Goal: Task Accomplishment & Management: Manage account settings

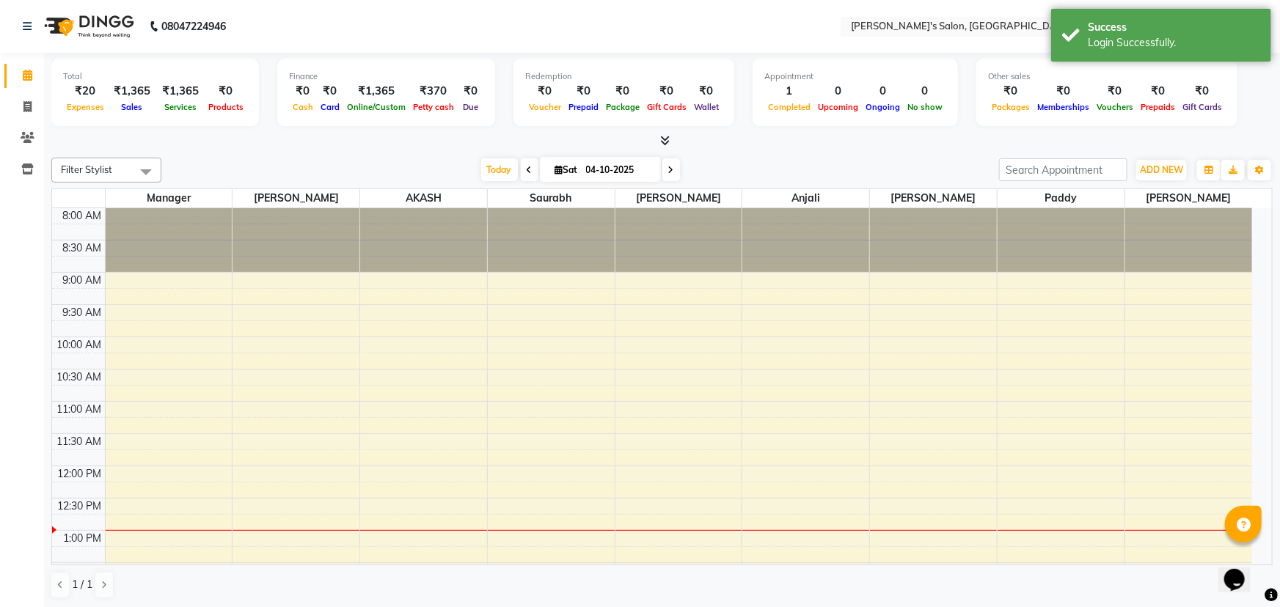
select select "en"
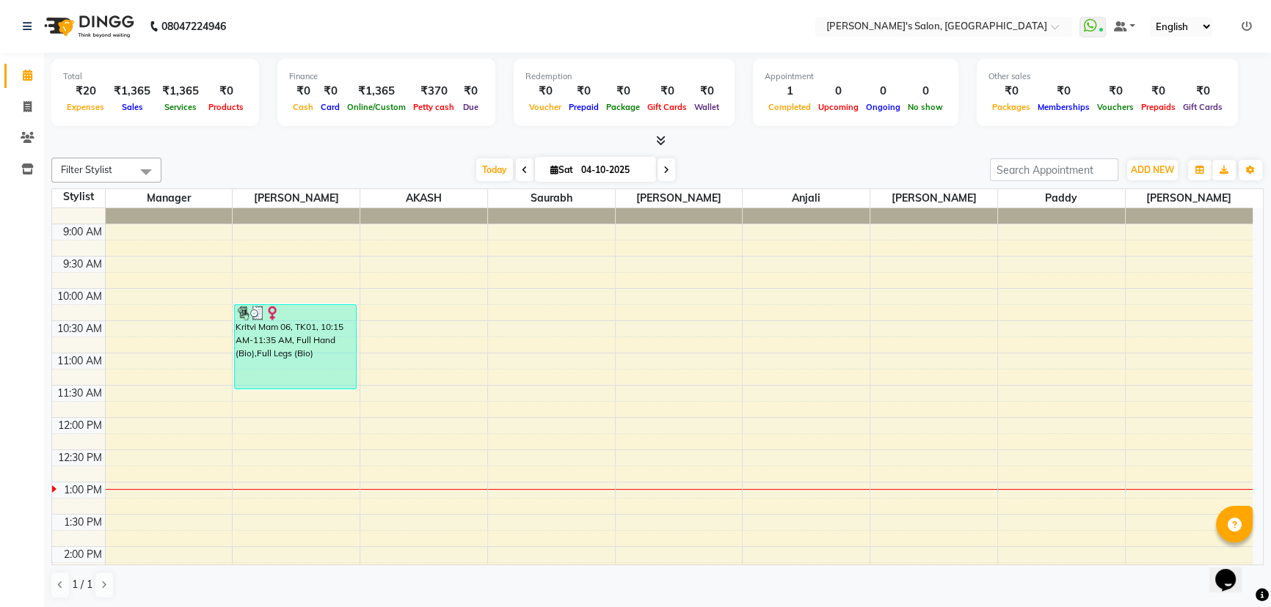
scroll to position [66, 0]
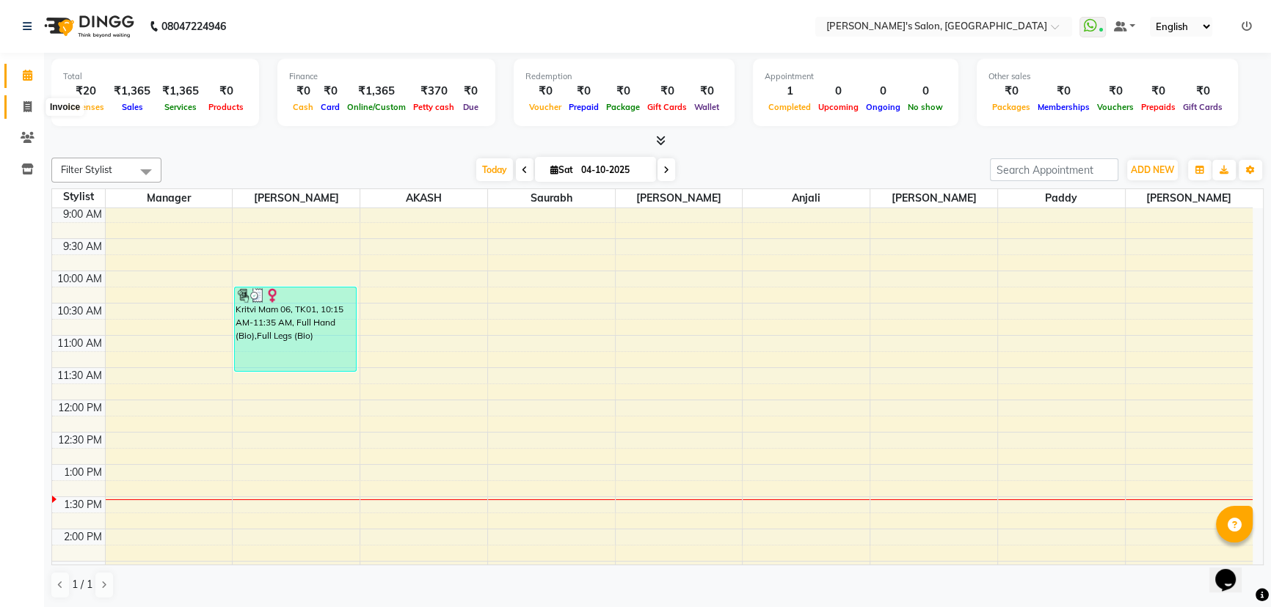
click at [28, 99] on span at bounding box center [28, 107] width 26 height 17
select select "service"
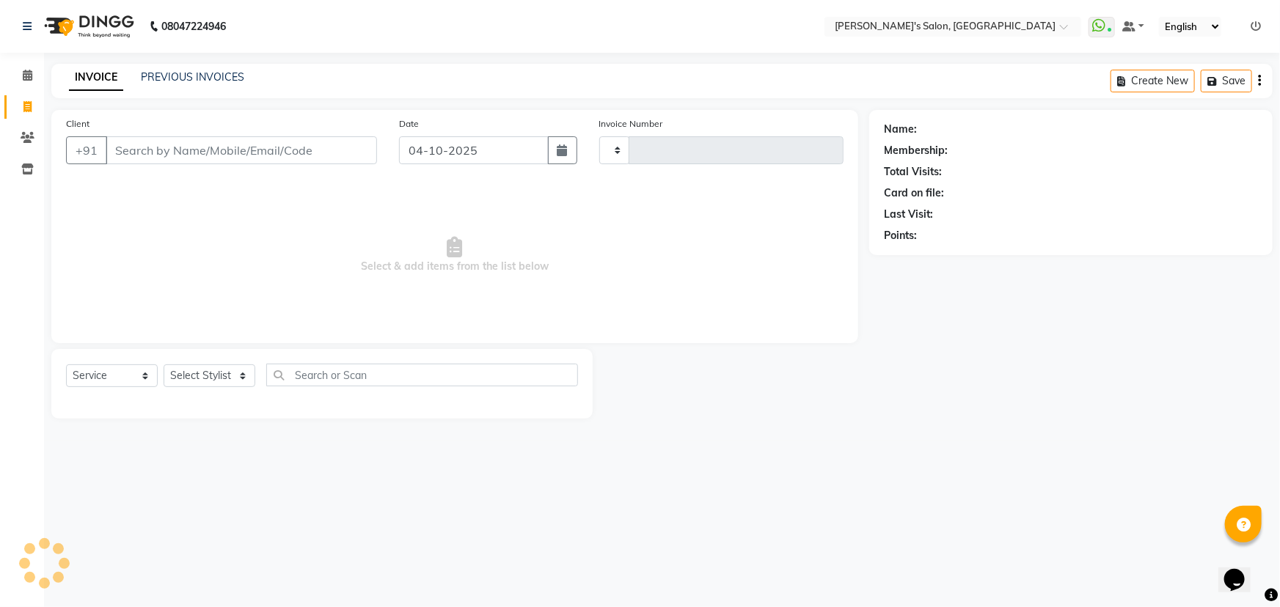
type input "1532"
select select "7366"
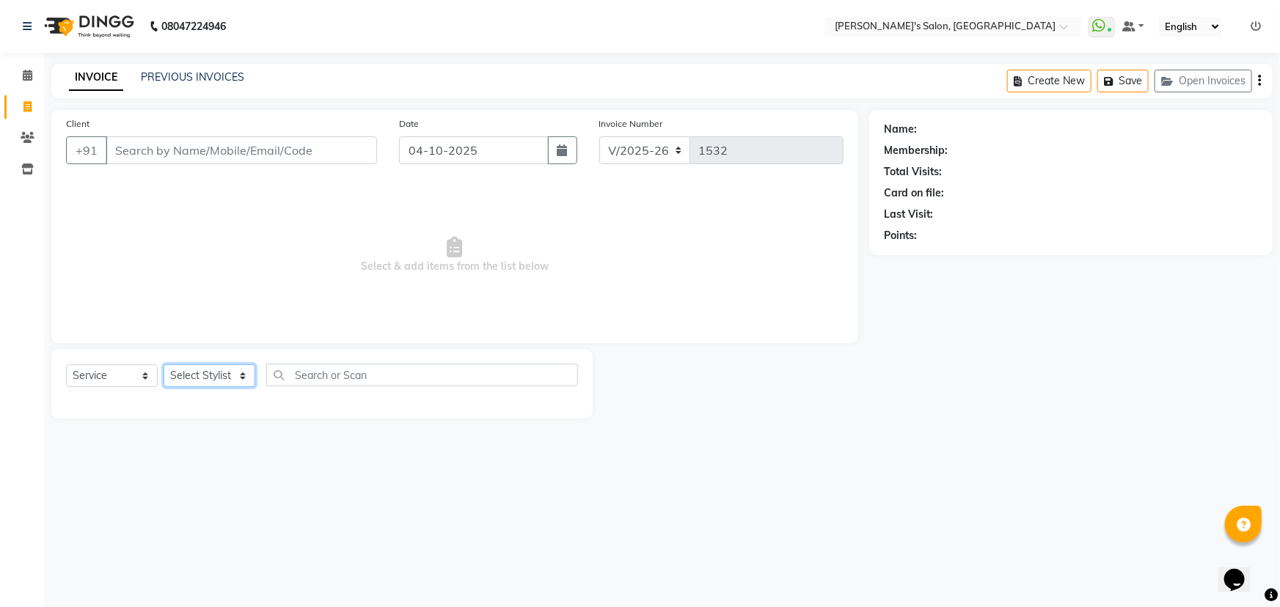
click at [232, 373] on select "Select Stylist" at bounding box center [210, 376] width 92 height 23
select select "82729"
click at [164, 365] on select "Select Stylist AKASH ANIL KONDHAMANGALE Anjali KOMAL GANGURDE Manager Paddy pav…" at bounding box center [210, 376] width 92 height 23
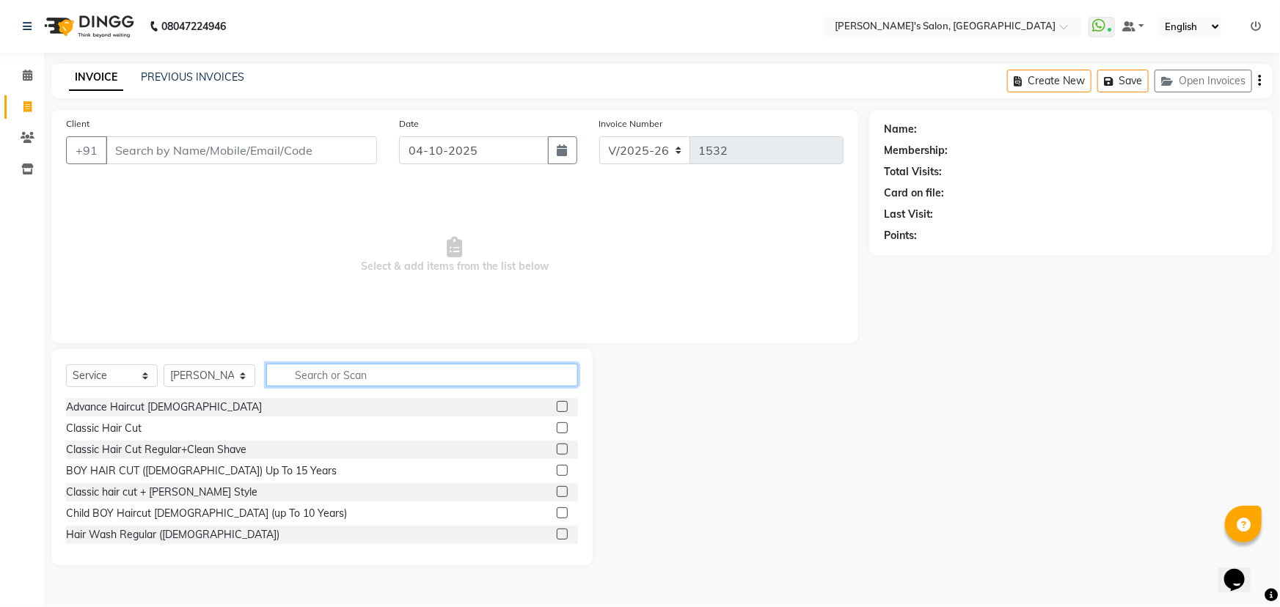
click at [304, 371] on input "text" at bounding box center [422, 375] width 312 height 23
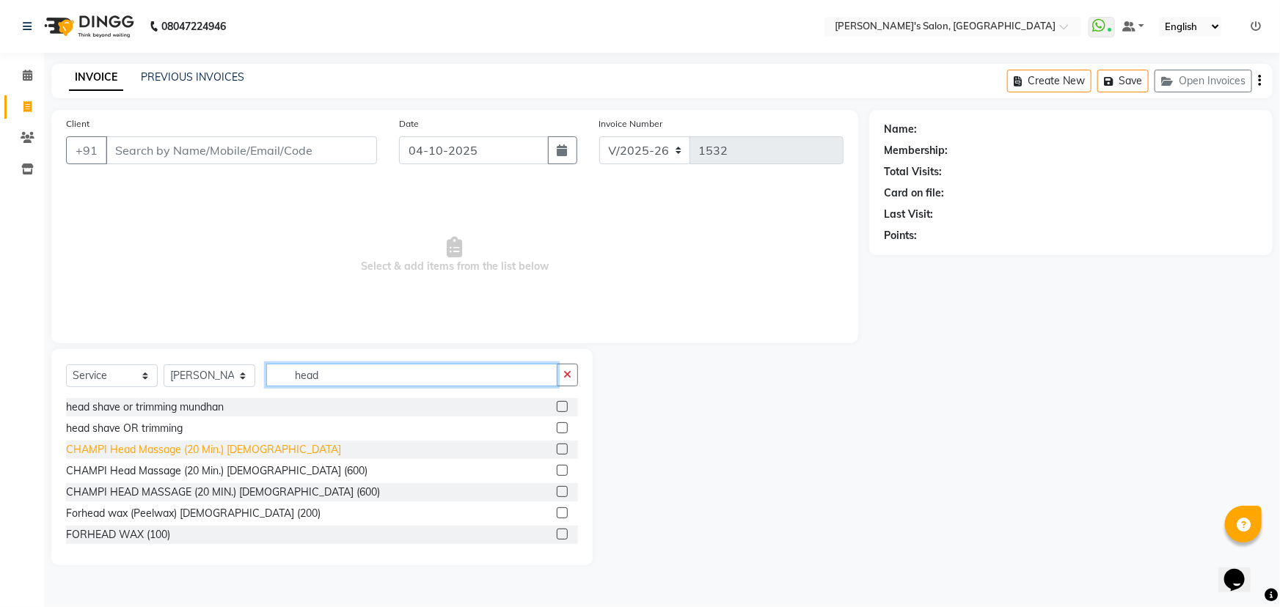
type input "head"
click at [227, 453] on div "CHAMPI Head Massage (20 Min.) MALE" at bounding box center [203, 449] width 275 height 15
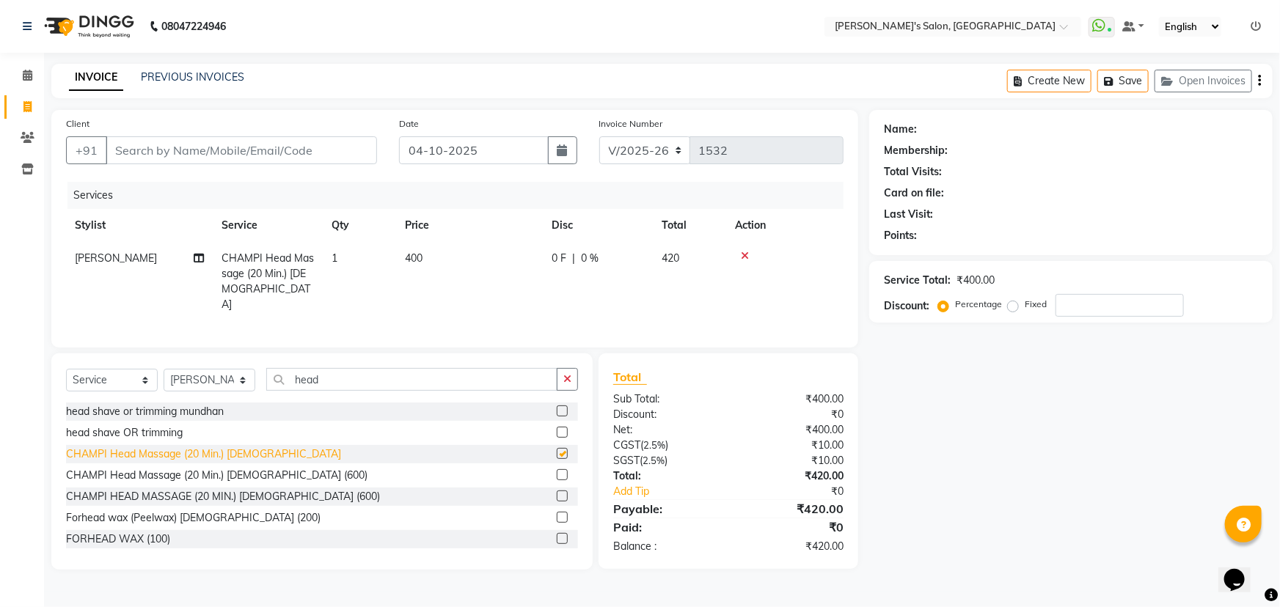
checkbox input "false"
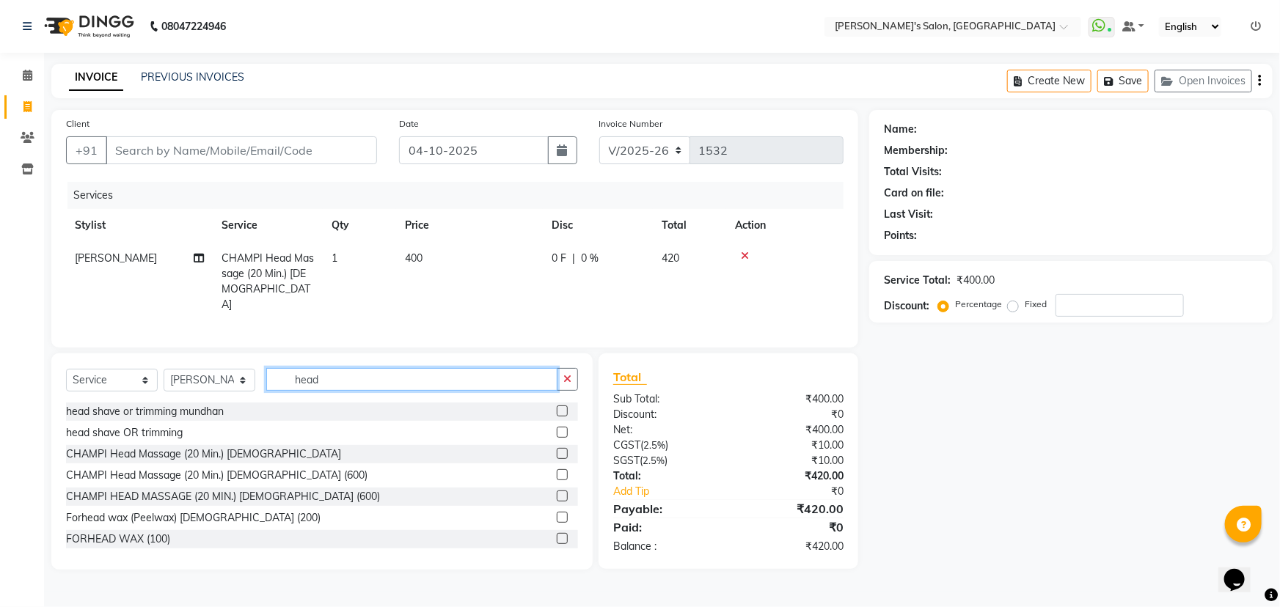
drag, startPoint x: 337, startPoint y: 381, endPoint x: 228, endPoint y: 397, distance: 109.7
click at [229, 397] on div "Select Service Product Membership Package Voucher Prepaid Gift Card Select Styl…" at bounding box center [322, 385] width 512 height 34
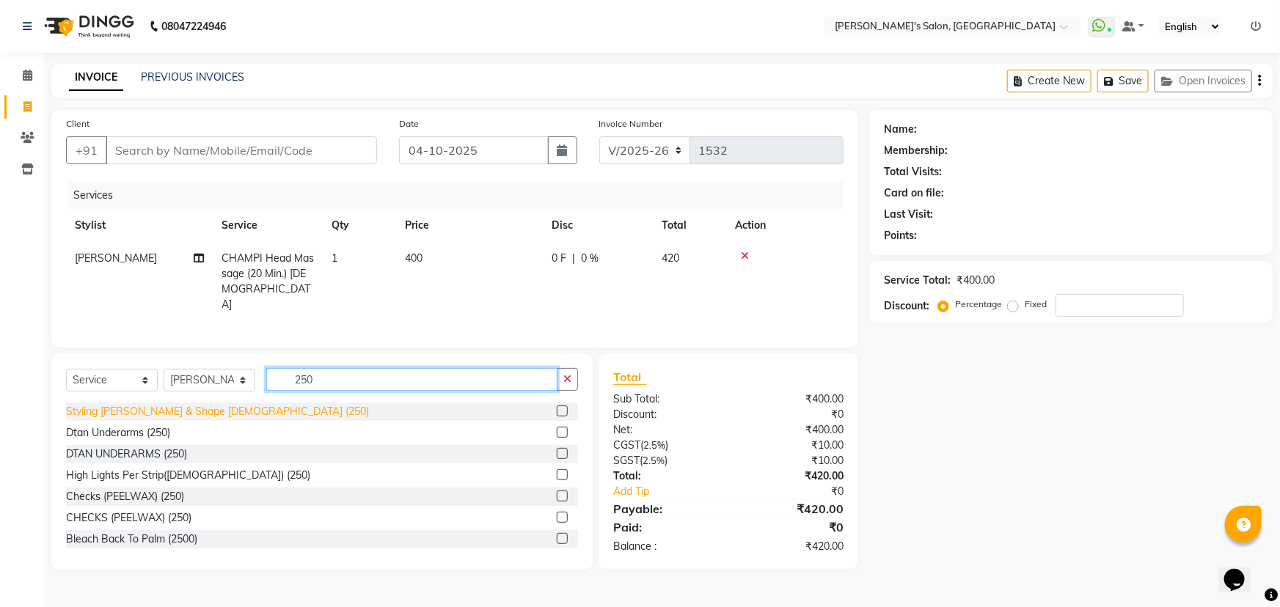
type input "250"
click at [169, 410] on div "Styling Beard & Shape MALE (250)" at bounding box center [217, 411] width 303 height 15
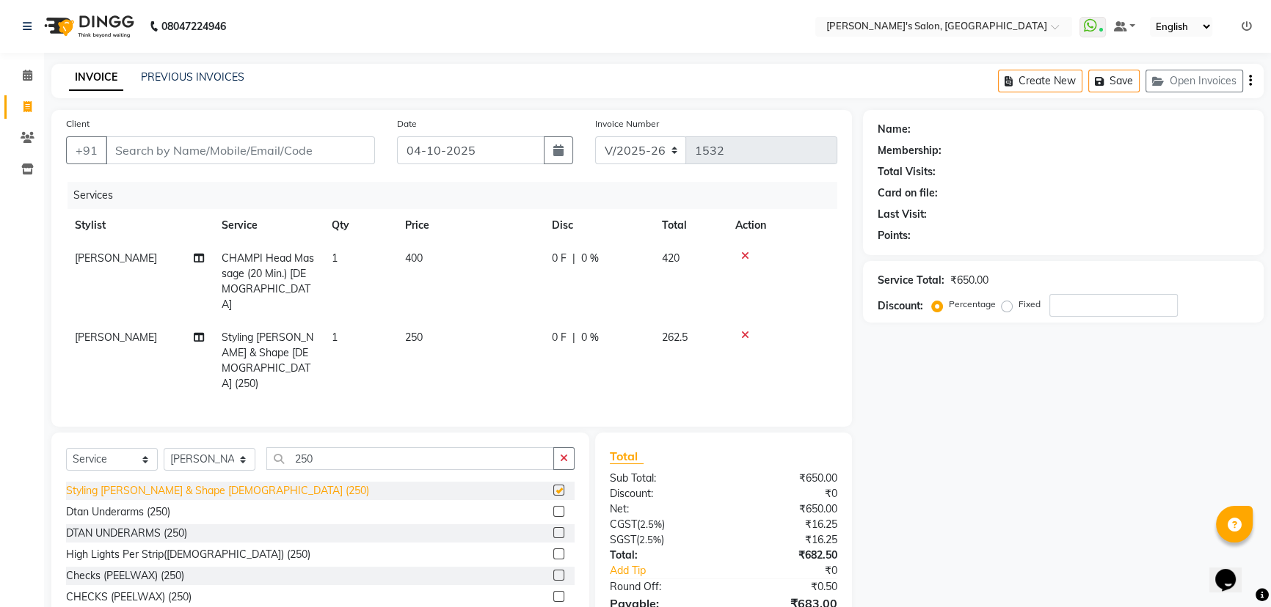
checkbox input "false"
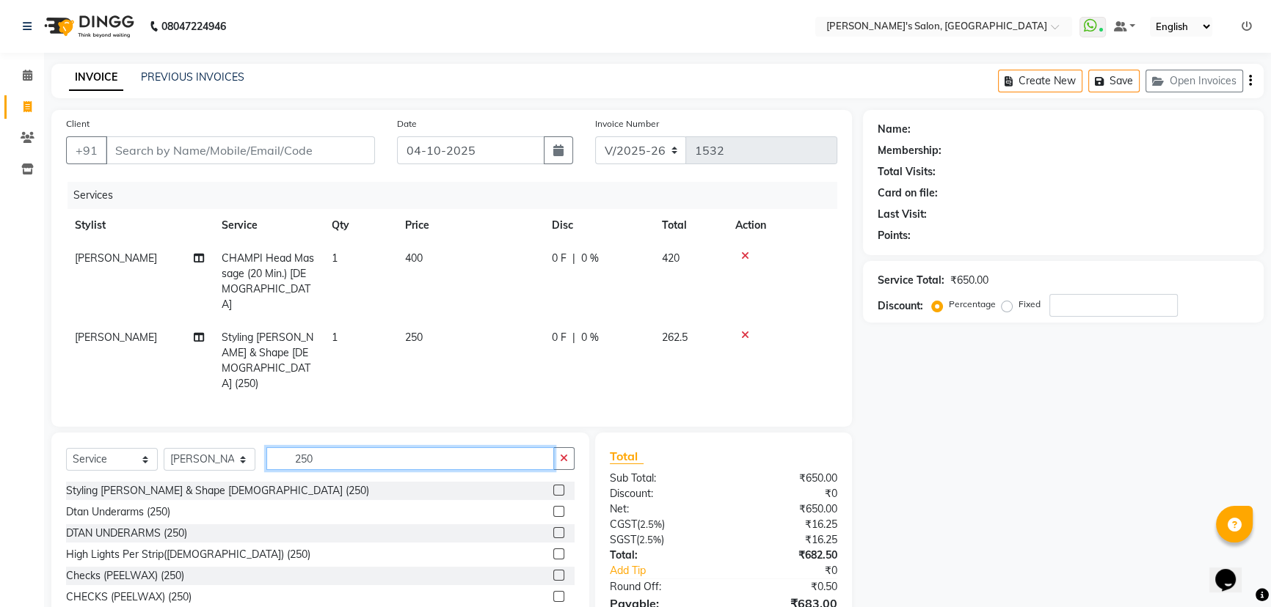
drag, startPoint x: 332, startPoint y: 423, endPoint x: 246, endPoint y: 423, distance: 86.6
click at [246, 447] on div "Select Service Product Membership Package Voucher Prepaid Gift Card Select Styl…" at bounding box center [320, 464] width 508 height 34
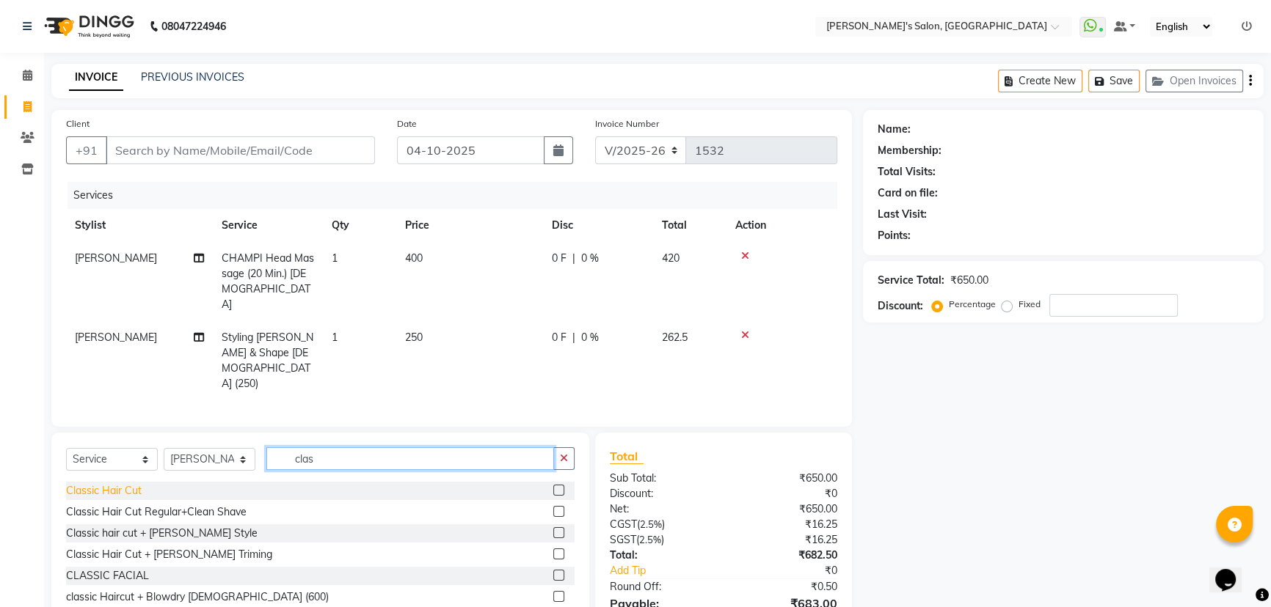
type input "clas"
click at [125, 483] on div "Classic Hair Cut" at bounding box center [104, 490] width 76 height 15
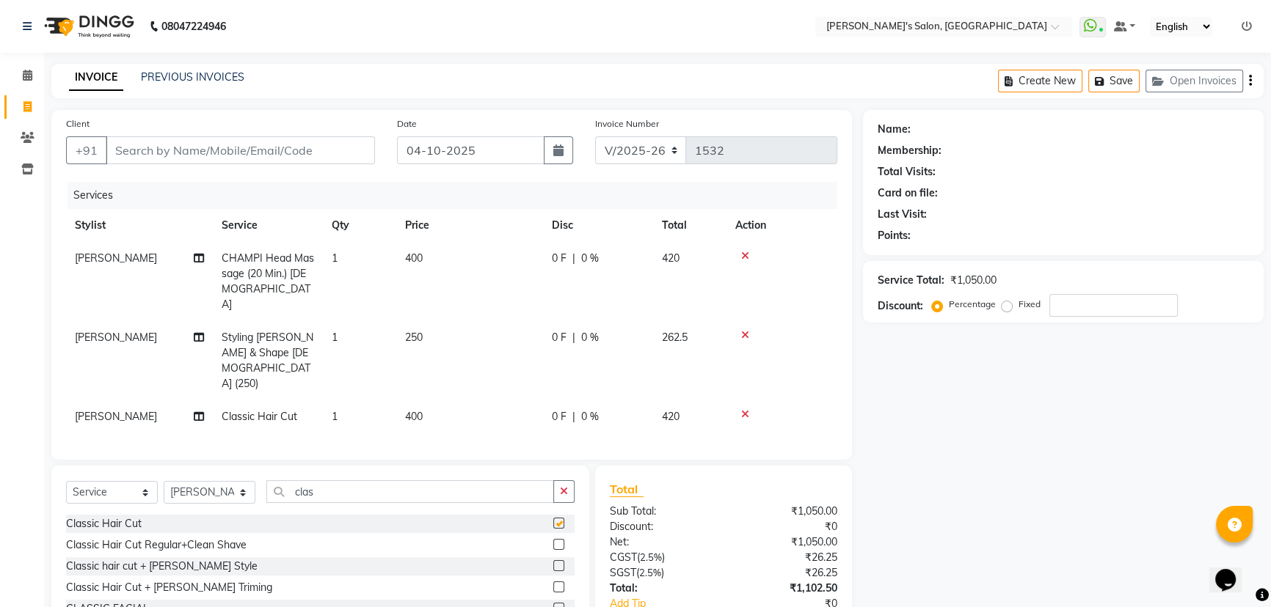
checkbox input "false"
click at [185, 152] on input "Client" at bounding box center [240, 150] width 269 height 28
type input "8"
type input "0"
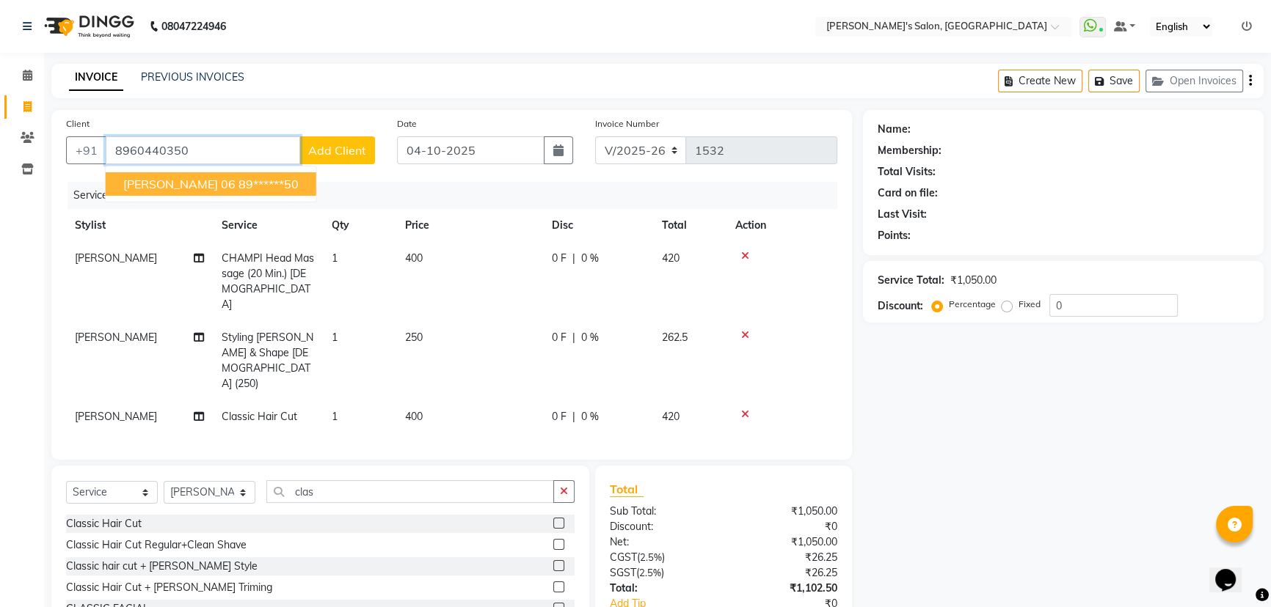
type input "8960440350"
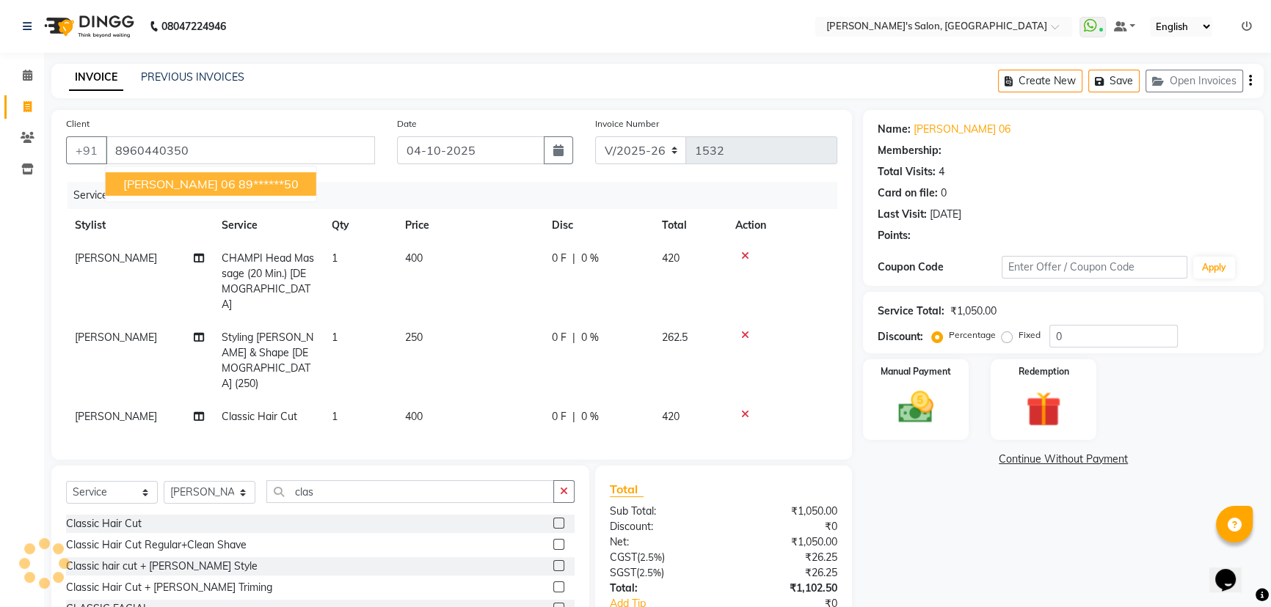
select select "1: Object"
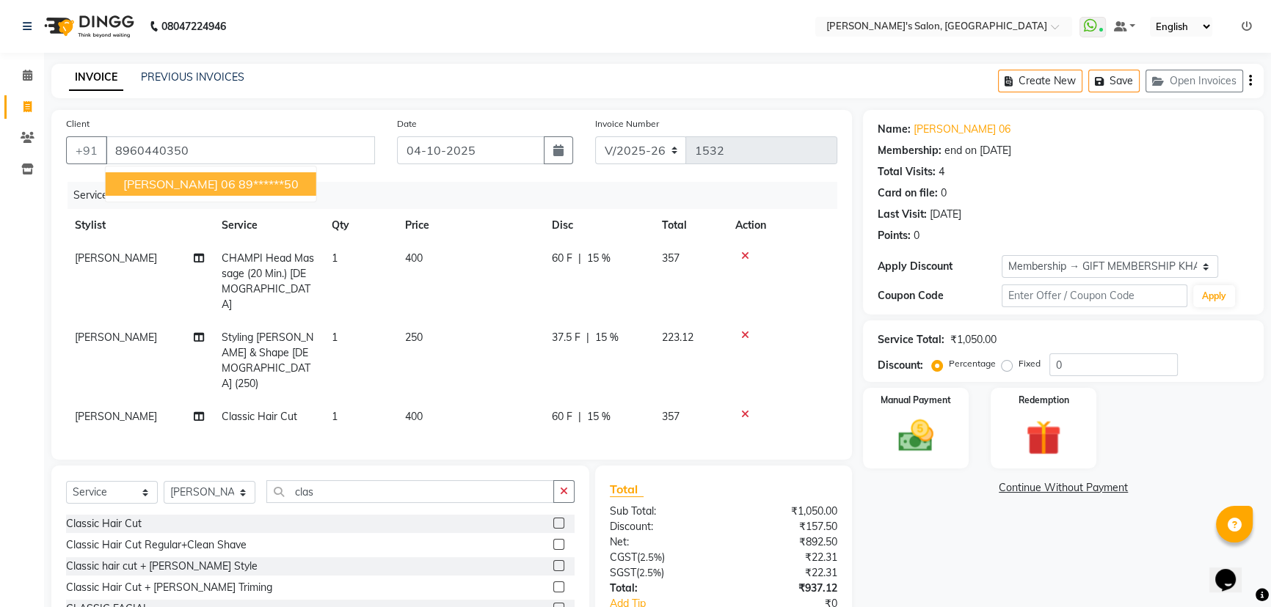
type input "15"
click at [238, 186] on ngb-highlight "89******50" at bounding box center [268, 184] width 60 height 15
type input "89******50"
type input "0"
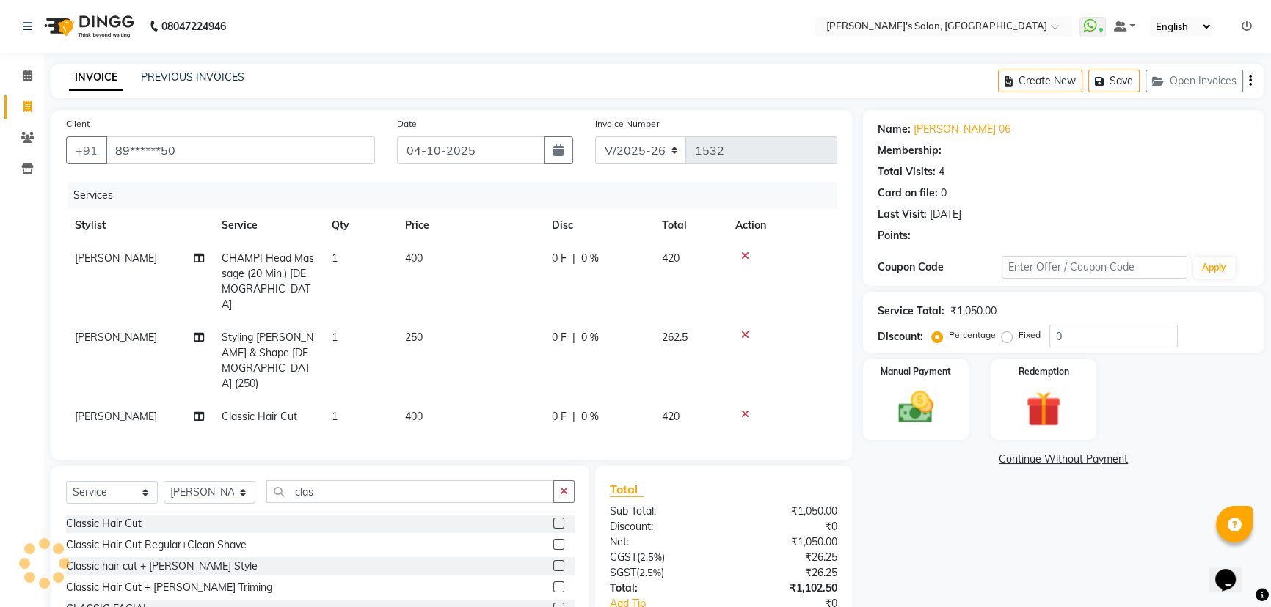
select select "1: Object"
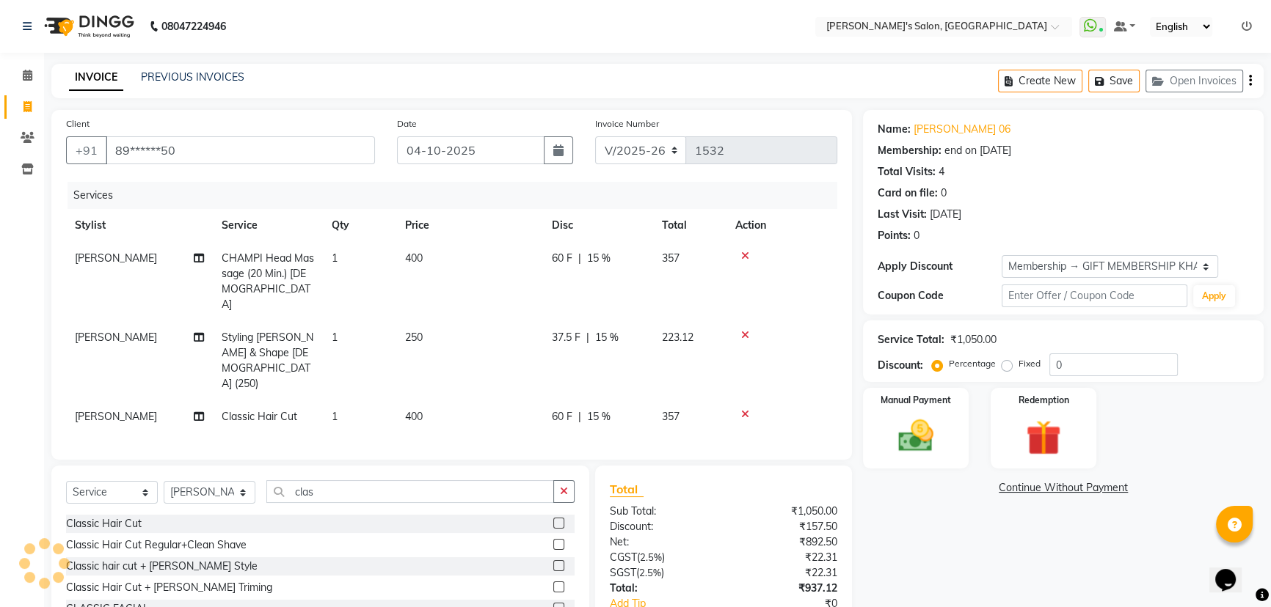
type input "15"
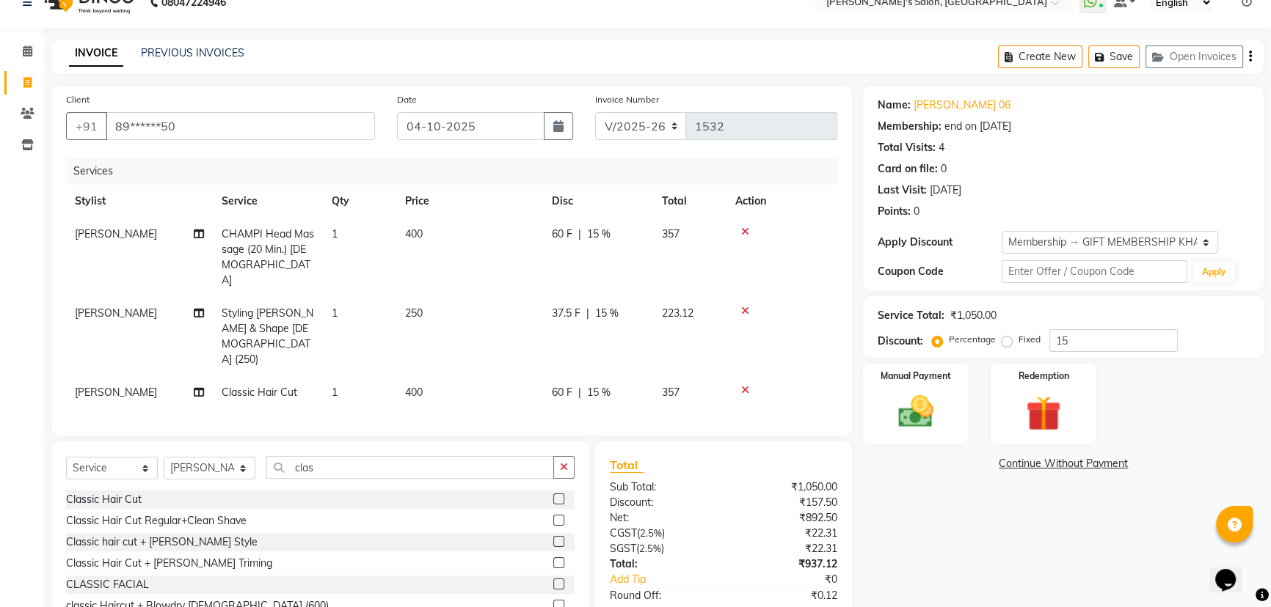
scroll to position [91, 0]
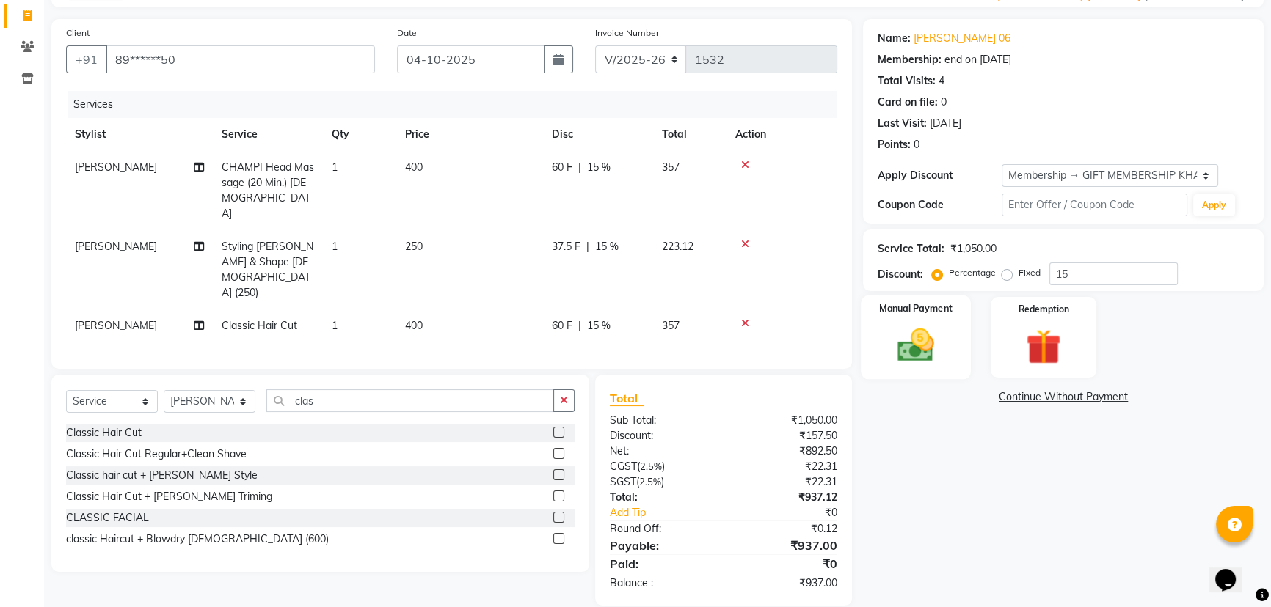
click at [949, 322] on div "Manual Payment" at bounding box center [915, 338] width 110 height 84
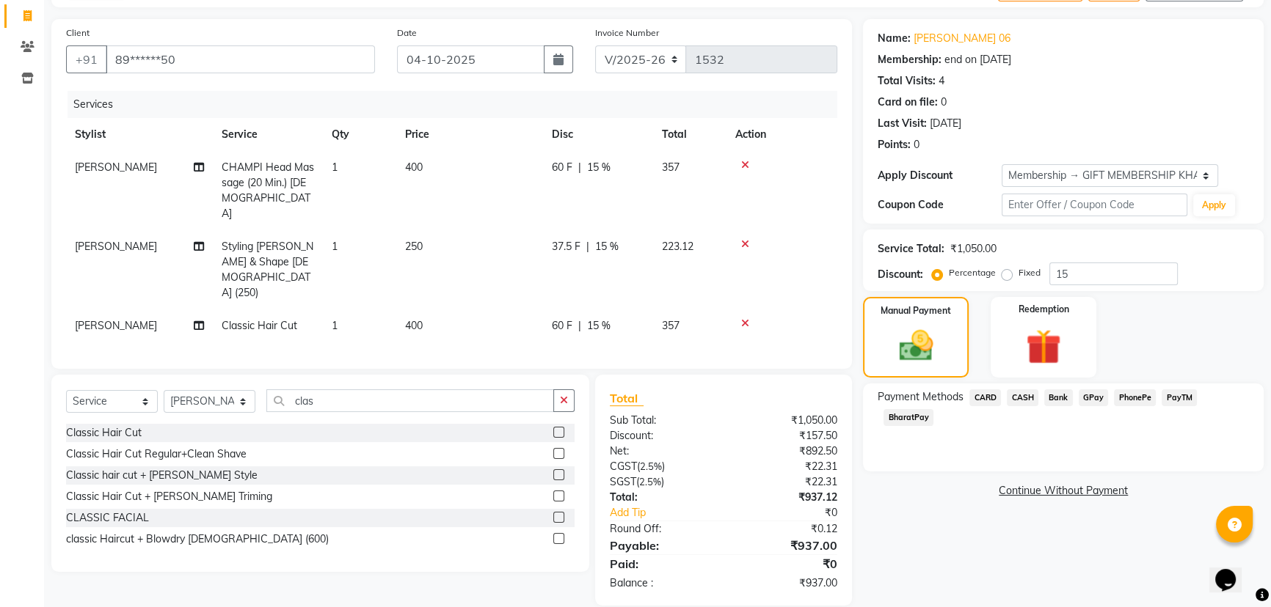
click at [1178, 399] on span "PayTM" at bounding box center [1178, 398] width 35 height 17
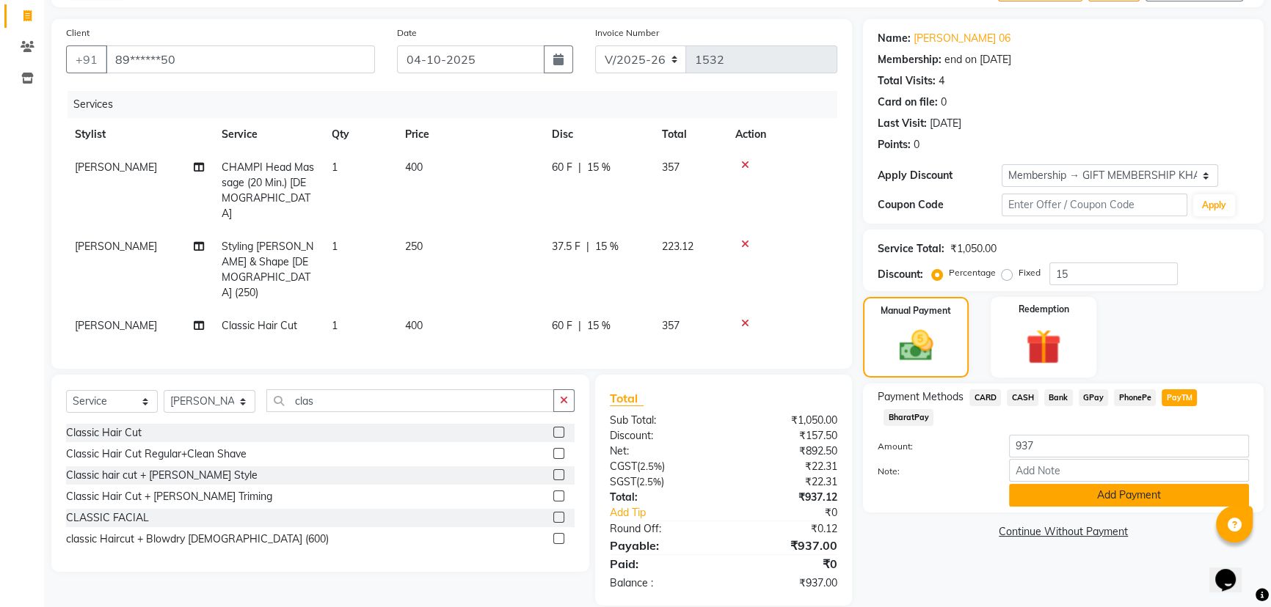
click at [1049, 497] on button "Add Payment" at bounding box center [1129, 495] width 240 height 23
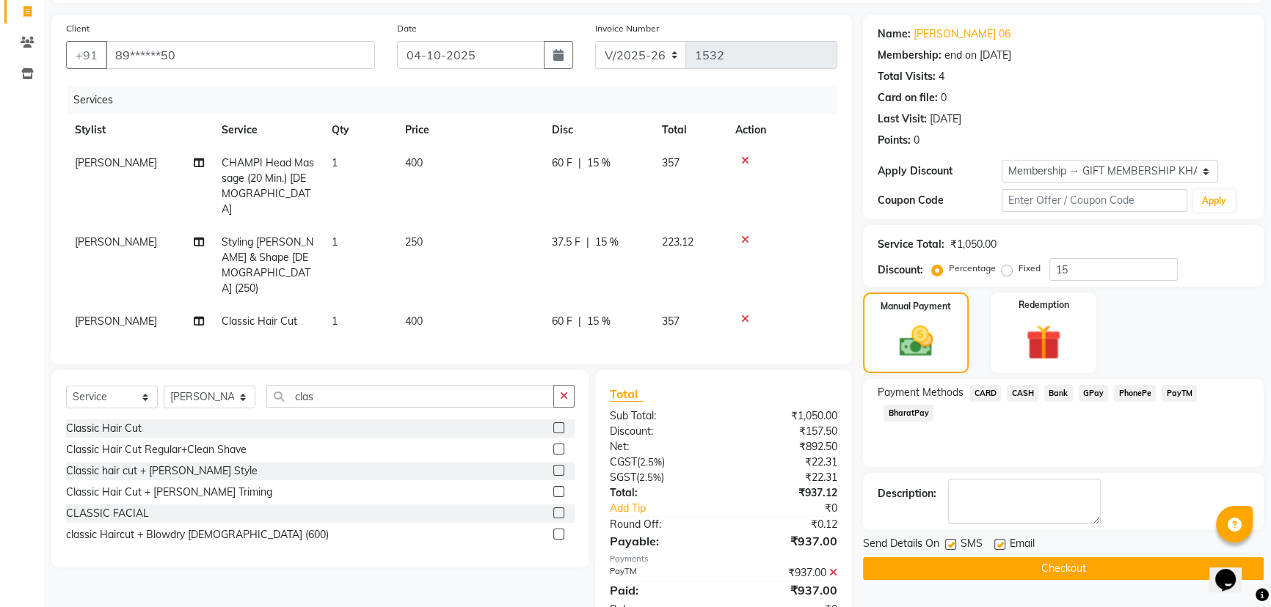
scroll to position [122, 0]
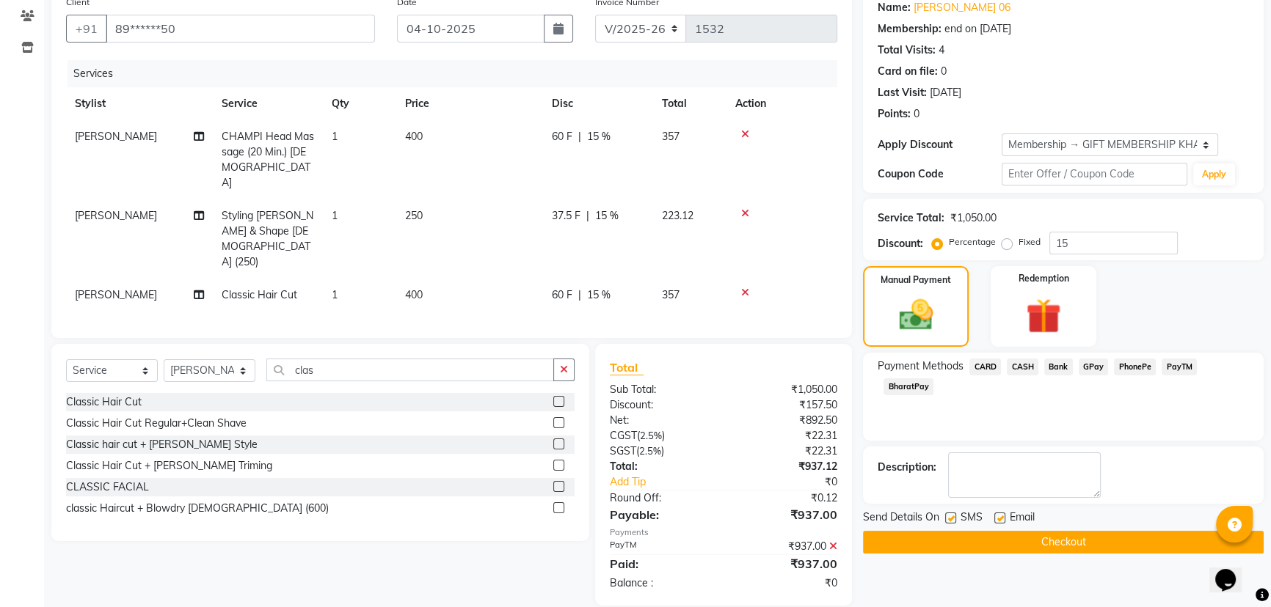
click at [1042, 543] on button "Checkout" at bounding box center [1063, 542] width 401 height 23
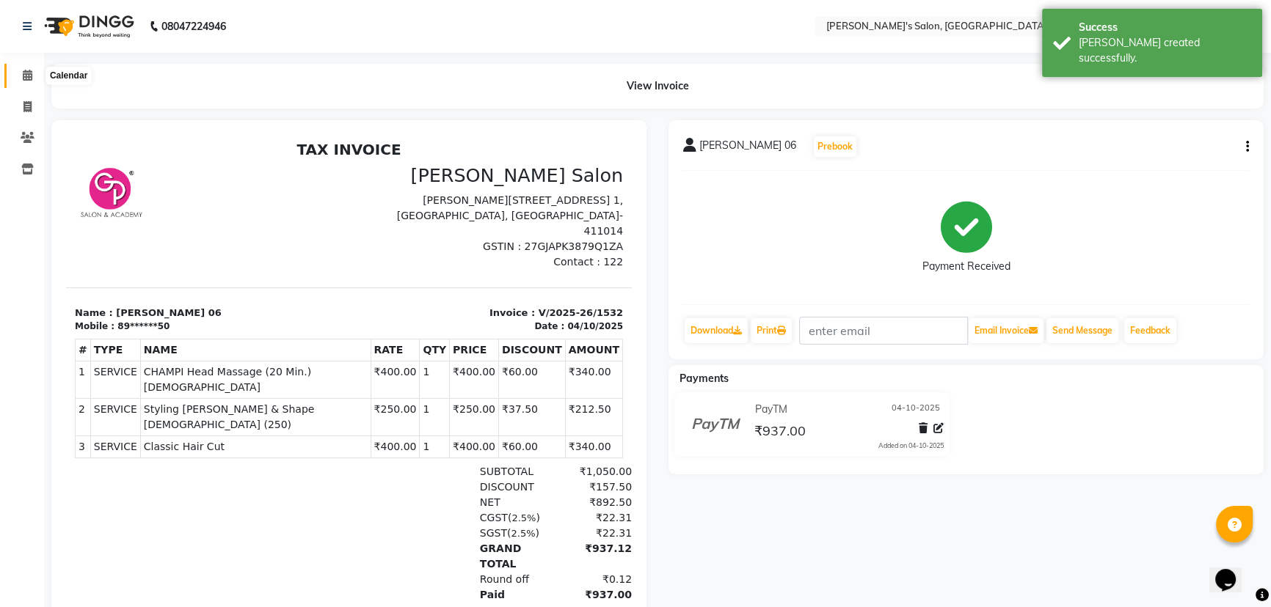
click at [17, 67] on span at bounding box center [28, 75] width 26 height 17
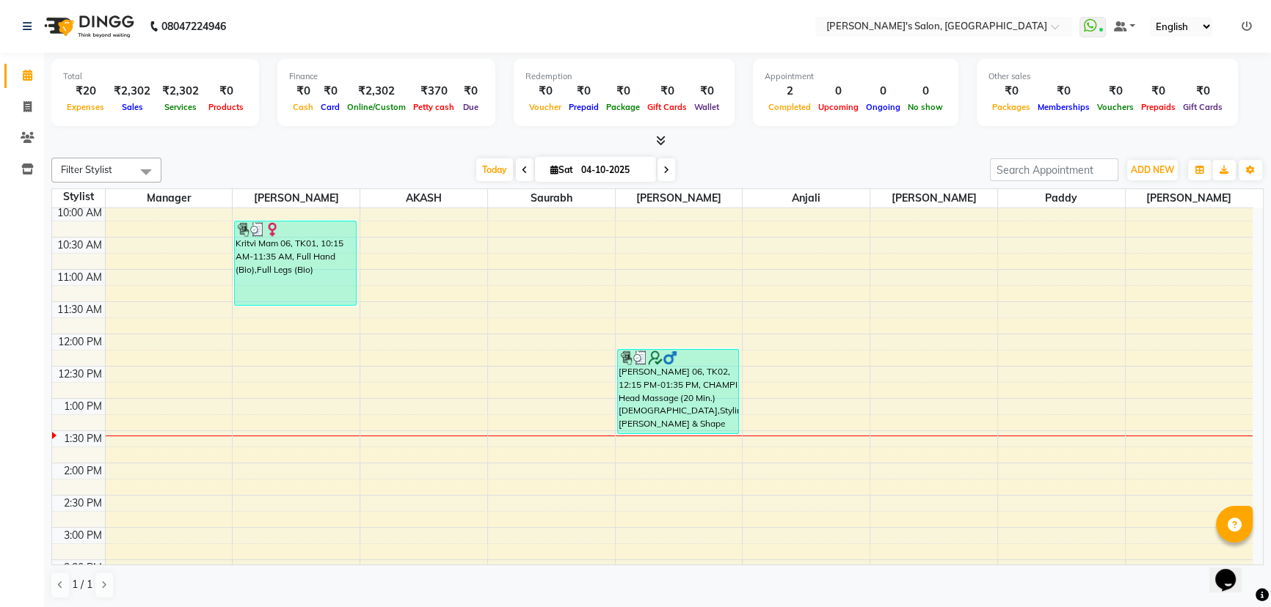
scroll to position [133, 0]
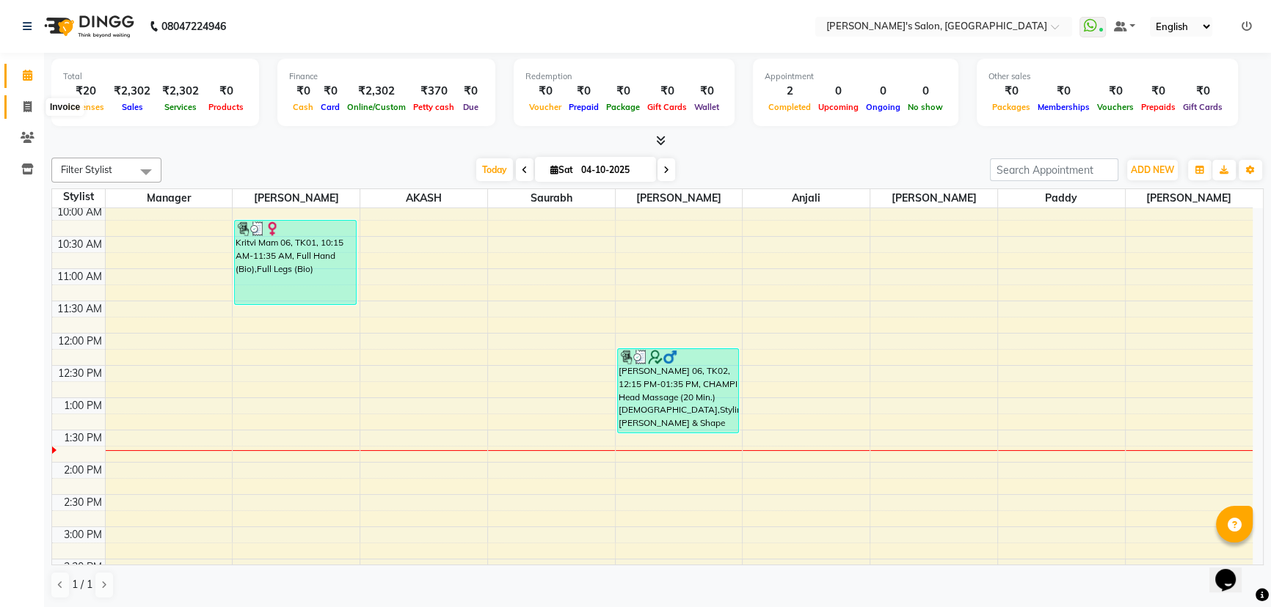
click at [37, 99] on span at bounding box center [28, 107] width 26 height 17
select select "service"
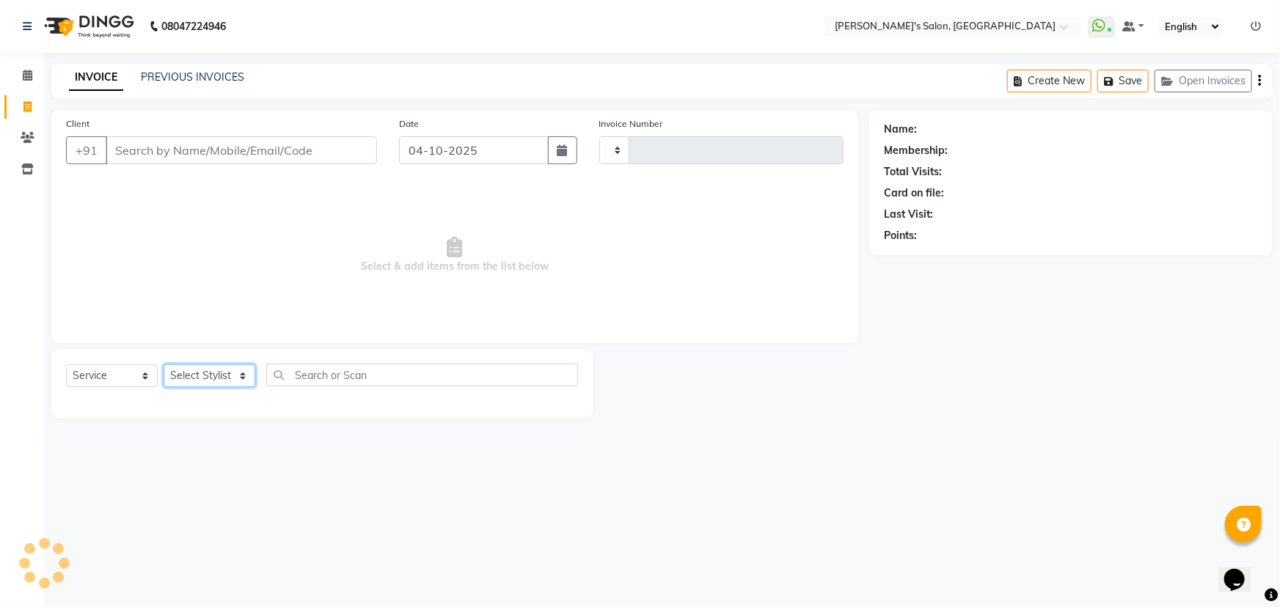
click at [221, 379] on select "Select Stylist" at bounding box center [210, 376] width 92 height 23
type input "1533"
select select "7366"
select select "82729"
click at [164, 365] on select "Select Stylist AKASH ANIL KONDHAMANGALE Anjali KOMAL GANGURDE Manager Paddy pav…" at bounding box center [210, 376] width 92 height 23
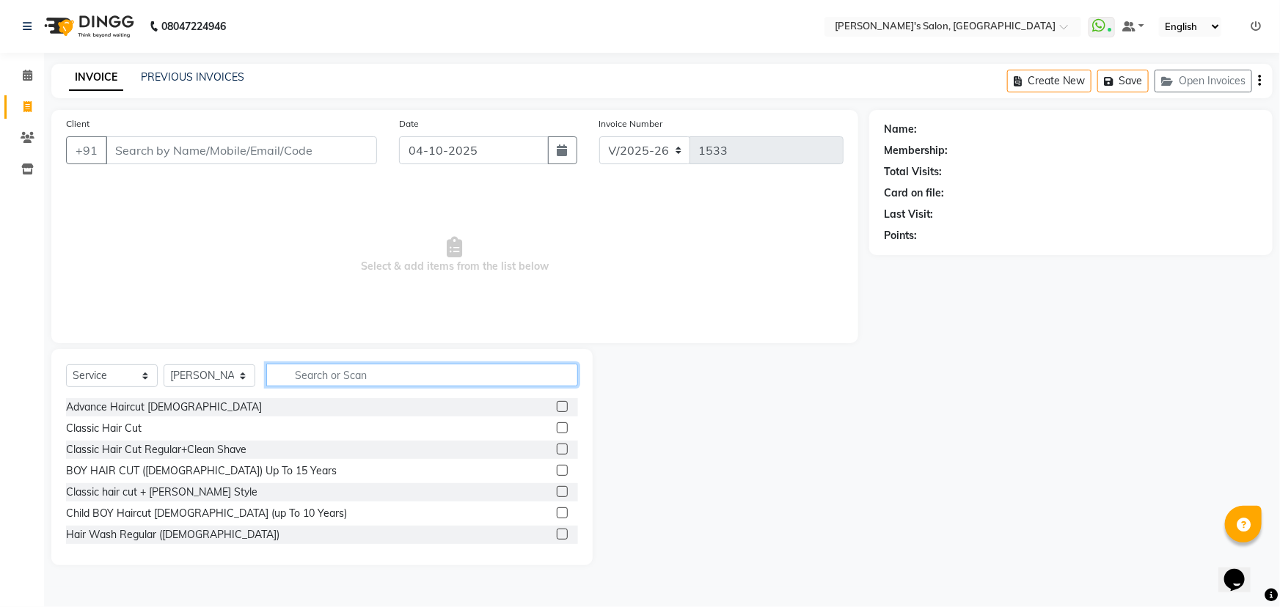
click at [328, 379] on input "text" at bounding box center [422, 375] width 312 height 23
click at [132, 426] on div "Classic Hair Cut" at bounding box center [104, 428] width 76 height 15
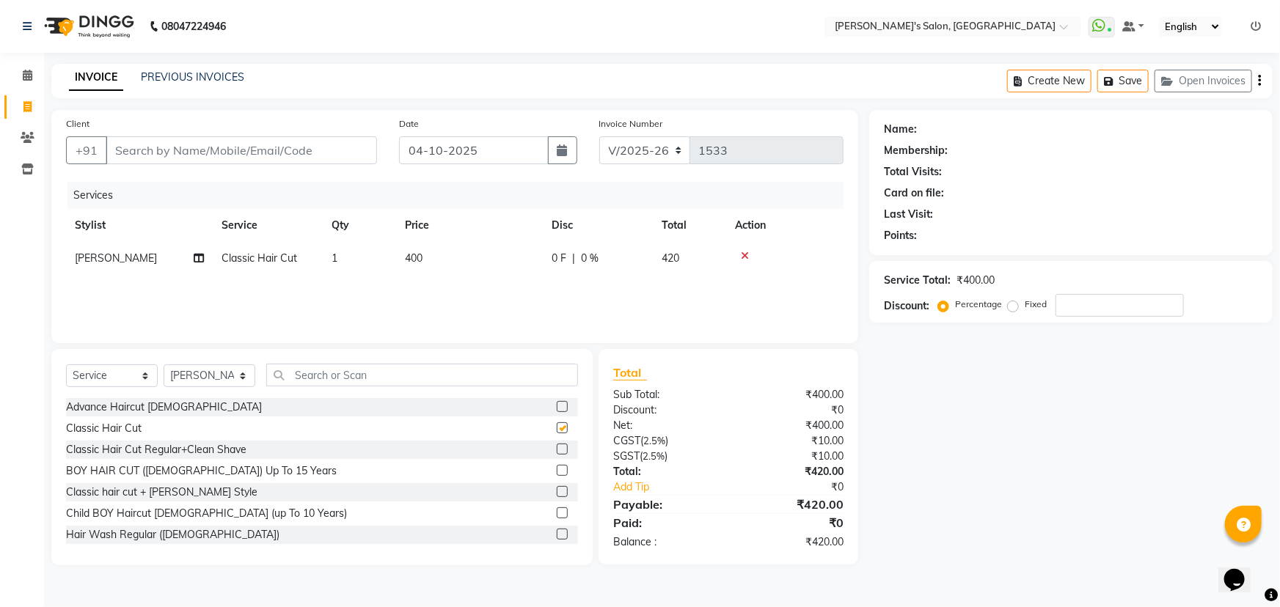
checkbox input "false"
click at [315, 379] on input "text" at bounding box center [422, 375] width 312 height 23
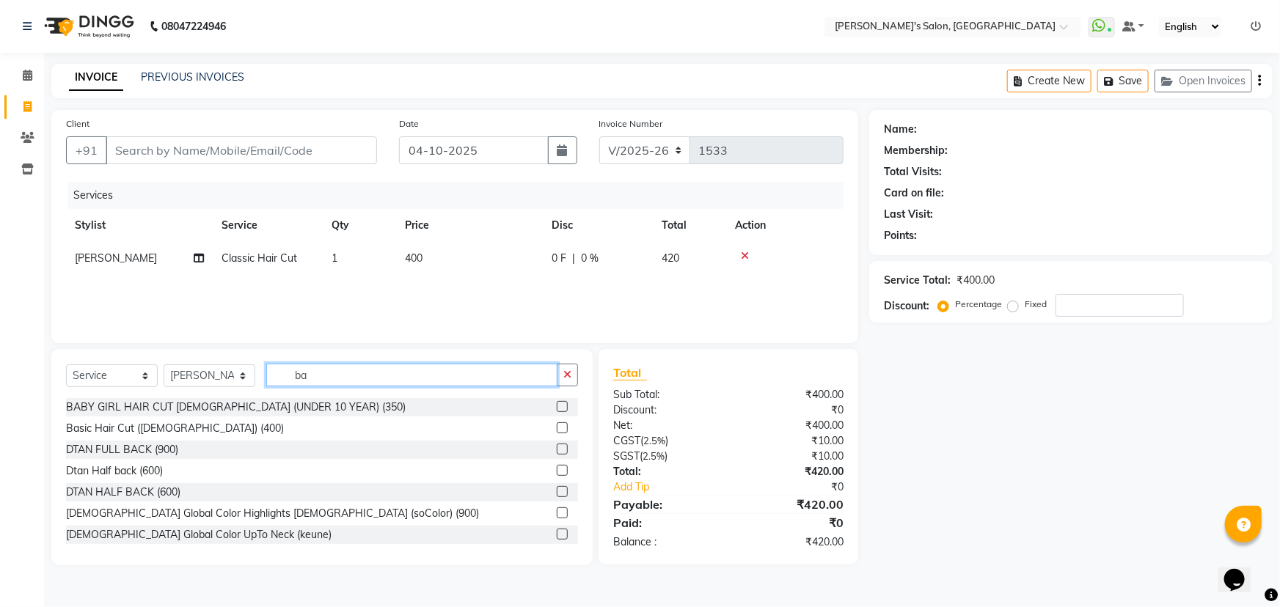
type input "b"
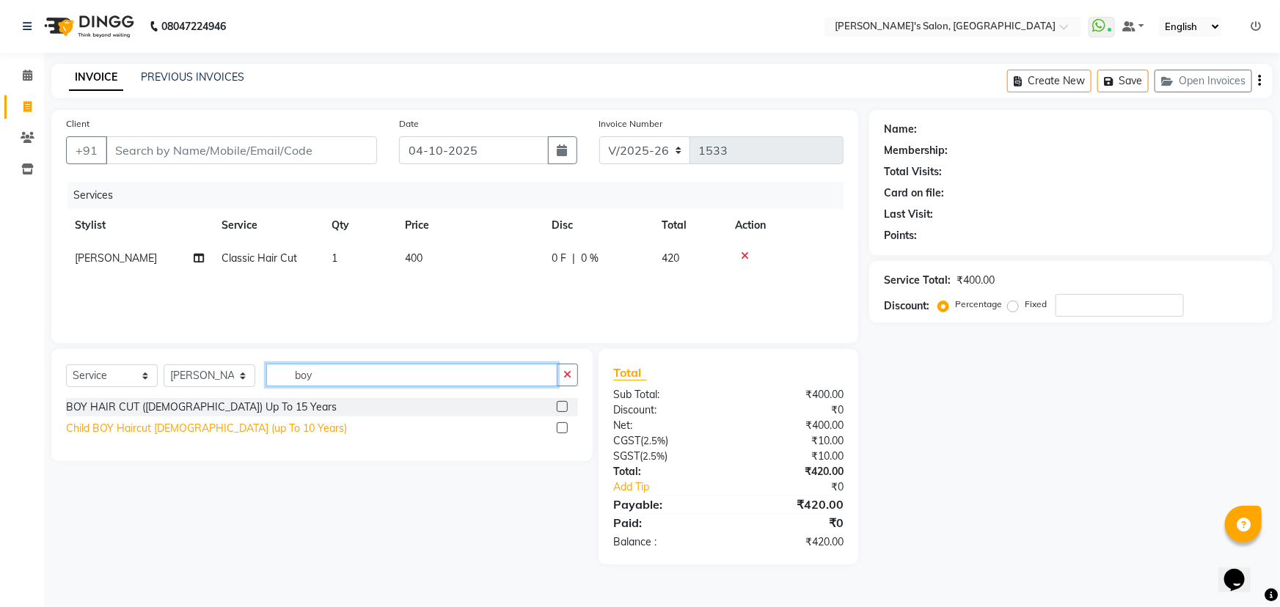
type input "boy"
click at [227, 434] on div "Child BOY Haircut MALE (up To 10 Years)" at bounding box center [206, 428] width 281 height 15
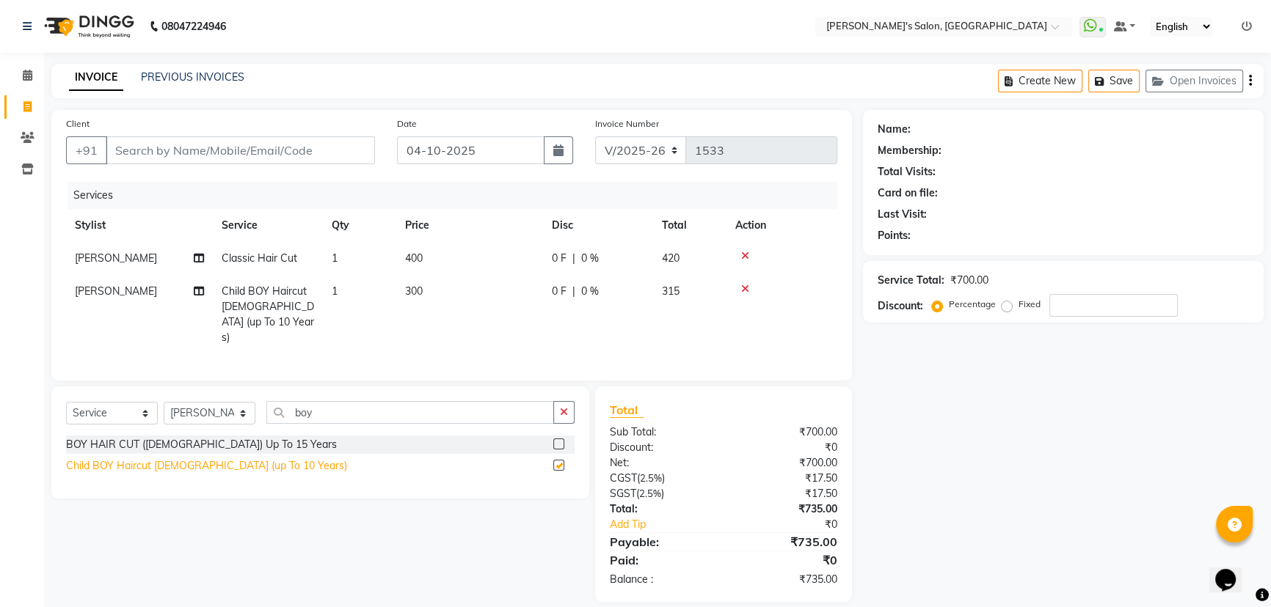
checkbox input "false"
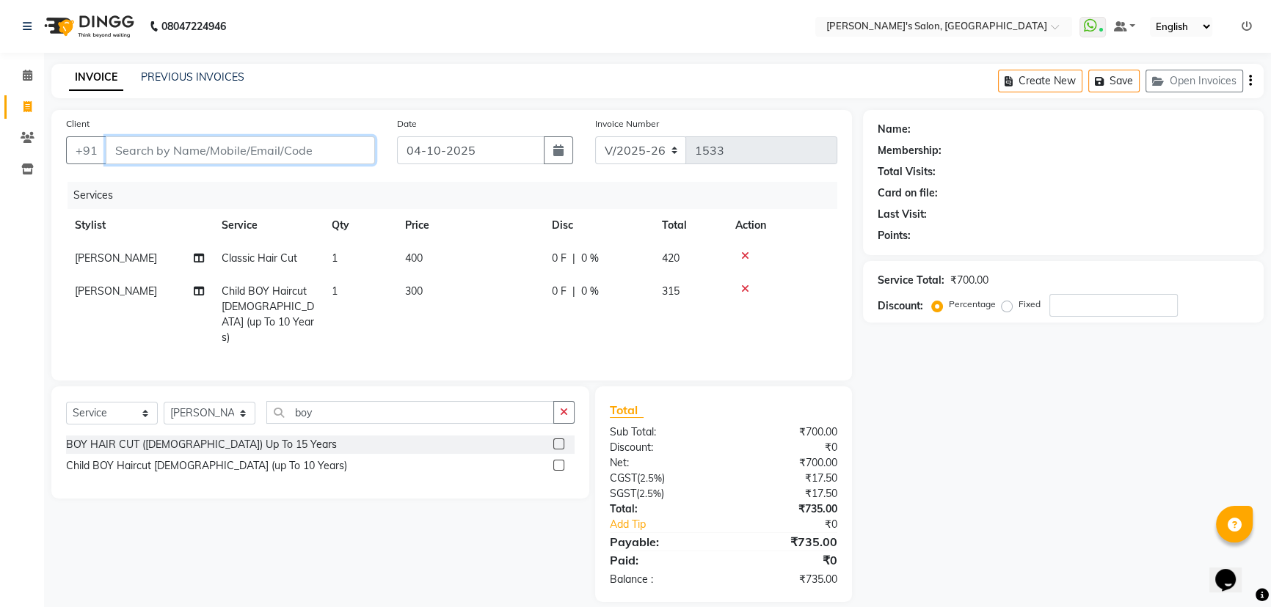
click at [133, 144] on input "Client" at bounding box center [240, 150] width 269 height 28
type input "8"
type input "0"
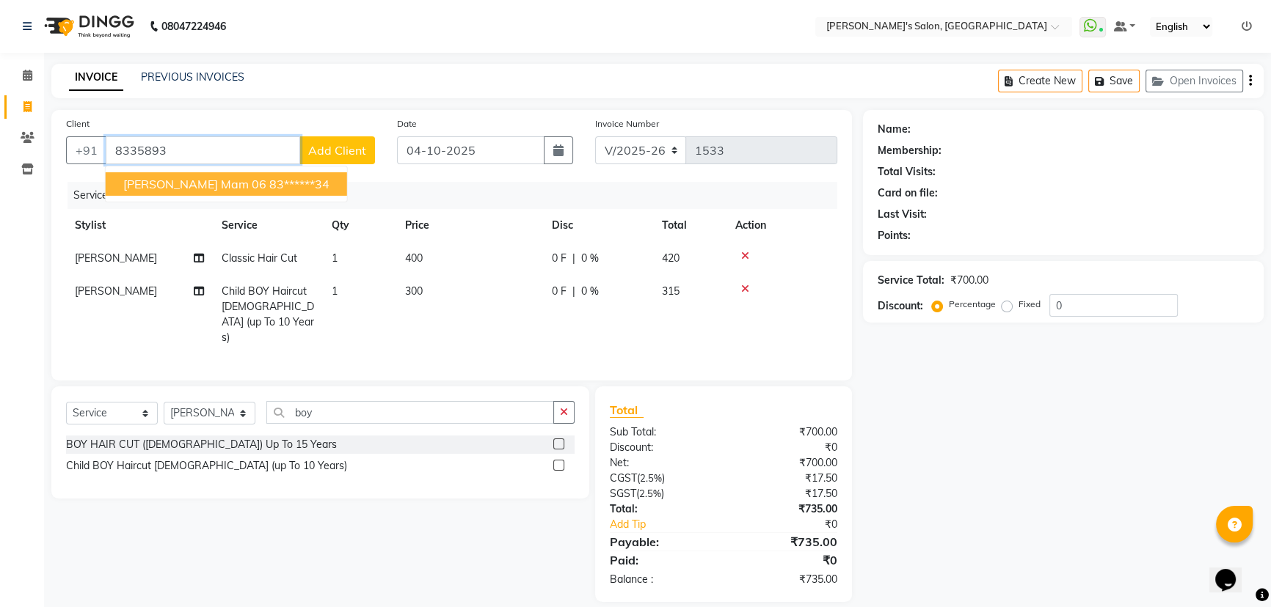
click at [269, 183] on ngb-highlight "83******34" at bounding box center [299, 184] width 60 height 15
type input "83******34"
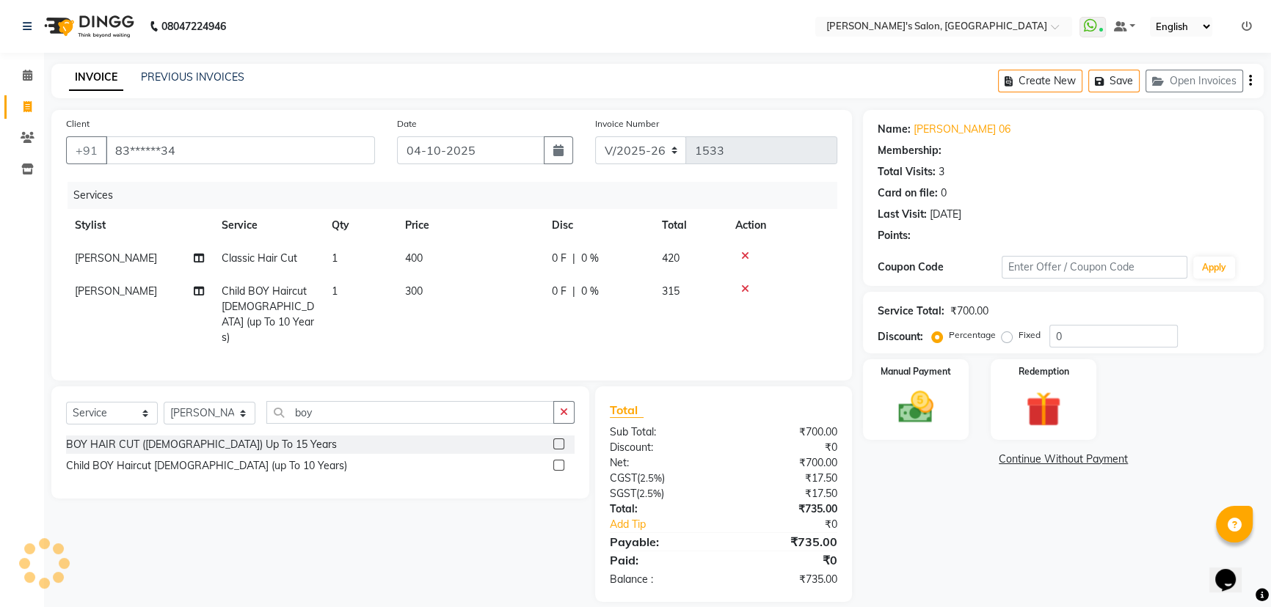
select select "1: Object"
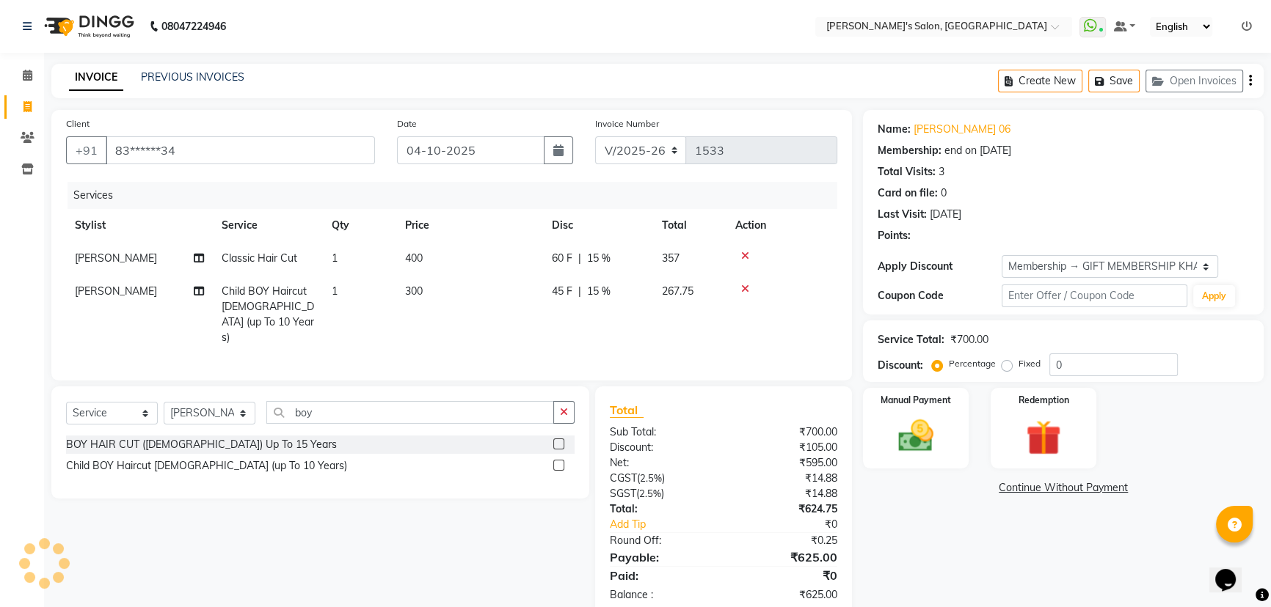
type input "15"
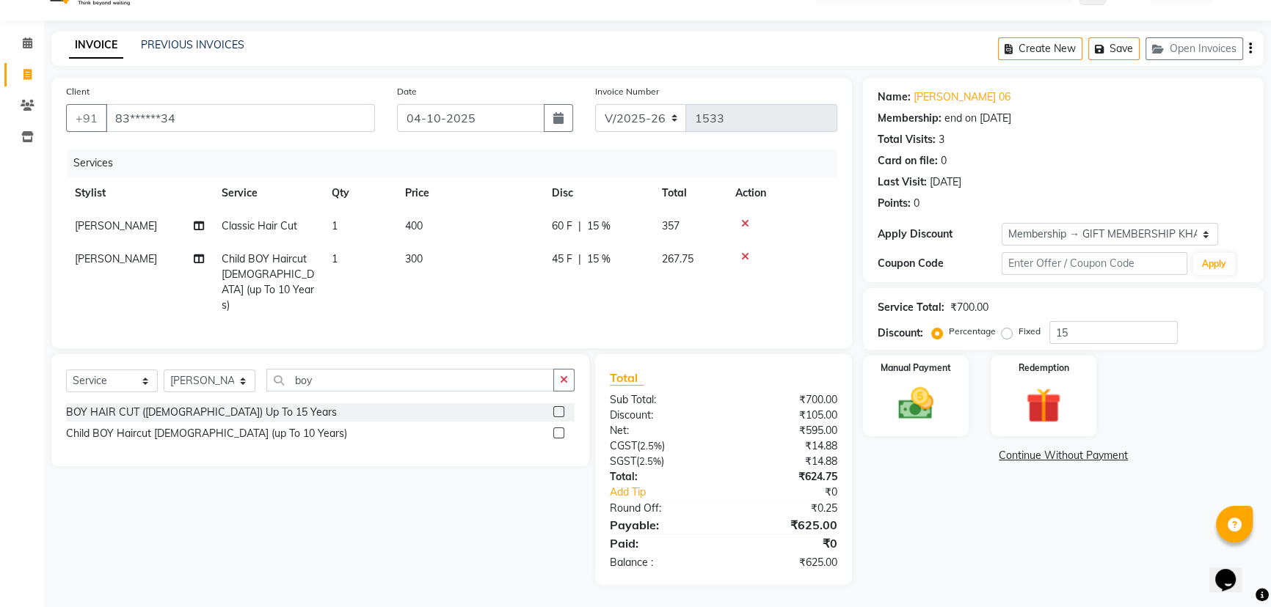
click at [147, 271] on td "[PERSON_NAME]" at bounding box center [139, 282] width 147 height 79
select select "82729"
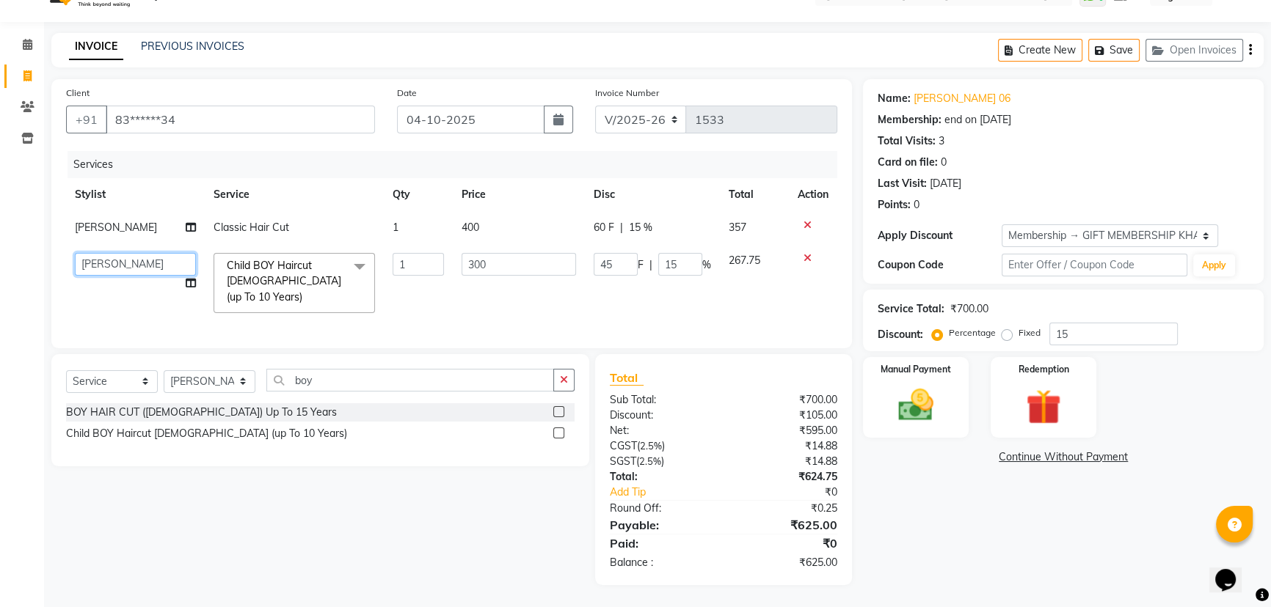
click at [147, 269] on select "AKASH ANIL KONDHAMANGALE Anjali KOMAL GANGURDE Manager Paddy pavan Saurabh SHWE…" at bounding box center [135, 264] width 121 height 23
click at [949, 386] on div "Manual Payment" at bounding box center [915, 398] width 110 height 84
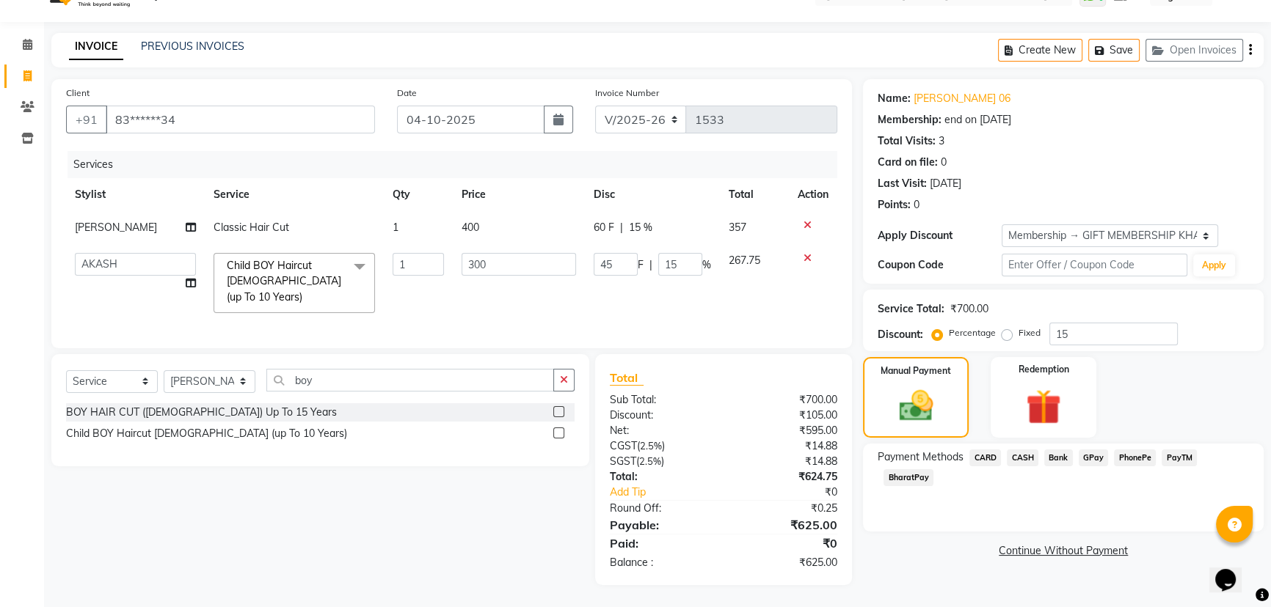
click at [1171, 450] on span "PayTM" at bounding box center [1178, 458] width 35 height 17
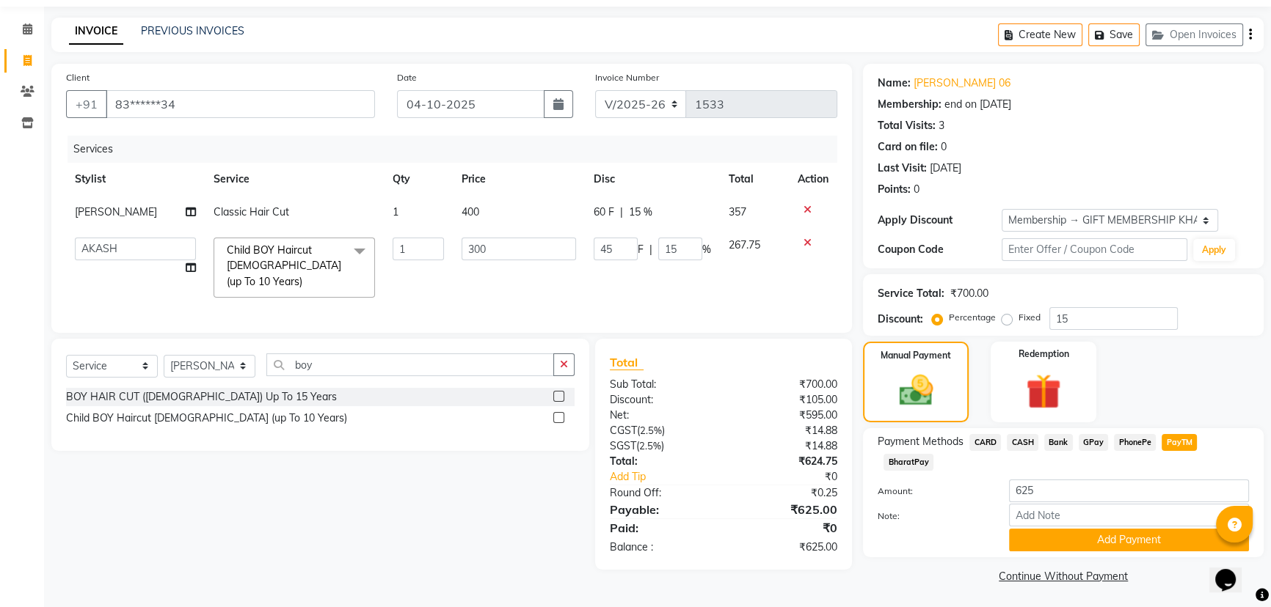
scroll to position [48, 0]
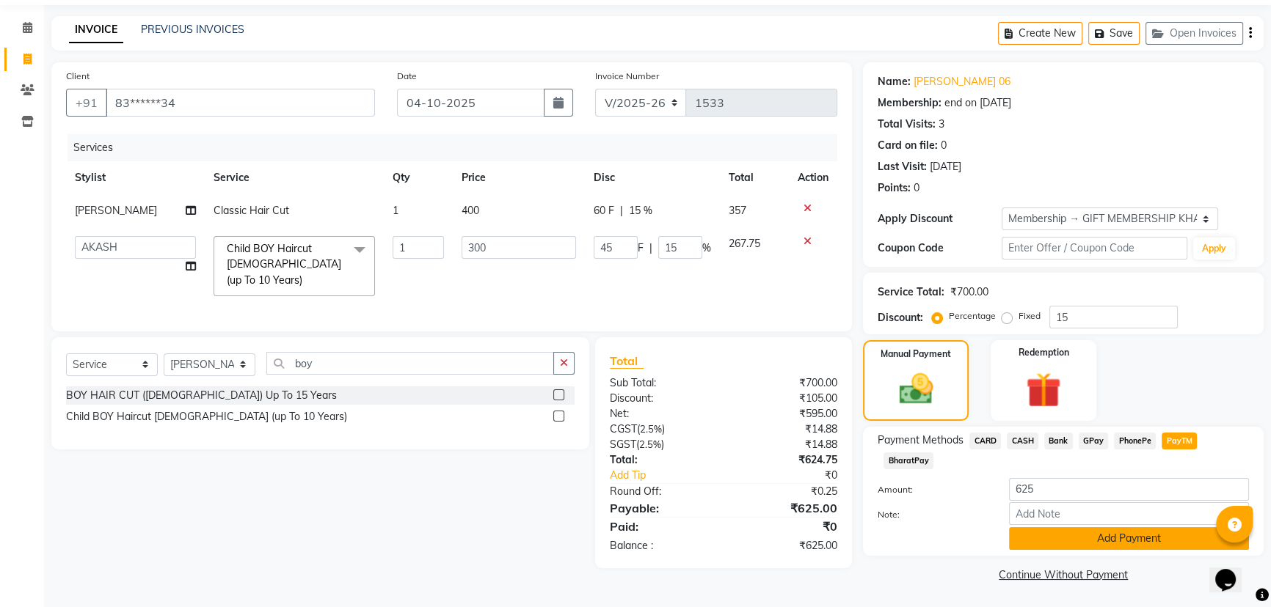
click at [1053, 532] on button "Add Payment" at bounding box center [1129, 538] width 240 height 23
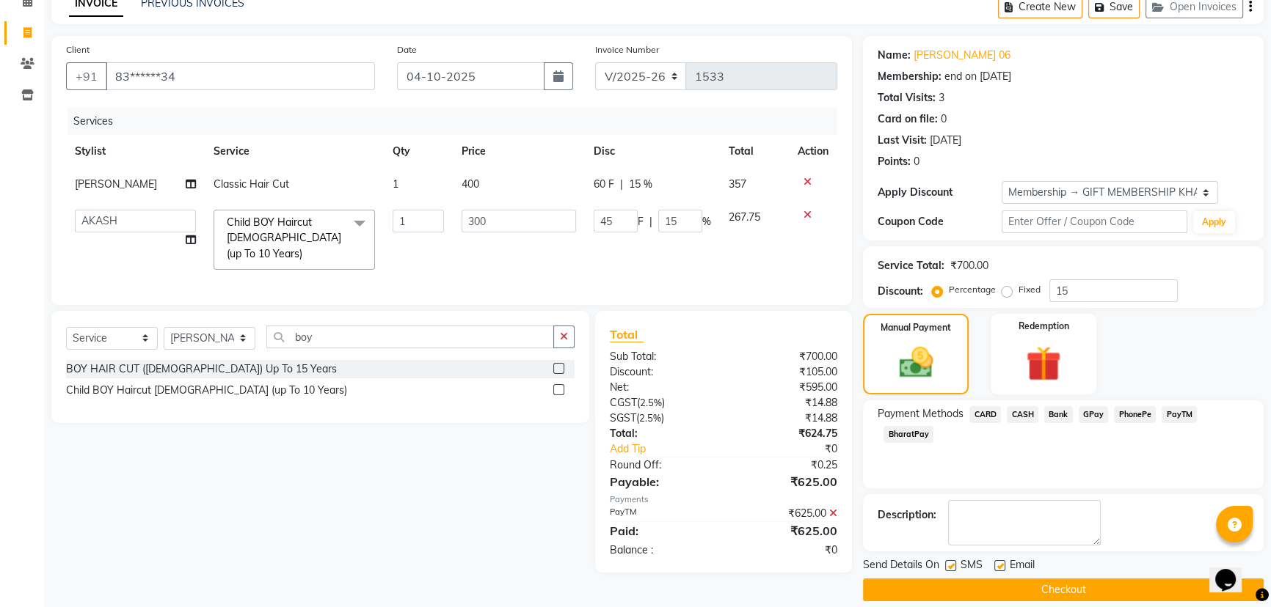
scroll to position [89, 0]
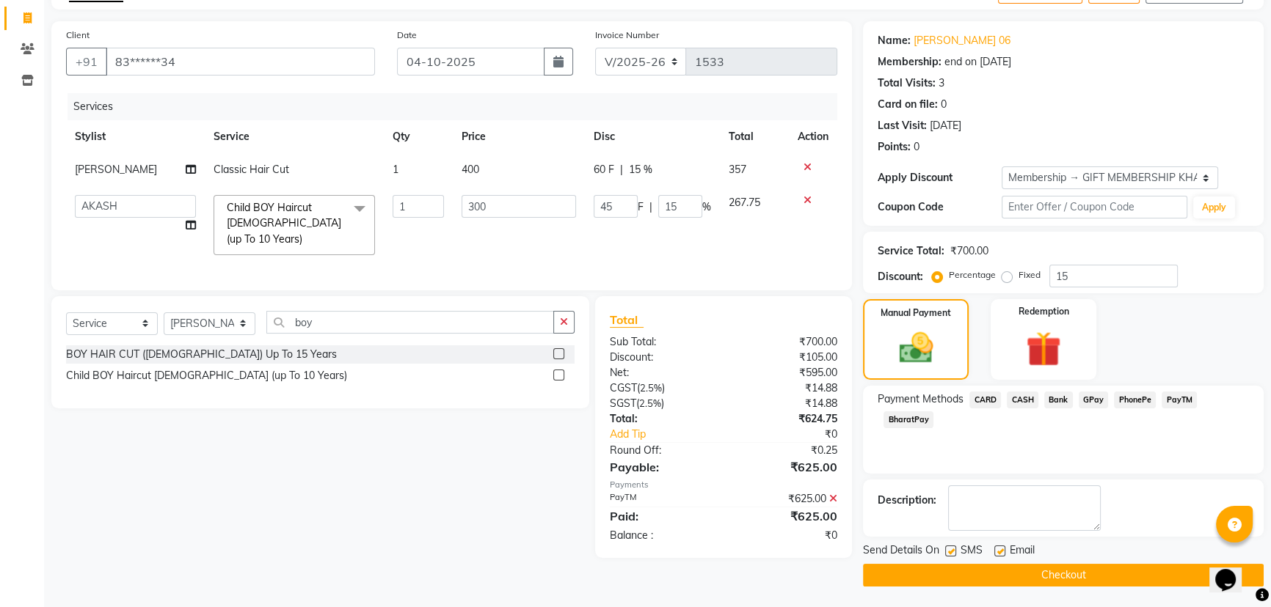
click at [1058, 573] on button "Checkout" at bounding box center [1063, 575] width 401 height 23
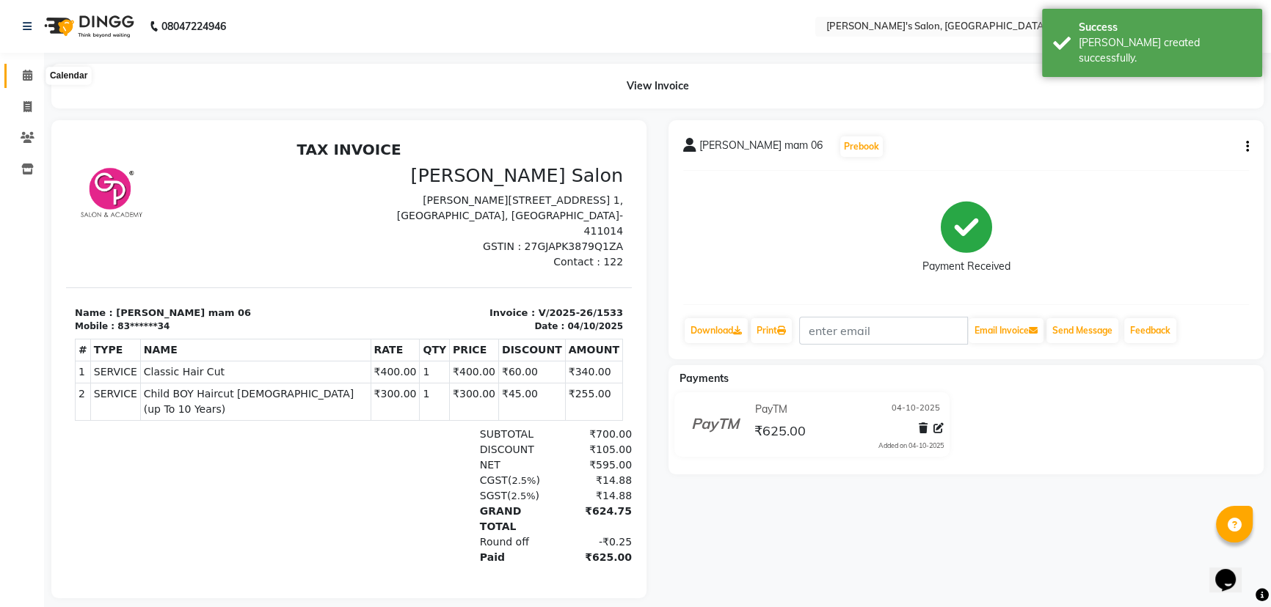
click at [31, 80] on icon at bounding box center [28, 75] width 10 height 11
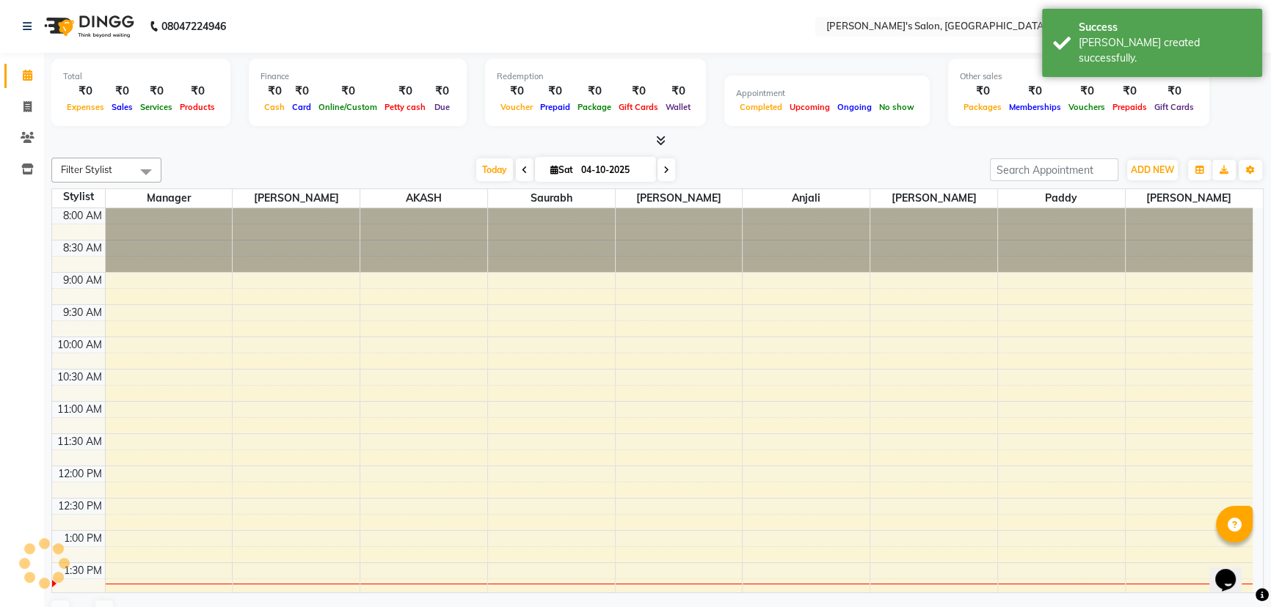
click at [522, 169] on icon at bounding box center [525, 170] width 6 height 9
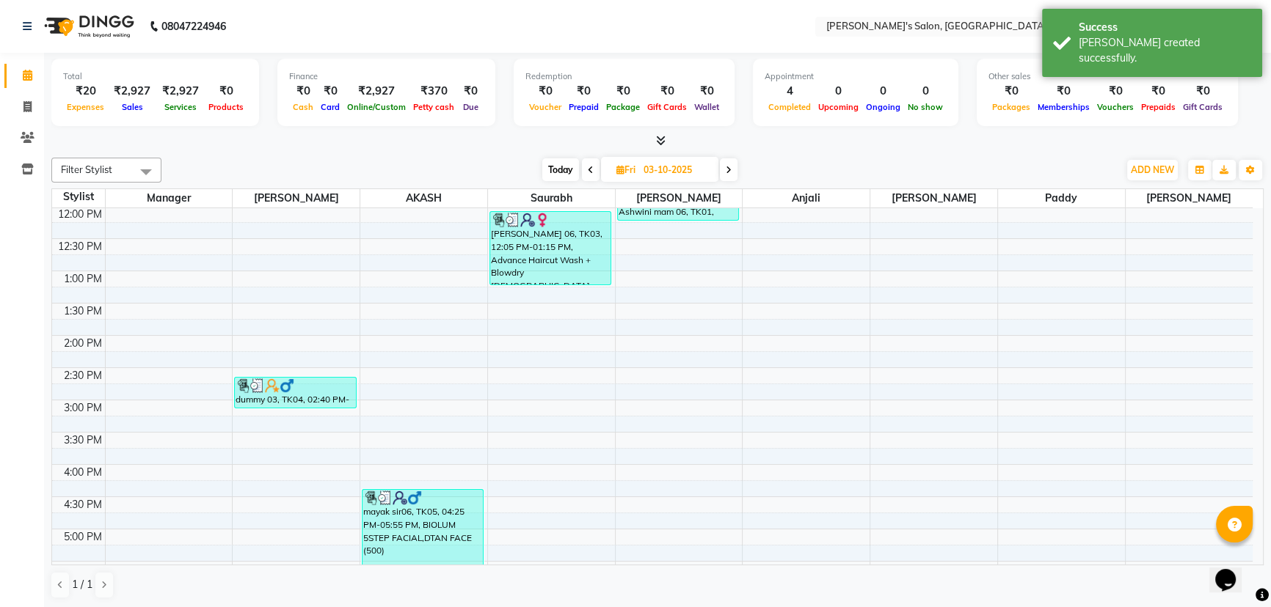
scroll to position [224, 0]
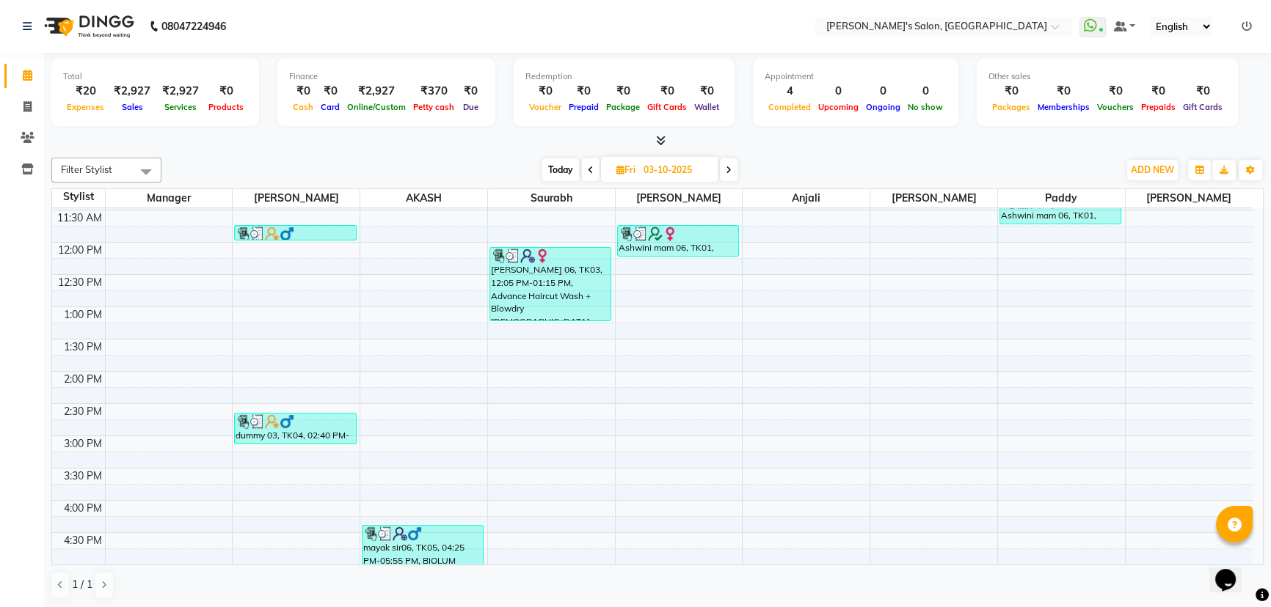
click at [561, 168] on span "Today" at bounding box center [560, 169] width 37 height 23
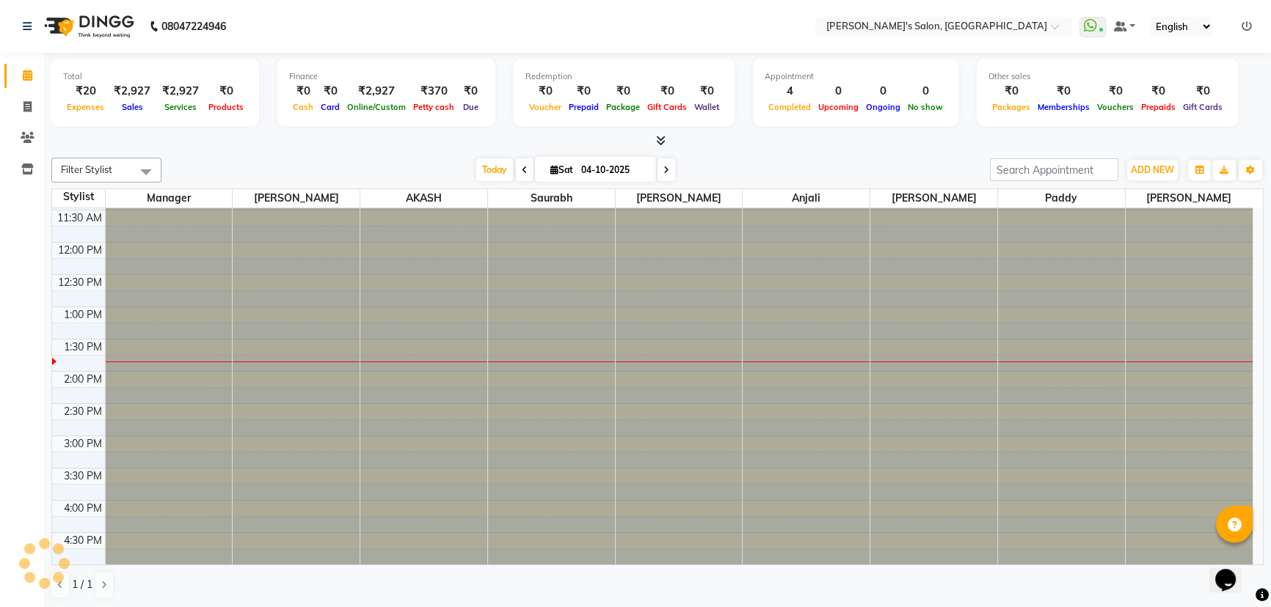
scroll to position [322, 0]
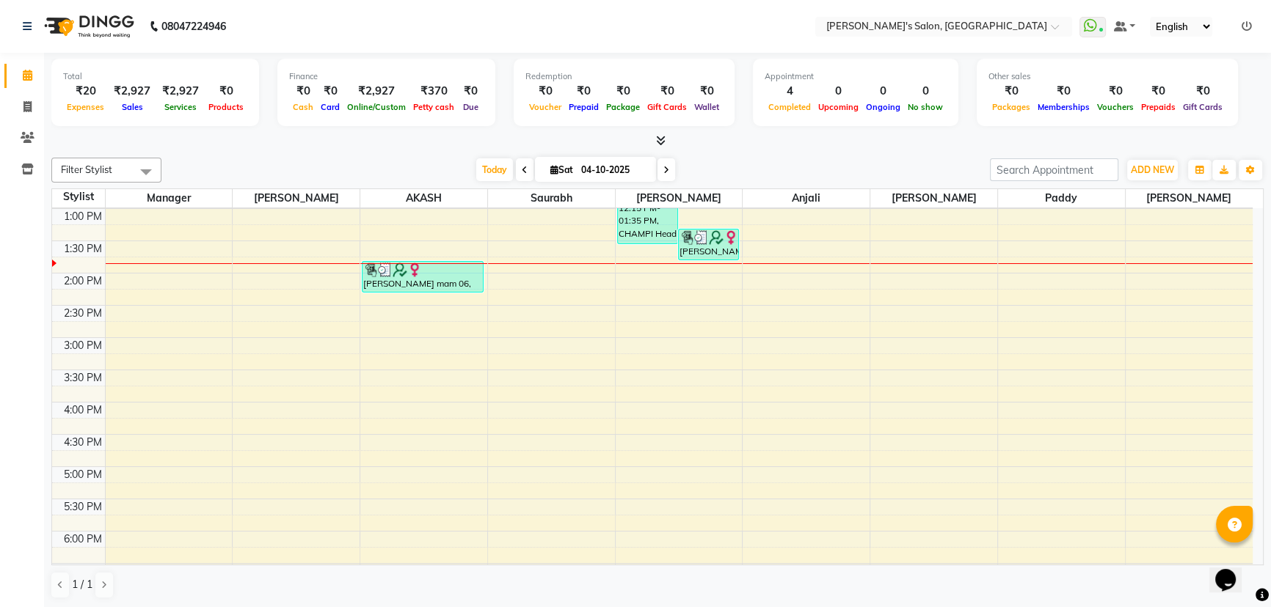
click at [522, 173] on icon at bounding box center [525, 170] width 6 height 9
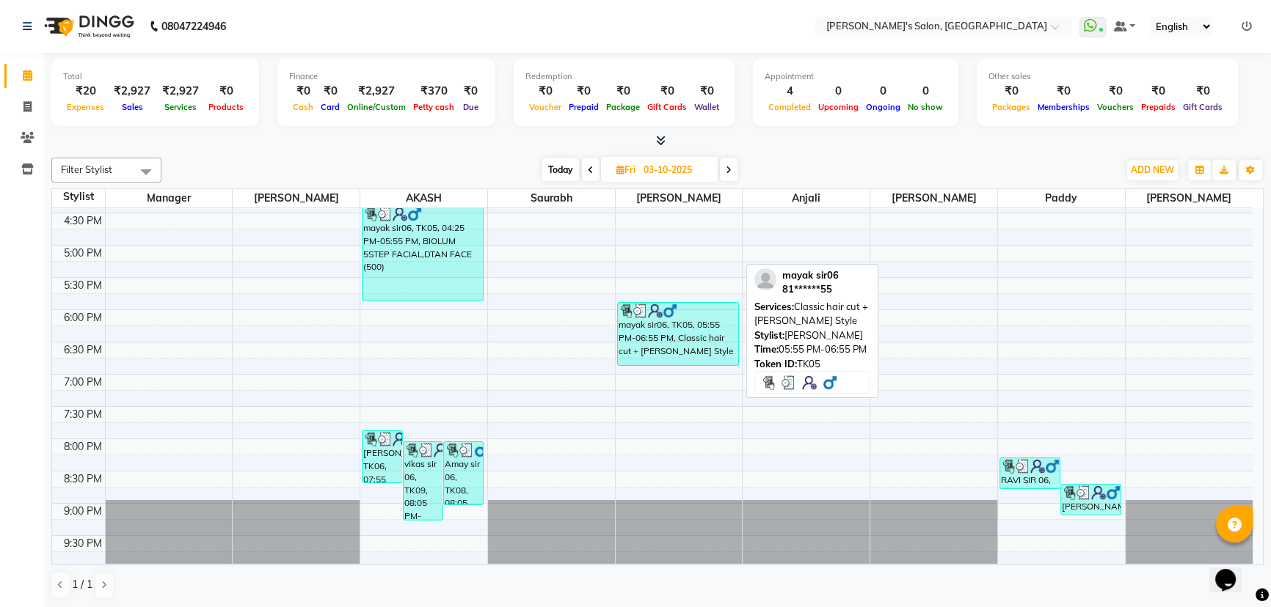
scroll to position [558, 0]
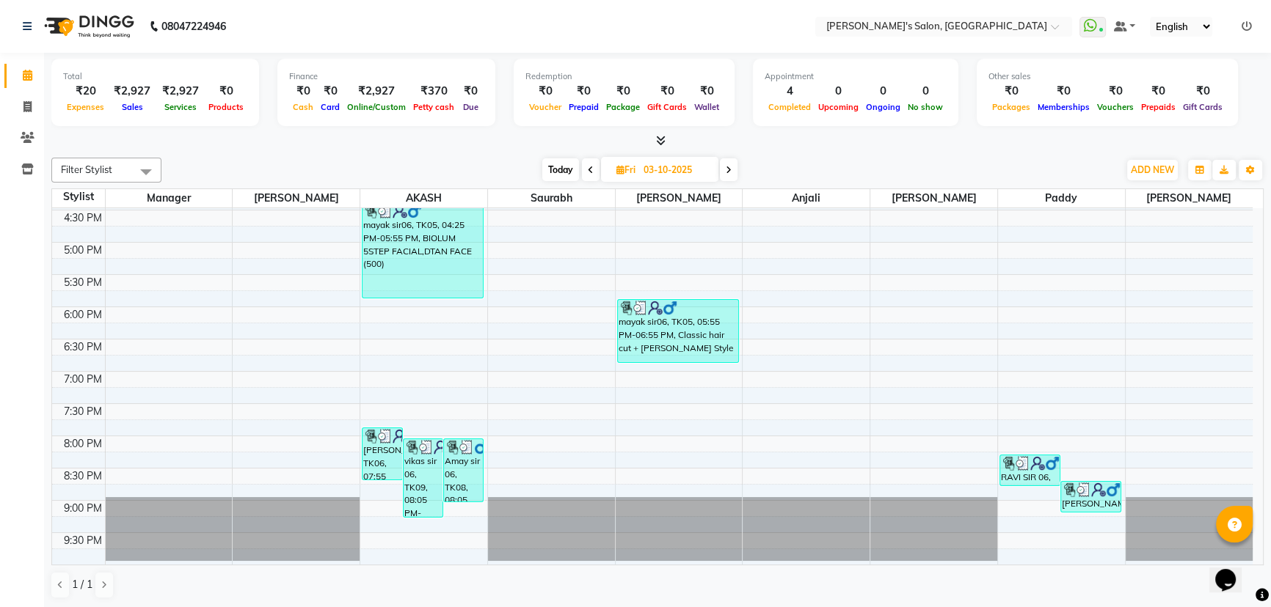
click at [552, 166] on span "Today" at bounding box center [560, 169] width 37 height 23
type input "04-10-2025"
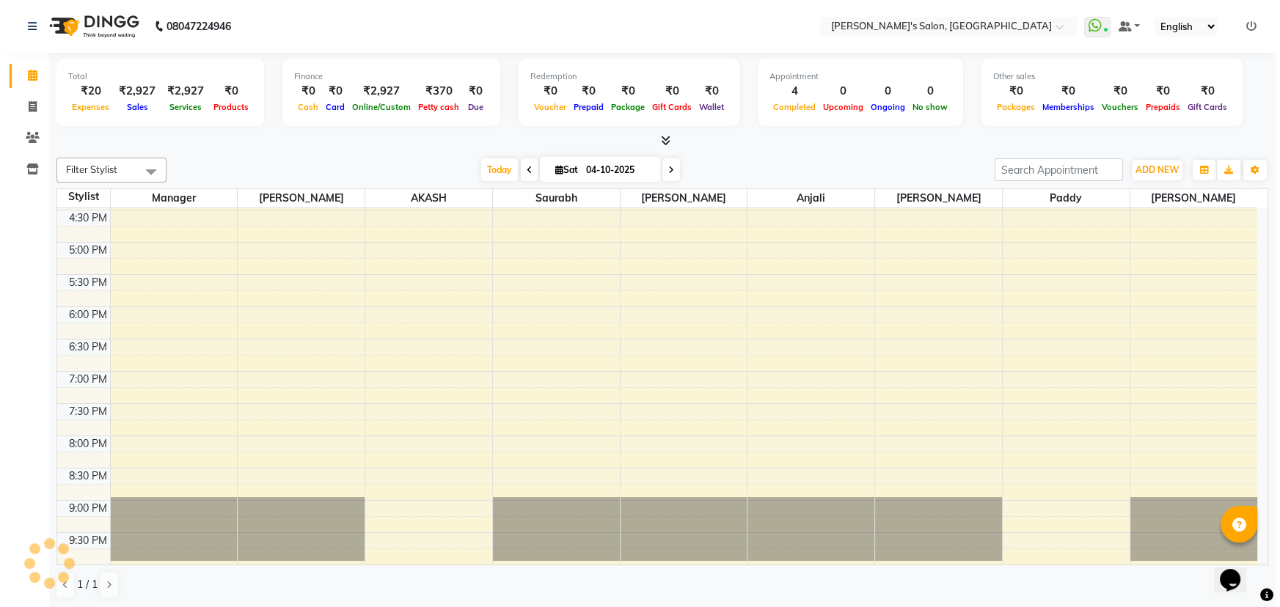
scroll to position [322, 0]
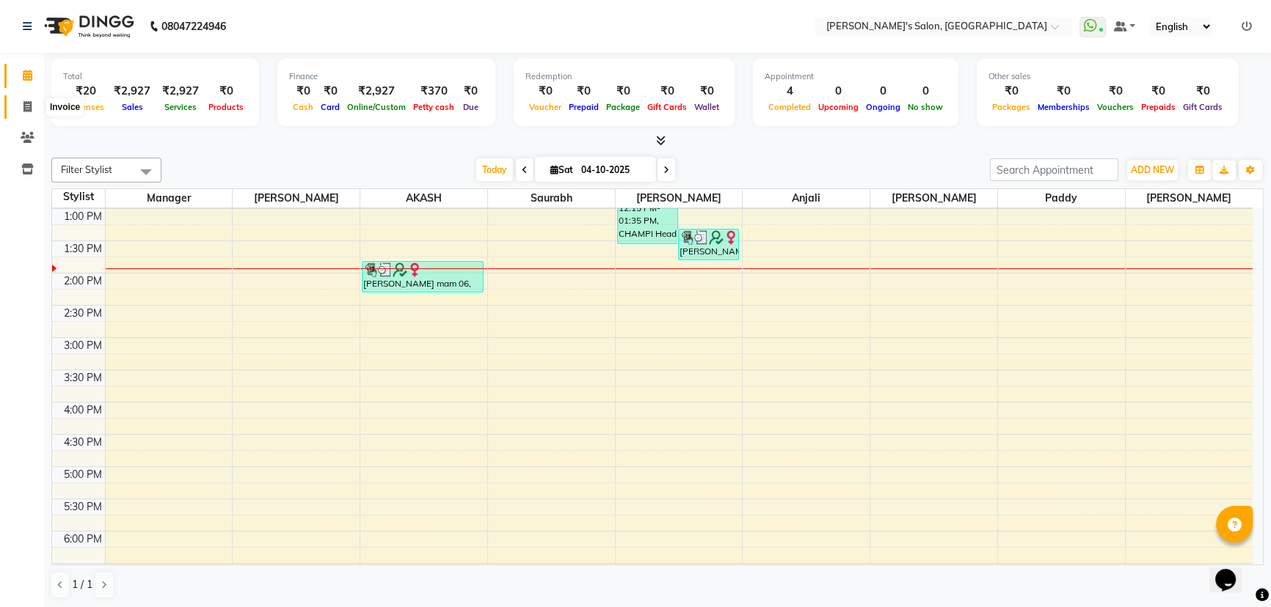
click at [37, 103] on span at bounding box center [28, 107] width 26 height 17
select select "service"
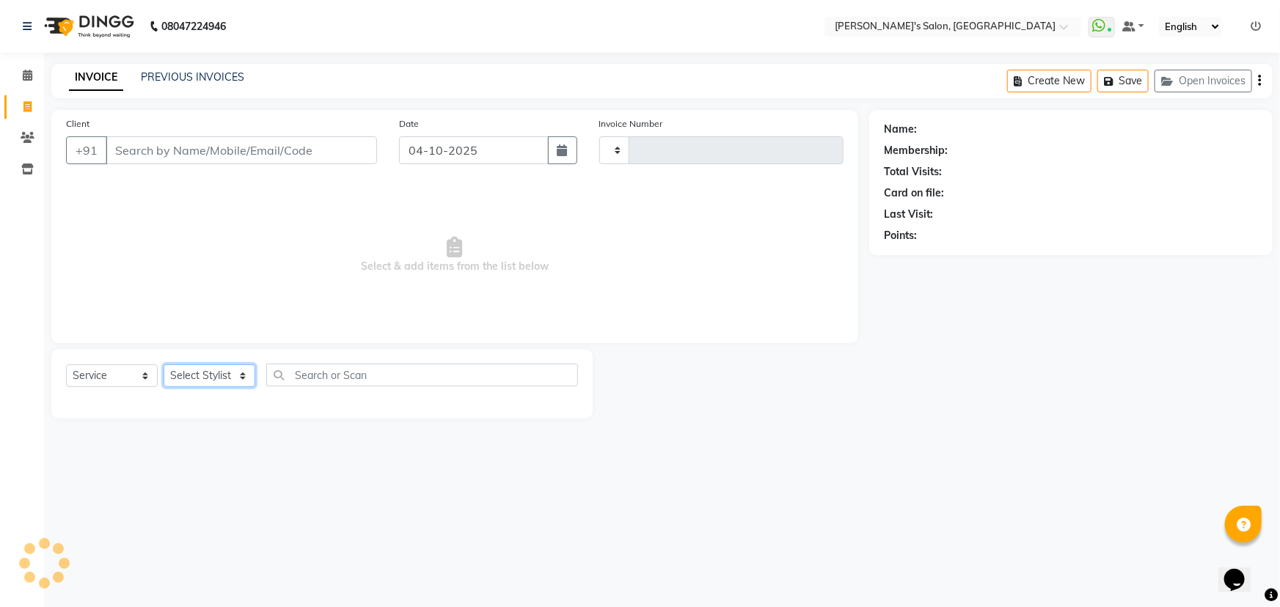
click at [213, 372] on select "Select Stylist" at bounding box center [210, 376] width 92 height 23
select select "7366"
type input "1534"
select select "44199"
click at [164, 365] on select "Select Stylist AKASH ANIL KONDHAMANGALE Anjali KOMAL GANGURDE Manager Paddy pav…" at bounding box center [210, 376] width 92 height 23
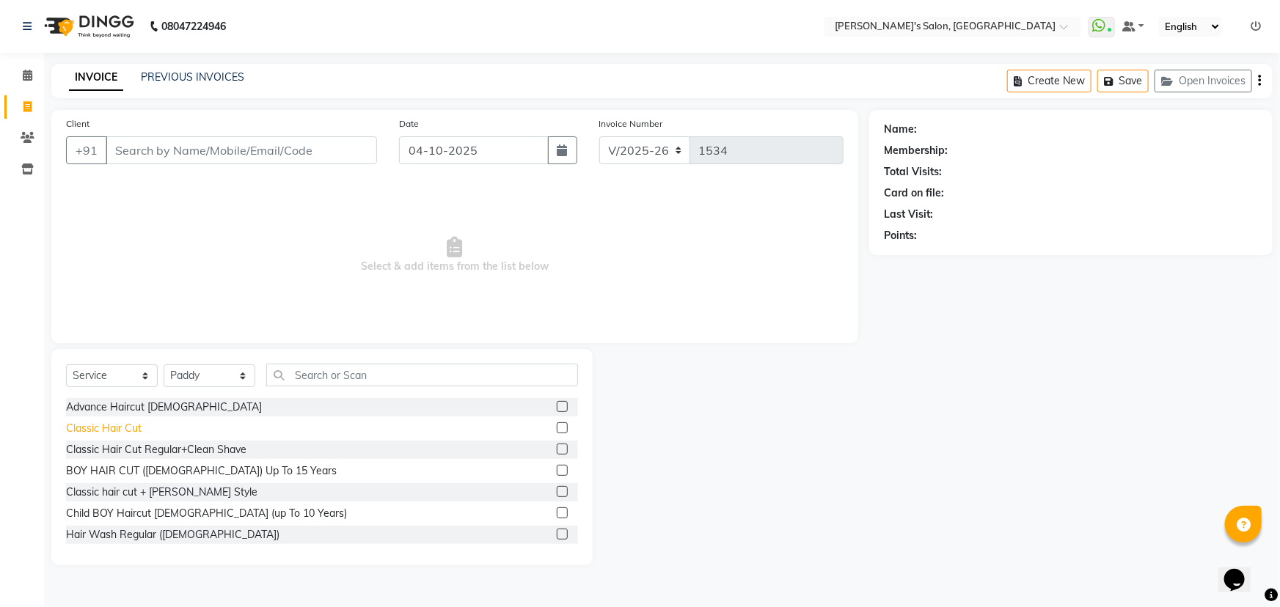
click at [142, 425] on div "Classic Hair Cut" at bounding box center [322, 429] width 512 height 18
click at [139, 428] on div "Classic Hair Cut" at bounding box center [104, 428] width 76 height 15
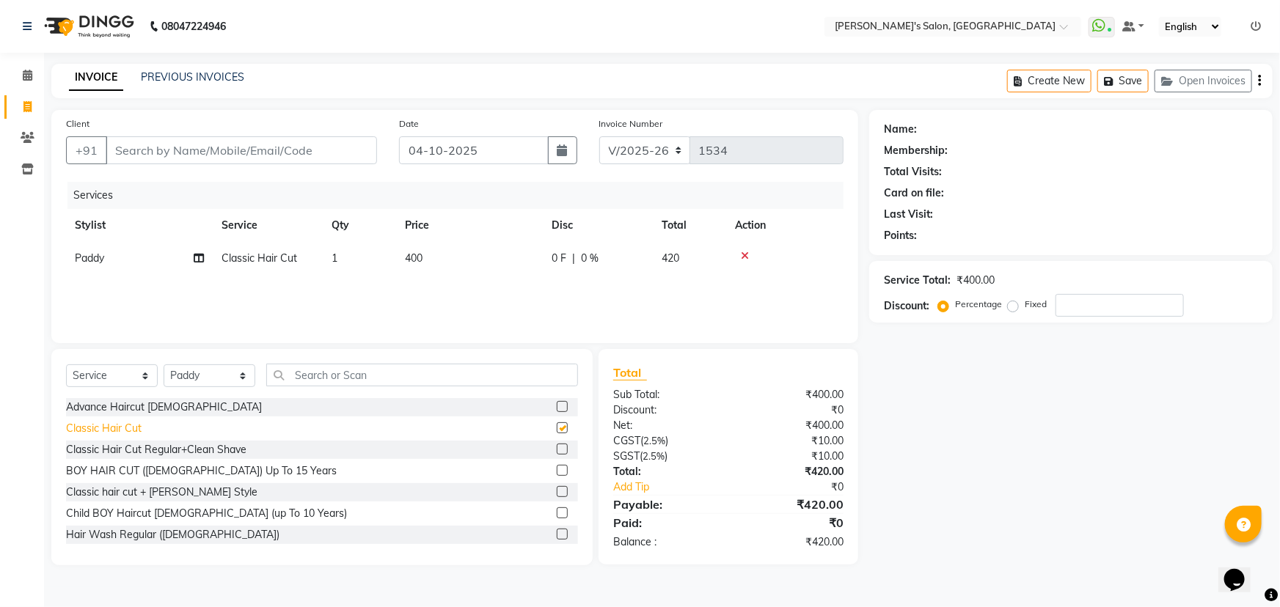
checkbox input "false"
click at [183, 152] on input "Client" at bounding box center [241, 150] width 271 height 28
type input "9"
type input "0"
type input "9881829777"
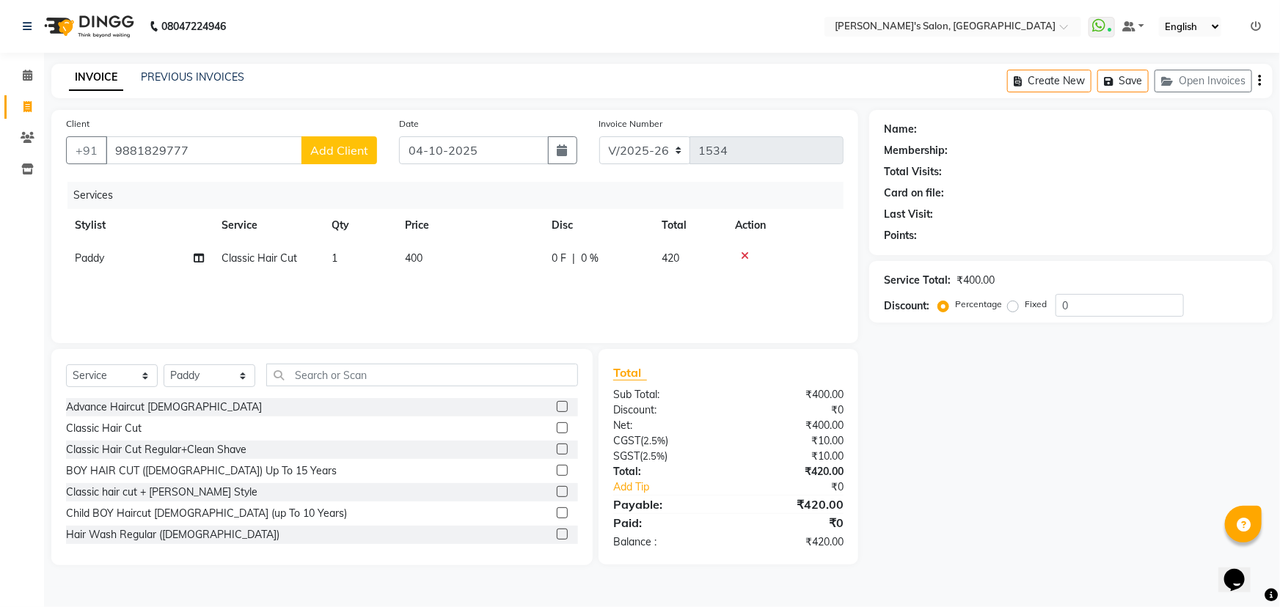
click at [357, 146] on span "Add Client" at bounding box center [339, 150] width 58 height 15
select select "22"
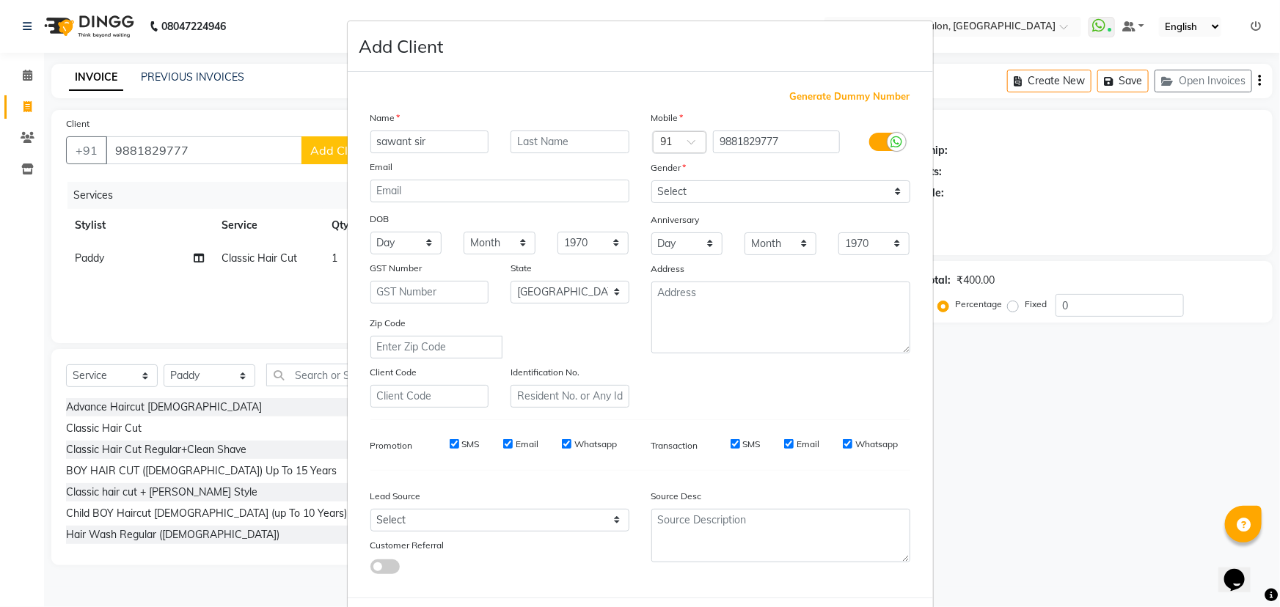
type input "sawant sir"
click at [715, 197] on select "Select Male Female Other Prefer Not To Say" at bounding box center [780, 191] width 259 height 23
select select "male"
click at [651, 180] on select "Select Male Female Other Prefer Not To Say" at bounding box center [780, 191] width 259 height 23
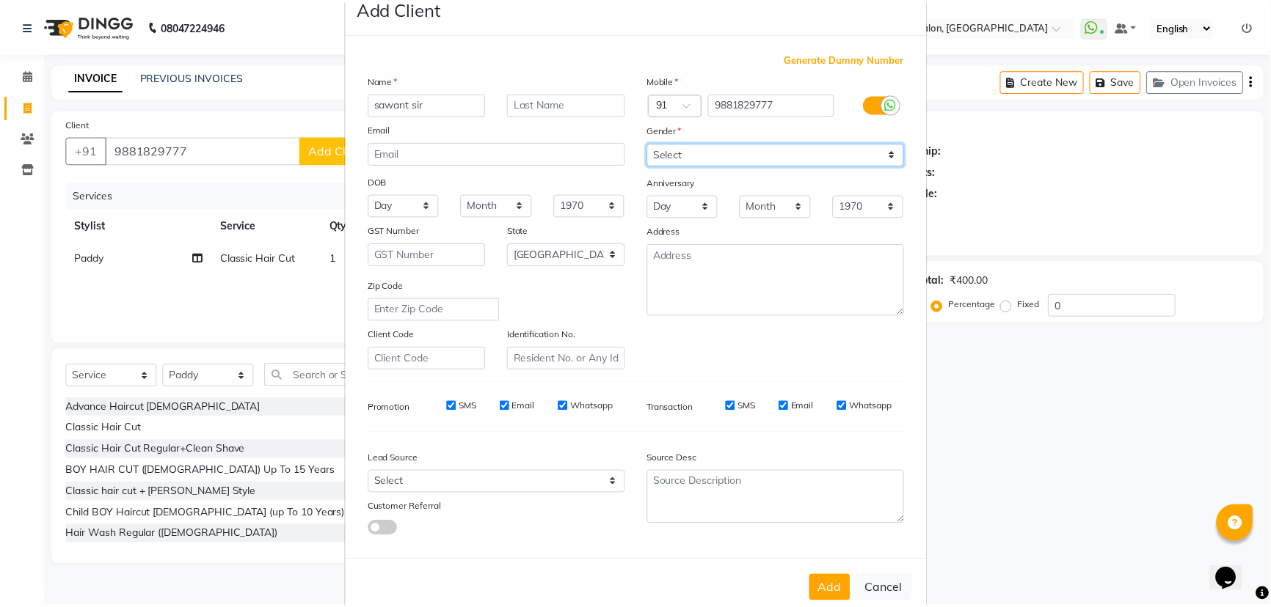
scroll to position [73, 0]
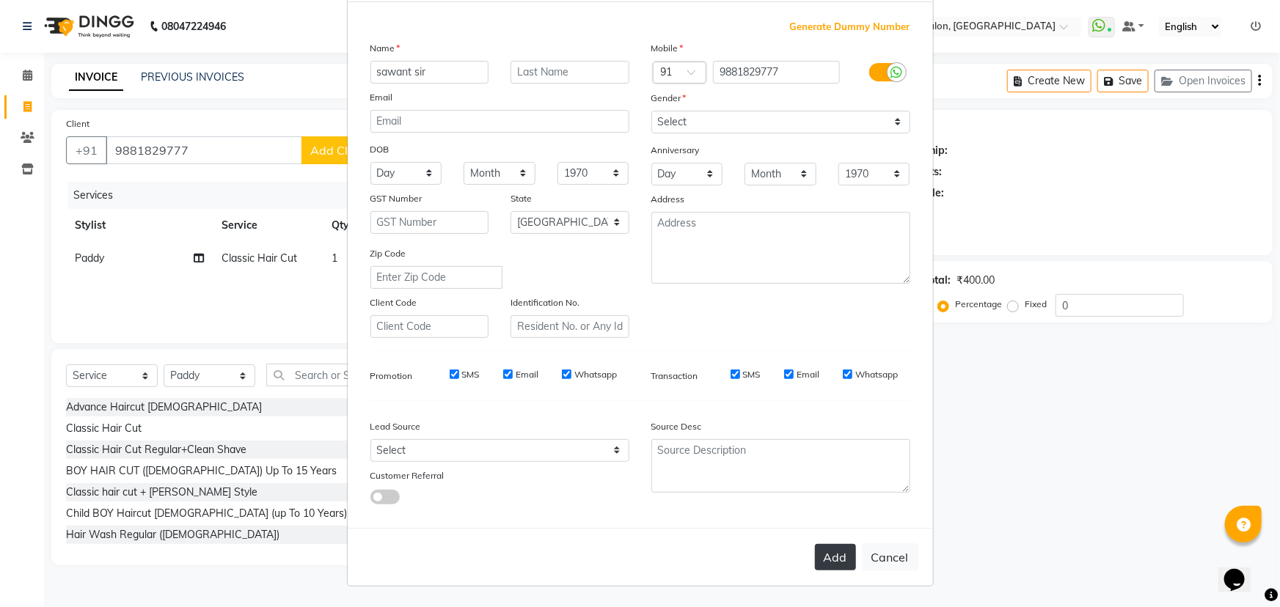
click at [836, 566] on button "Add" at bounding box center [835, 557] width 41 height 26
type input "98******77"
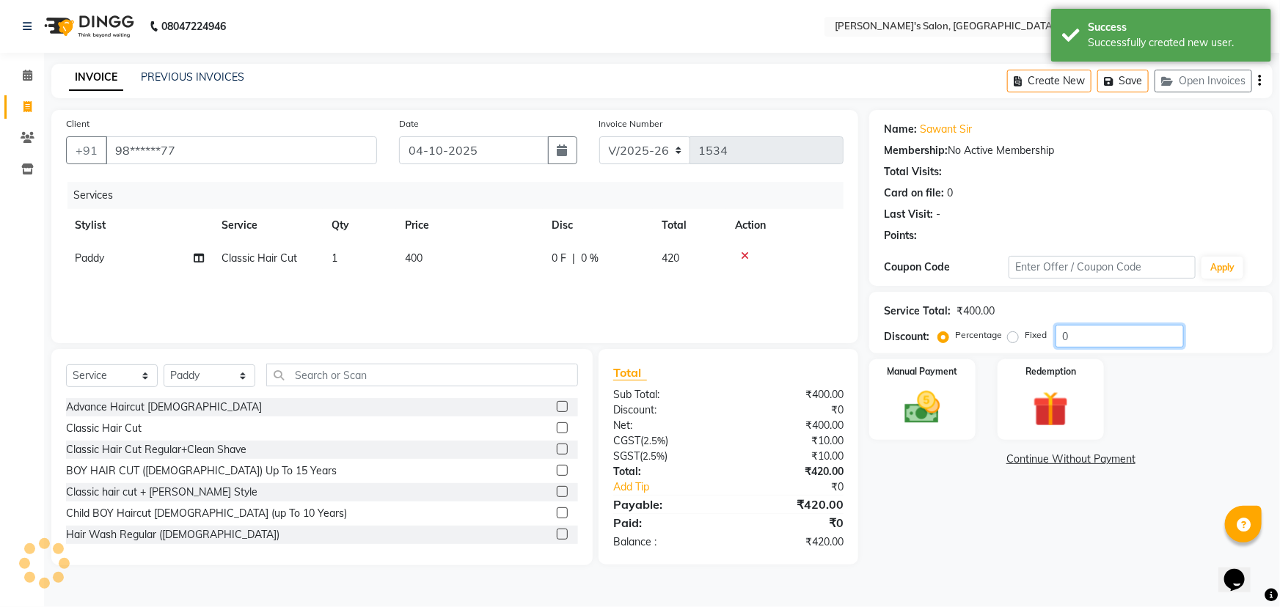
click at [1113, 339] on input "0" at bounding box center [1120, 336] width 128 height 23
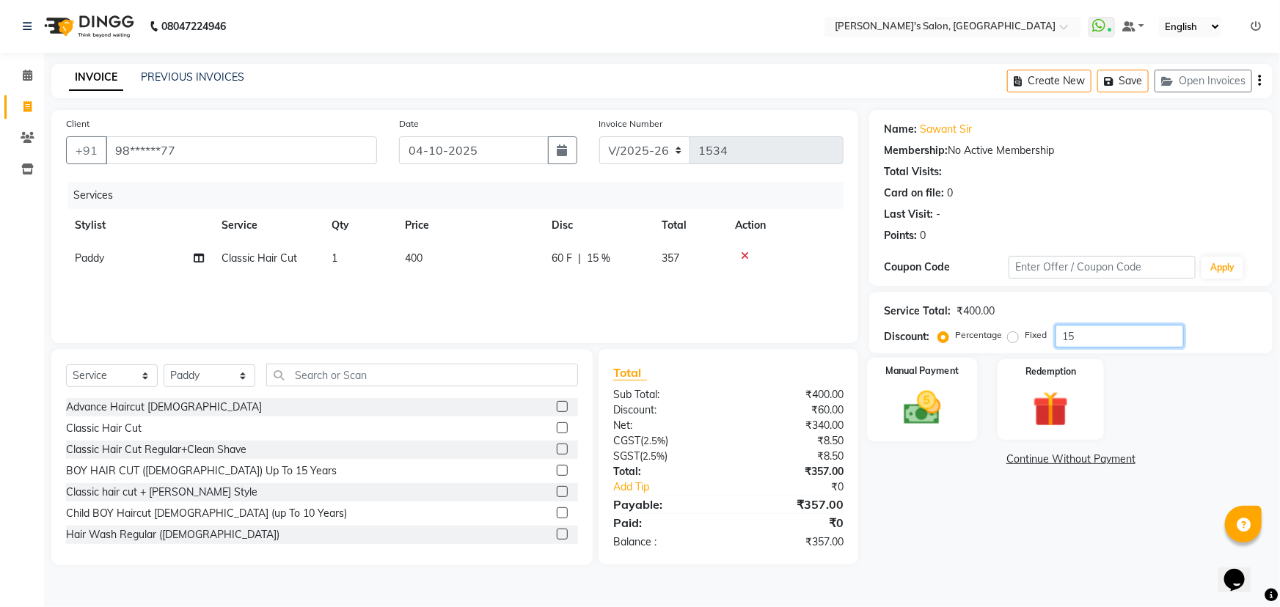
type input "15"
click at [924, 371] on label "Manual Payment" at bounding box center [922, 371] width 73 height 14
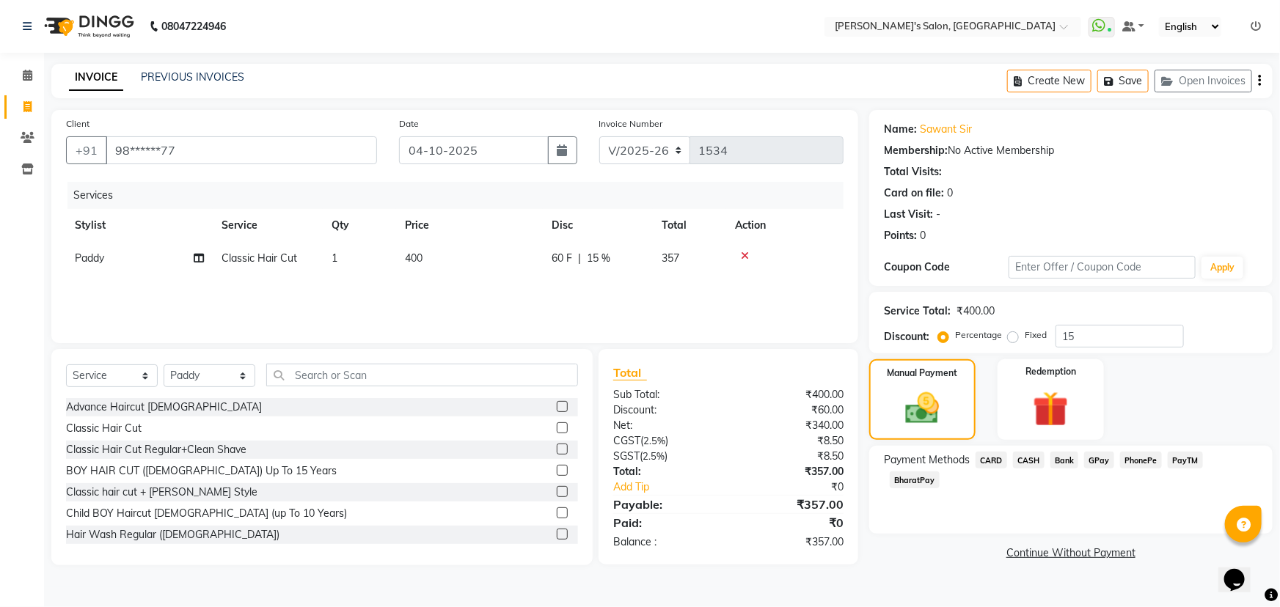
click at [1021, 452] on span "CASH" at bounding box center [1029, 460] width 32 height 17
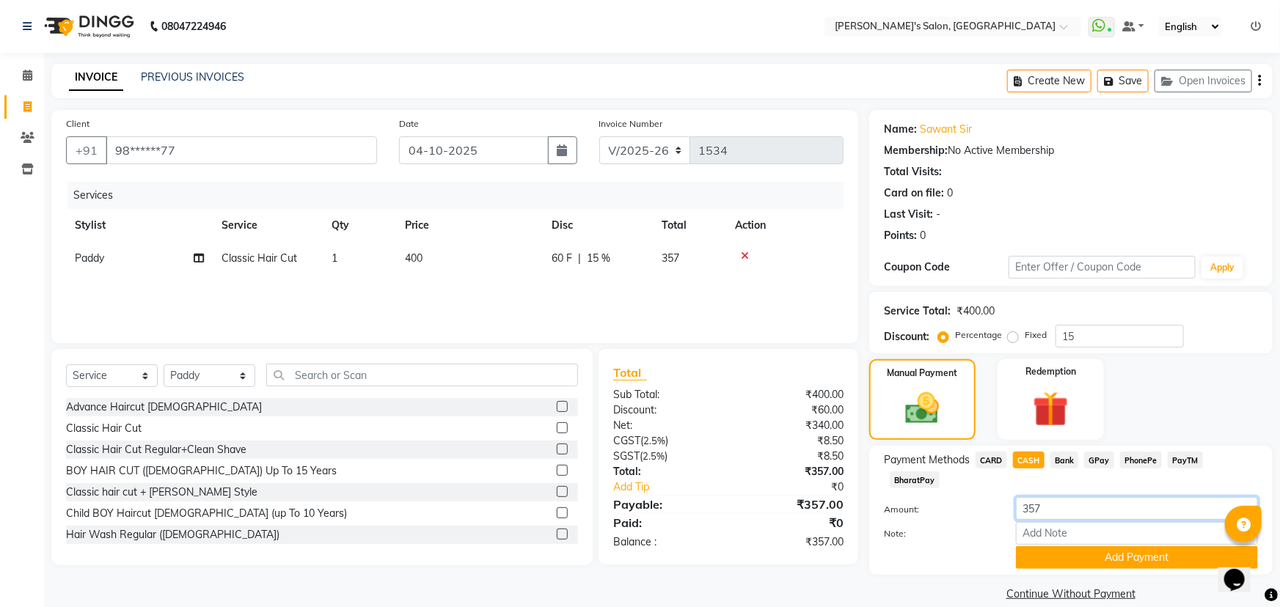
click at [1061, 497] on input "357" at bounding box center [1137, 508] width 242 height 23
type input "350"
click at [1083, 547] on button "Add Payment" at bounding box center [1137, 558] width 242 height 23
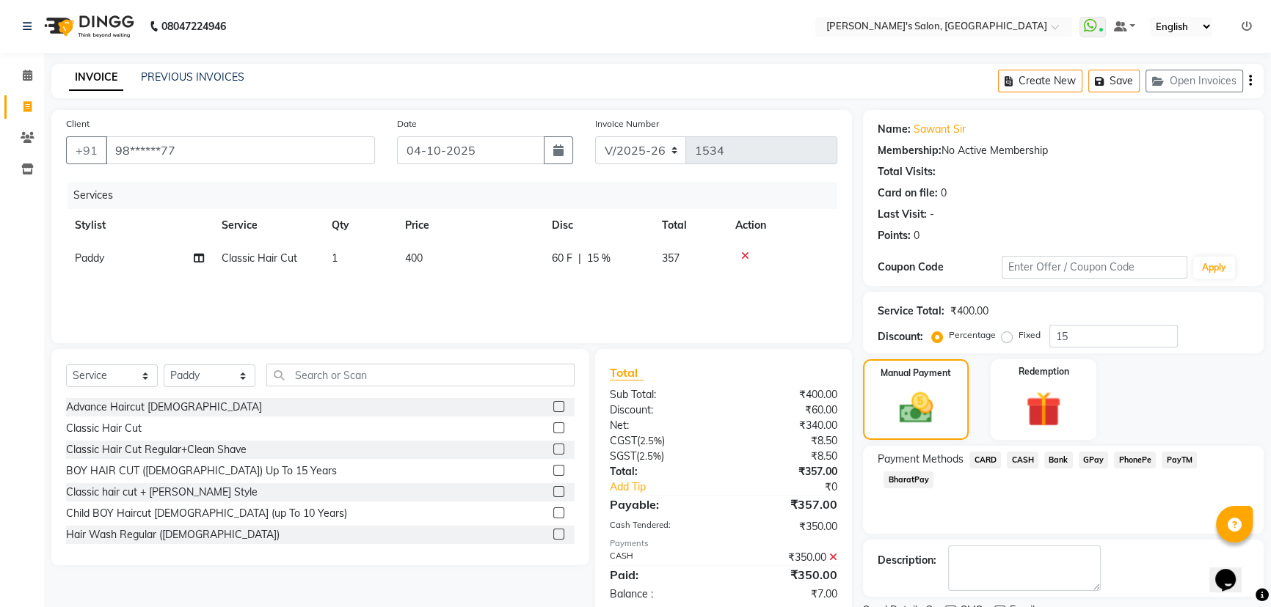
scroll to position [60, 0]
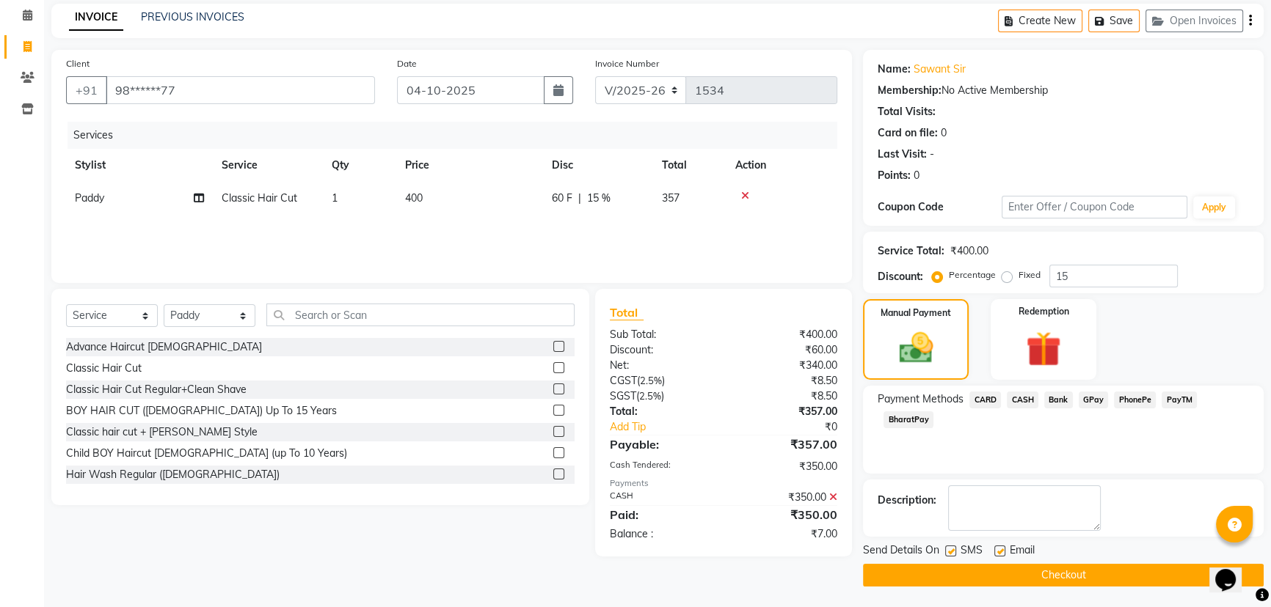
click at [1053, 571] on button "Checkout" at bounding box center [1063, 575] width 401 height 23
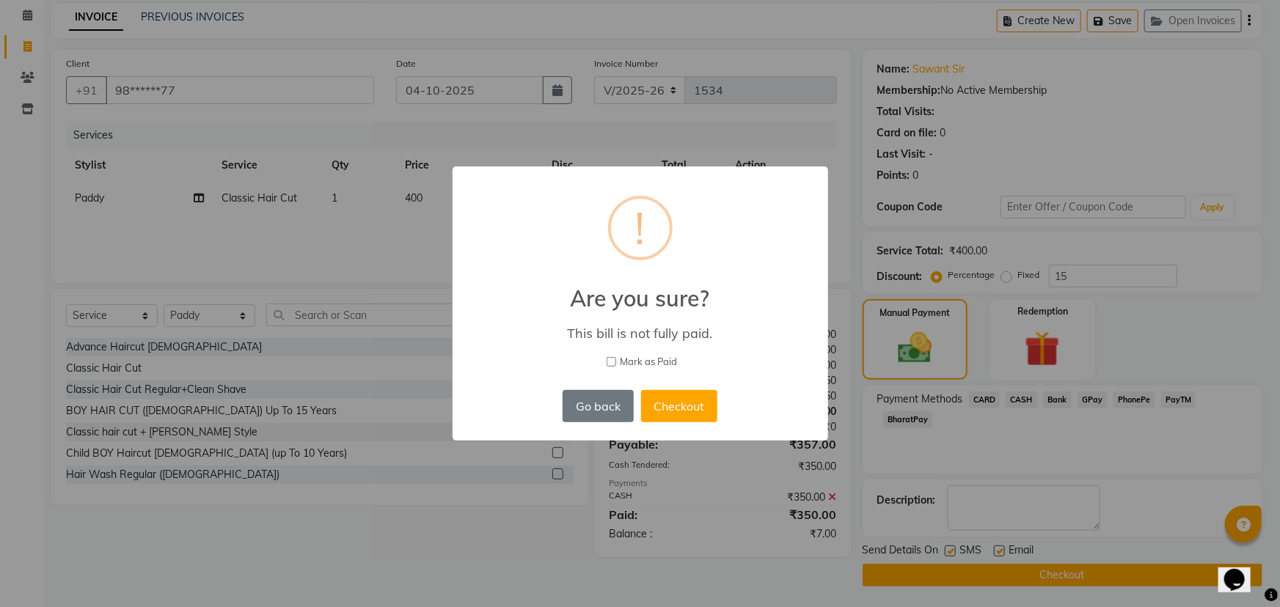
click at [613, 364] on input "Mark as Paid" at bounding box center [612, 362] width 10 height 10
checkbox input "true"
click at [662, 392] on button "Checkout" at bounding box center [679, 406] width 76 height 32
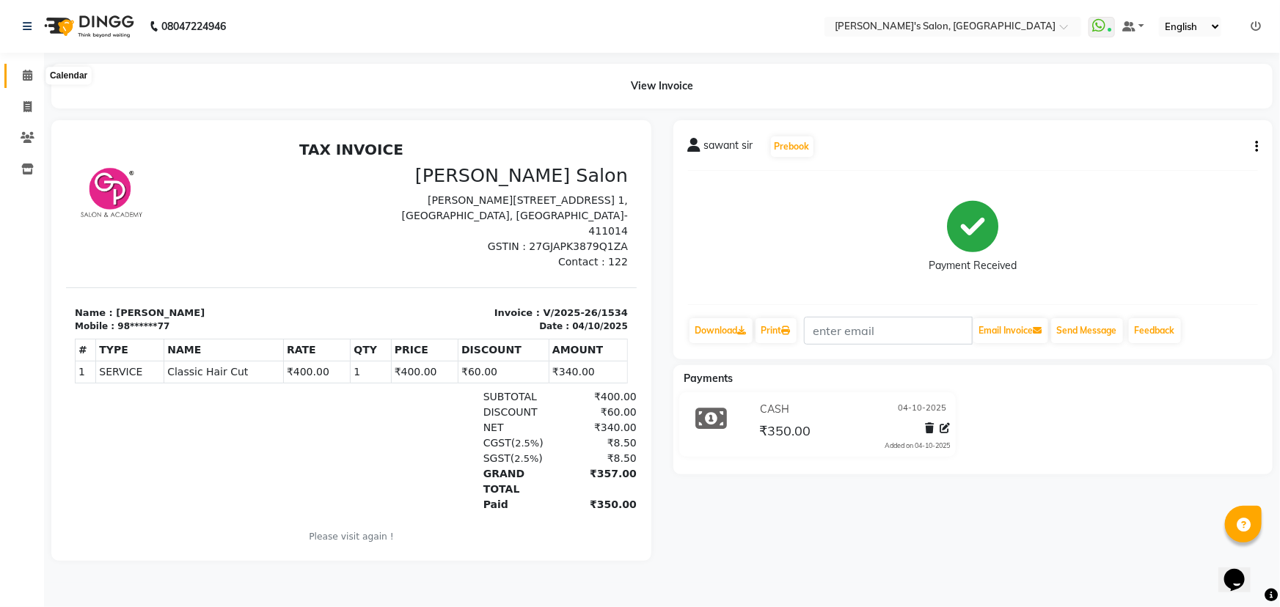
click at [15, 69] on span at bounding box center [28, 75] width 26 height 17
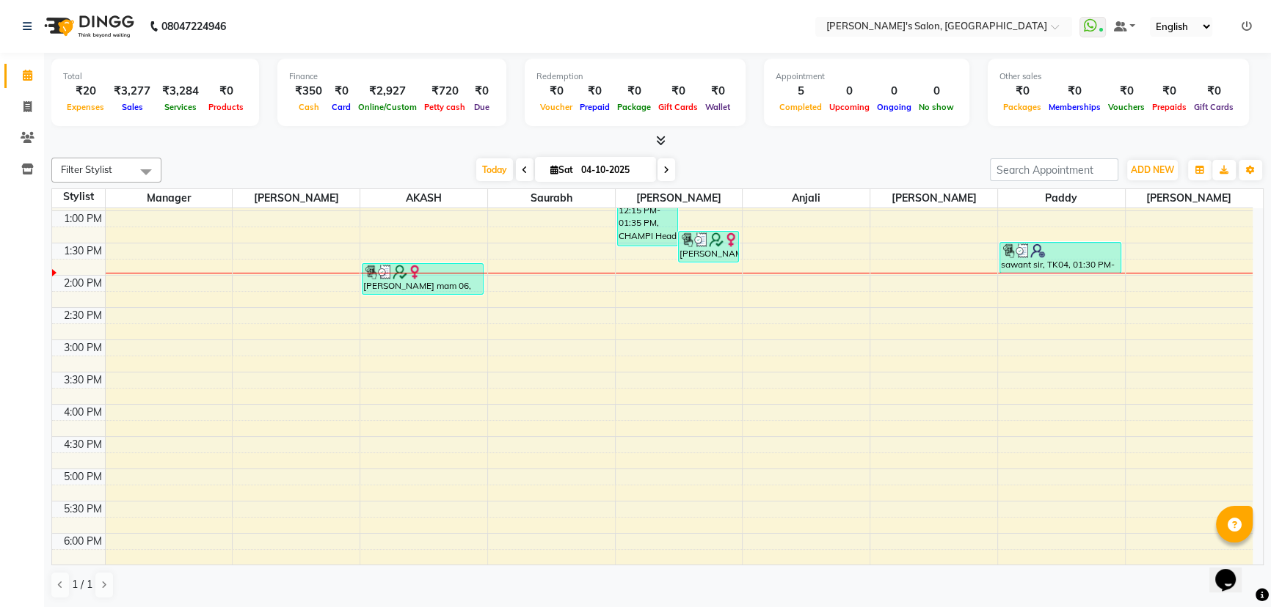
scroll to position [400, 0]
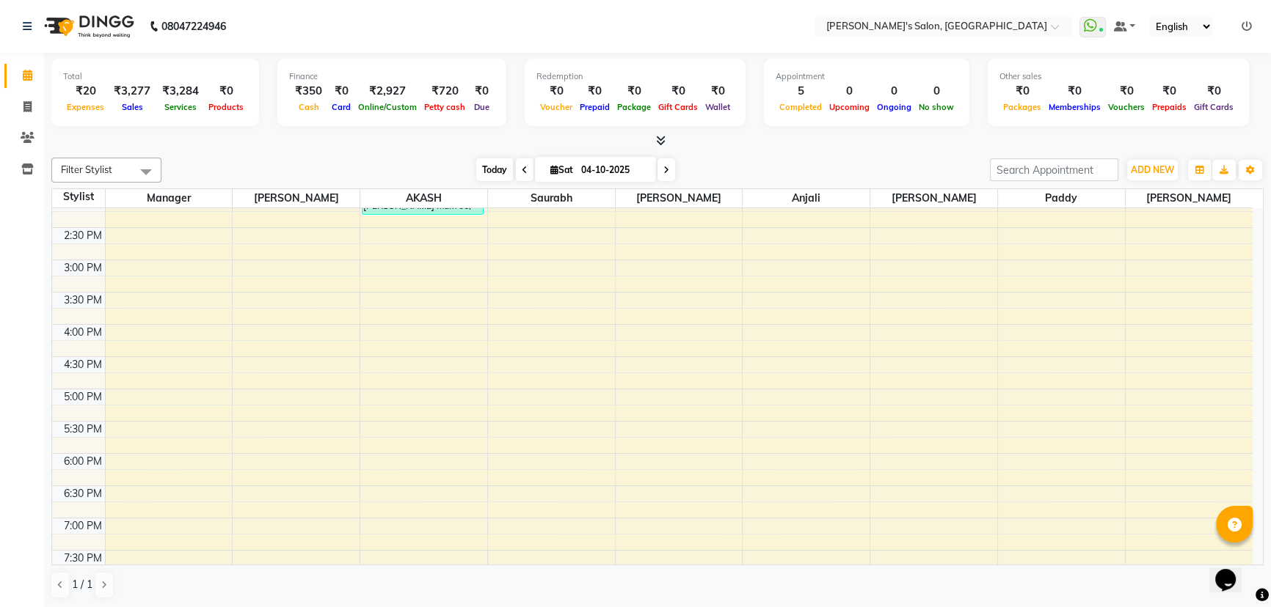
click at [484, 158] on span "Today" at bounding box center [494, 169] width 37 height 23
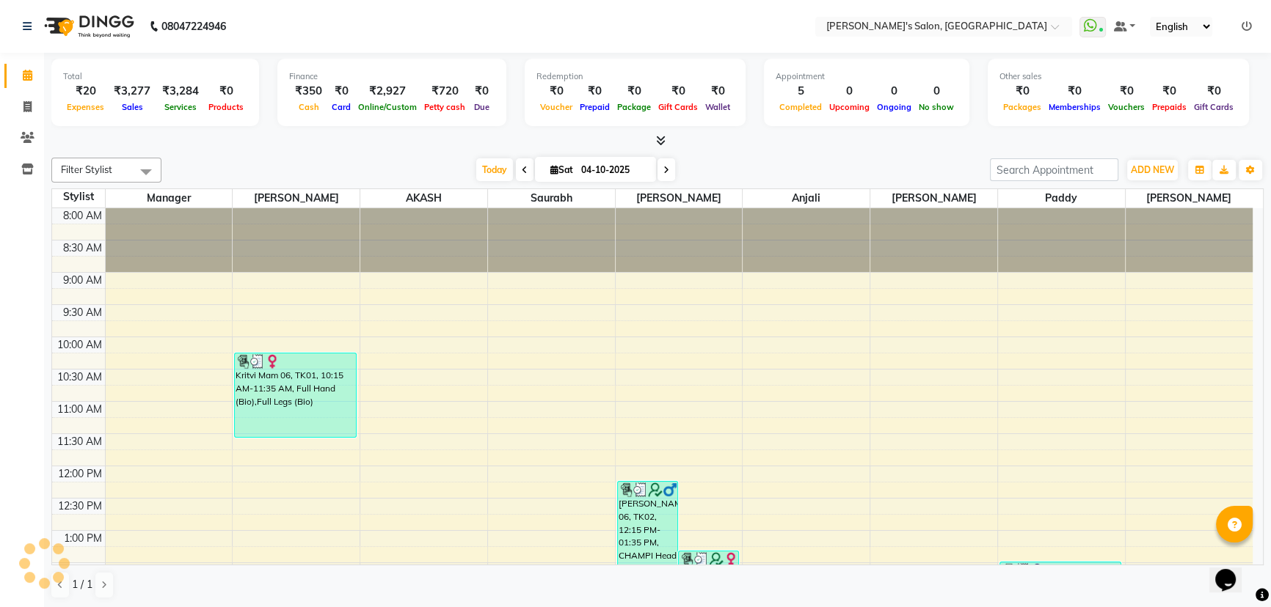
scroll to position [322, 0]
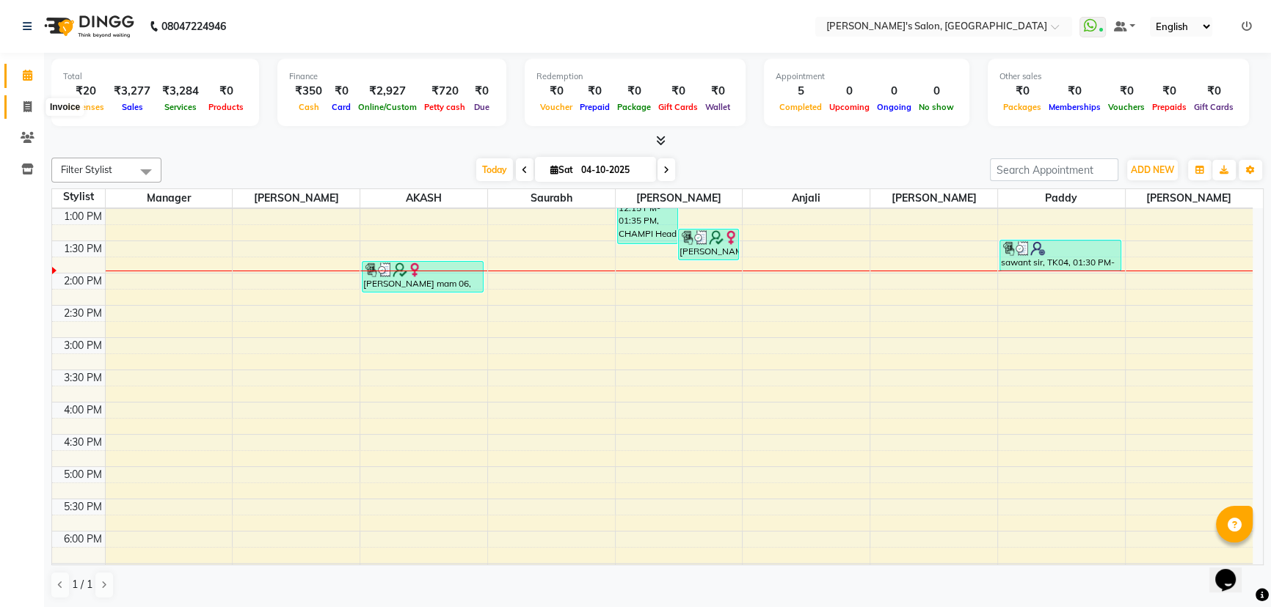
click at [23, 103] on icon at bounding box center [27, 106] width 8 height 11
select select "service"
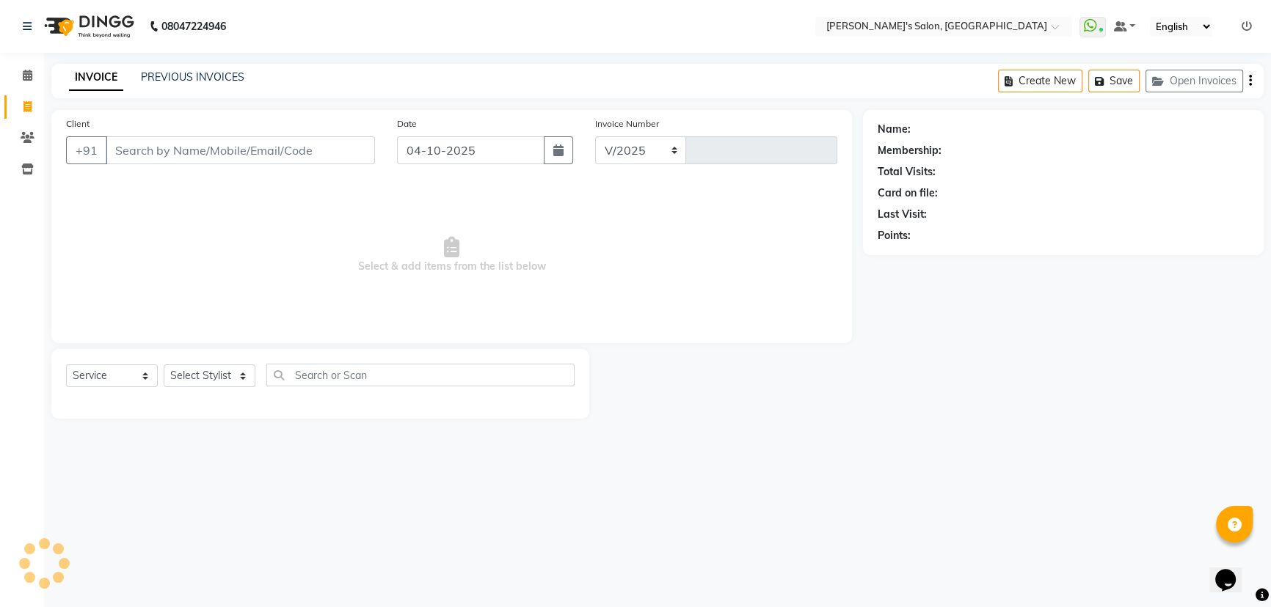
select select "7366"
type input "1535"
click at [189, 78] on link "PREVIOUS INVOICES" at bounding box center [192, 76] width 103 height 13
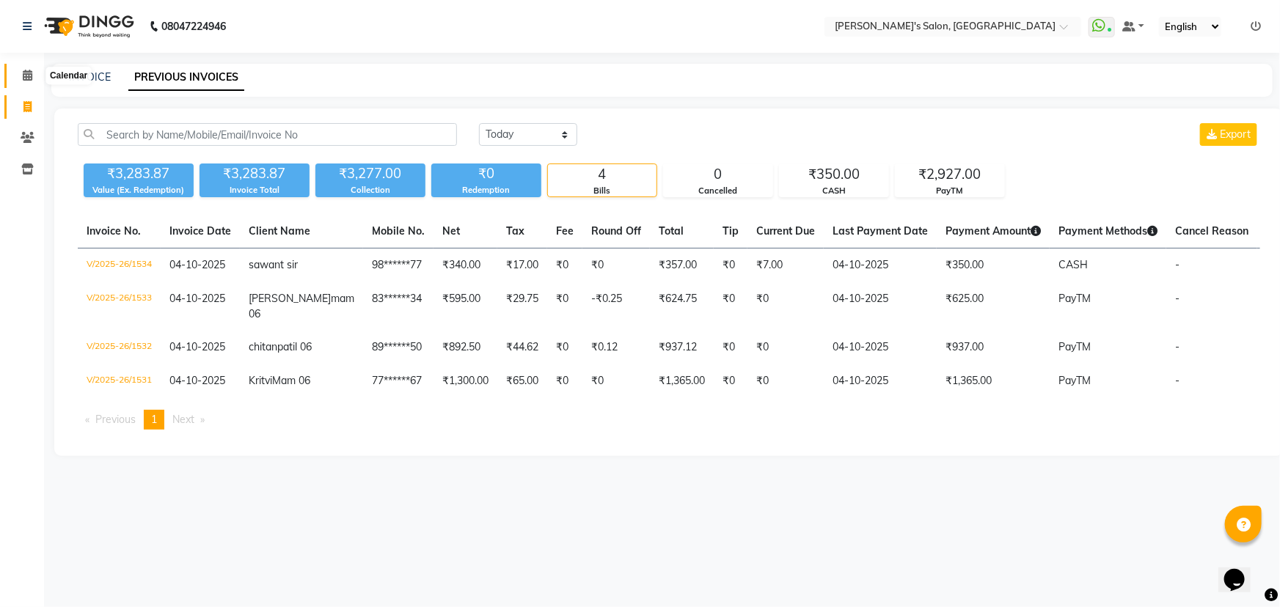
click at [21, 78] on span at bounding box center [28, 75] width 26 height 17
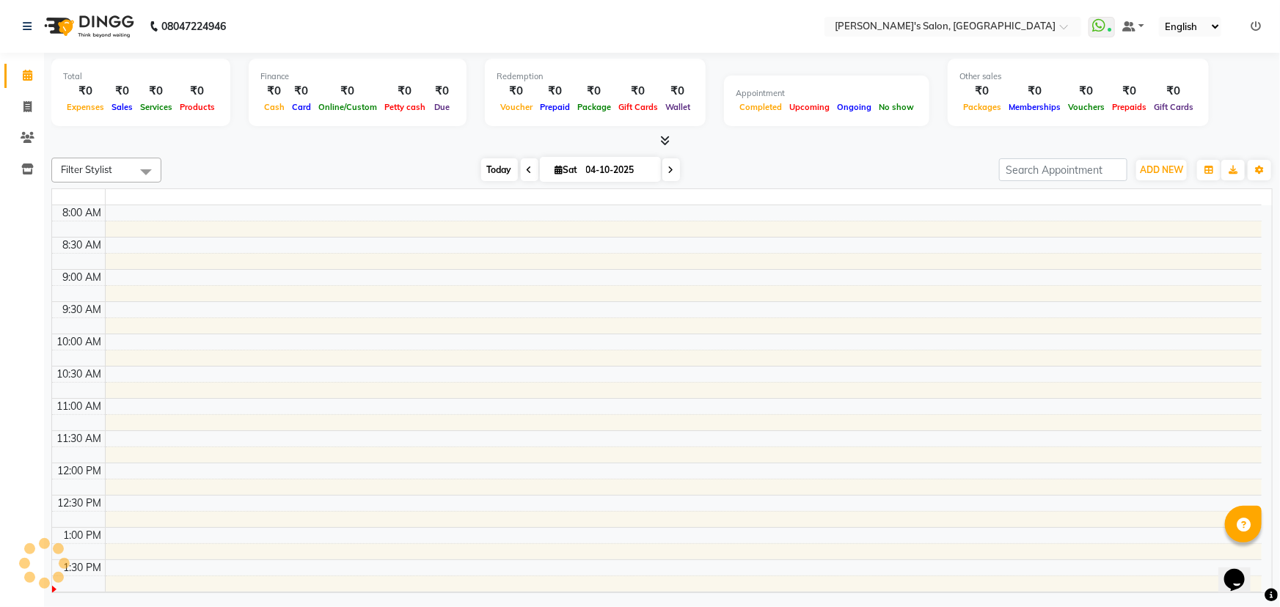
click at [497, 171] on span "Today" at bounding box center [499, 169] width 37 height 23
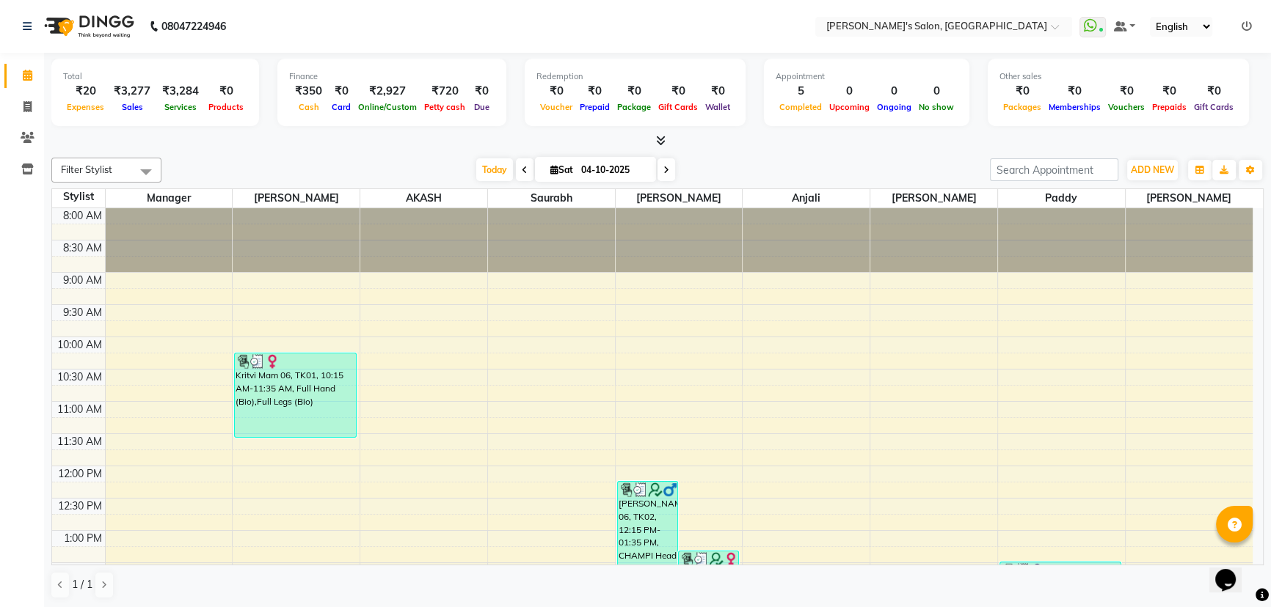
scroll to position [322, 0]
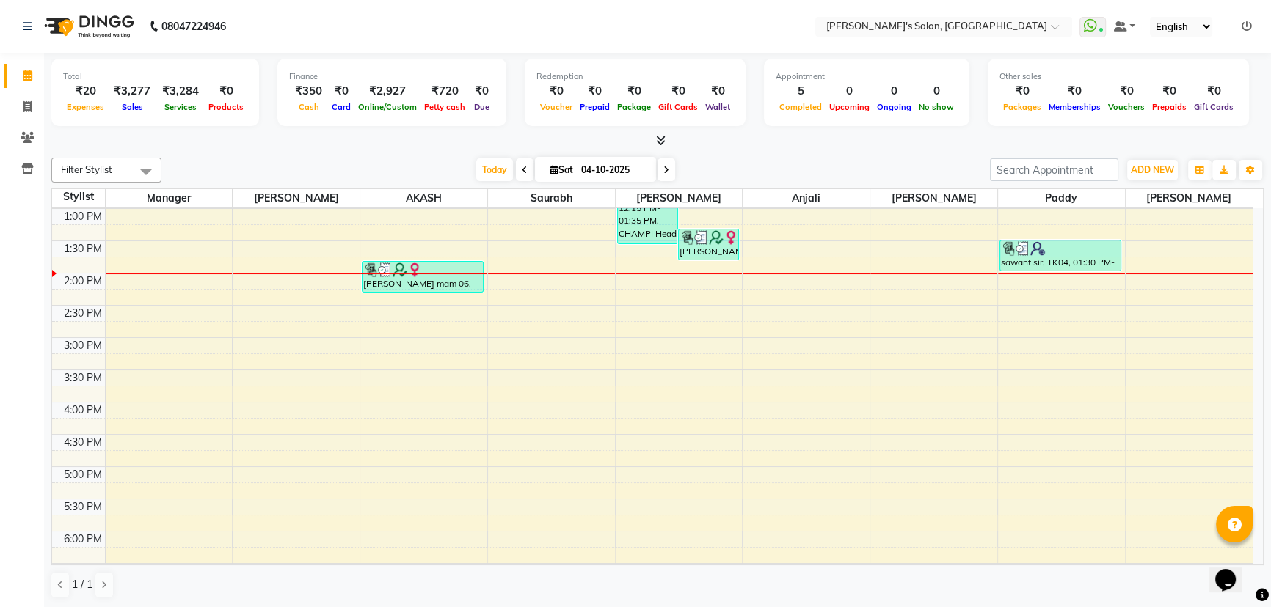
click at [522, 166] on icon at bounding box center [525, 170] width 6 height 9
type input "03-10-2025"
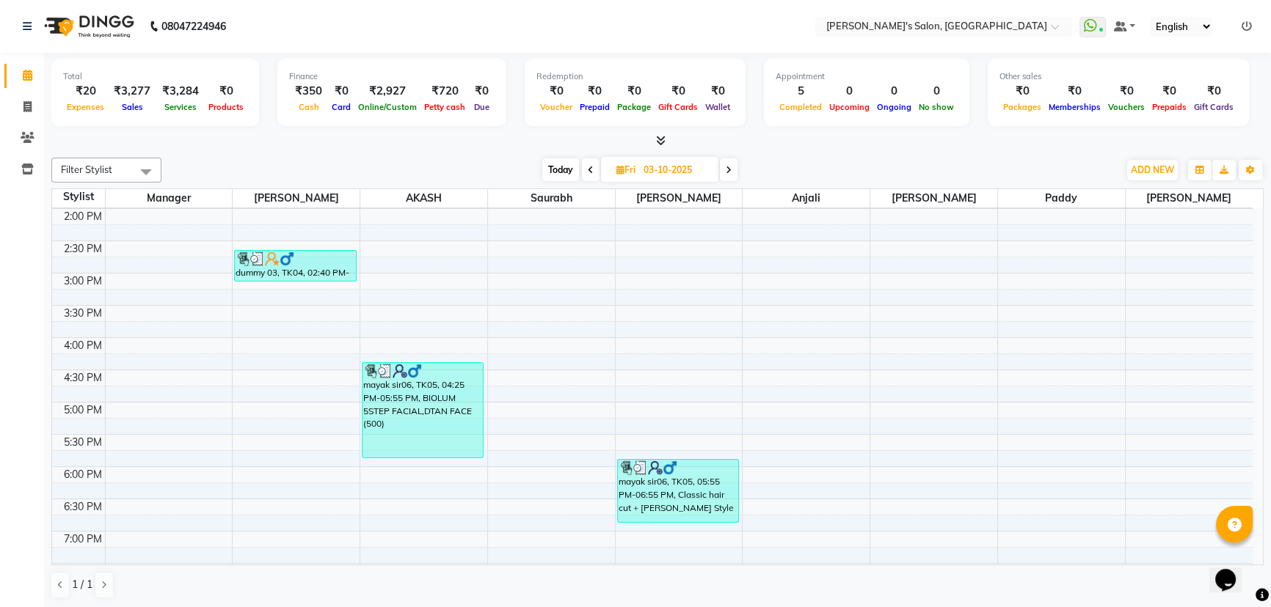
scroll to position [558, 0]
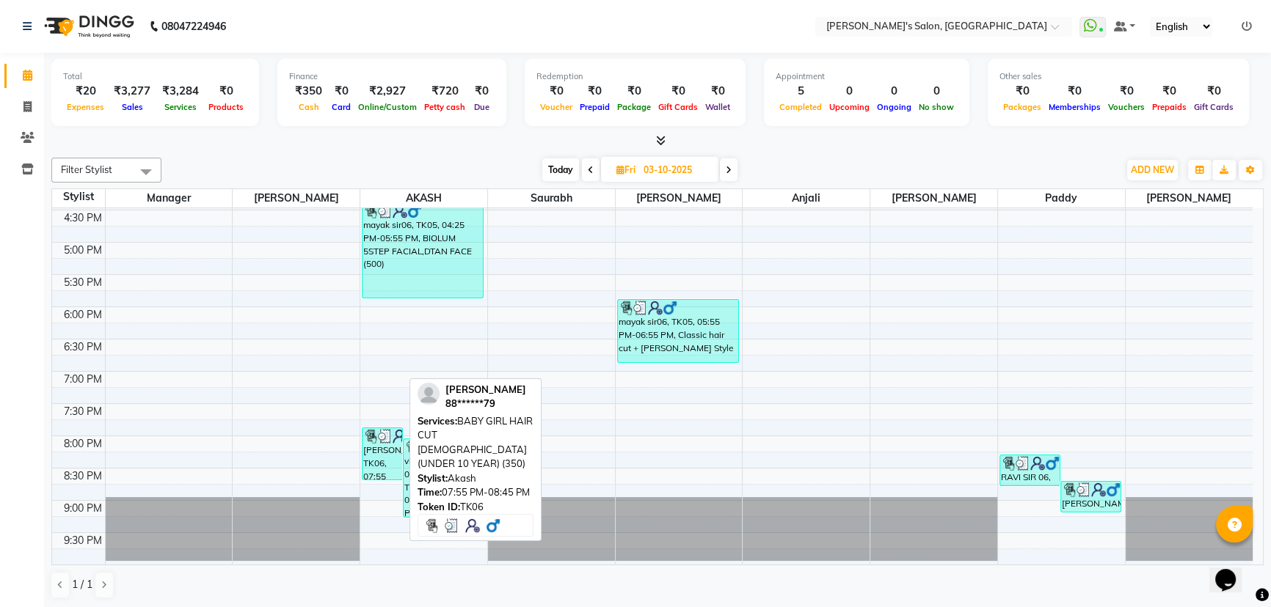
click at [380, 462] on div "SANDEEP GAIKWAD, TK06, 07:55 PM-08:45 PM, BABY GIRL HAIR CUT FEMALE (UNDER 10 Y…" at bounding box center [381, 453] width 39 height 51
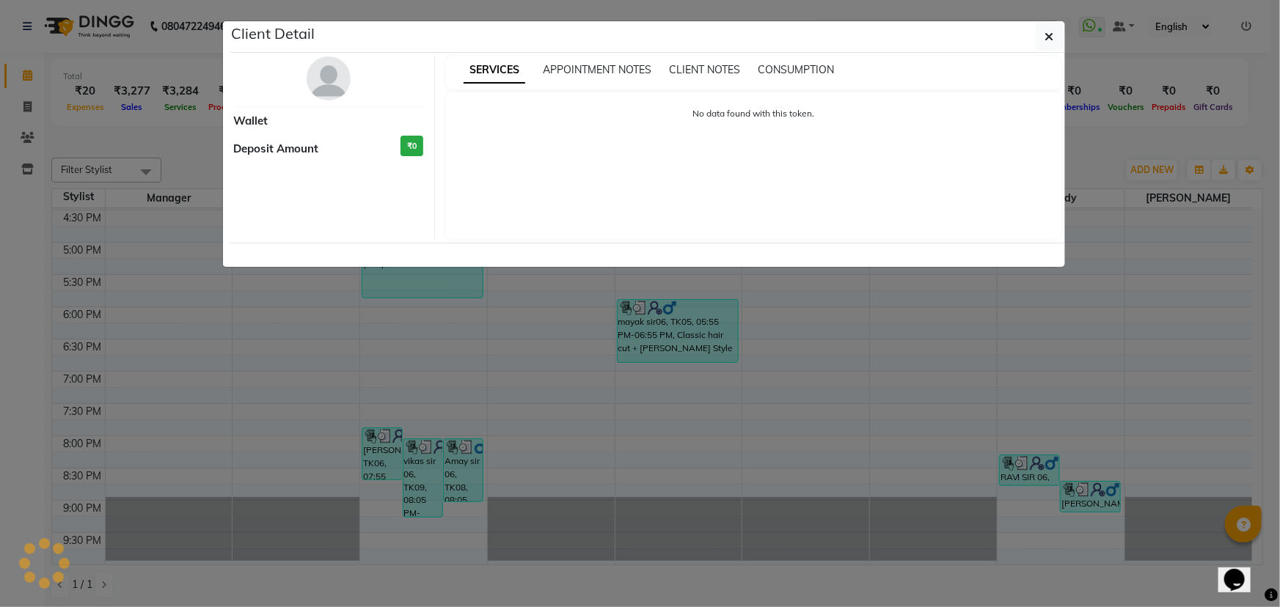
select select "3"
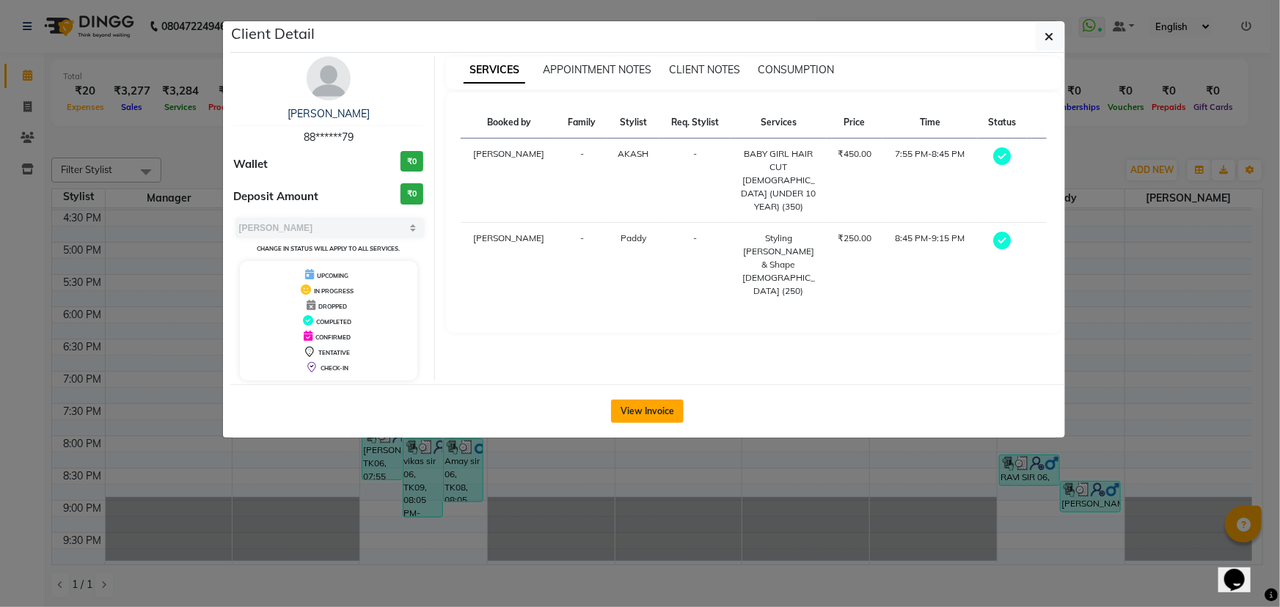
click at [667, 417] on button "View Invoice" at bounding box center [647, 411] width 73 height 23
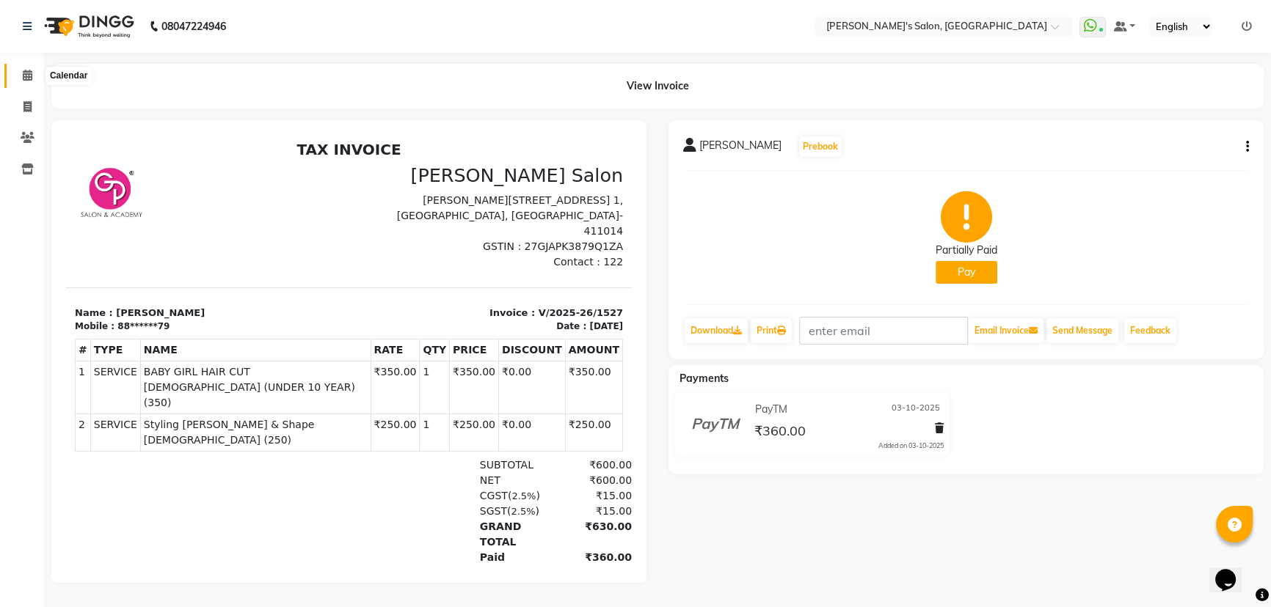
click at [32, 77] on span at bounding box center [28, 75] width 26 height 17
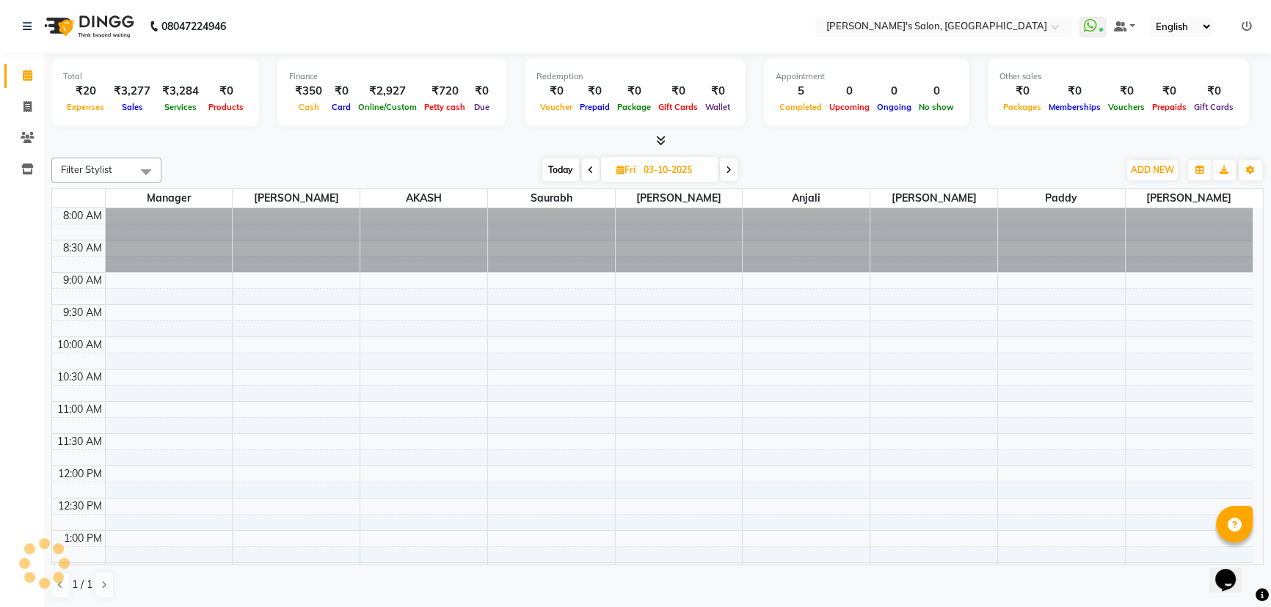
click at [554, 161] on span "Today" at bounding box center [560, 169] width 37 height 23
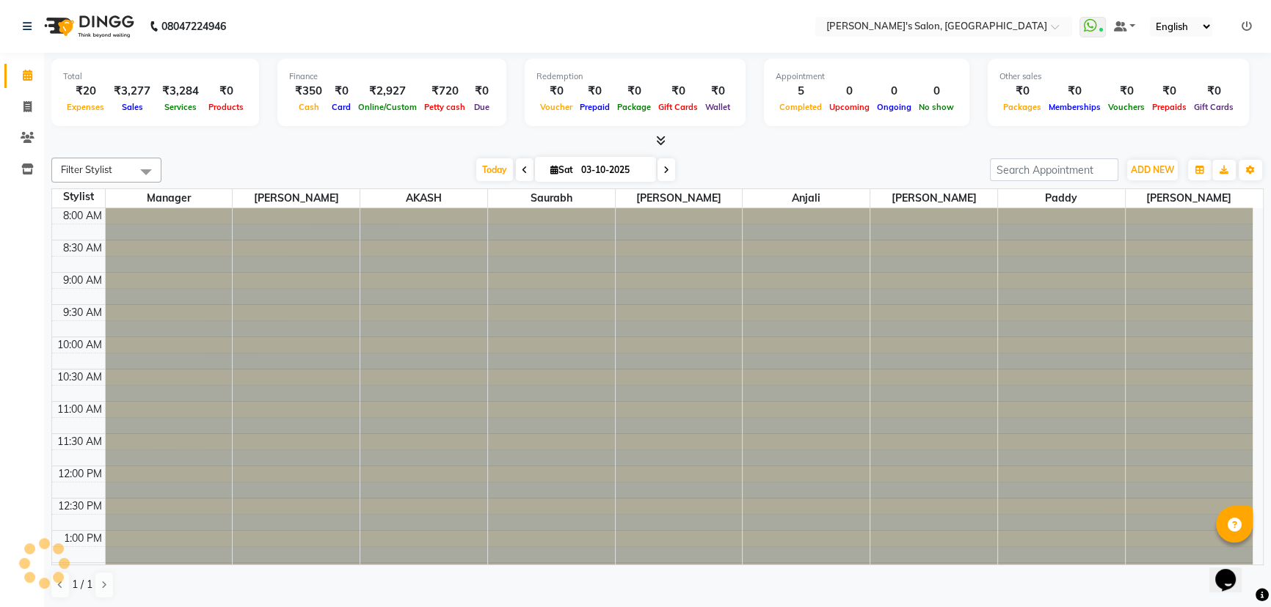
type input "04-10-2025"
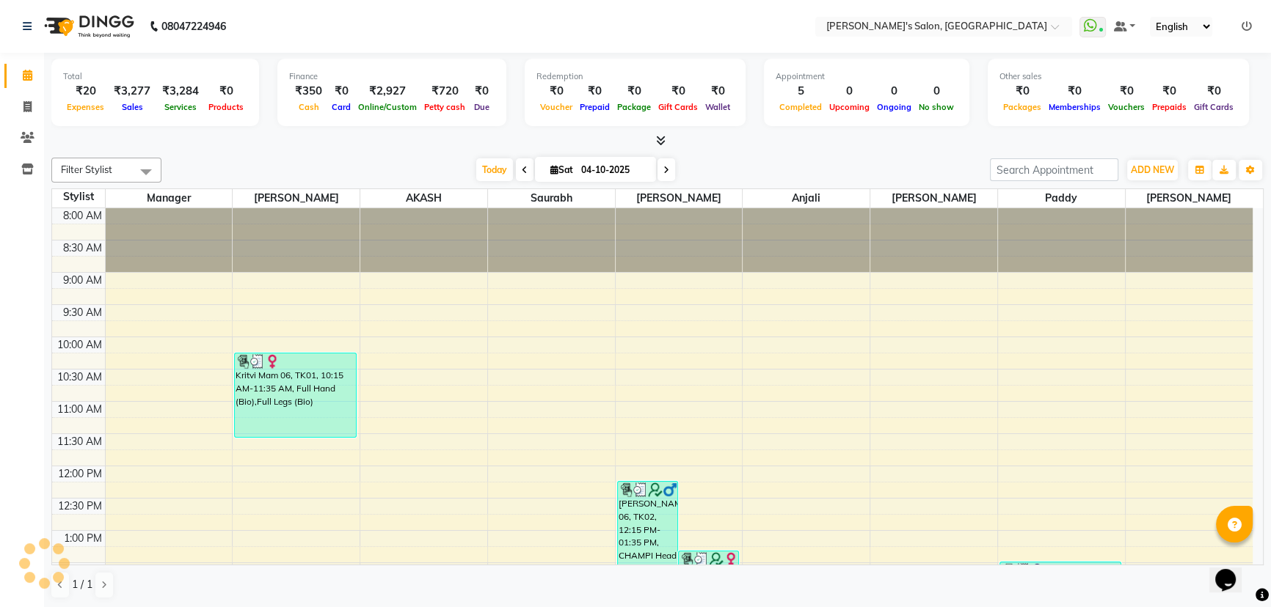
scroll to position [387, 0]
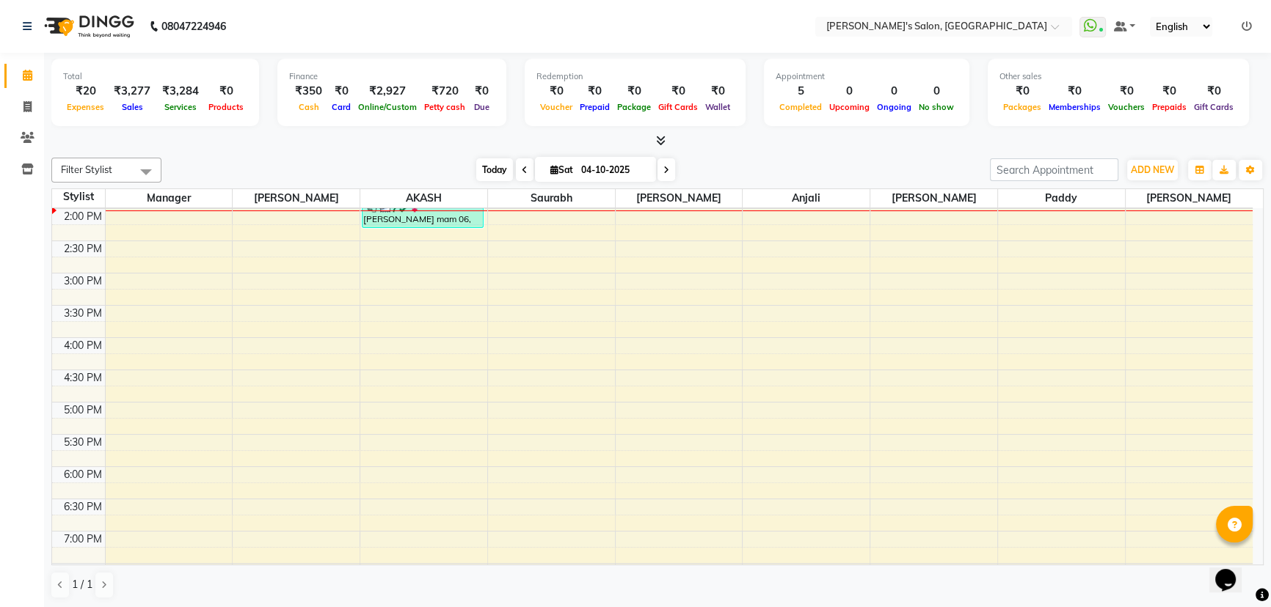
click at [494, 167] on span "Today" at bounding box center [494, 169] width 37 height 23
click at [24, 101] on icon at bounding box center [27, 106] width 8 height 11
select select "service"
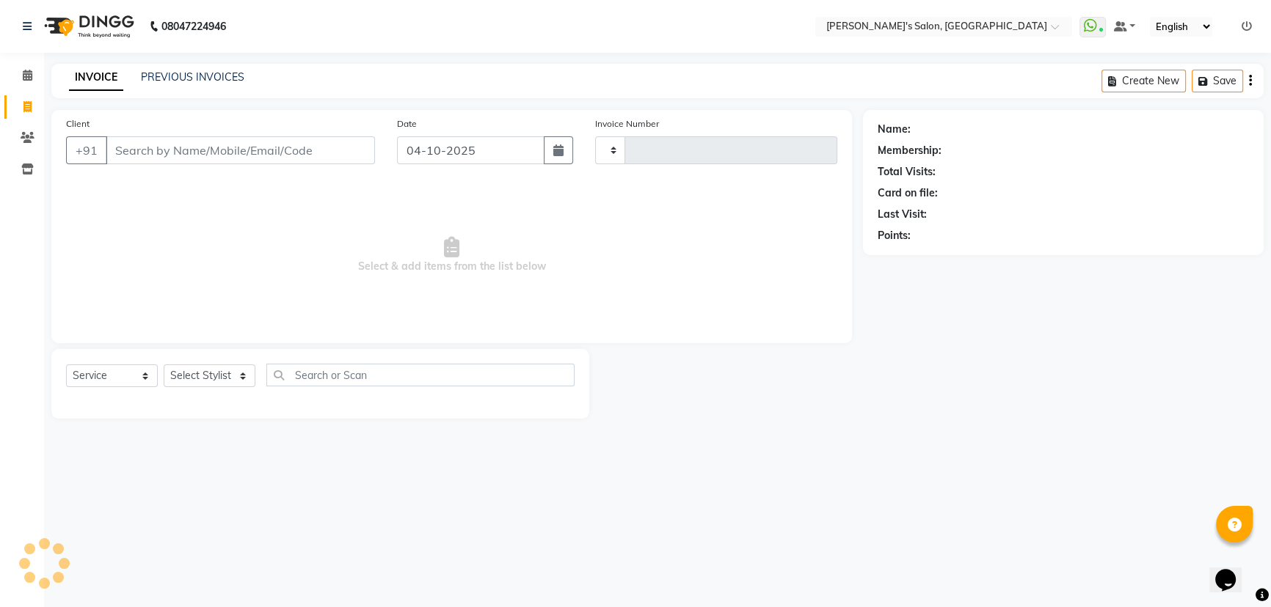
type input "1535"
select select "7366"
drag, startPoint x: 191, startPoint y: 381, endPoint x: 207, endPoint y: 381, distance: 15.4
click at [191, 381] on select "Select Stylist" at bounding box center [210, 376] width 92 height 23
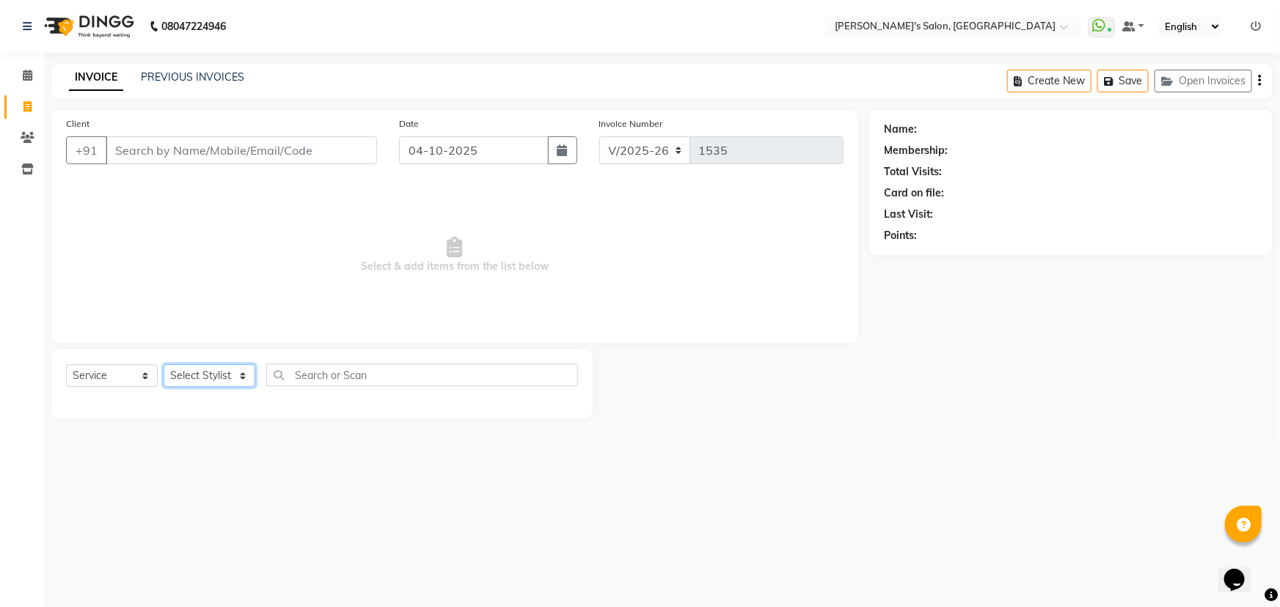
select select "64321"
click at [164, 365] on select "Select Stylist AKASH ANIL KONDHAMANGALE Anjali KOMAL GANGURDE Manager Paddy pav…" at bounding box center [210, 376] width 92 height 23
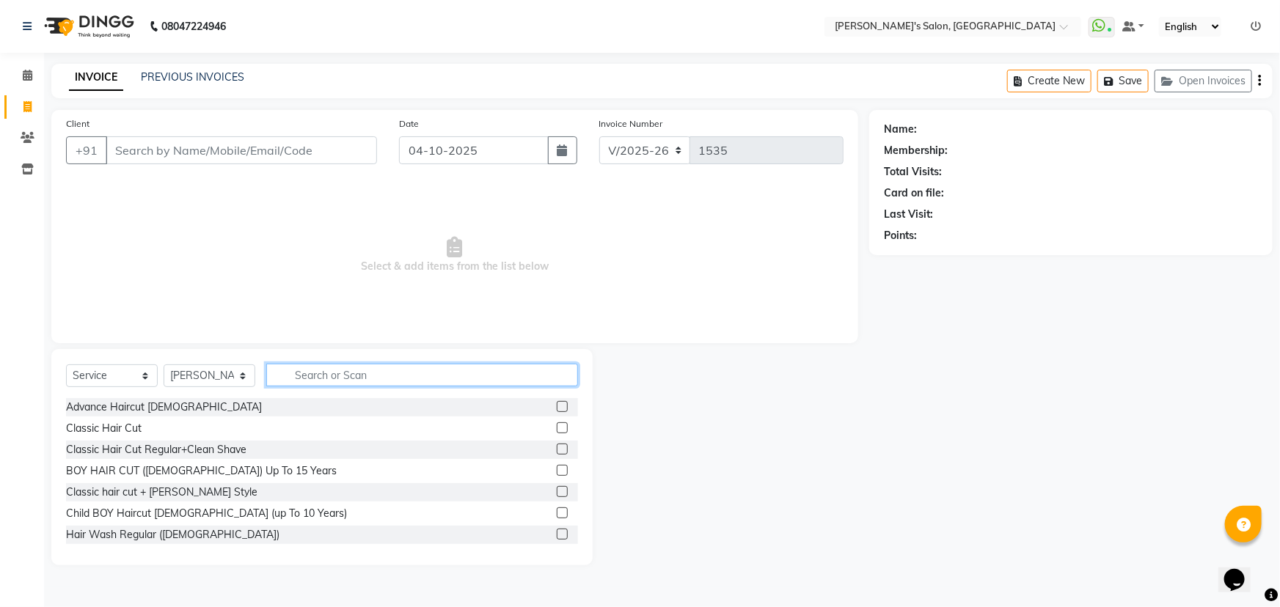
click at [335, 377] on input "text" at bounding box center [422, 375] width 312 height 23
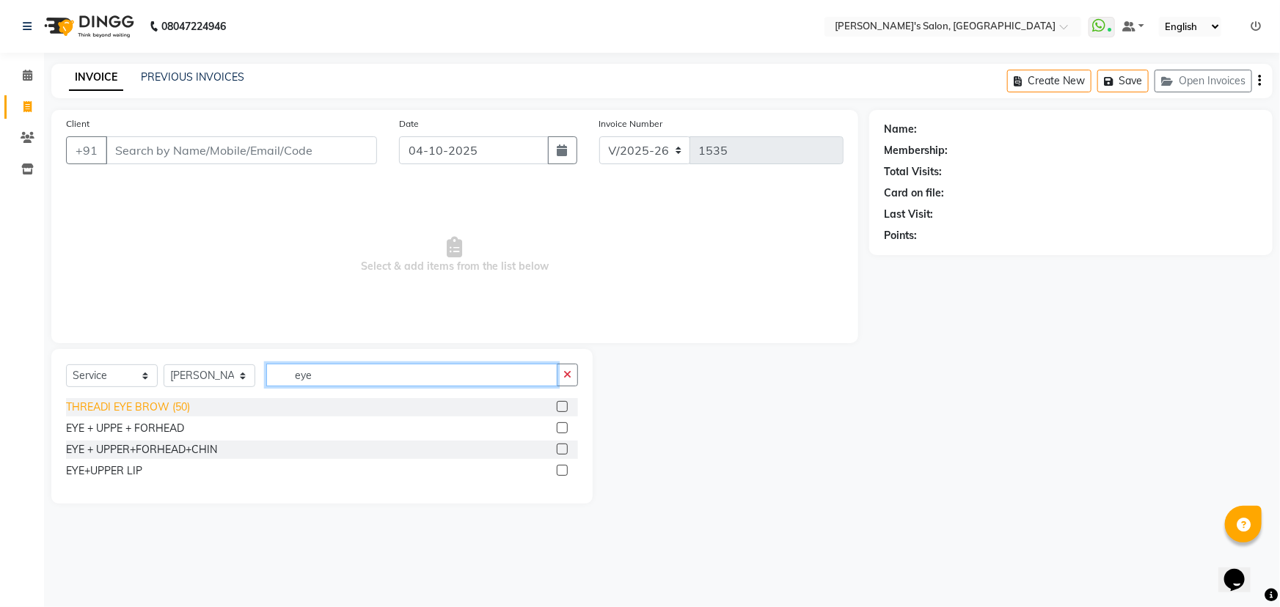
type input "eye"
click at [180, 409] on div "THREADI EYE BROW (50)" at bounding box center [128, 407] width 124 height 15
checkbox input "false"
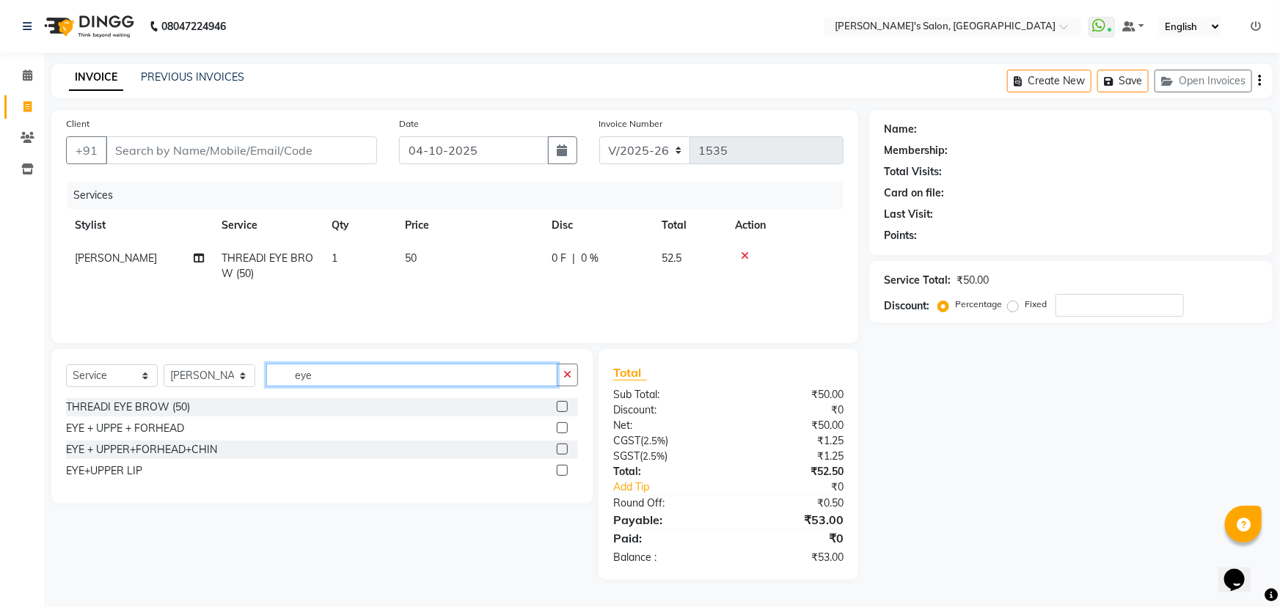
click at [343, 380] on input "eye" at bounding box center [411, 375] width 291 height 23
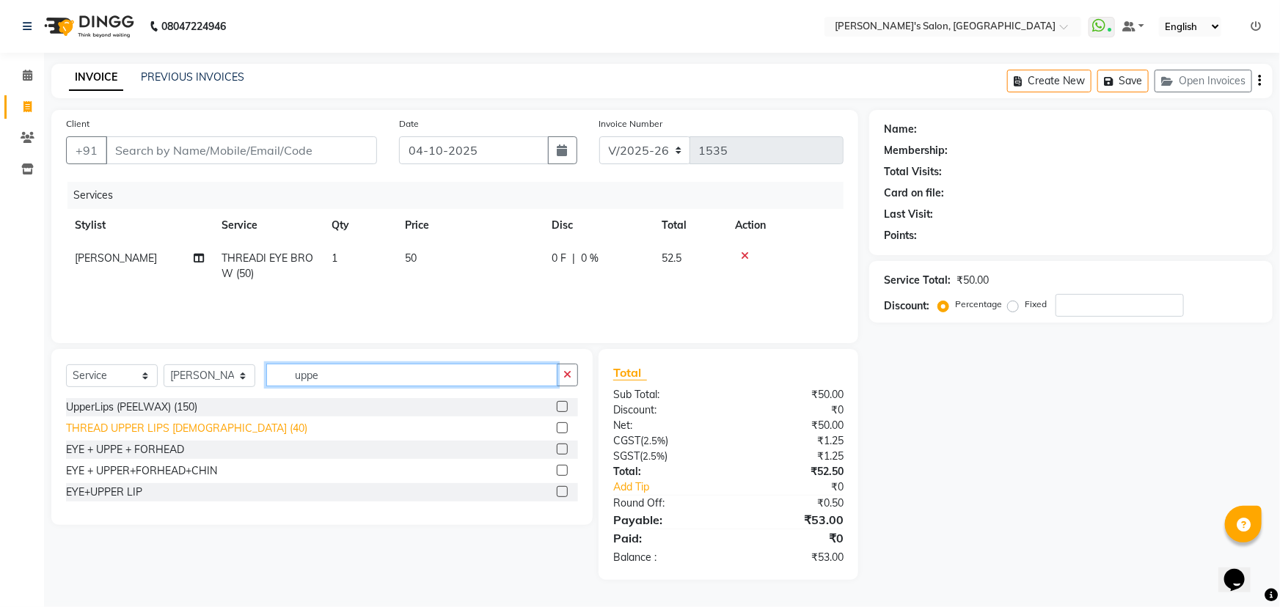
type input "uppe"
click at [205, 429] on div "THREAD UPPER LIPS FEMALE (40)" at bounding box center [186, 428] width 241 height 15
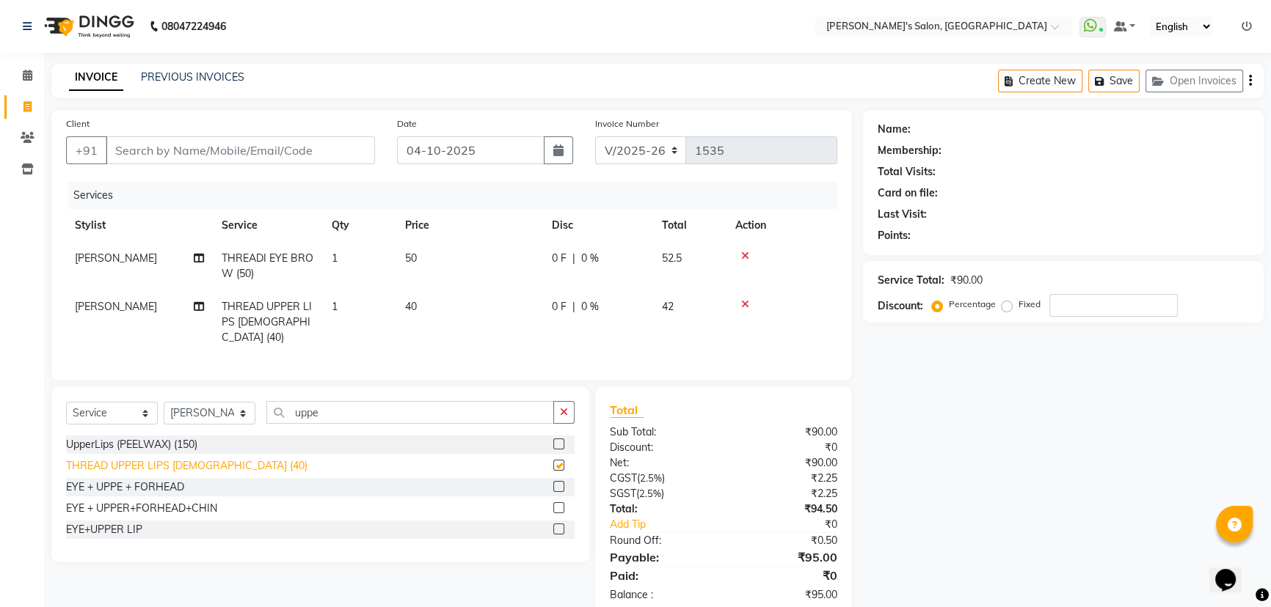
checkbox input "false"
click at [1020, 468] on div "Name: Membership: Total Visits: Card on file: Last Visit: Points: Service Total…" at bounding box center [1069, 364] width 412 height 508
click at [1015, 414] on div "Name: Membership: Total Visits: Card on file: Last Visit: Points: Service Total…" at bounding box center [1069, 364] width 412 height 508
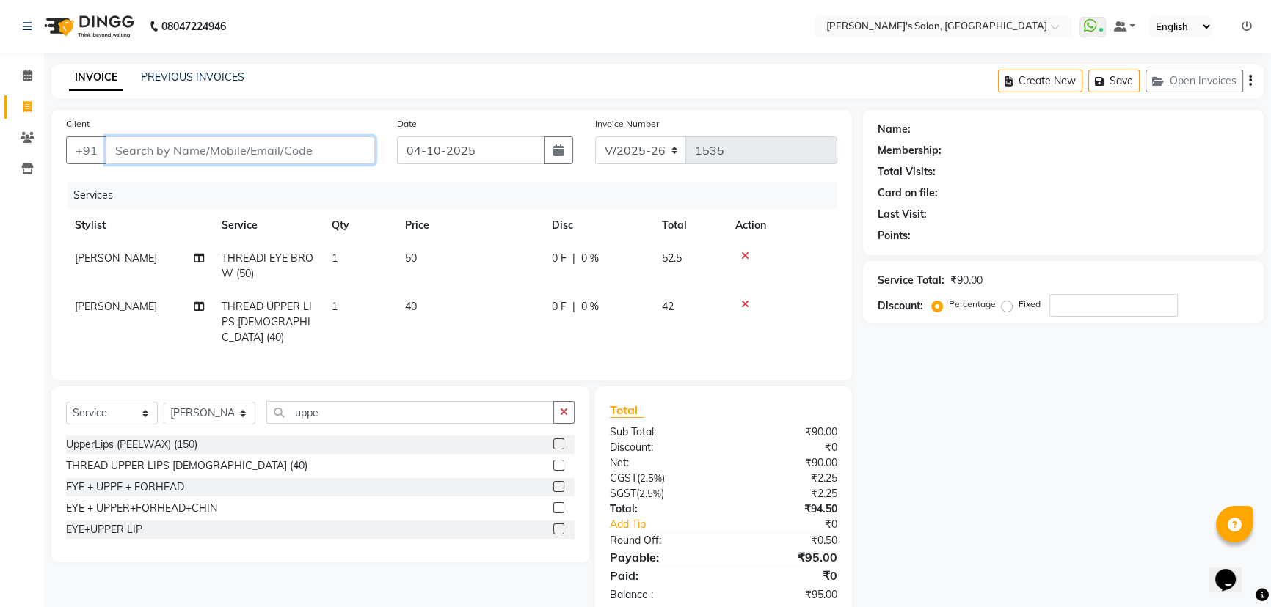
click at [260, 150] on input "Client" at bounding box center [240, 150] width 269 height 28
type input "7"
type input "0"
type input "7697270700"
click at [337, 153] on span "Add Client" at bounding box center [337, 150] width 58 height 15
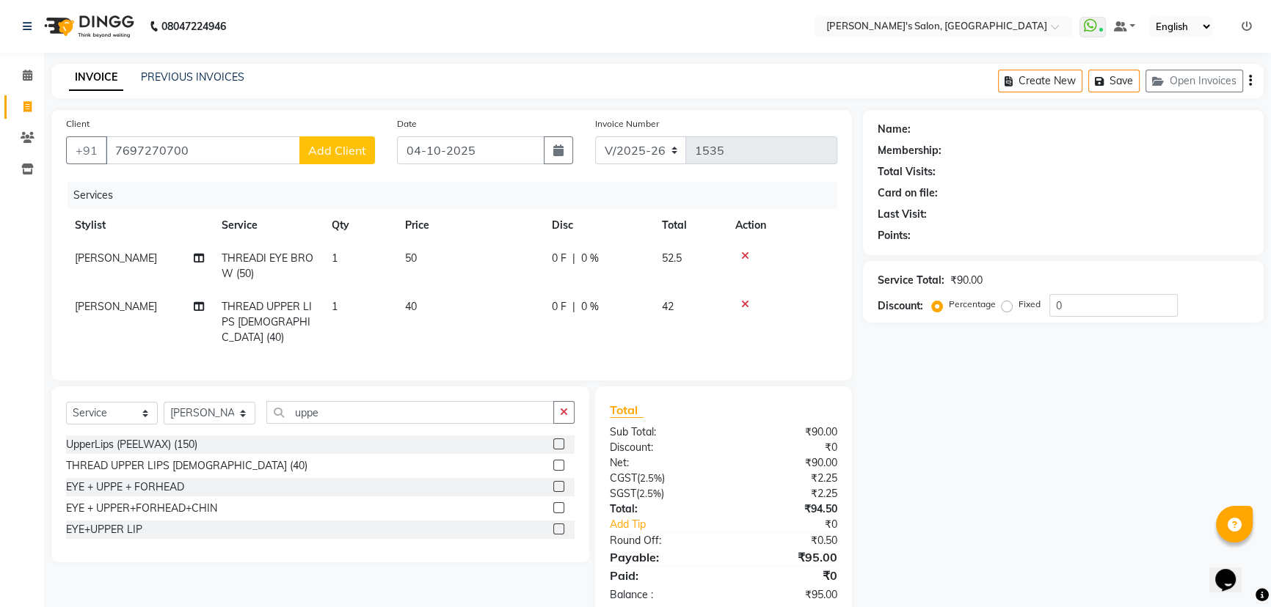
select select "22"
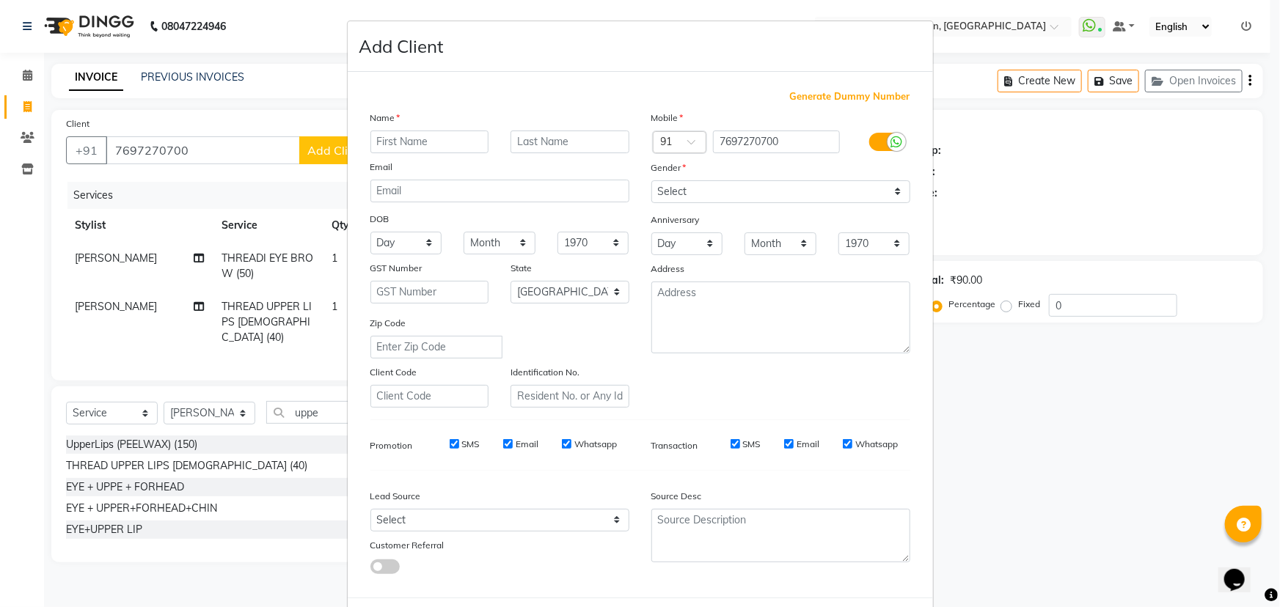
click at [458, 147] on input "text" at bounding box center [429, 142] width 119 height 23
type input "palak mam 06"
drag, startPoint x: 731, startPoint y: 191, endPoint x: 731, endPoint y: 202, distance: 11.0
click at [731, 191] on select "Select Male Female Other Prefer Not To Say" at bounding box center [780, 191] width 259 height 23
select select "female"
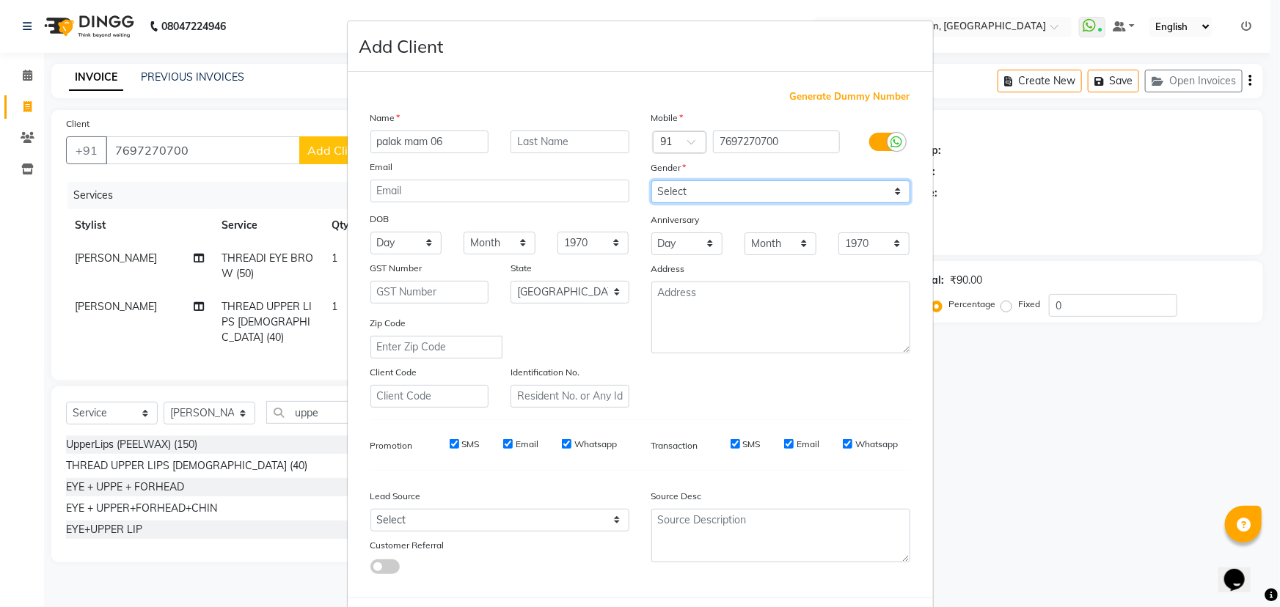
click at [651, 180] on select "Select Male Female Other Prefer Not To Say" at bounding box center [780, 191] width 259 height 23
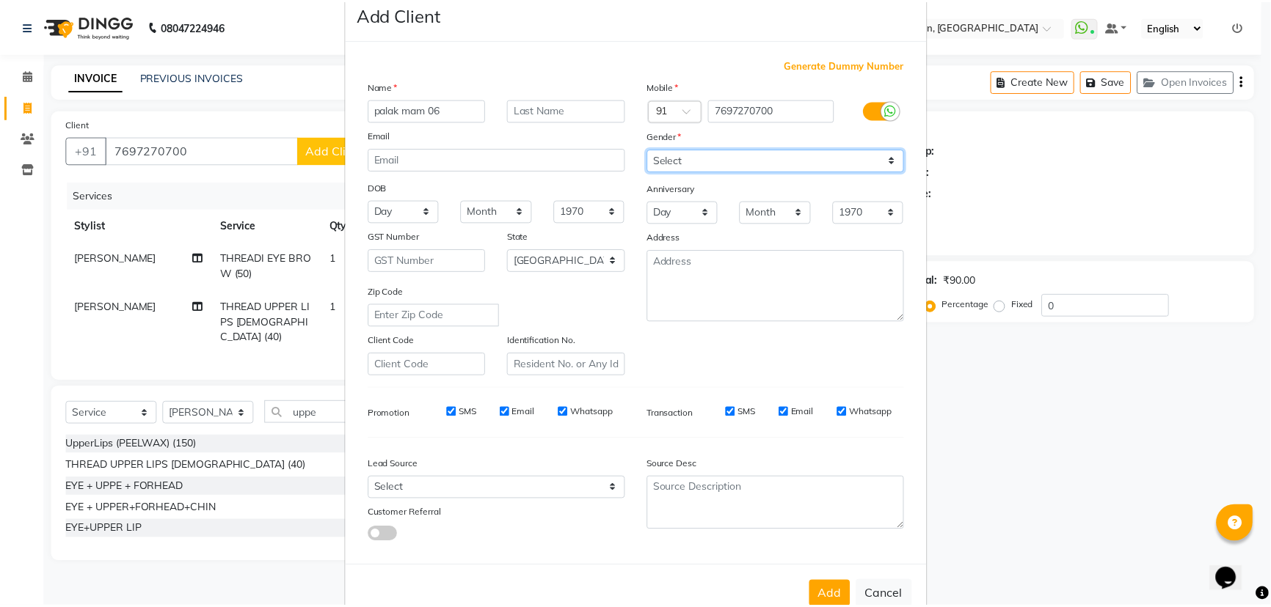
scroll to position [73, 0]
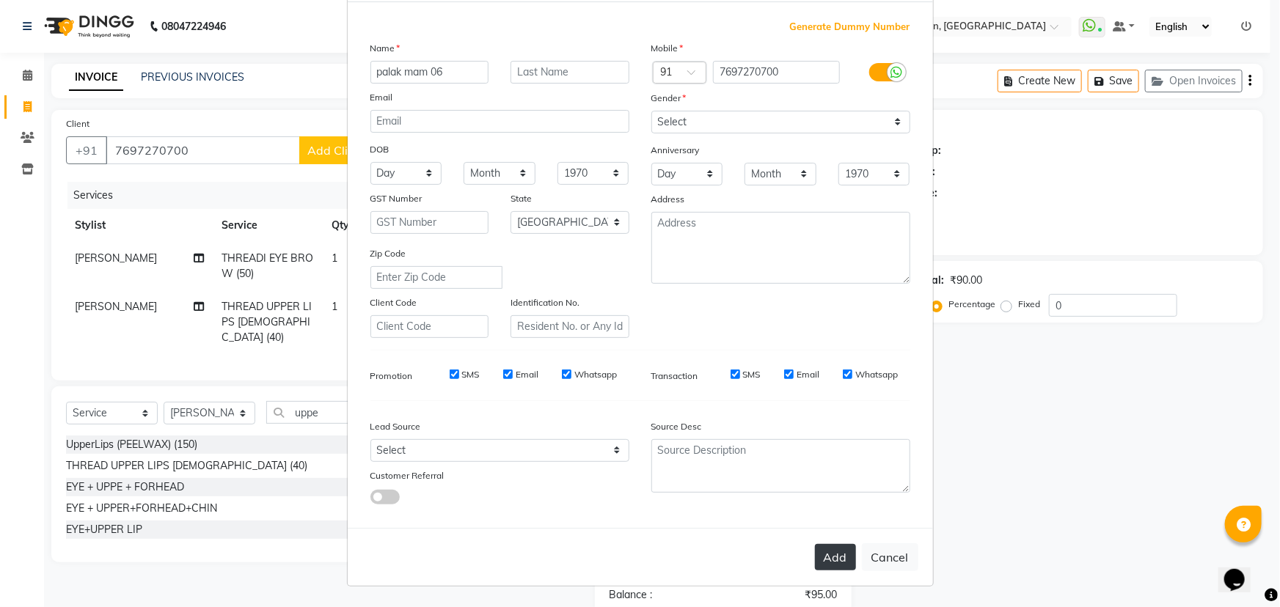
click at [833, 550] on button "Add" at bounding box center [835, 557] width 41 height 26
type input "76******00"
select select
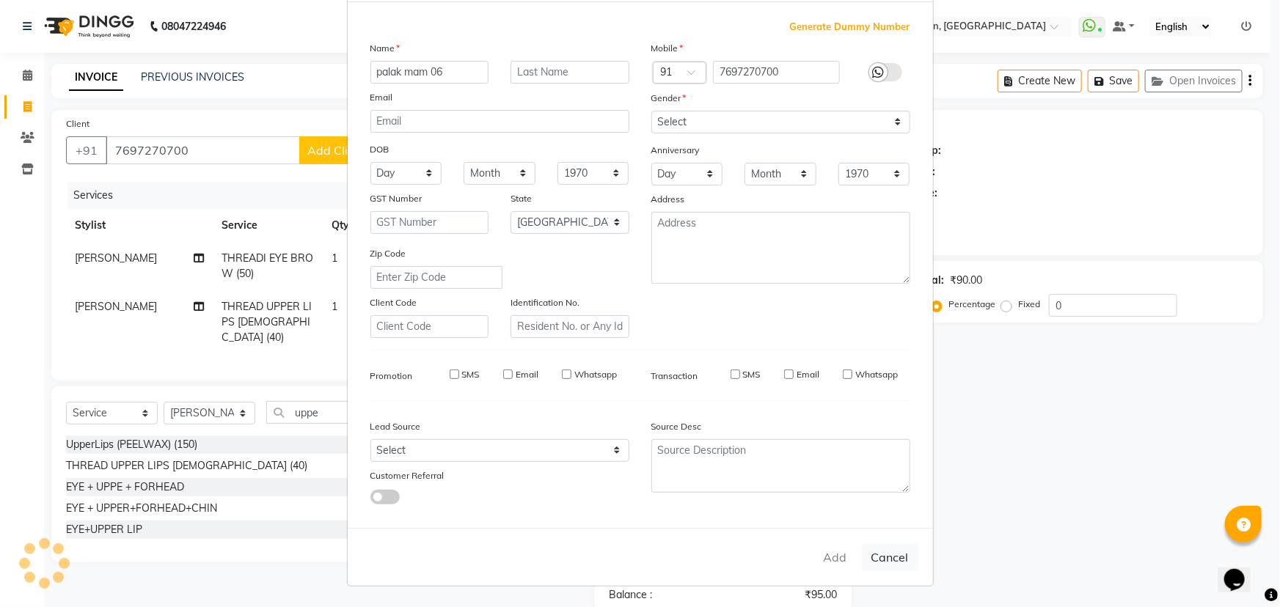
select select "null"
select select
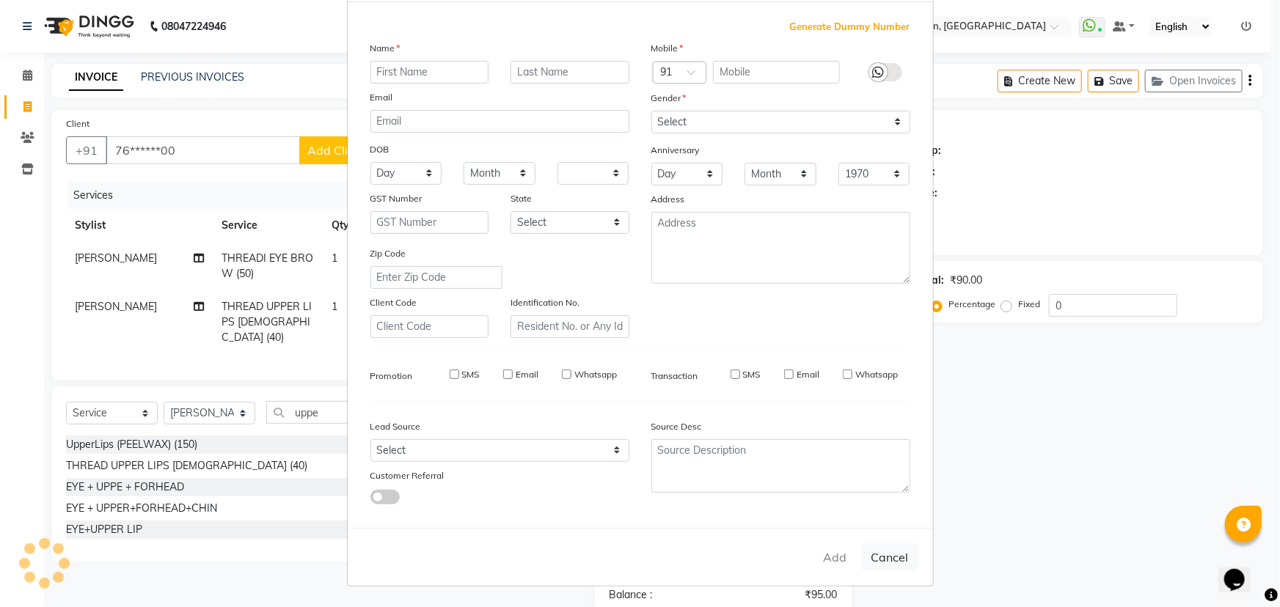
checkbox input "false"
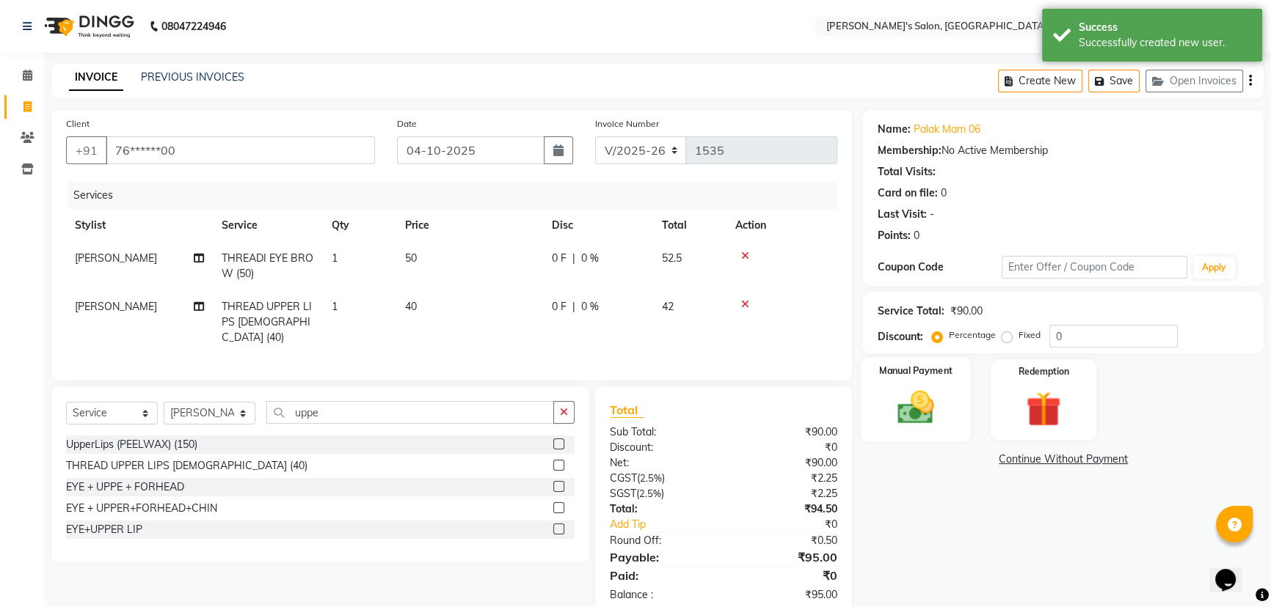
click at [921, 403] on img at bounding box center [915, 408] width 59 height 42
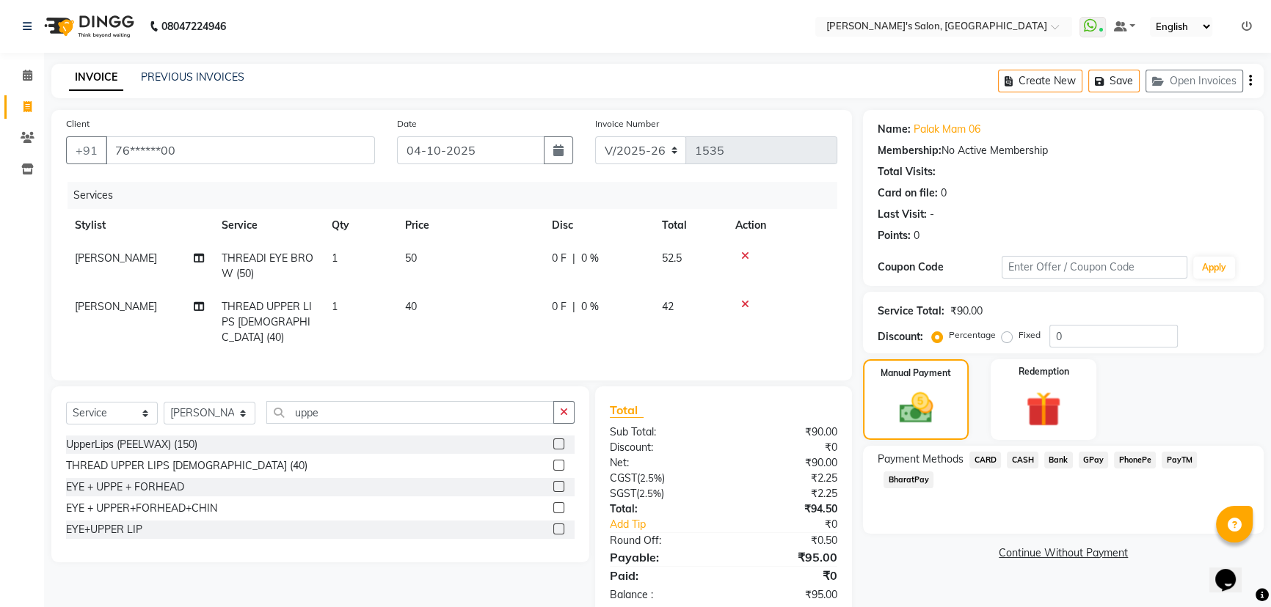
click at [1135, 458] on span "PhonePe" at bounding box center [1135, 460] width 42 height 17
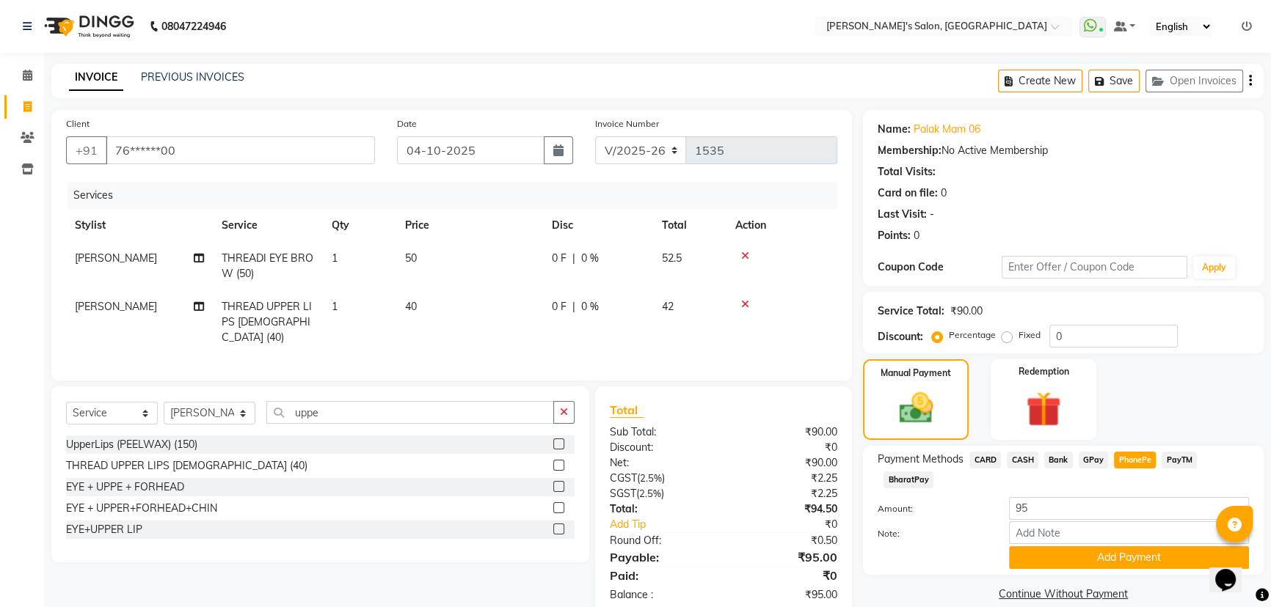
click at [1191, 463] on span "PayTM" at bounding box center [1178, 460] width 35 height 17
click at [1150, 560] on button "Add Payment" at bounding box center [1129, 558] width 240 height 23
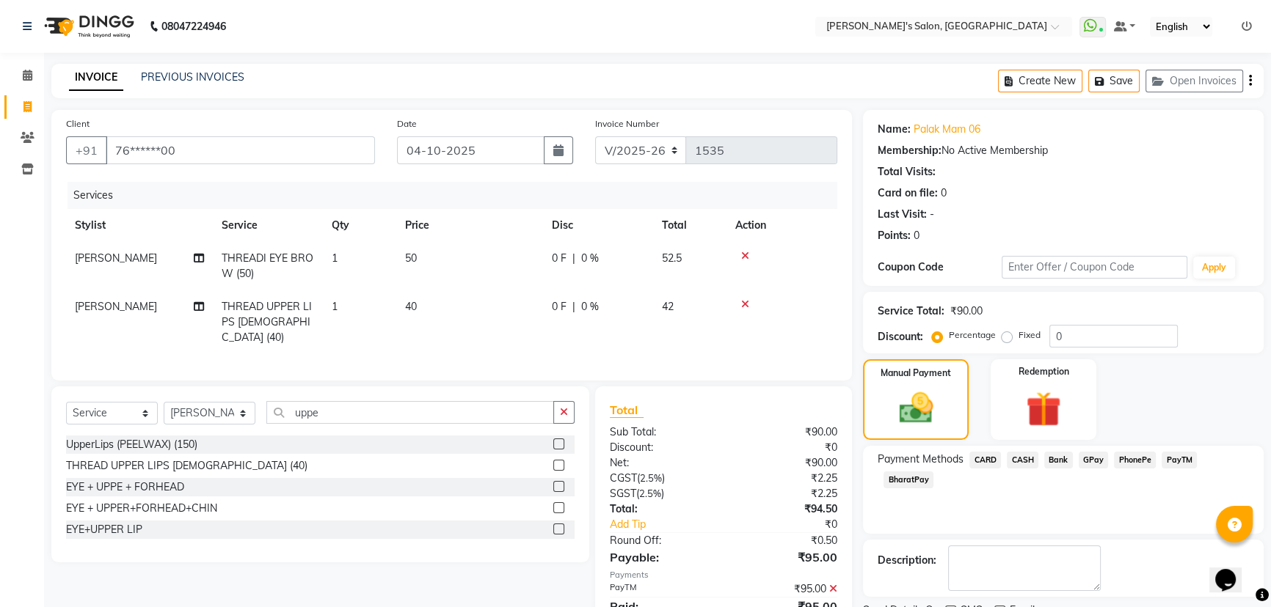
scroll to position [60, 0]
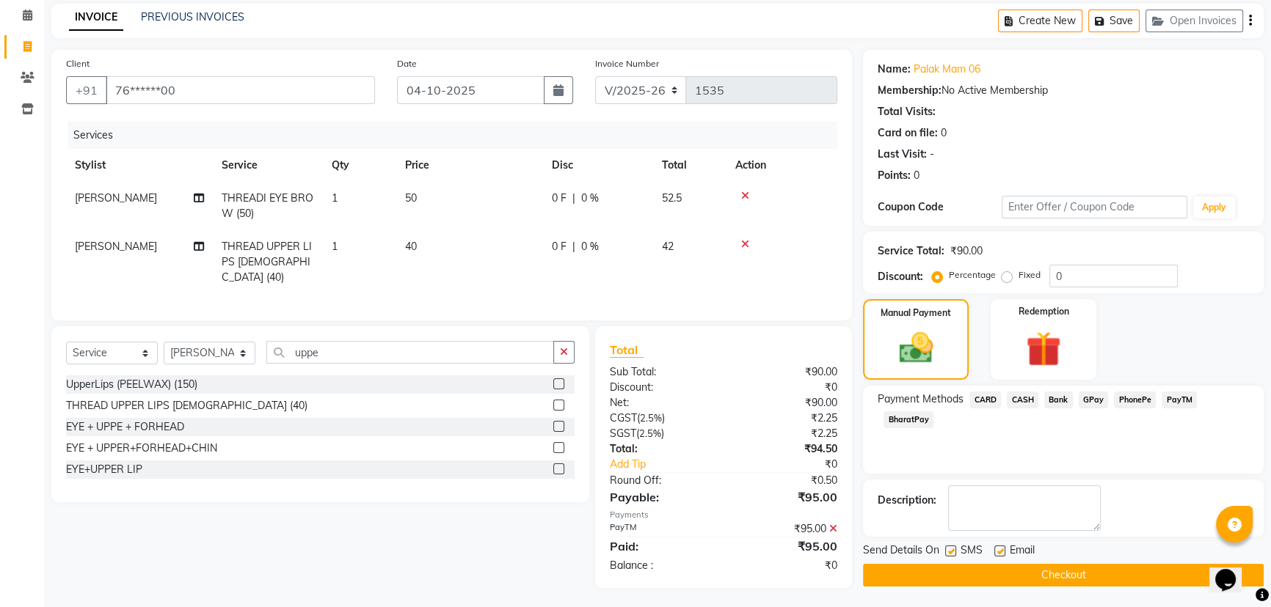
click at [1089, 577] on button "Checkout" at bounding box center [1063, 575] width 401 height 23
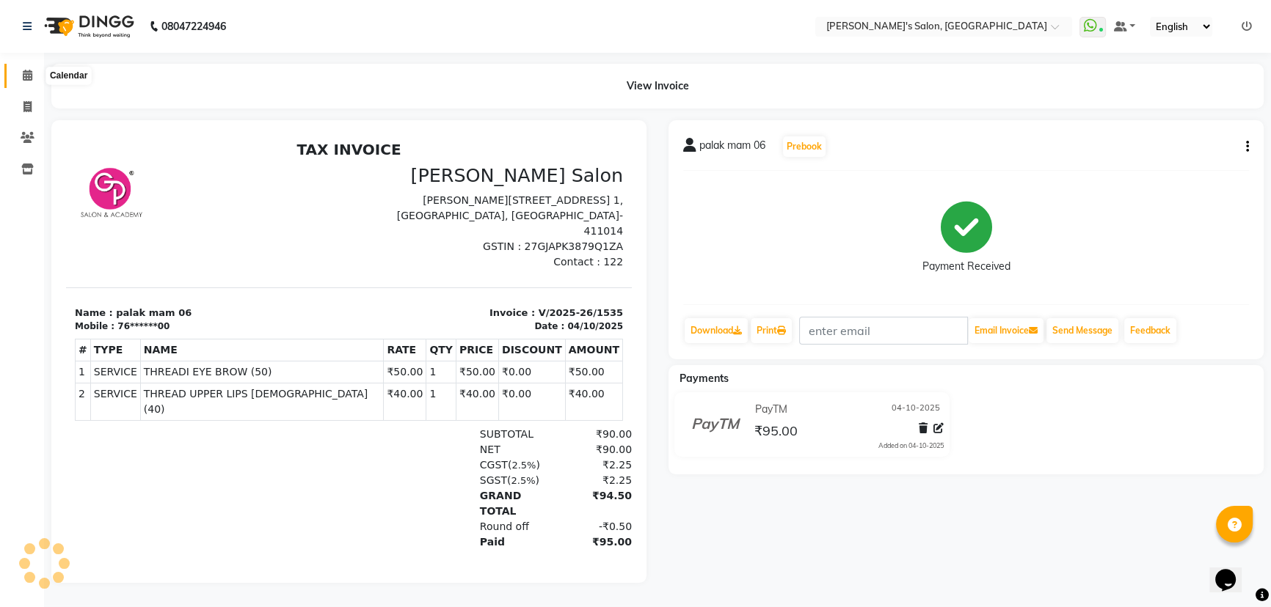
click at [21, 74] on span at bounding box center [28, 75] width 26 height 17
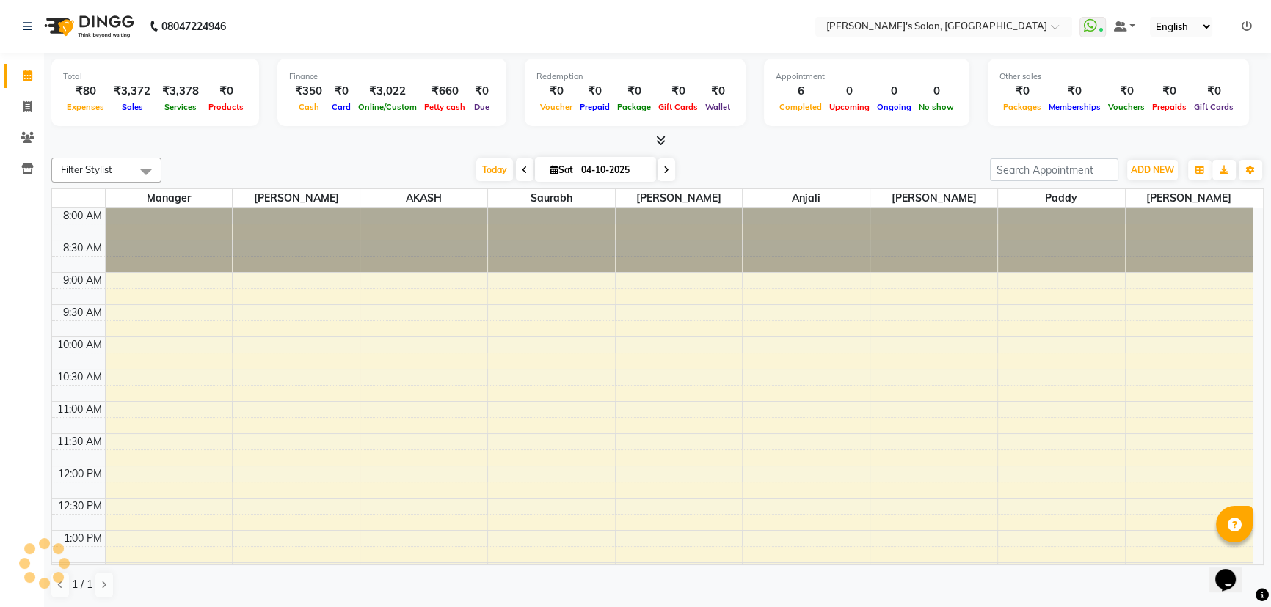
click at [264, 142] on div at bounding box center [657, 141] width 1212 height 15
click at [26, 104] on icon at bounding box center [27, 106] width 8 height 11
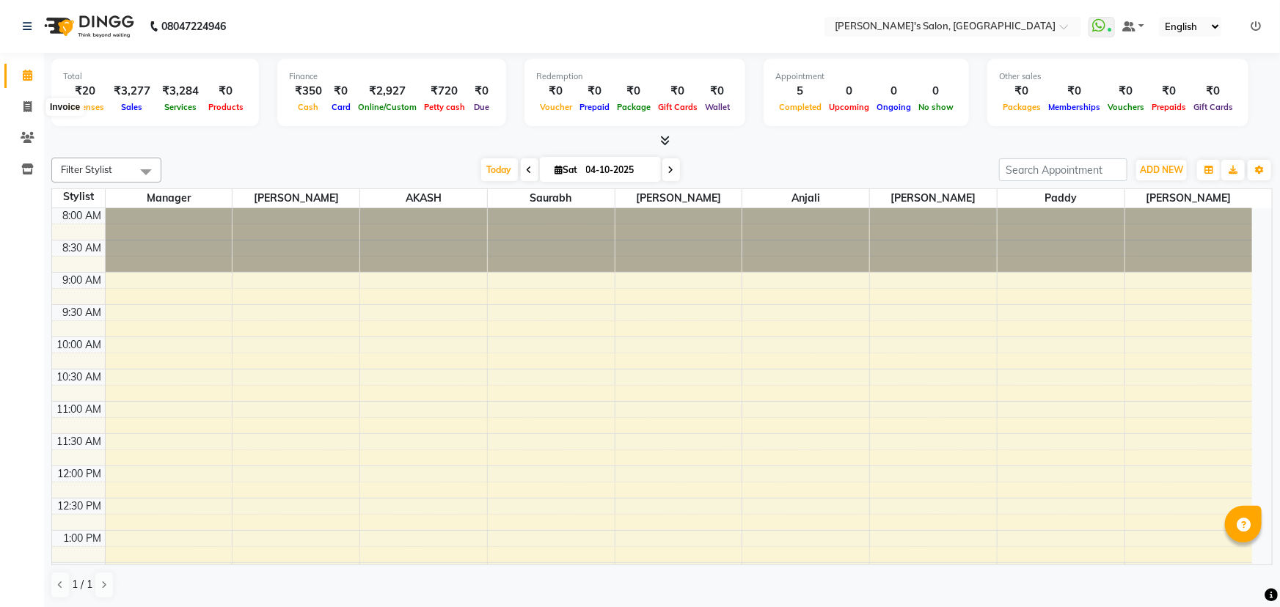
select select "service"
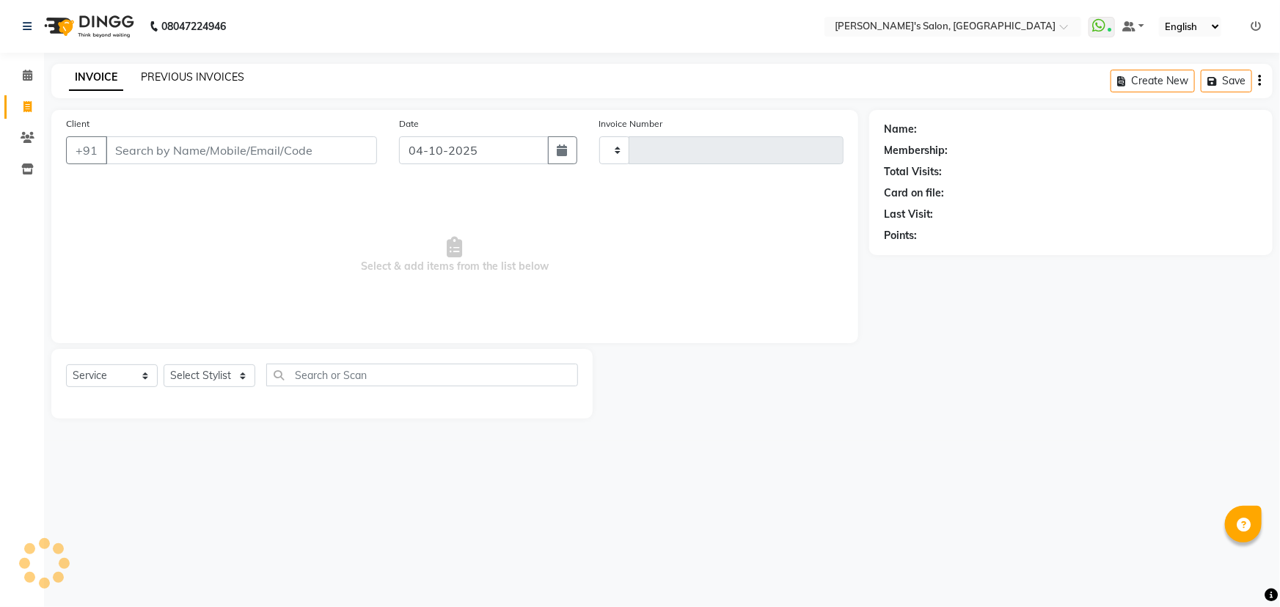
click at [161, 76] on link "PREVIOUS INVOICES" at bounding box center [192, 76] width 103 height 13
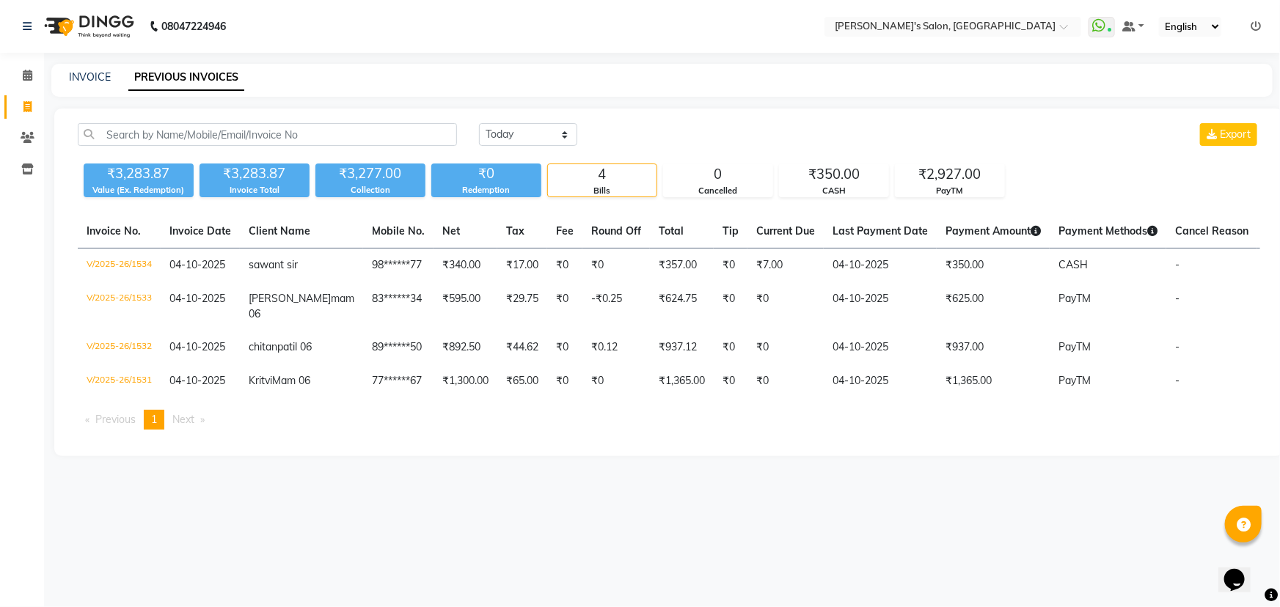
click at [746, 110] on div "[DATE] [DATE] Custom Range Export ₹3,283.87 Value (Ex. Redemption) ₹3,283.87 In…" at bounding box center [668, 283] width 1229 height 348
click at [24, 68] on span at bounding box center [28, 75] width 26 height 17
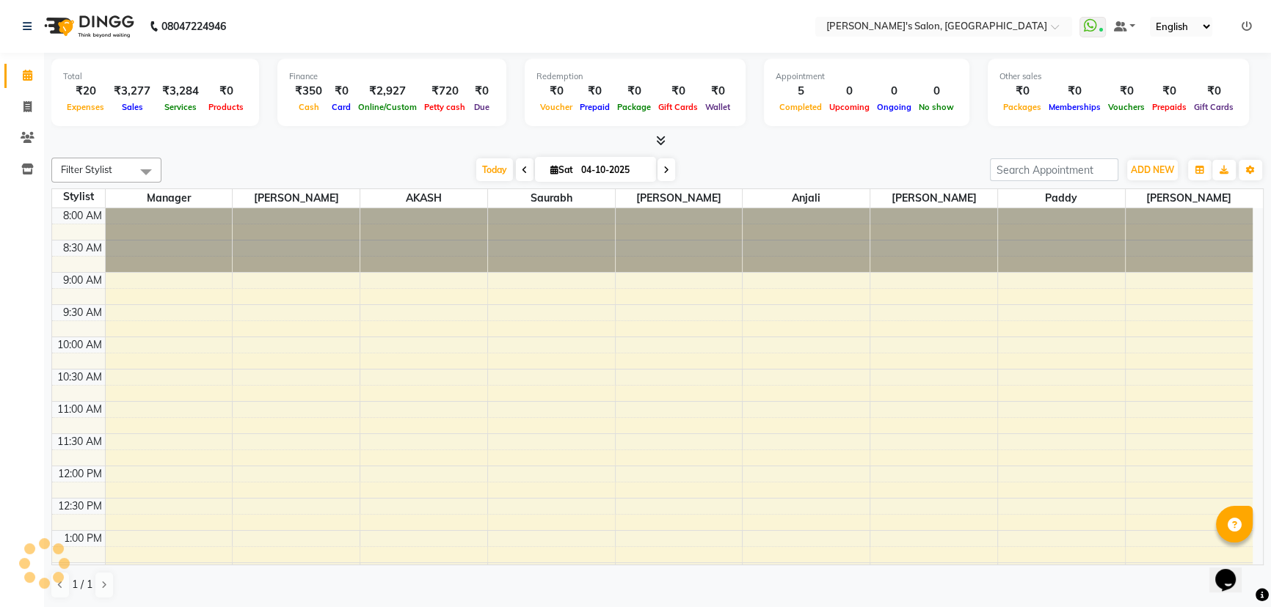
click at [406, 150] on div "Total ₹20 Expenses ₹3,277 Sales ₹3,284 Services ₹0 Products Finance ₹350 Cash ₹…" at bounding box center [657, 331] width 1227 height 556
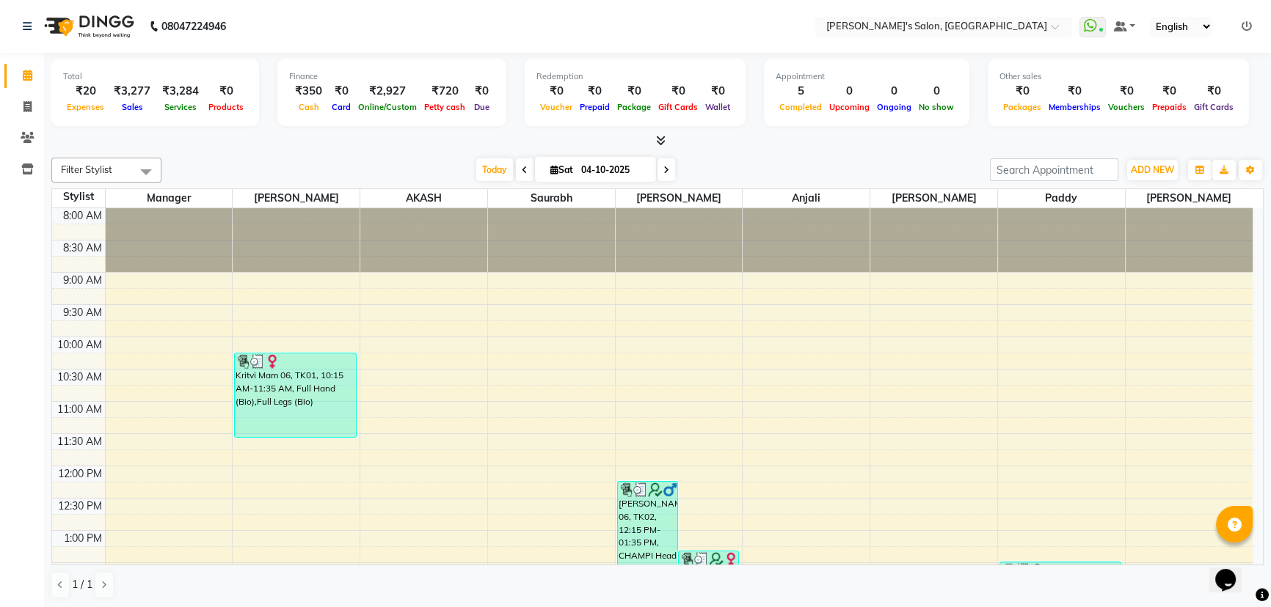
click at [731, 154] on div "Filter Stylist Select All Manager [PERSON_NAME] AKASH Saurabh ANIL KONDHAMANGAL…" at bounding box center [657, 378] width 1212 height 453
click at [1165, 169] on span "ADD NEW" at bounding box center [1151, 169] width 43 height 11
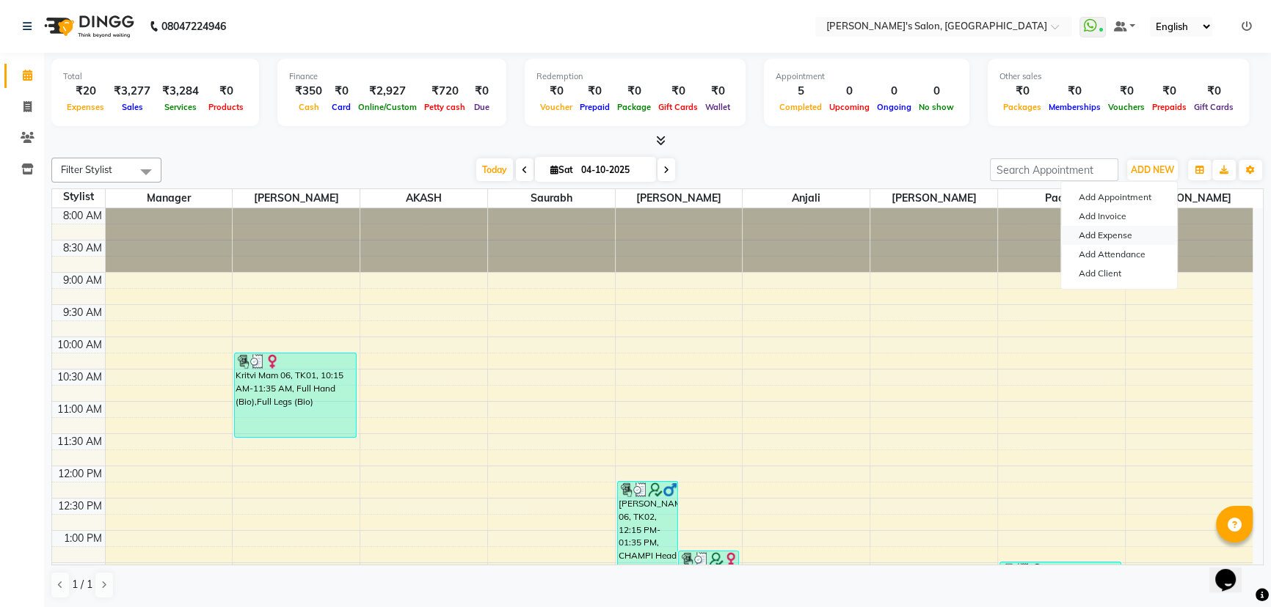
click at [1112, 233] on link "Add Expense" at bounding box center [1119, 235] width 116 height 19
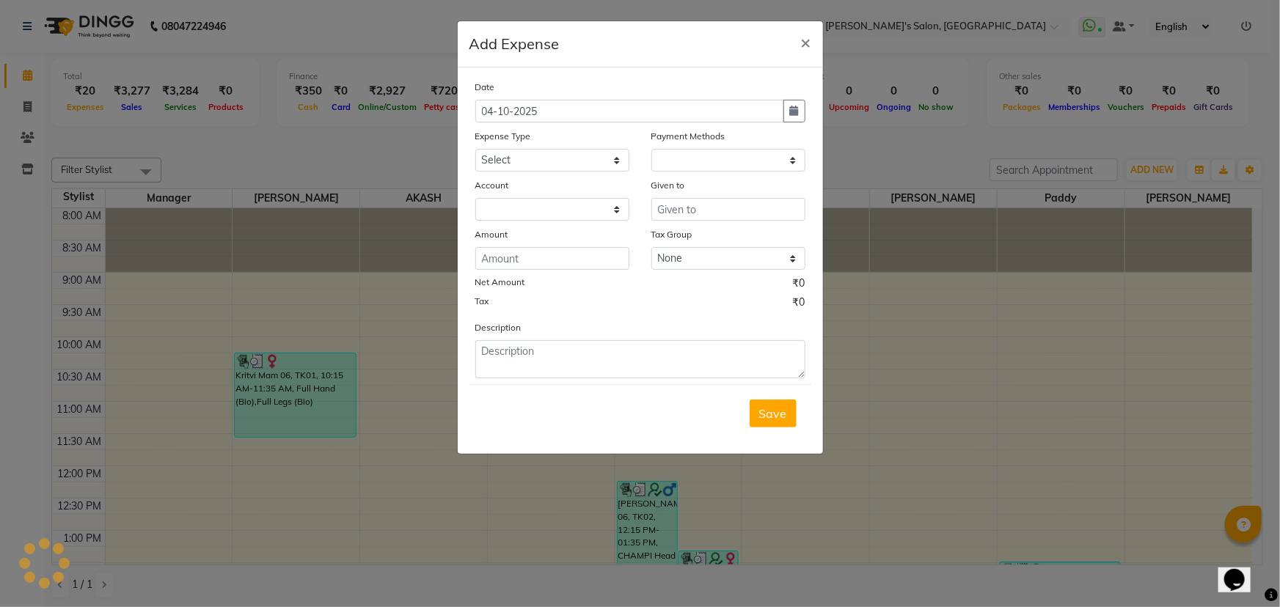
select select "1"
select select "6469"
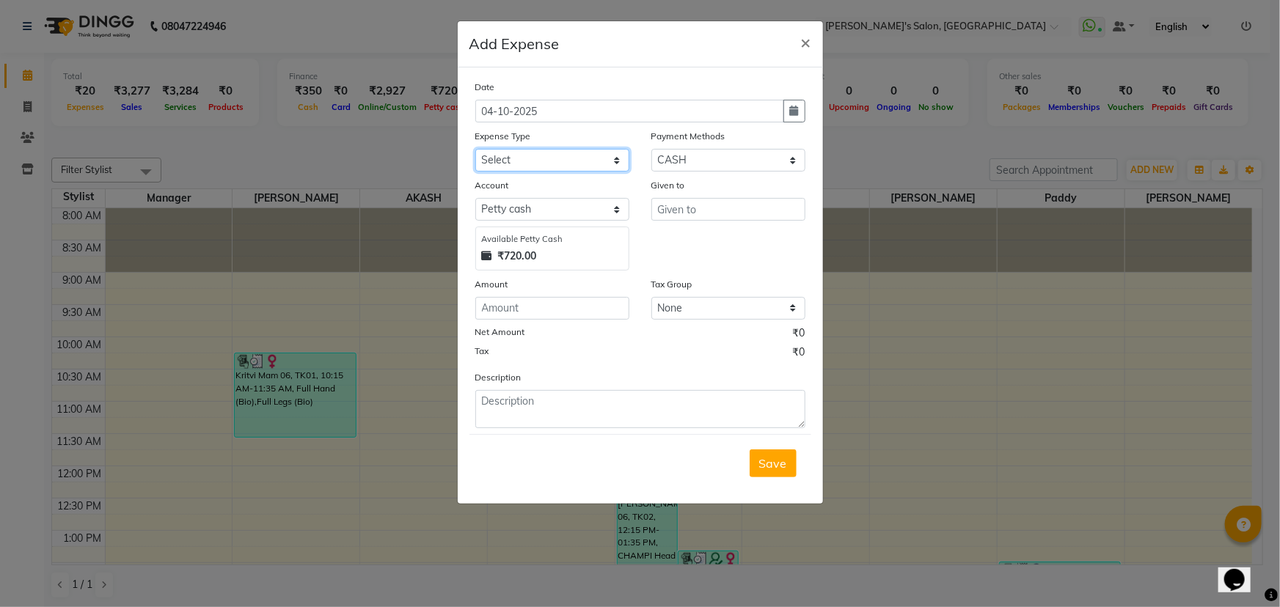
click at [574, 161] on select "Select Advance Salary BANK TRANFAR Cash transfer to hub Client Snacks DISTRIBUT…" at bounding box center [552, 160] width 154 height 23
select select "11132"
click at [475, 150] on select "Select Advance Salary BANK TRANFAR Cash transfer to hub Client Snacks DISTRIBUT…" at bounding box center [552, 160] width 154 height 23
click at [698, 213] on input "text" at bounding box center [728, 209] width 154 height 23
type input "[PERSON_NAME]"
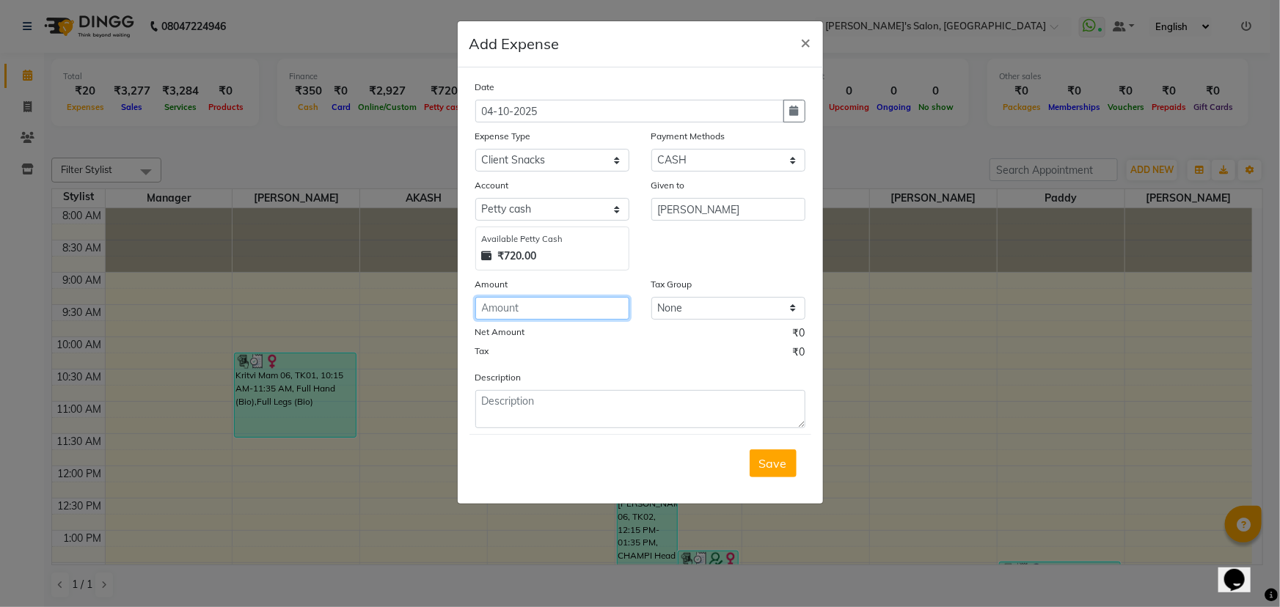
click at [565, 308] on input "number" at bounding box center [552, 308] width 154 height 23
type input "30"
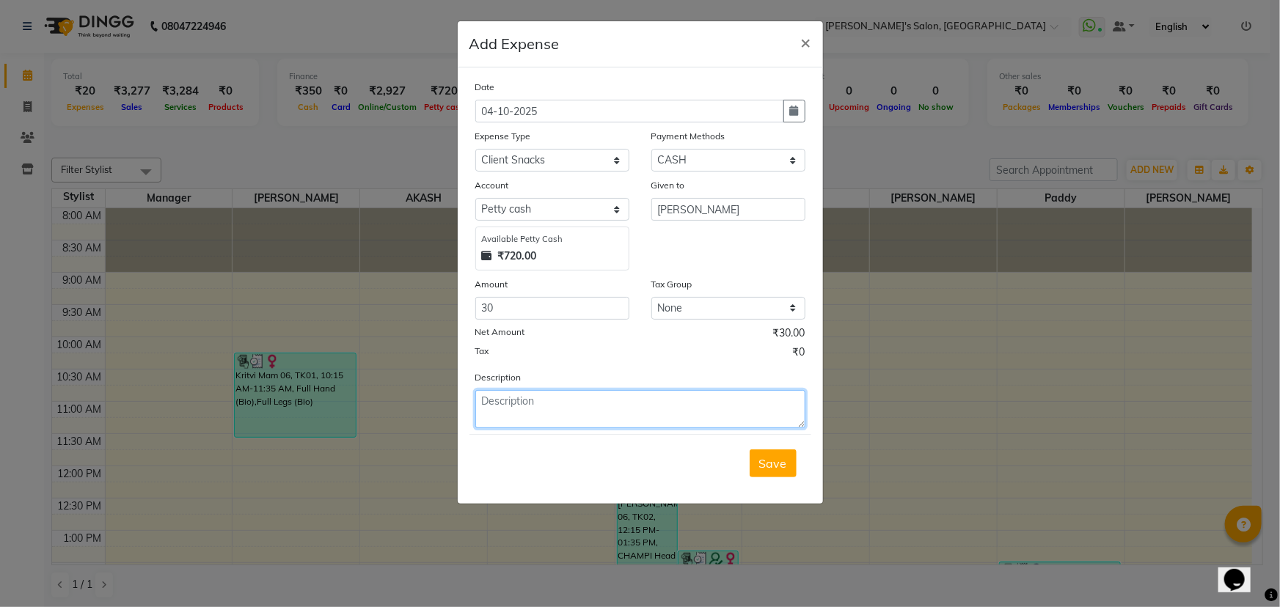
click at [543, 404] on textarea at bounding box center [640, 409] width 330 height 38
click at [780, 461] on span "Save" at bounding box center [773, 463] width 28 height 15
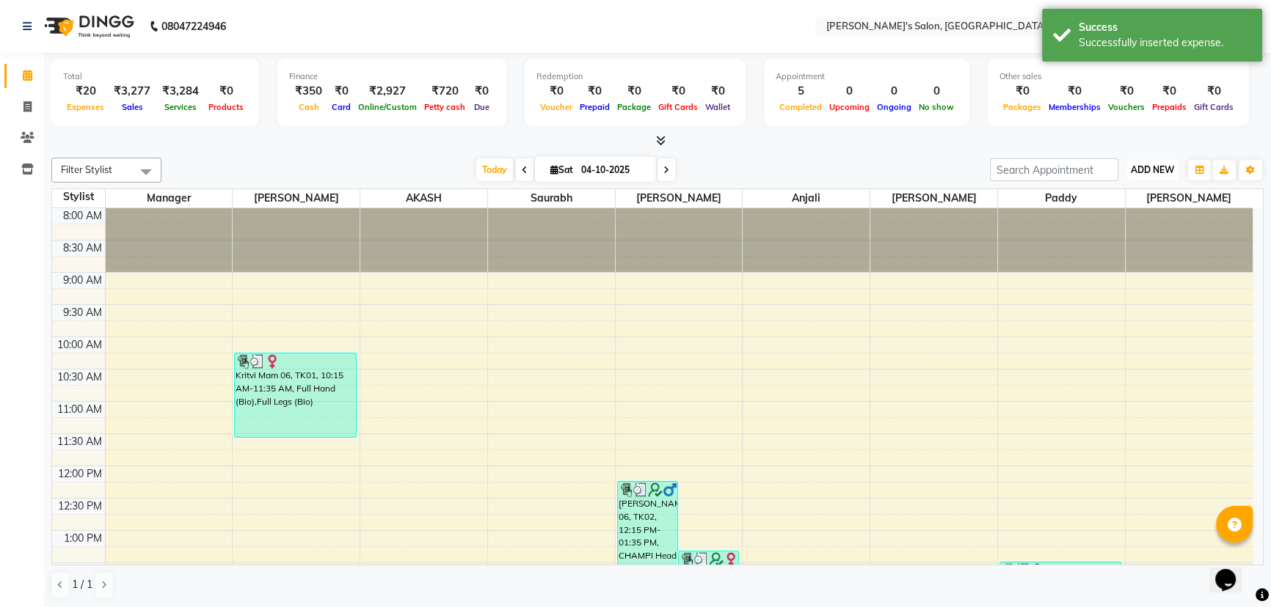
click at [1156, 166] on span "ADD NEW" at bounding box center [1151, 169] width 43 height 11
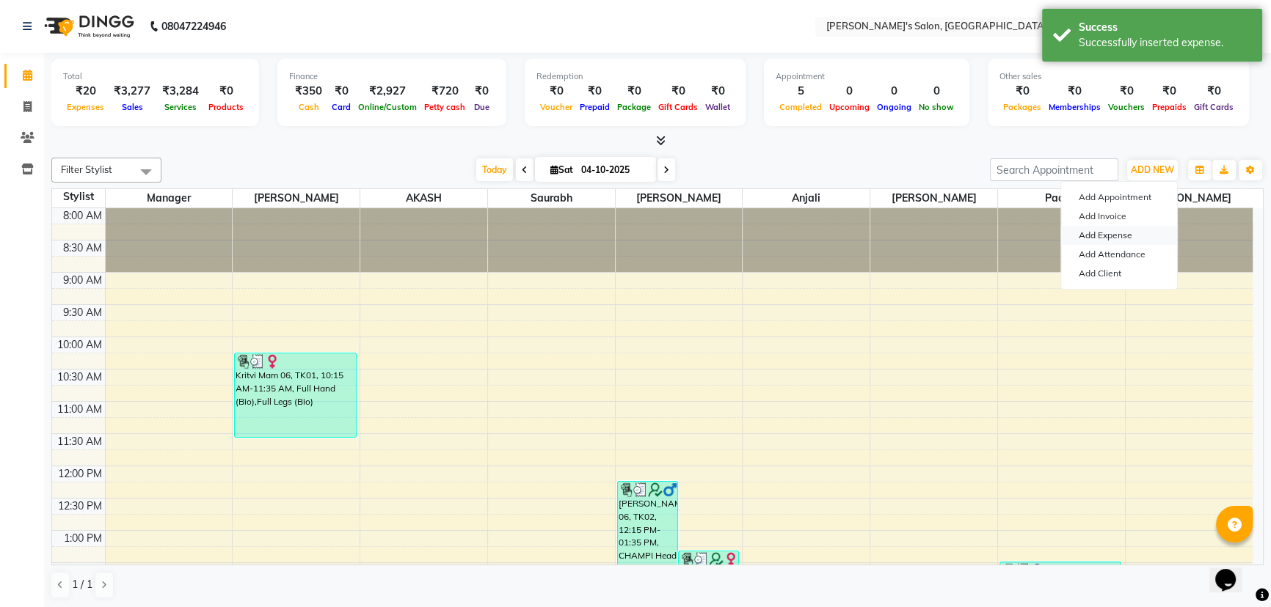
click at [1129, 236] on link "Add Expense" at bounding box center [1119, 235] width 116 height 19
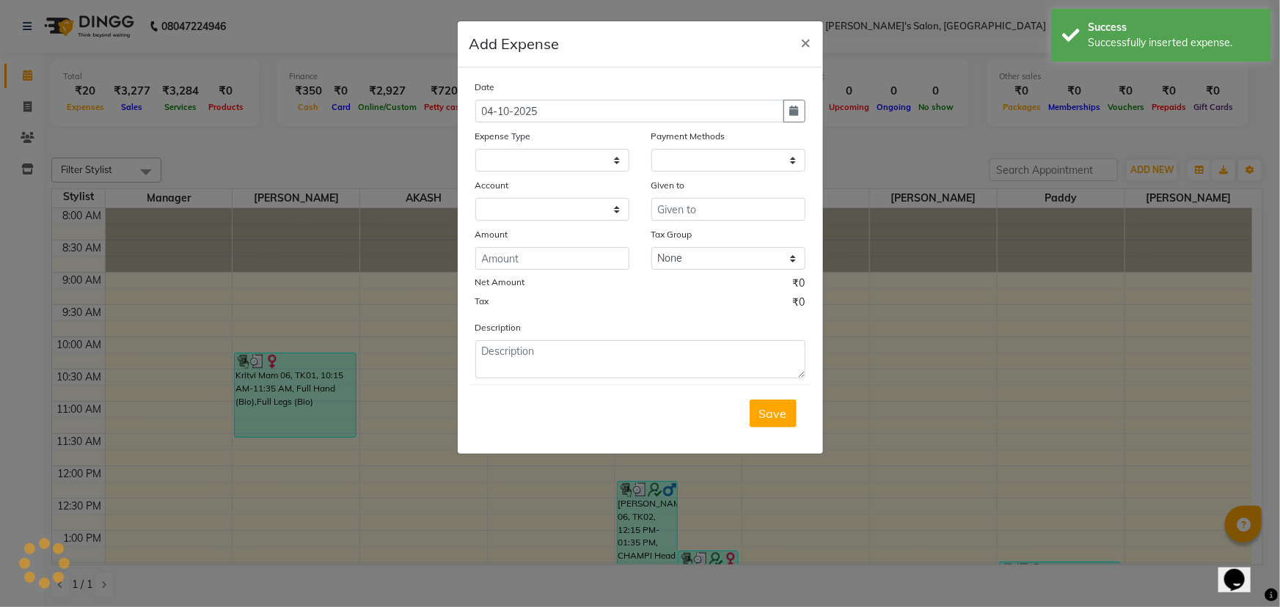
select select "1"
select select "6469"
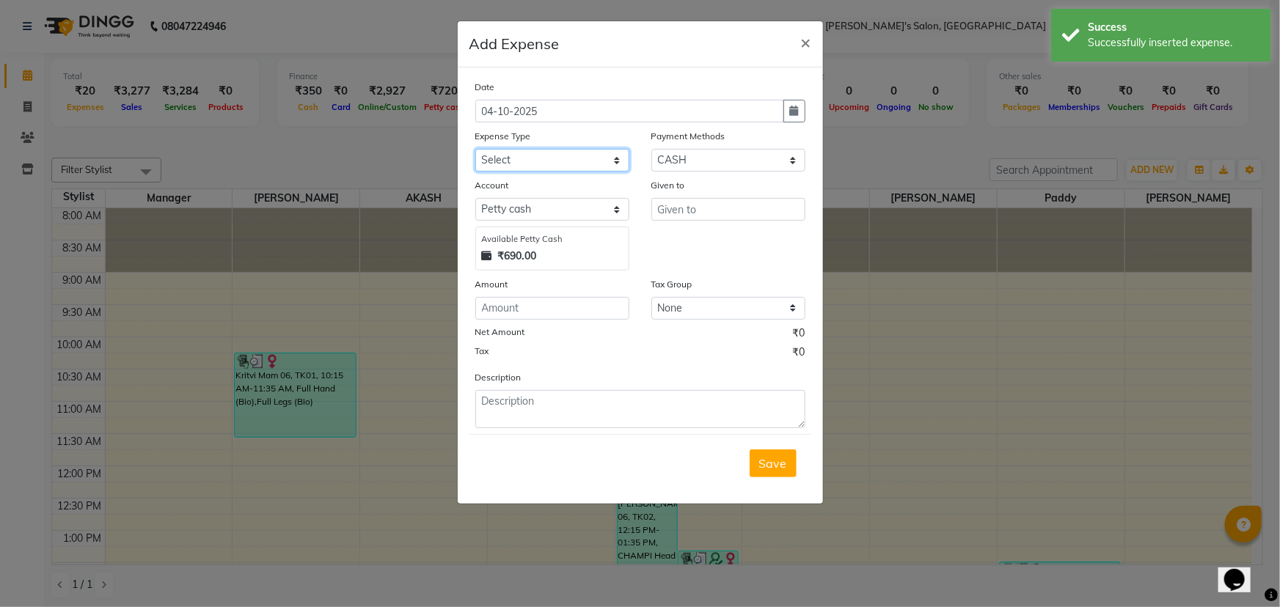
drag, startPoint x: 521, startPoint y: 155, endPoint x: 525, endPoint y: 170, distance: 16.0
click at [521, 155] on select "Select Advance Salary BANK TRANFAR Cash transfer to hub Client Snacks DISTRIBUT…" at bounding box center [552, 160] width 154 height 23
select select "11136"
click at [475, 150] on select "Select Advance Salary BANK TRANFAR Cash transfer to hub Client Snacks DISTRIBUT…" at bounding box center [552, 160] width 154 height 23
click at [704, 207] on input "text" at bounding box center [728, 209] width 154 height 23
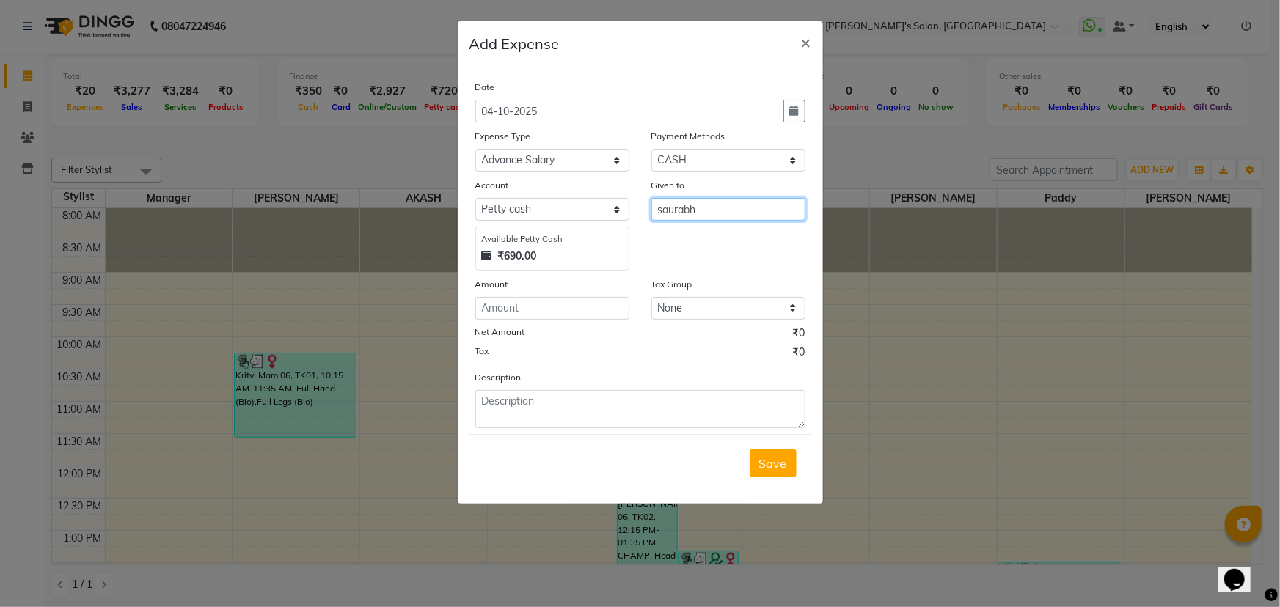
type input "saurabh"
click at [560, 316] on input "number" at bounding box center [552, 308] width 154 height 23
type input "30"
click at [764, 464] on span "Save" at bounding box center [773, 463] width 28 height 15
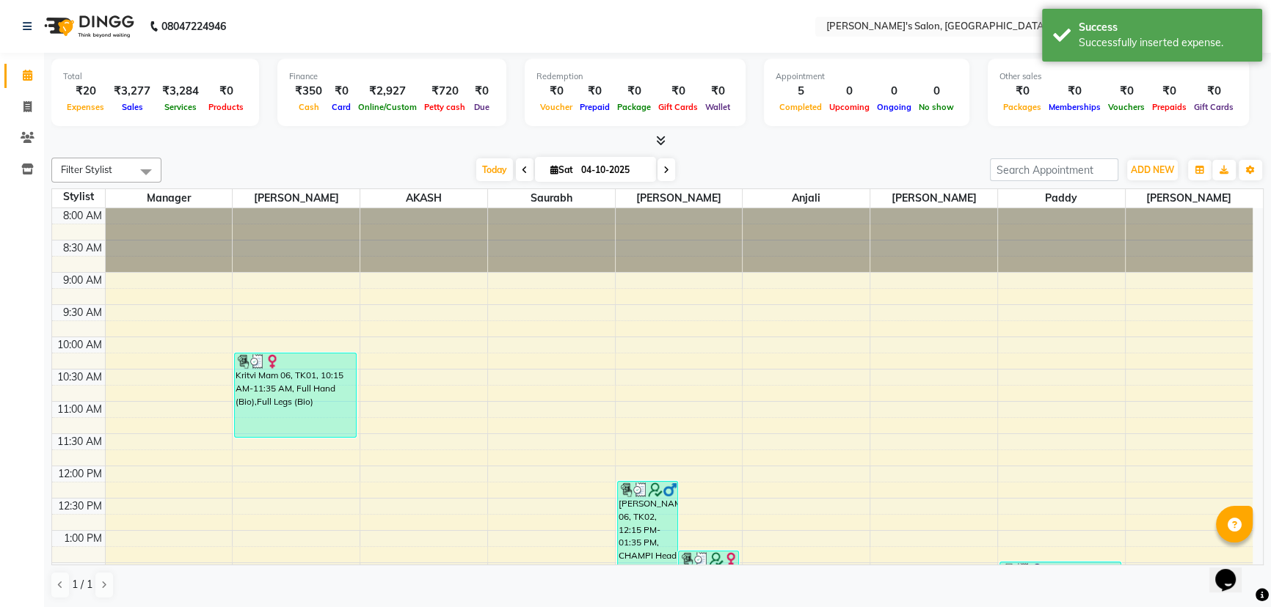
click at [838, 152] on div "Filter Stylist Select All Manager [PERSON_NAME] AKASH Saurabh ANIL KONDHAMANGAL…" at bounding box center [657, 378] width 1212 height 453
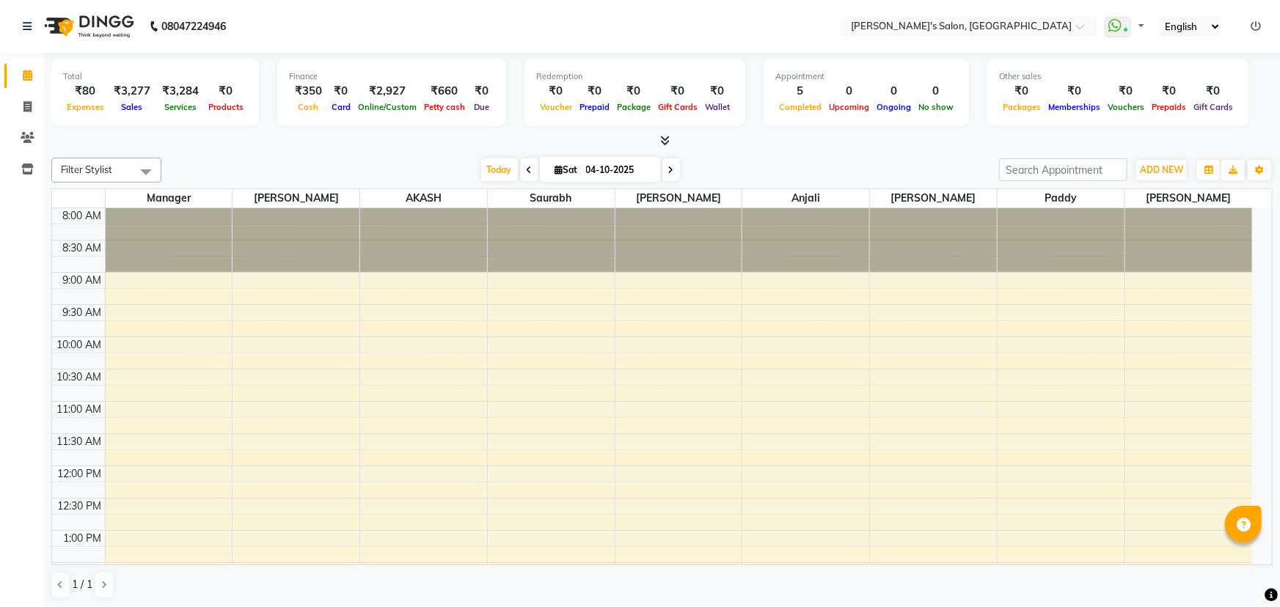
select select "en"
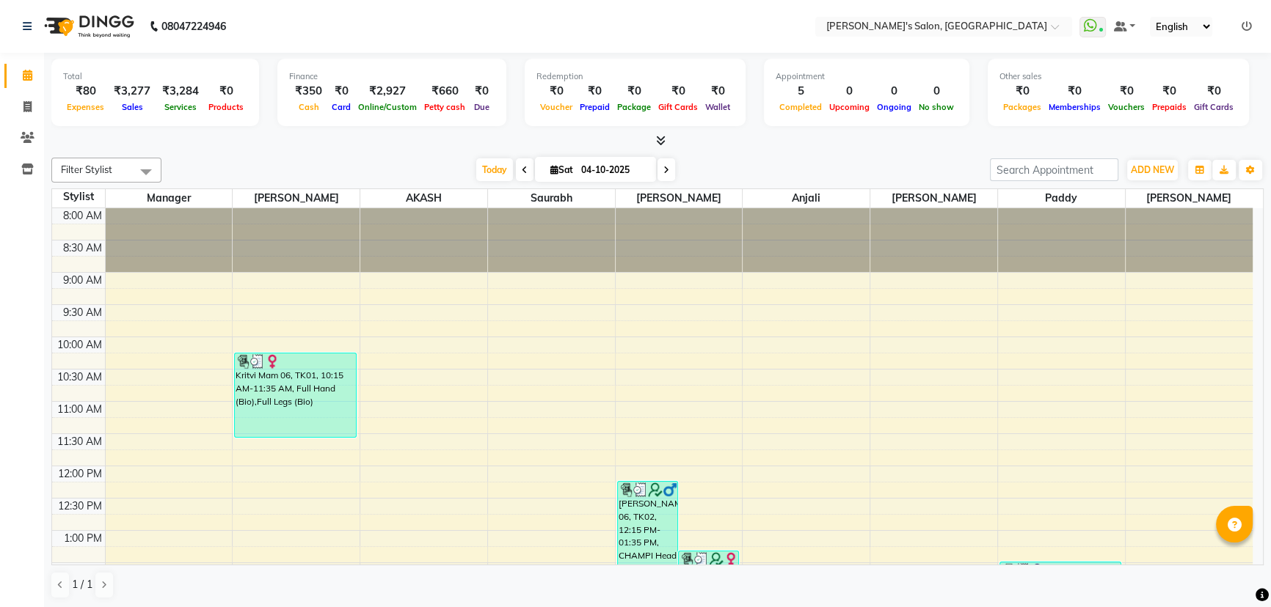
click at [398, 173] on div "Today Sat 04-10-2025" at bounding box center [576, 170] width 814 height 22
click at [429, 161] on div "Today Sat 04-10-2025" at bounding box center [576, 170] width 814 height 22
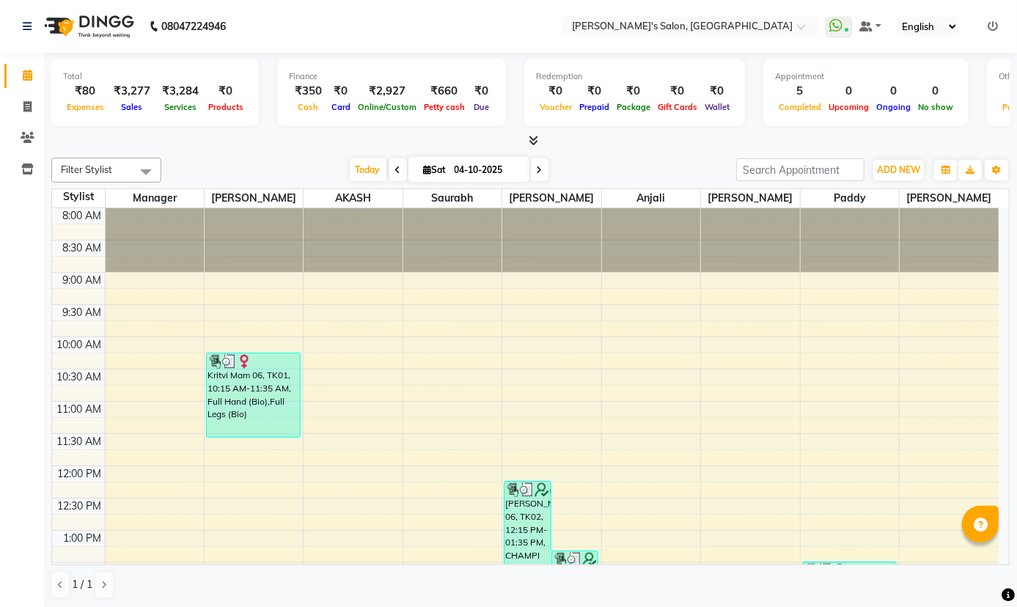
drag, startPoint x: 293, startPoint y: 147, endPoint x: 413, endPoint y: 7, distance: 184.7
click at [293, 147] on div at bounding box center [530, 141] width 959 height 15
click at [26, 135] on icon at bounding box center [28, 137] width 14 height 11
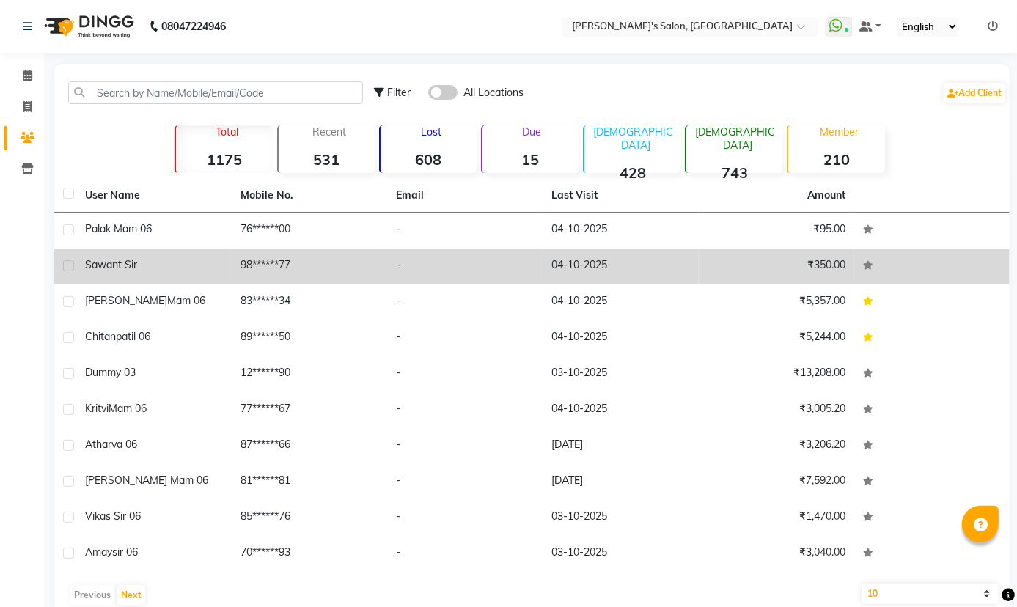
click at [282, 270] on td "98******77" at bounding box center [310, 267] width 156 height 36
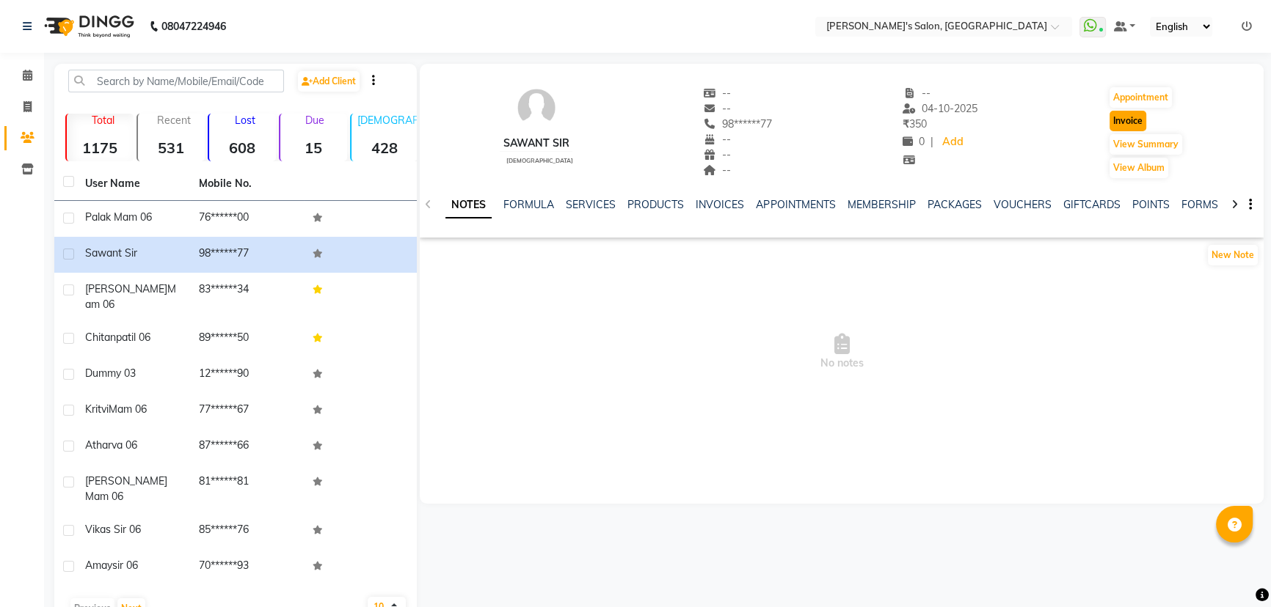
click at [1130, 122] on button "Invoice" at bounding box center [1127, 121] width 37 height 21
select select "service"
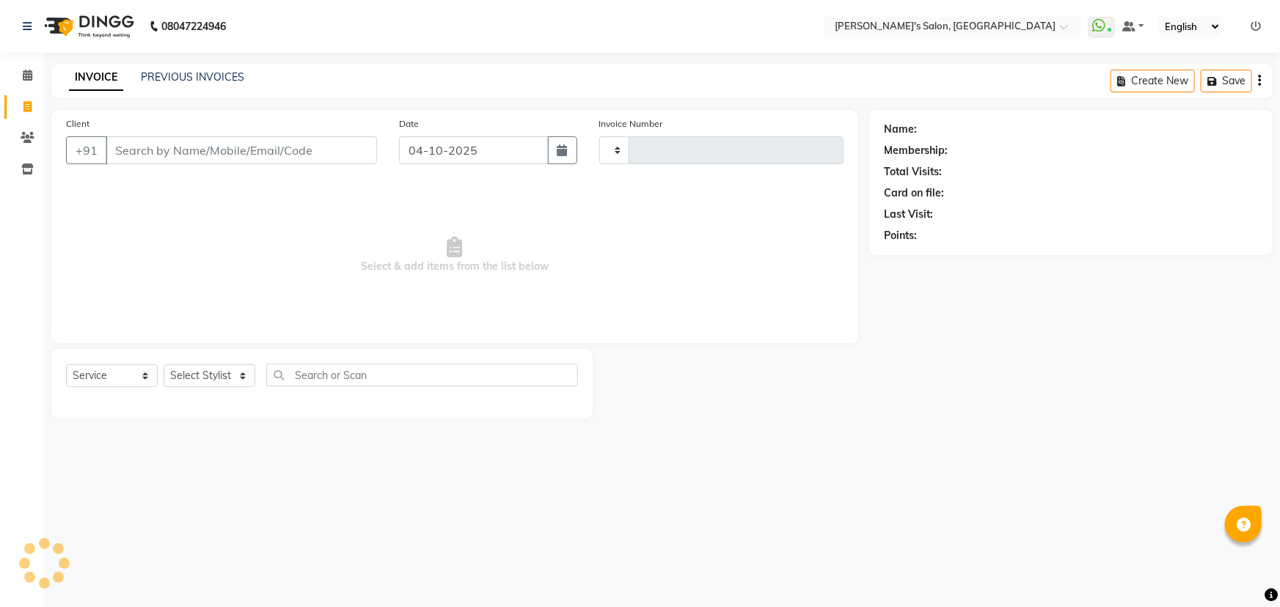
type input "1536"
select select "7366"
click at [131, 379] on select "Select Service Product Membership Package Voucher Prepaid Gift Card" at bounding box center [112, 376] width 92 height 23
select select "membership"
click at [66, 365] on select "Select Service Product Membership Package Voucher Prepaid Gift Card" at bounding box center [112, 376] width 92 height 23
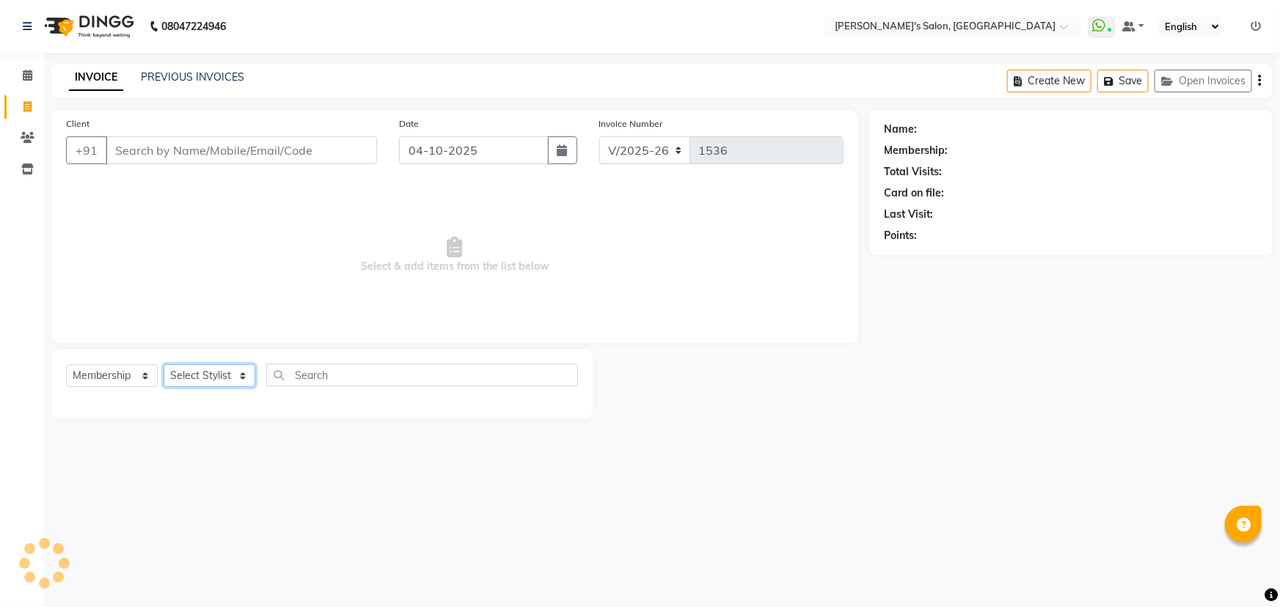
drag, startPoint x: 198, startPoint y: 373, endPoint x: 204, endPoint y: 384, distance: 12.5
click at [198, 373] on select "Select Stylist" at bounding box center [210, 376] width 92 height 23
click at [321, 370] on input "text" at bounding box center [422, 375] width 312 height 23
type input "98******77"
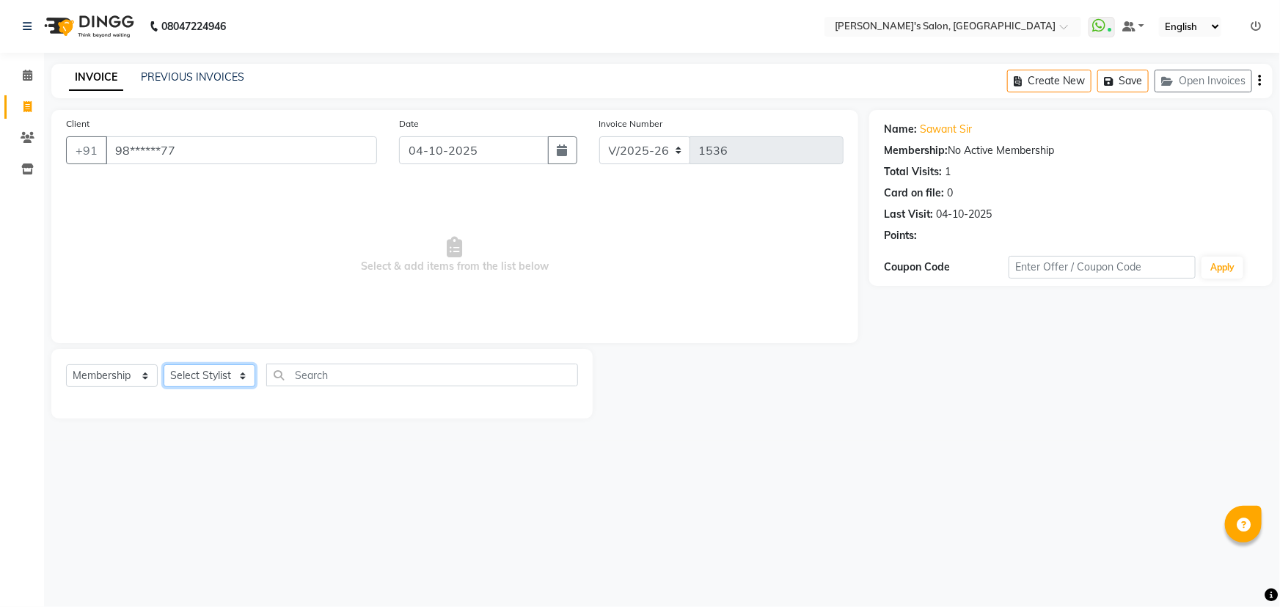
click at [195, 373] on select "Select Stylist AKASH ANIL KONDHAMANGALE Anjali KOMAL GANGURDE Manager Paddy pav…" at bounding box center [210, 376] width 92 height 23
select select "64321"
click at [164, 365] on select "Select Stylist AKASH ANIL KONDHAMANGALE Anjali KOMAL GANGURDE Manager Paddy pav…" at bounding box center [210, 376] width 92 height 23
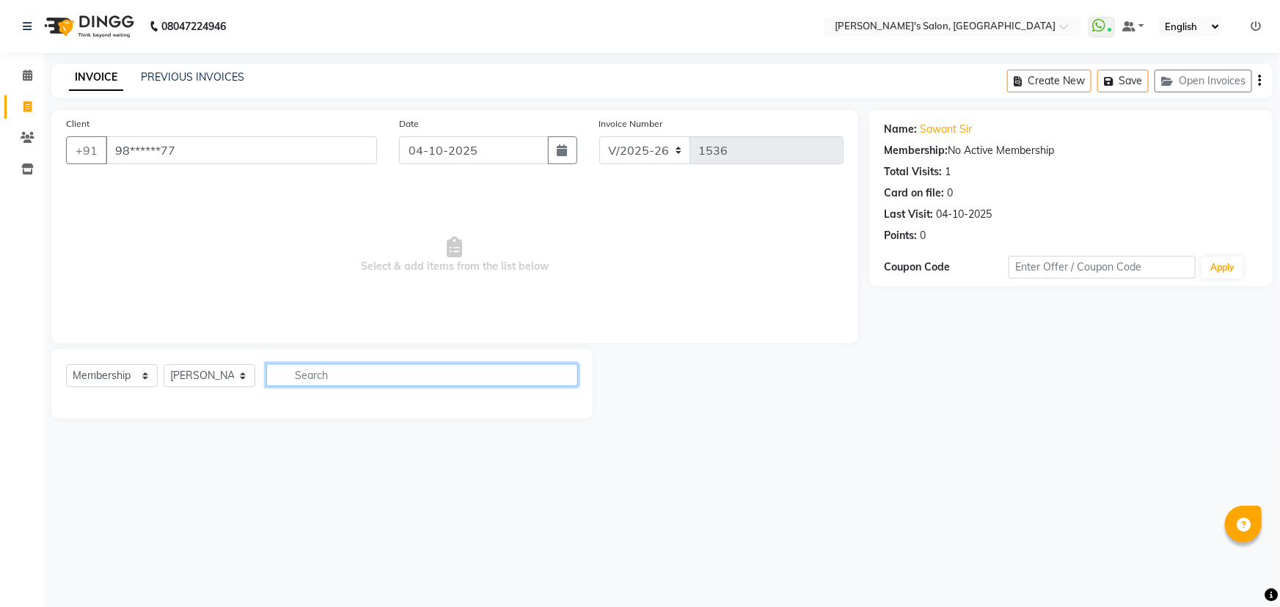
click at [351, 368] on input "text" at bounding box center [422, 375] width 312 height 23
click at [375, 373] on input "text" at bounding box center [422, 375] width 312 height 23
drag, startPoint x: 205, startPoint y: 379, endPoint x: 241, endPoint y: 379, distance: 35.9
click at [205, 379] on select "Select Stylist AKASH ANIL KONDHAMANGALE Anjali KOMAL GANGURDE Manager Paddy pav…" at bounding box center [210, 376] width 92 height 23
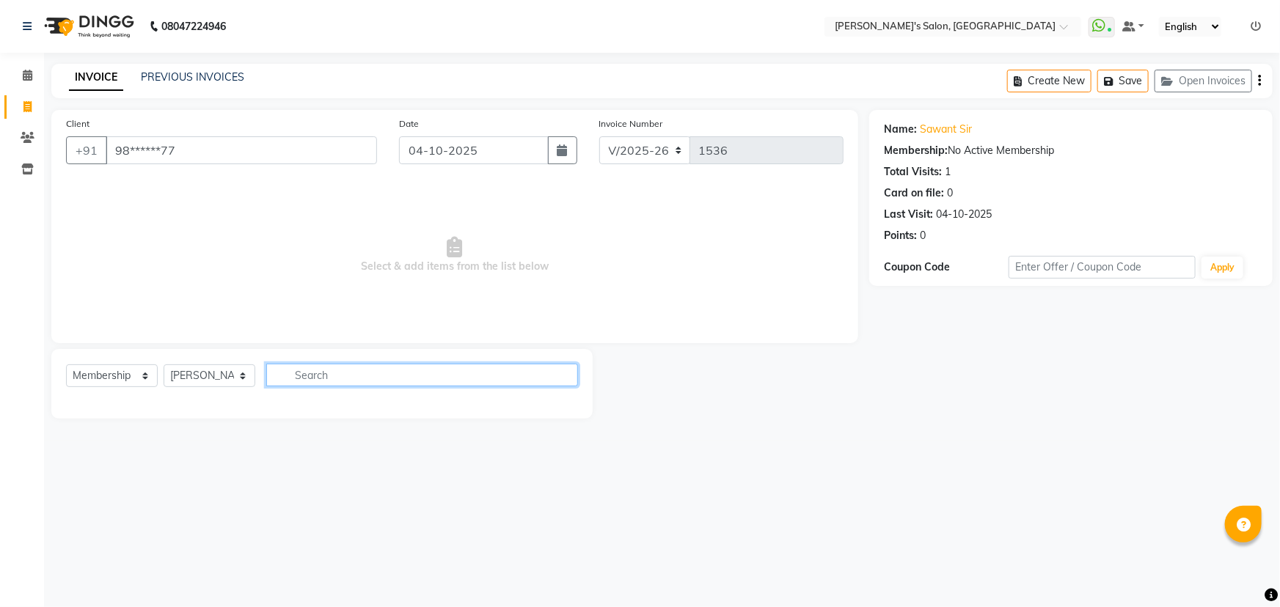
click at [344, 378] on input "text" at bounding box center [422, 375] width 312 height 23
click at [359, 375] on input "text" at bounding box center [422, 375] width 312 height 23
click at [375, 379] on input "text" at bounding box center [422, 375] width 312 height 23
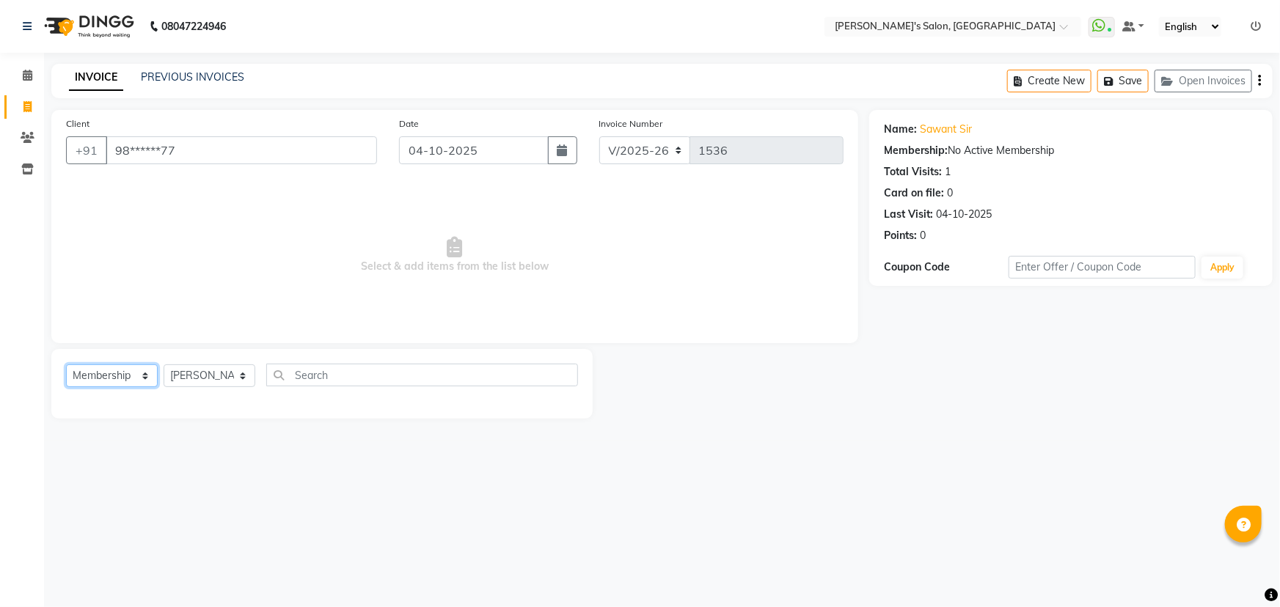
click at [103, 372] on select "Select Service Product Membership Package Voucher Prepaid Gift Card" at bounding box center [112, 376] width 92 height 23
click at [66, 365] on select "Select Service Product Membership Package Voucher Prepaid Gift Card" at bounding box center [112, 376] width 92 height 23
click at [205, 381] on select "Select Stylist AKASH ANIL KONDHAMANGALE Anjali KOMAL GANGURDE Manager Paddy pav…" at bounding box center [210, 376] width 92 height 23
click at [164, 365] on select "Select Stylist AKASH ANIL KONDHAMANGALE Anjali KOMAL GANGURDE Manager Paddy pav…" at bounding box center [210, 376] width 92 height 23
drag, startPoint x: 130, startPoint y: 375, endPoint x: 129, endPoint y: 382, distance: 7.4
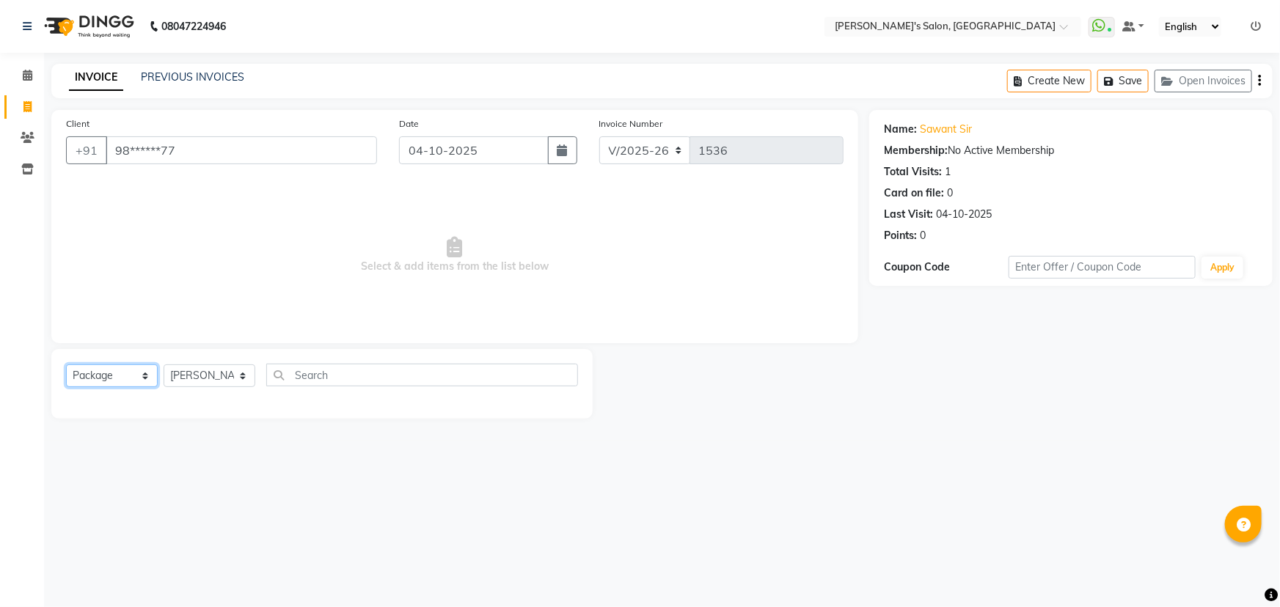
click at [130, 375] on select "Select Service Product Membership Package Voucher Prepaid Gift Card" at bounding box center [112, 376] width 92 height 23
click at [66, 365] on select "Select Service Product Membership Package Voucher Prepaid Gift Card" at bounding box center [112, 376] width 92 height 23
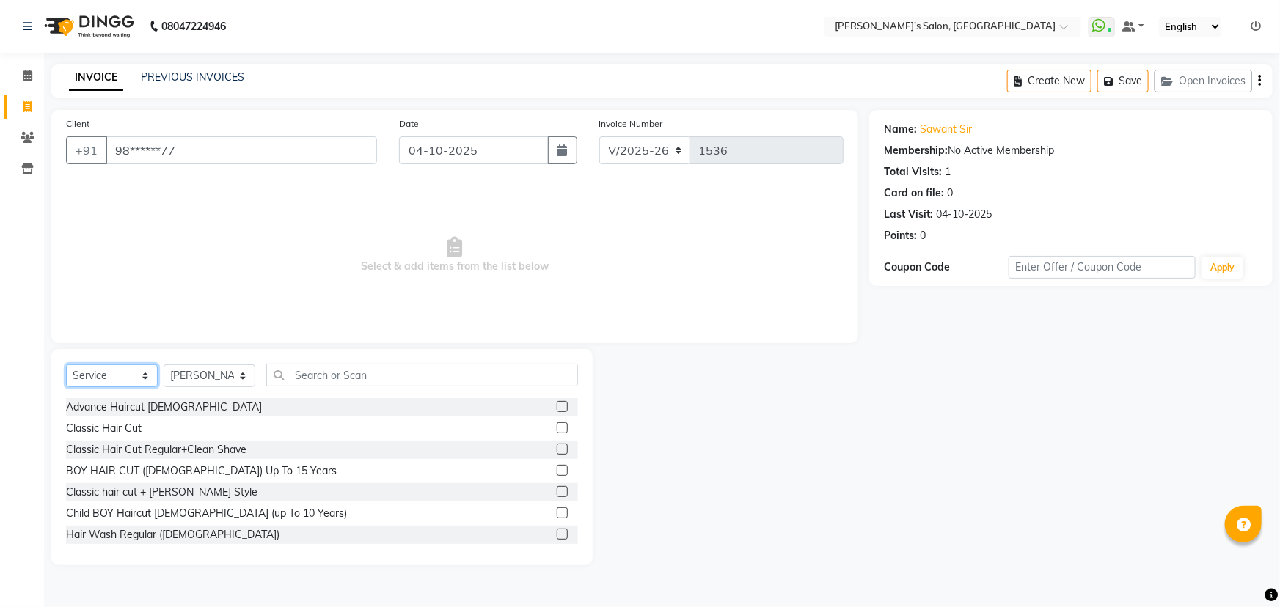
click at [121, 377] on select "Select Service Product Membership Package Voucher Prepaid Gift Card" at bounding box center [112, 376] width 92 height 23
click at [66, 365] on select "Select Service Product Membership Package Voucher Prepaid Gift Card" at bounding box center [112, 376] width 92 height 23
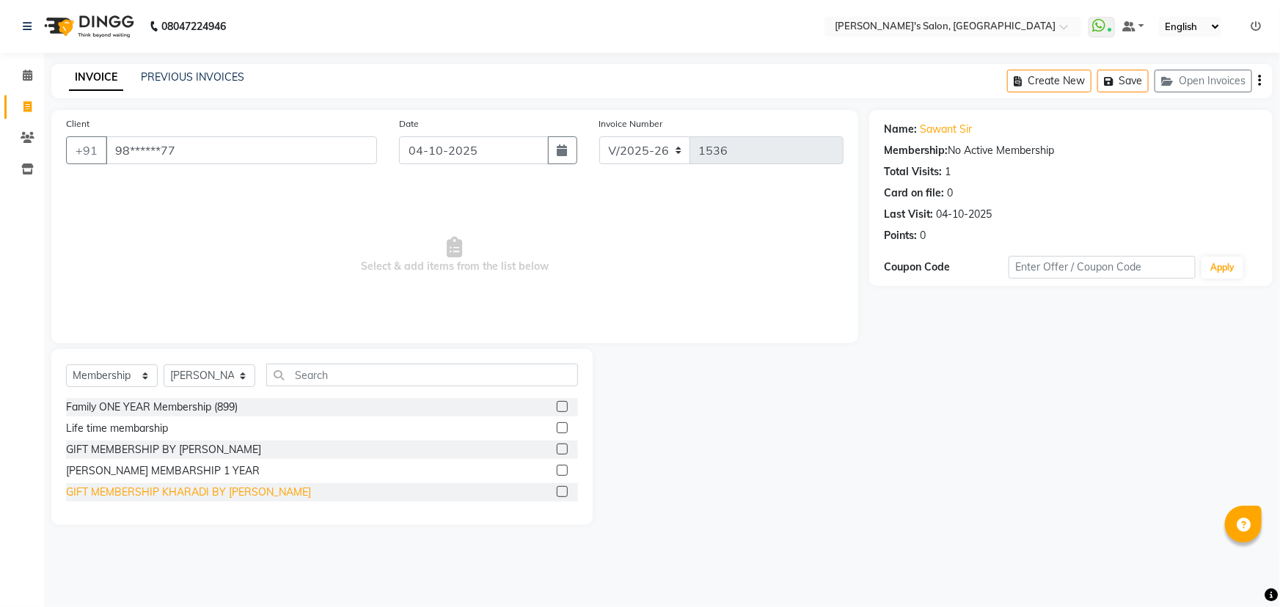
click at [212, 493] on div "GIFT MEMBERSHIP KHARADI BY GIRJAS" at bounding box center [188, 492] width 245 height 15
select select "select"
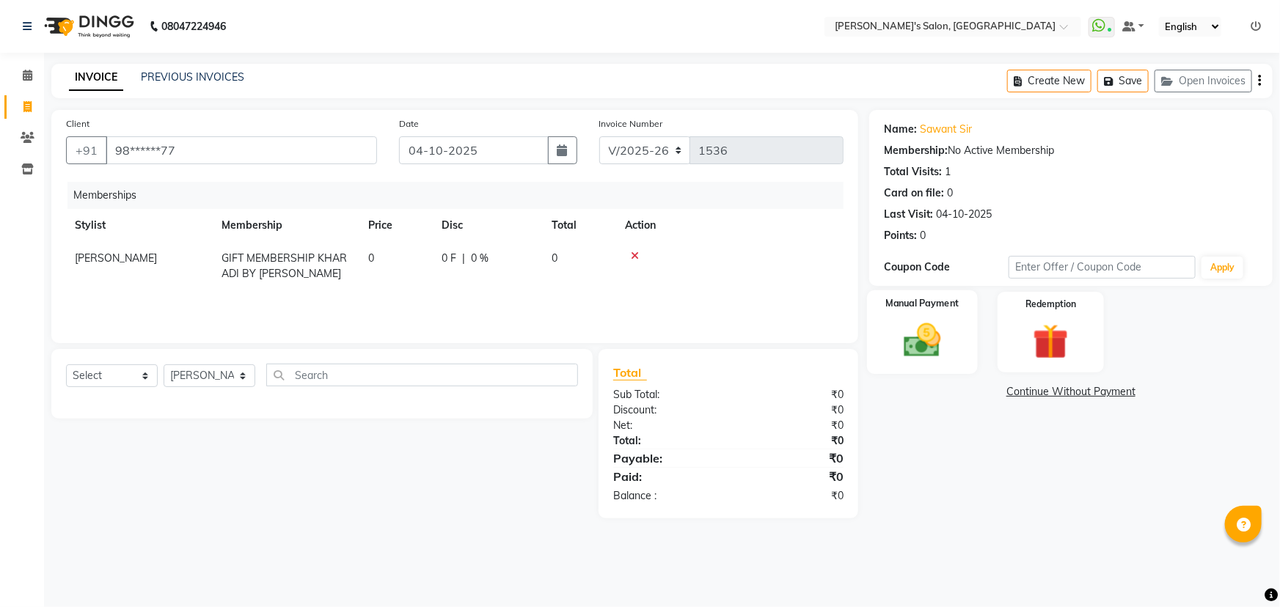
click at [937, 334] on img at bounding box center [923, 340] width 60 height 43
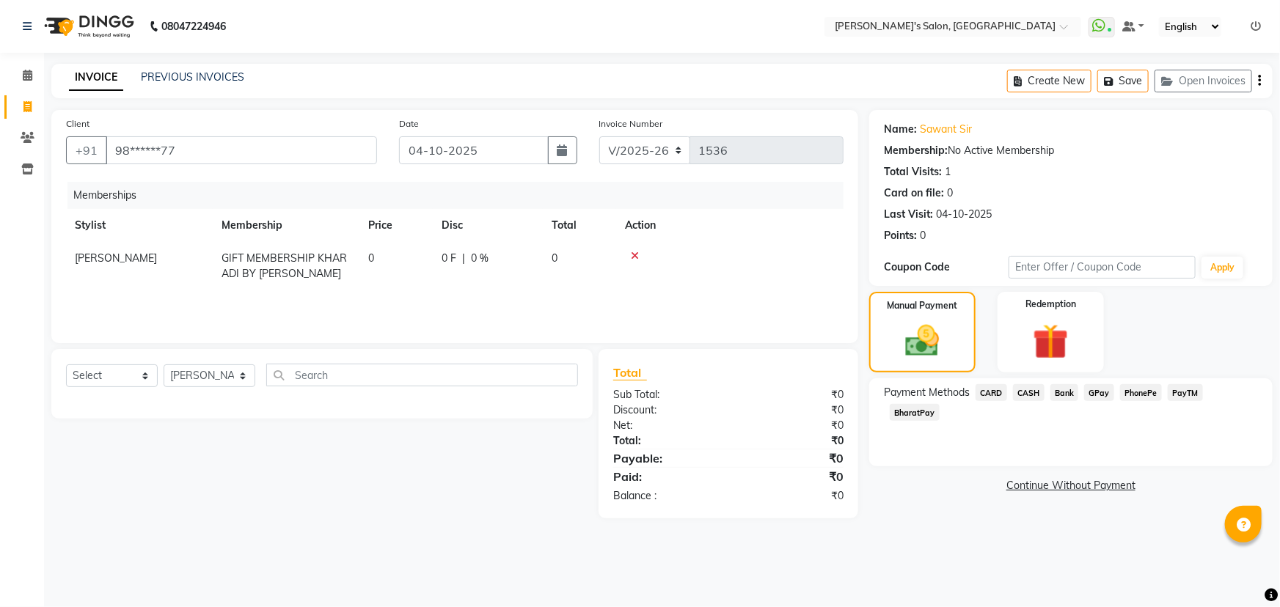
click at [1027, 392] on span "CASH" at bounding box center [1029, 392] width 32 height 17
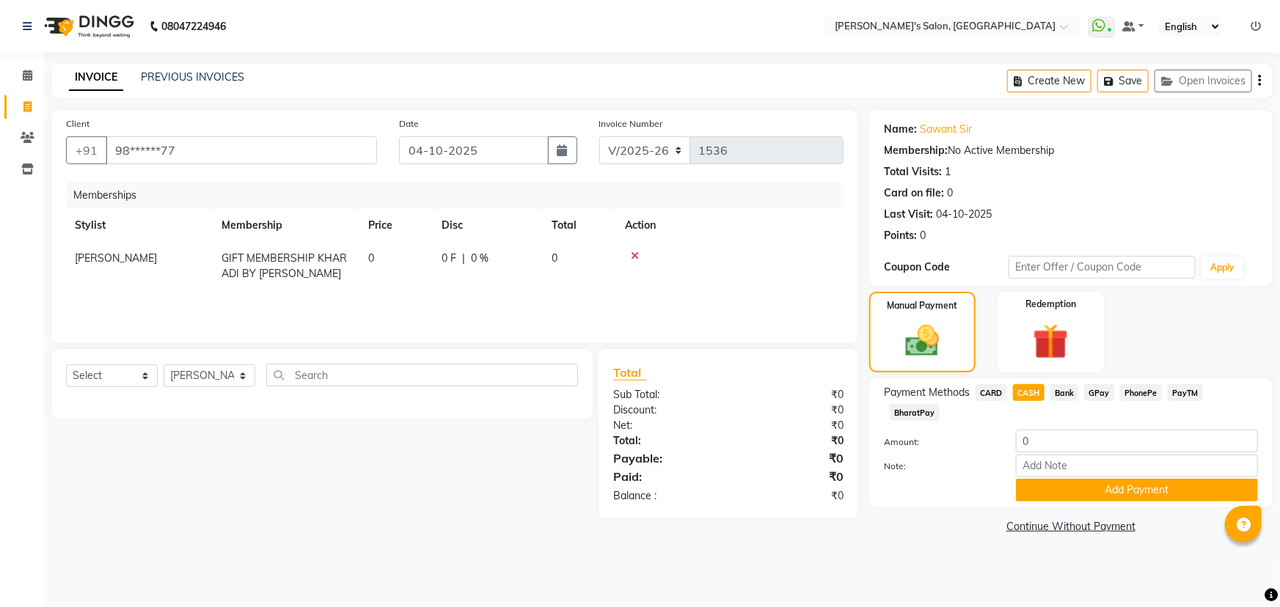
click at [1074, 479] on button "Add Payment" at bounding box center [1137, 490] width 242 height 23
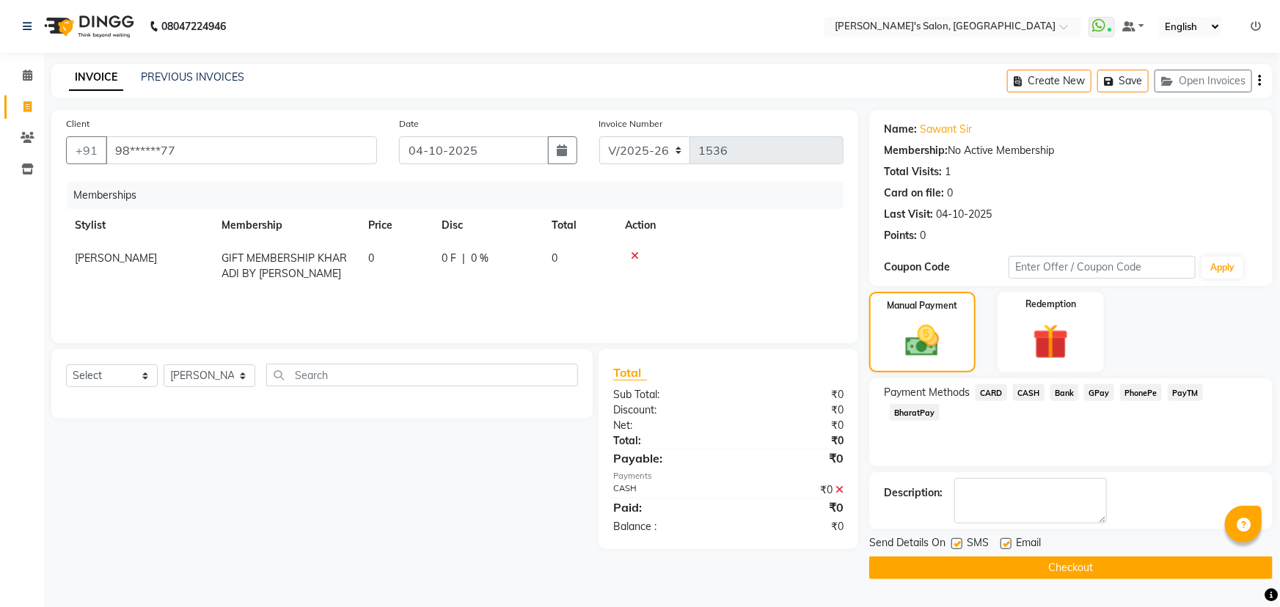
click at [1082, 573] on button "Checkout" at bounding box center [1070, 568] width 403 height 23
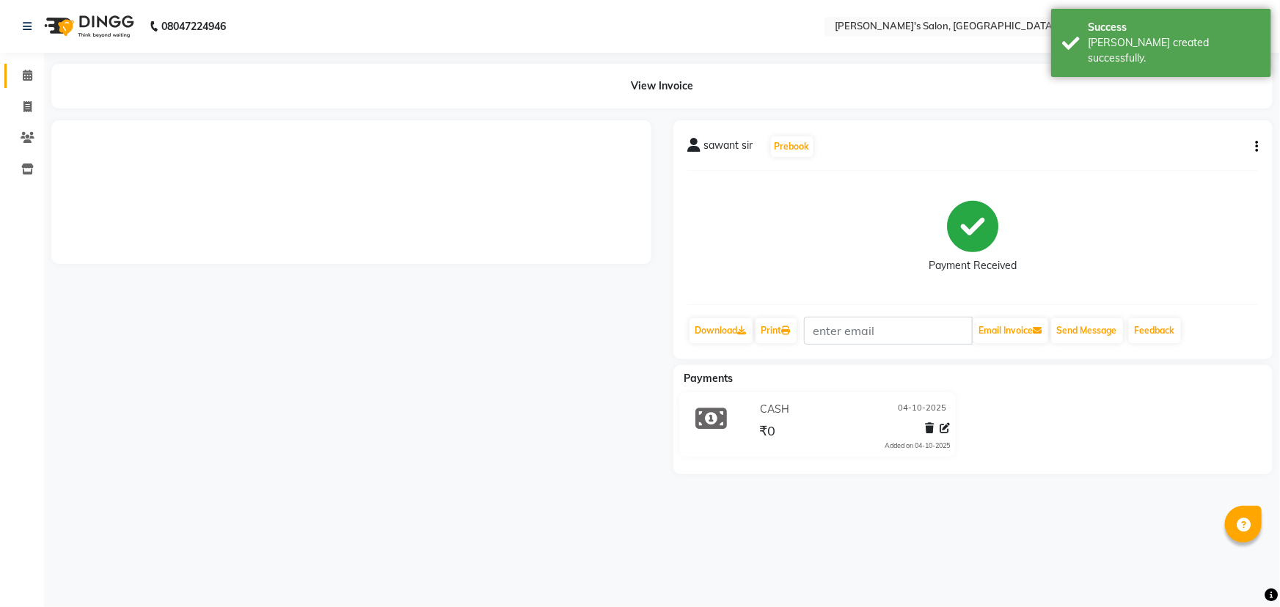
click at [20, 73] on span at bounding box center [28, 75] width 26 height 17
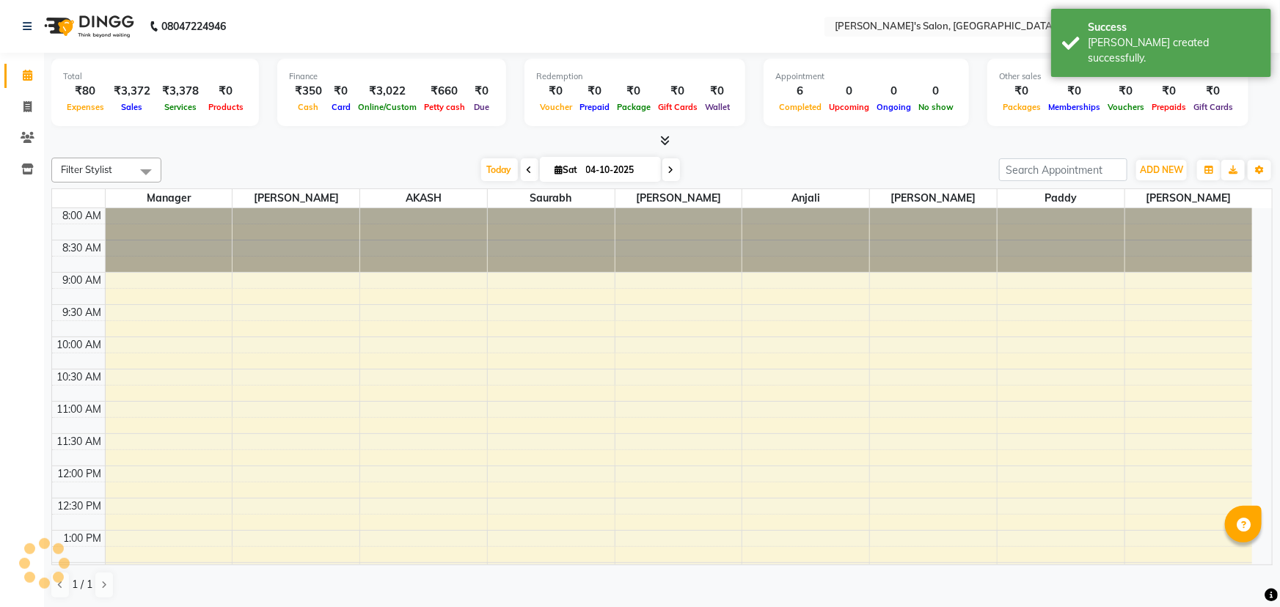
click at [232, 139] on div at bounding box center [661, 141] width 1221 height 15
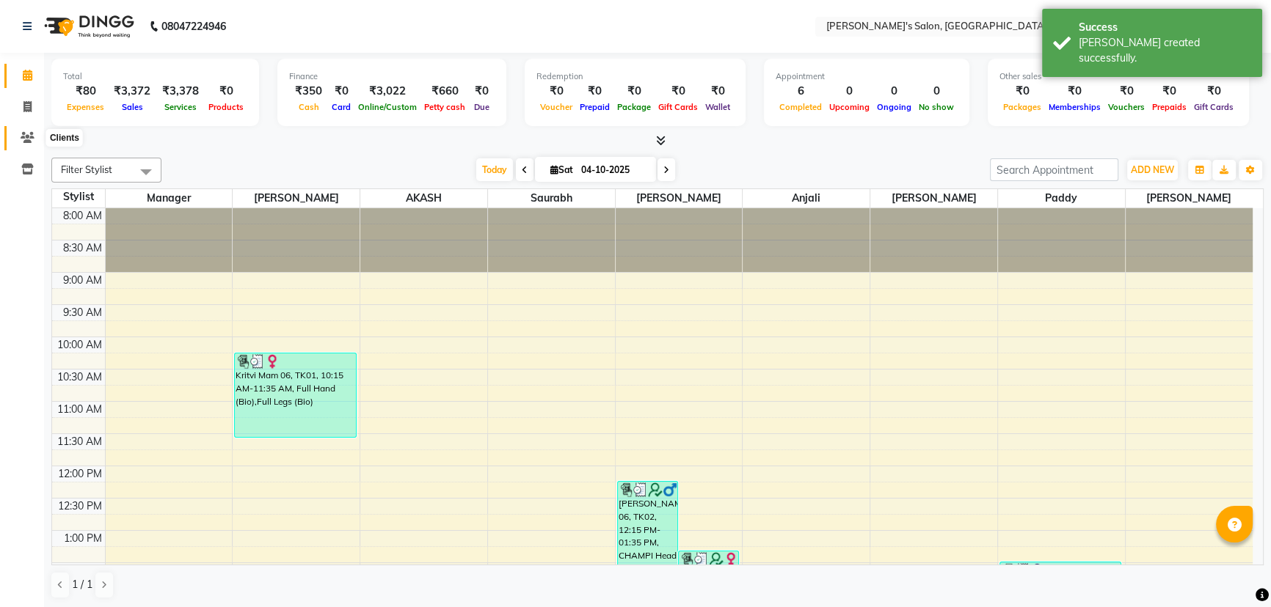
click at [22, 136] on icon at bounding box center [28, 137] width 14 height 11
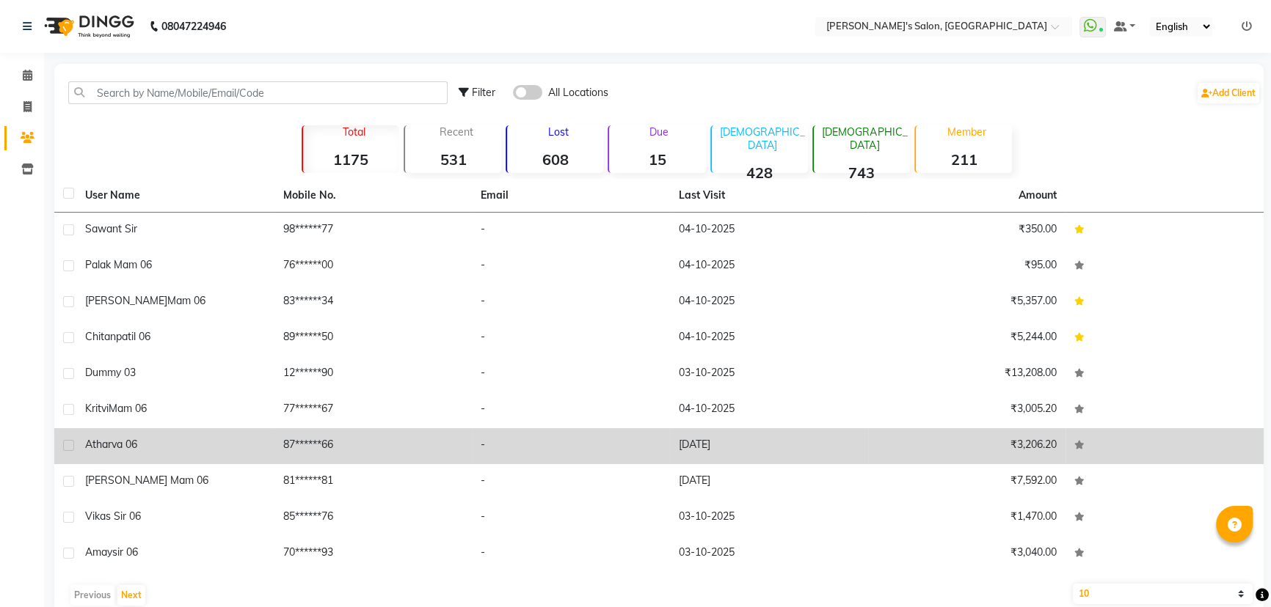
scroll to position [27, 0]
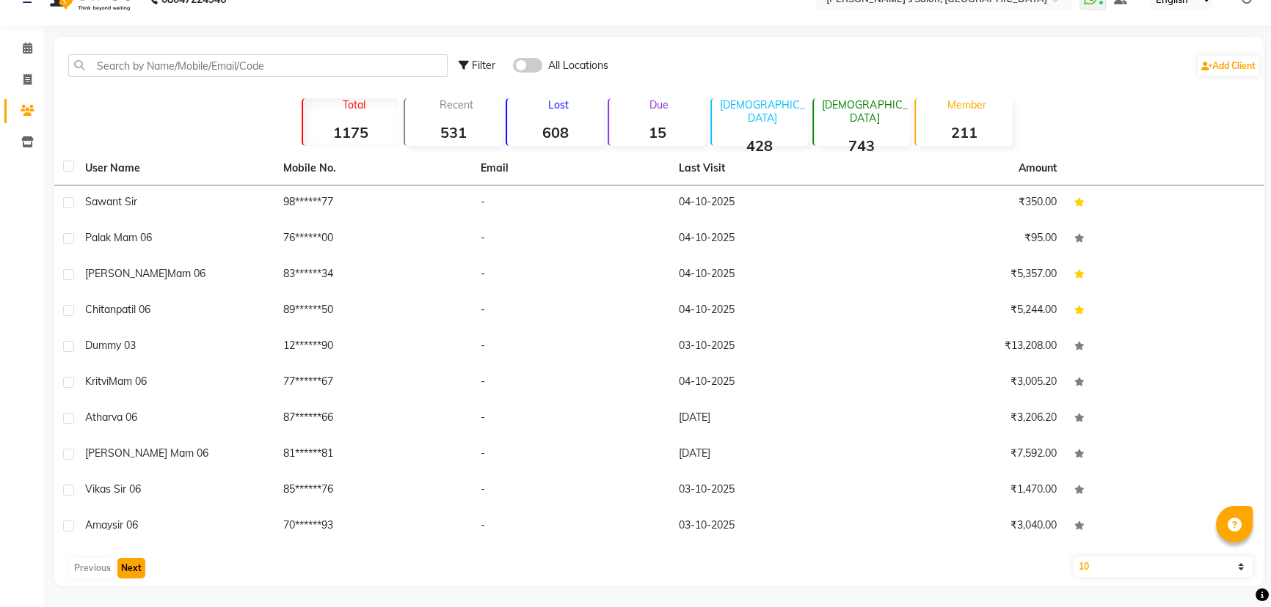
click at [134, 566] on button "Next" at bounding box center [131, 568] width 28 height 21
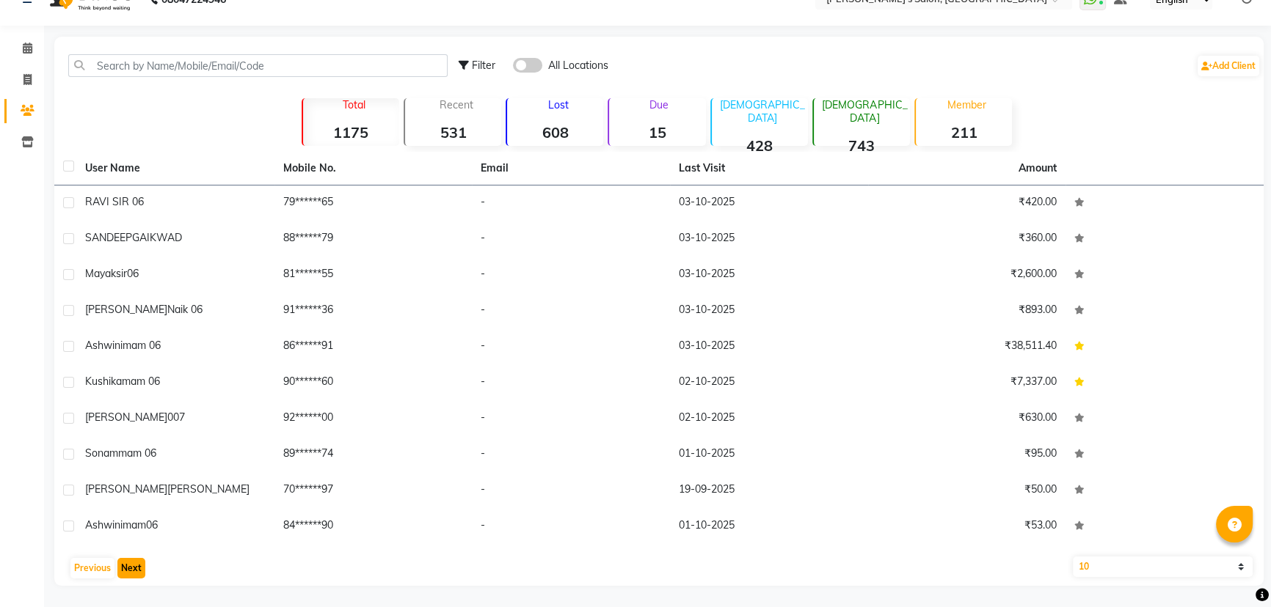
click at [121, 570] on button "Next" at bounding box center [131, 568] width 28 height 21
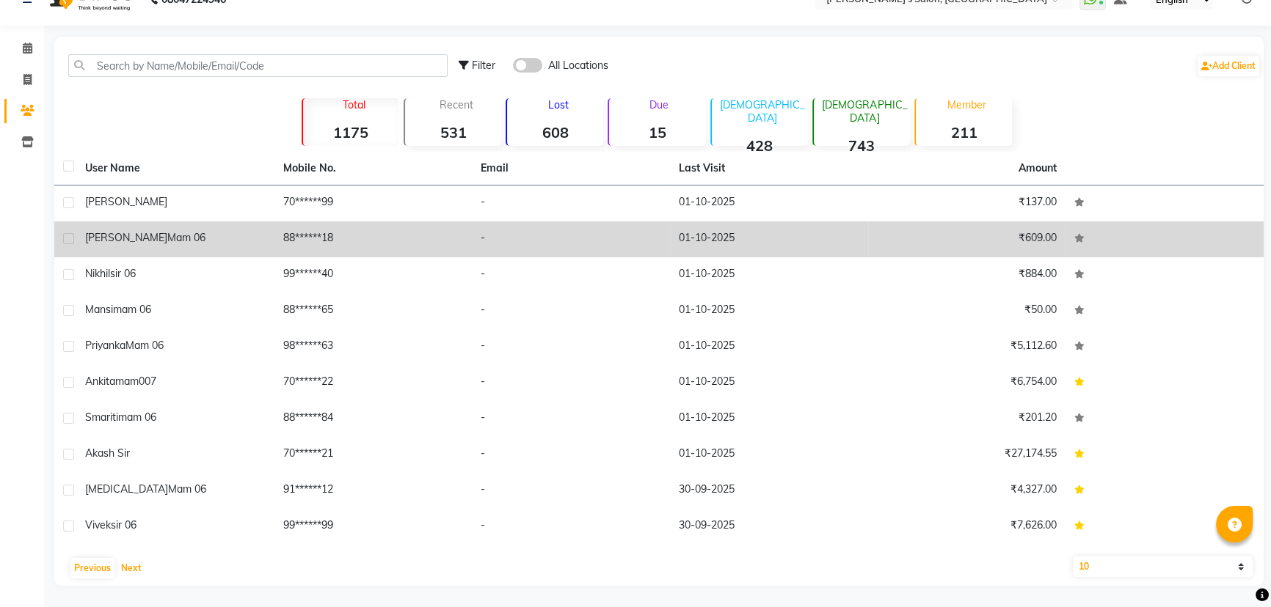
scroll to position [0, 0]
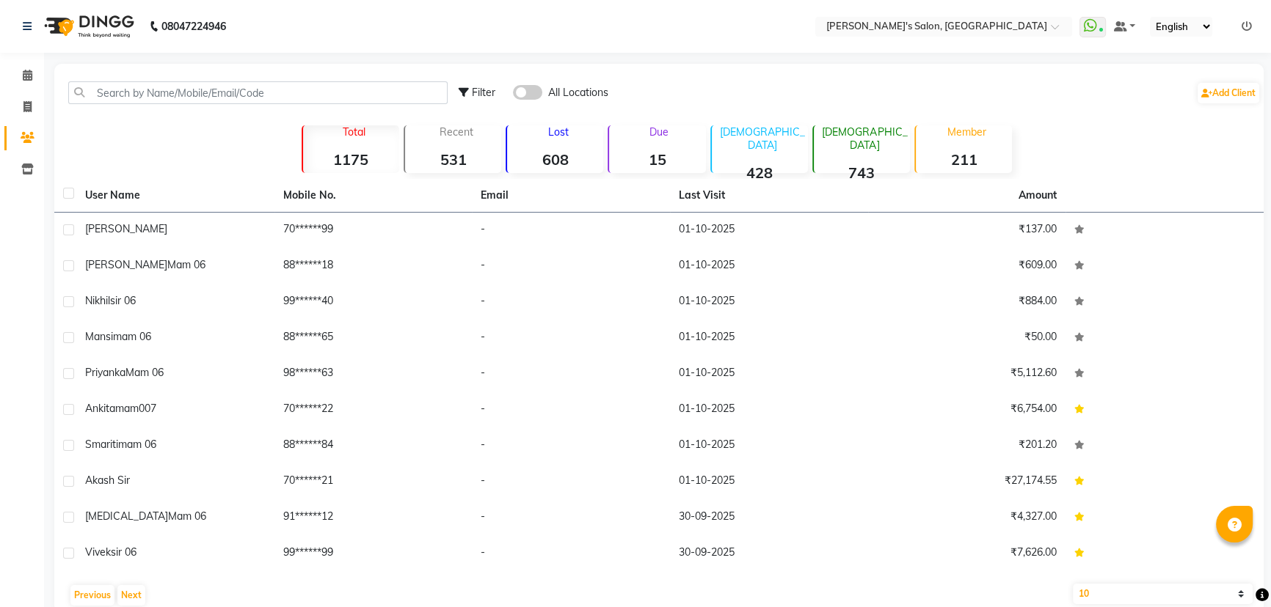
click at [659, 161] on strong "15" at bounding box center [657, 159] width 96 height 18
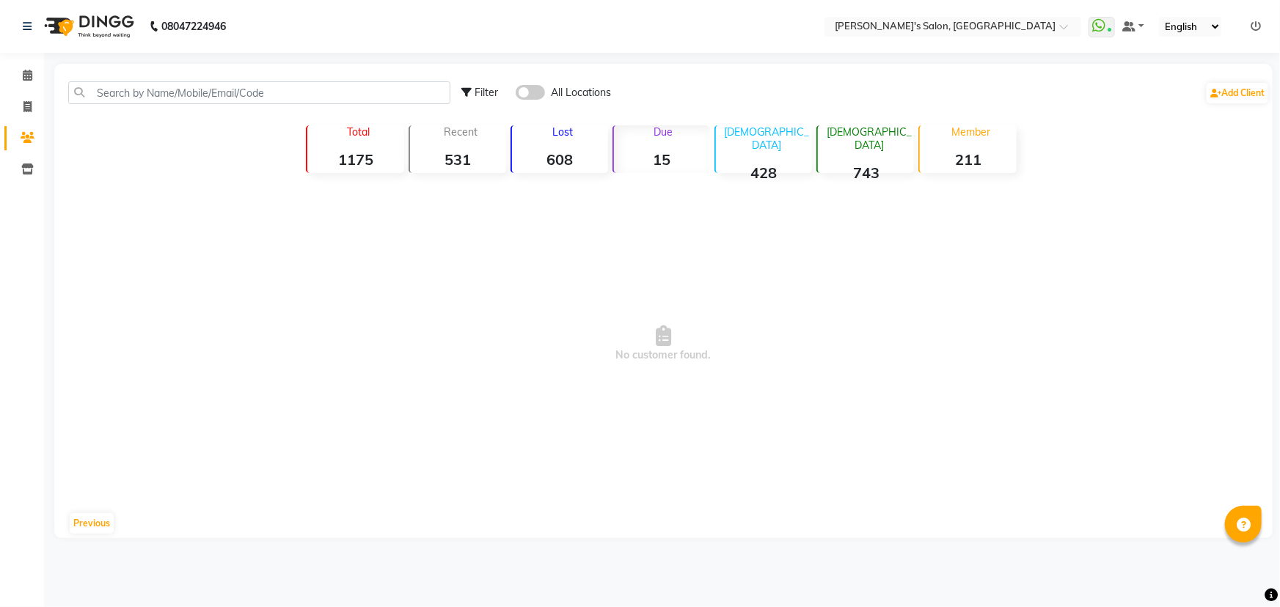
click at [679, 150] on strong "15" at bounding box center [662, 159] width 96 height 18
drag, startPoint x: 573, startPoint y: 158, endPoint x: 604, endPoint y: 152, distance: 32.1
click at [579, 156] on strong "608" at bounding box center [560, 159] width 96 height 18
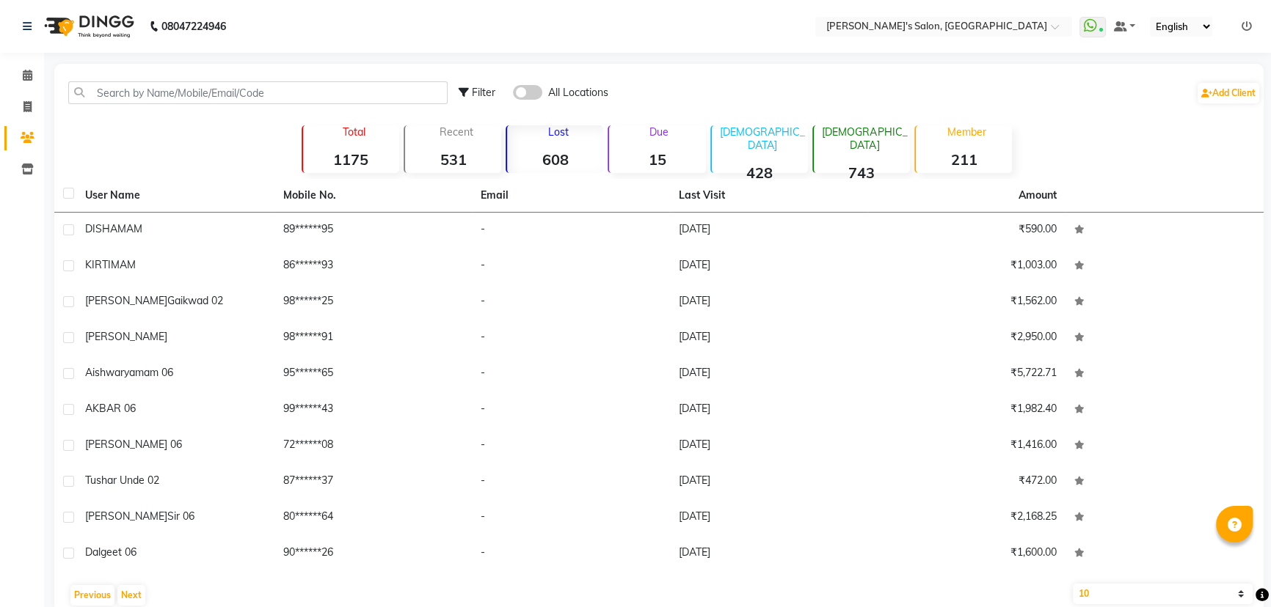
click at [656, 151] on strong "15" at bounding box center [657, 159] width 96 height 18
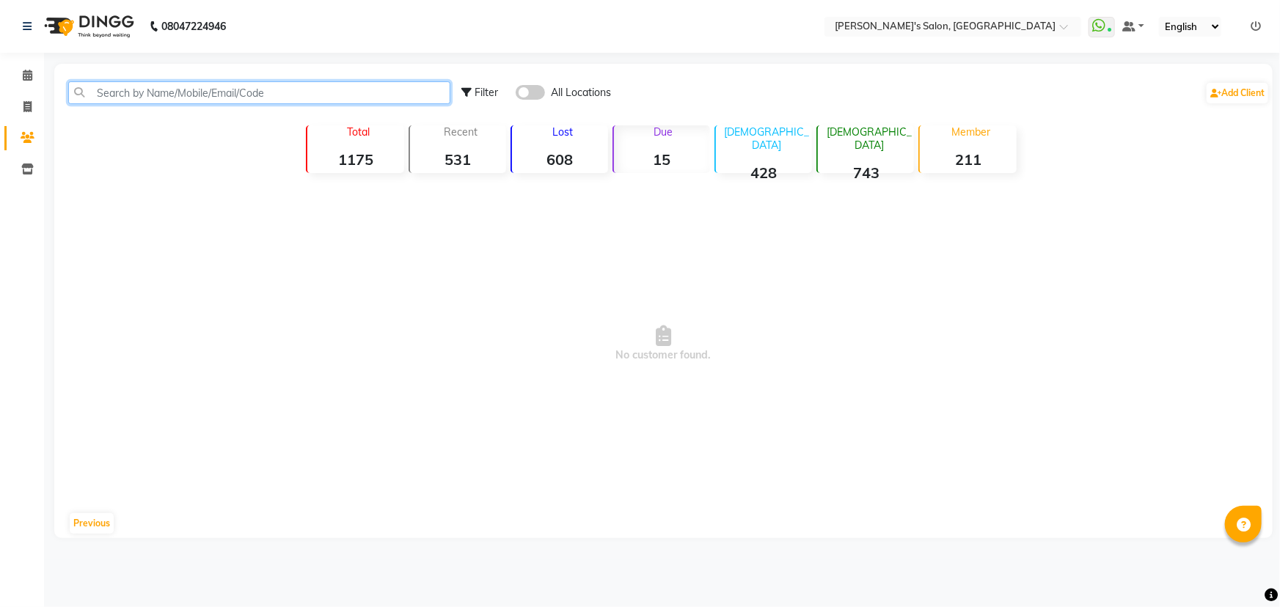
click at [233, 91] on input "text" at bounding box center [259, 92] width 382 height 23
type input "s"
click at [147, 95] on input "8805677979" at bounding box center [259, 92] width 382 height 23
click at [147, 94] on input "8805677979" at bounding box center [259, 92] width 382 height 23
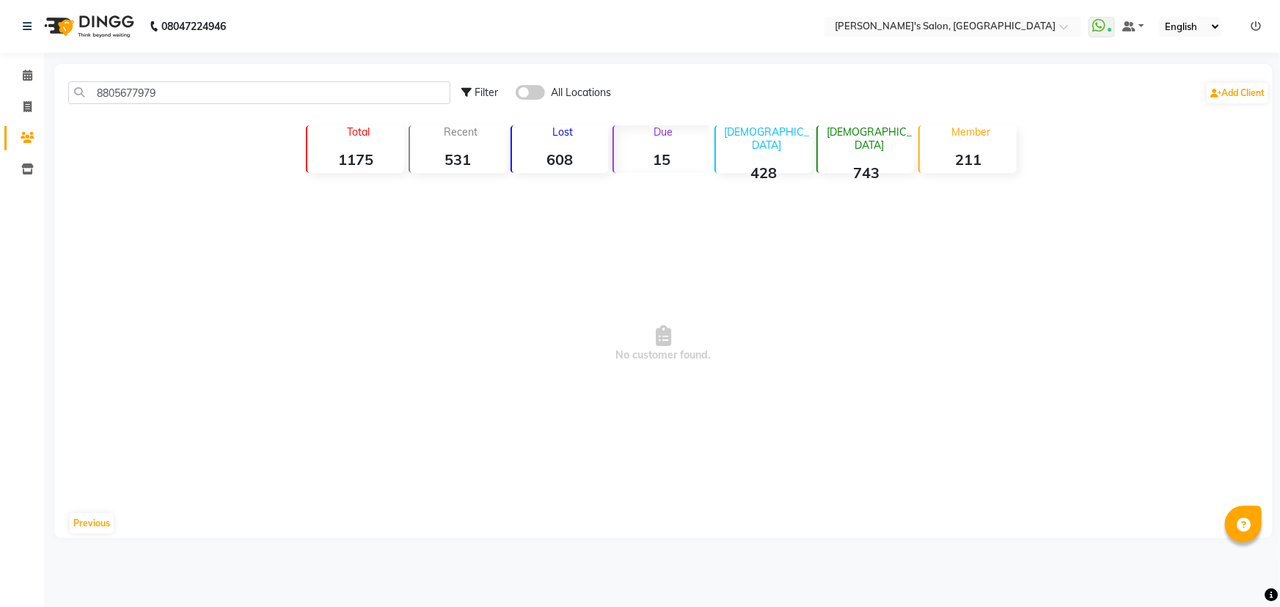
click at [371, 144] on div "Total 1175" at bounding box center [355, 149] width 98 height 48
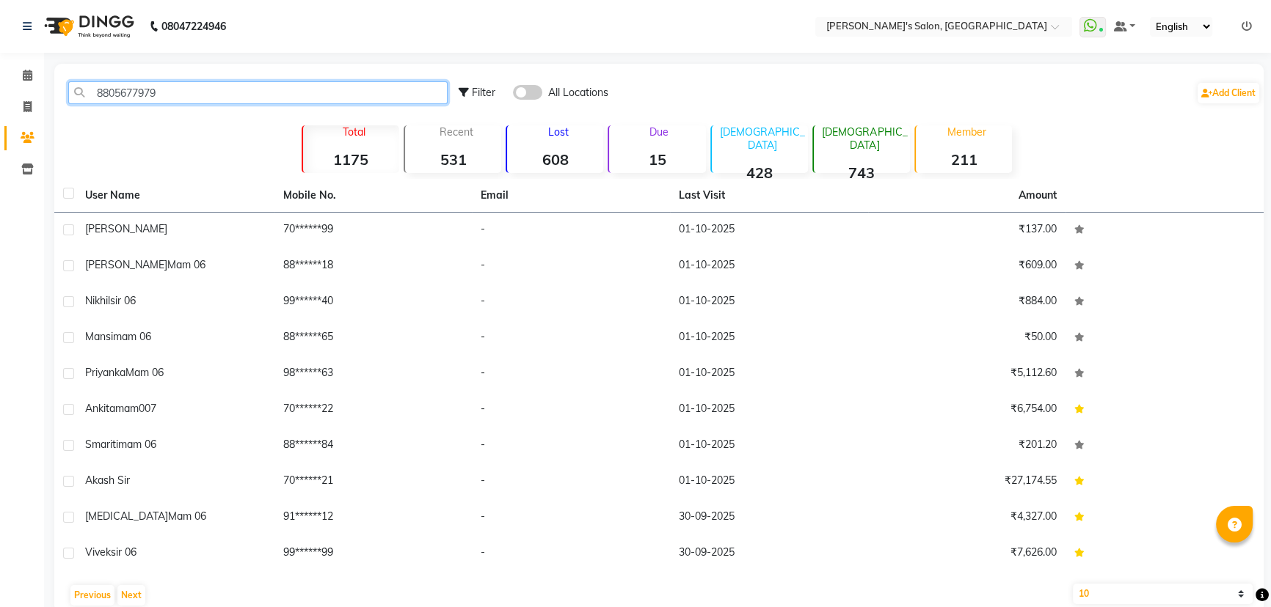
click at [244, 94] on input "8805677979" at bounding box center [257, 92] width 379 height 23
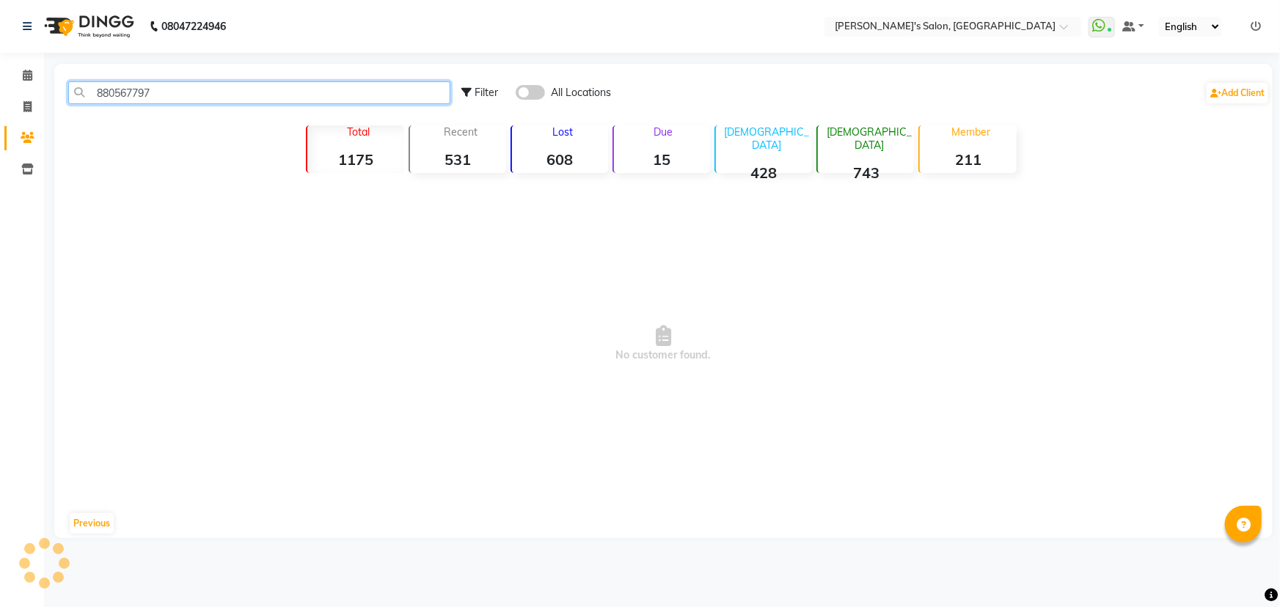
type input "8805677979"
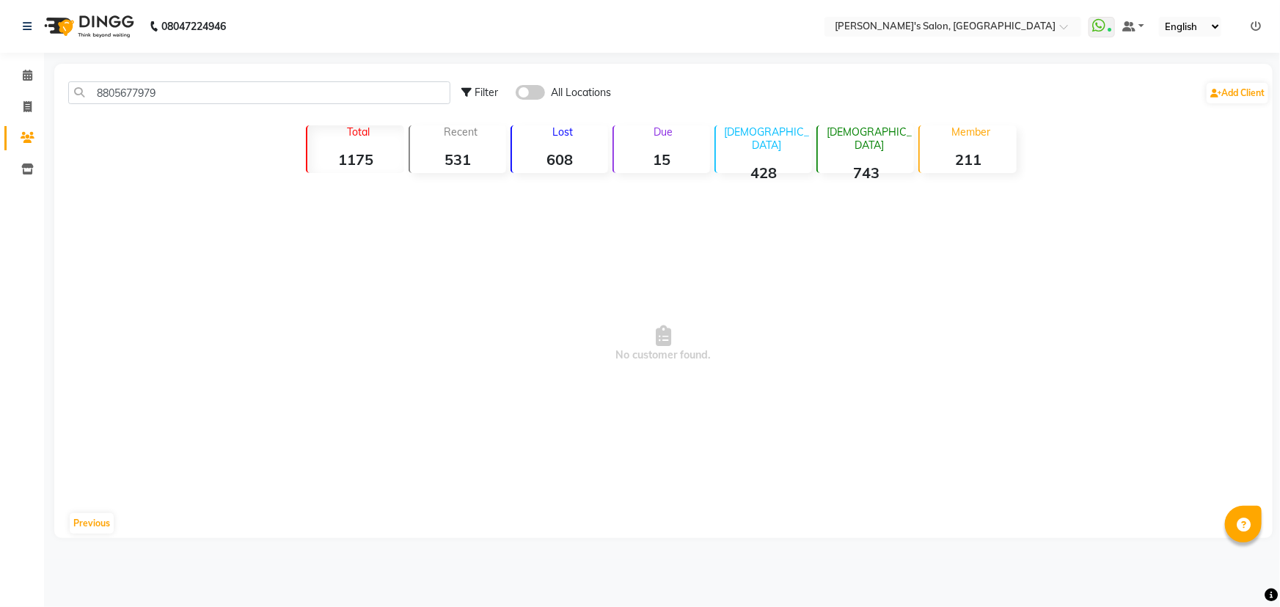
click at [695, 150] on strong "15" at bounding box center [662, 159] width 96 height 18
click at [569, 160] on strong "608" at bounding box center [560, 159] width 96 height 18
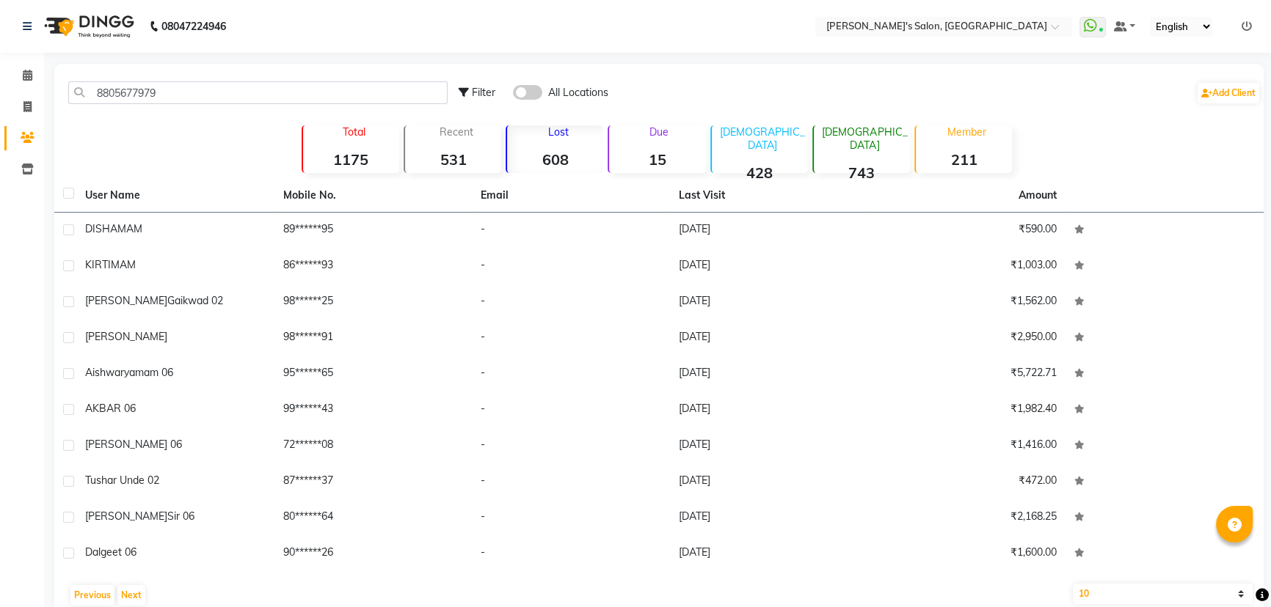
click at [453, 138] on p "Recent" at bounding box center [456, 131] width 90 height 13
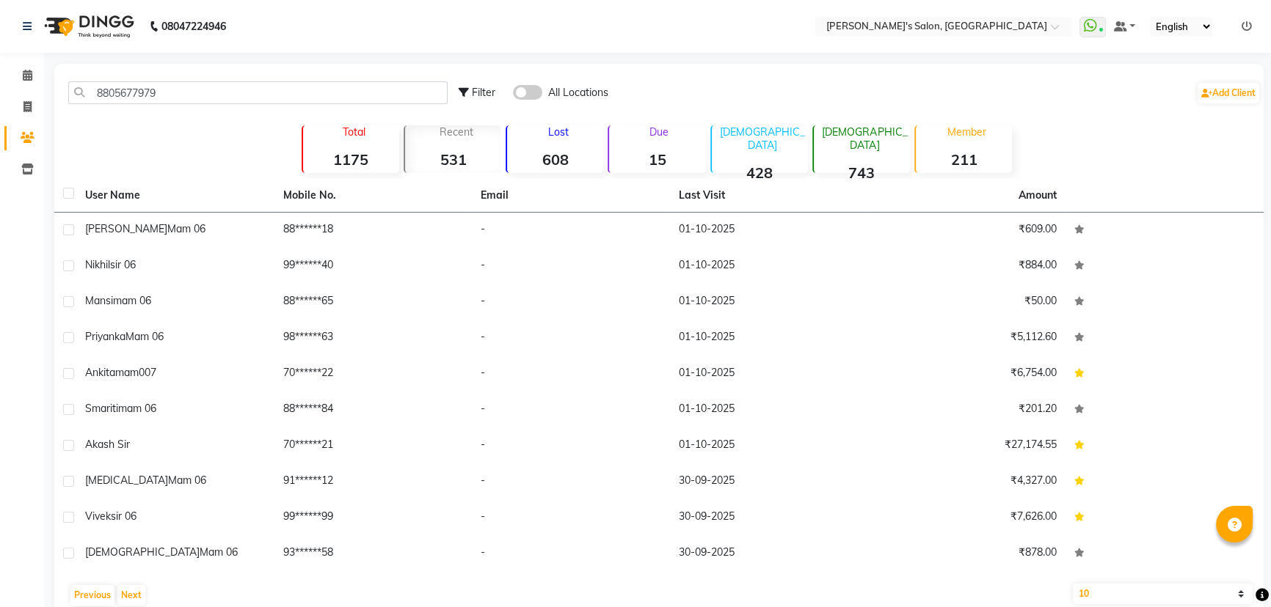
click at [364, 153] on strong "1175" at bounding box center [351, 159] width 96 height 18
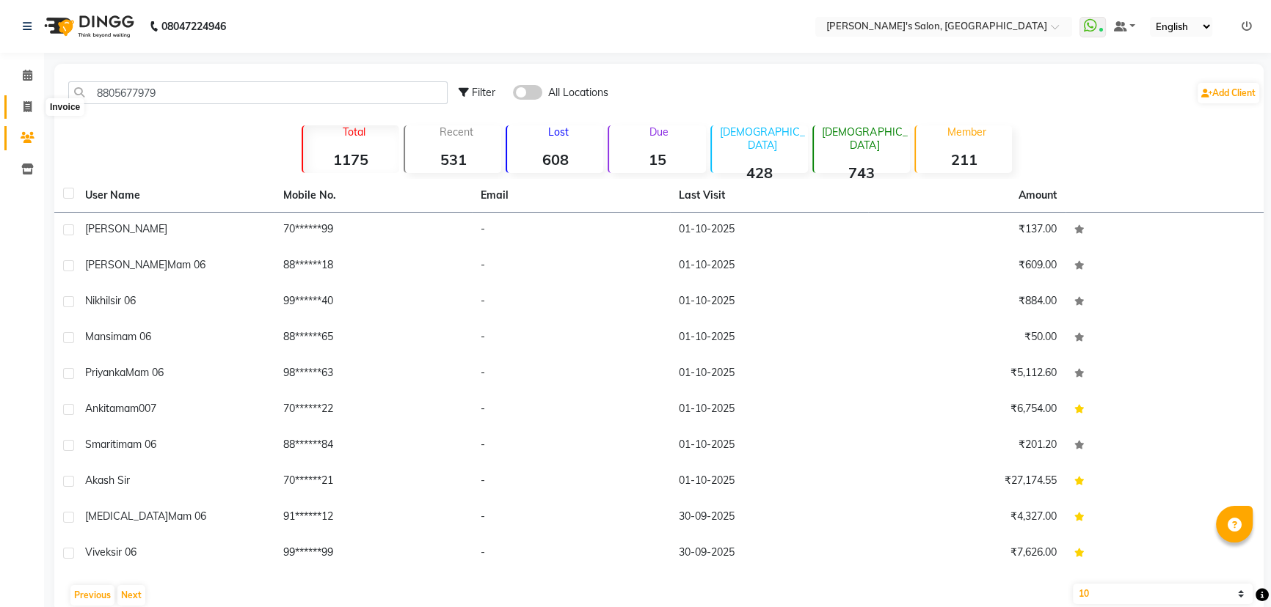
click at [32, 108] on span at bounding box center [28, 107] width 26 height 17
select select "service"
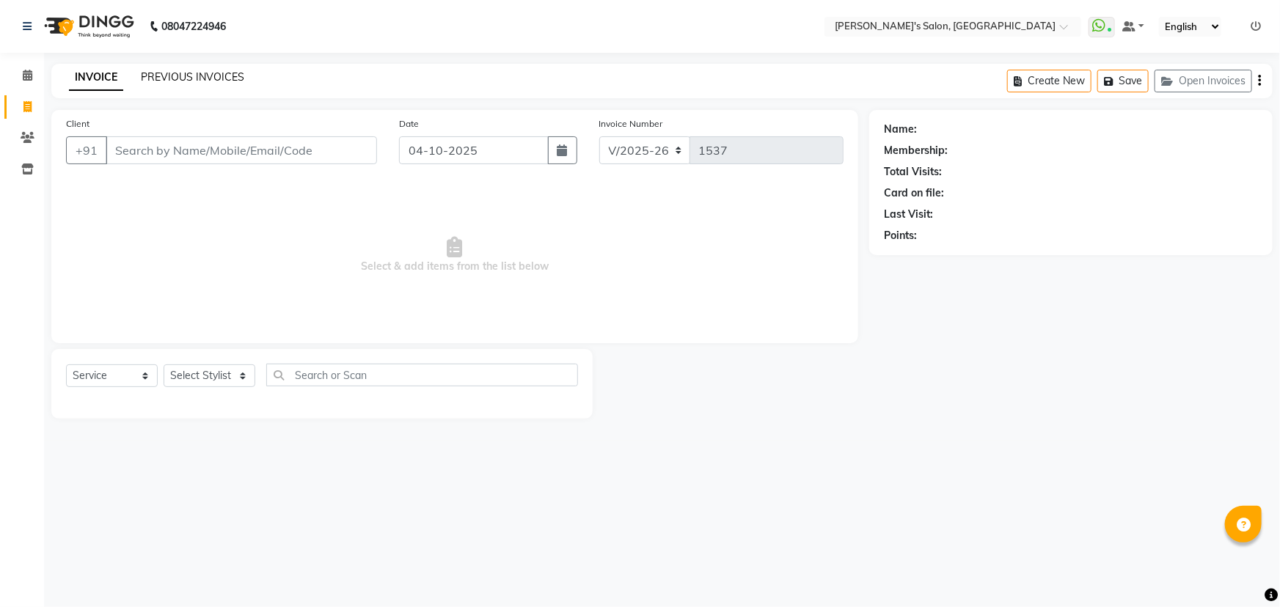
click at [203, 76] on link "PREVIOUS INVOICES" at bounding box center [192, 76] width 103 height 13
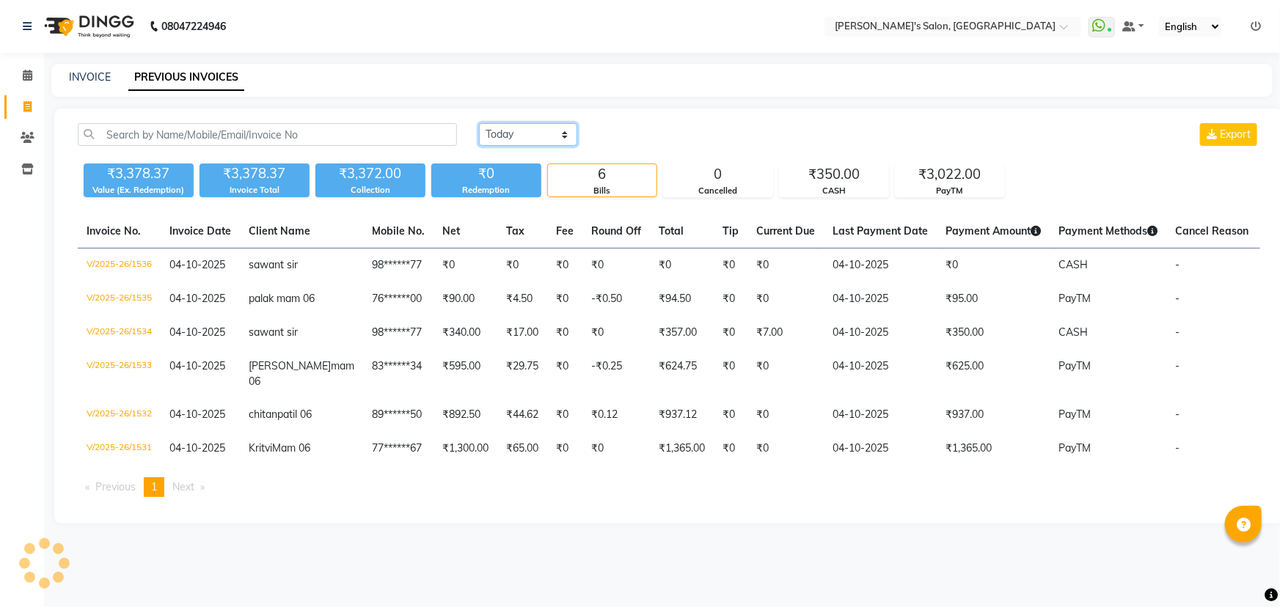
click at [541, 141] on select "Today Yesterday Custom Range" at bounding box center [528, 134] width 98 height 23
select select "yesterday"
click at [479, 123] on select "Today Yesterday Custom Range" at bounding box center [528, 134] width 98 height 23
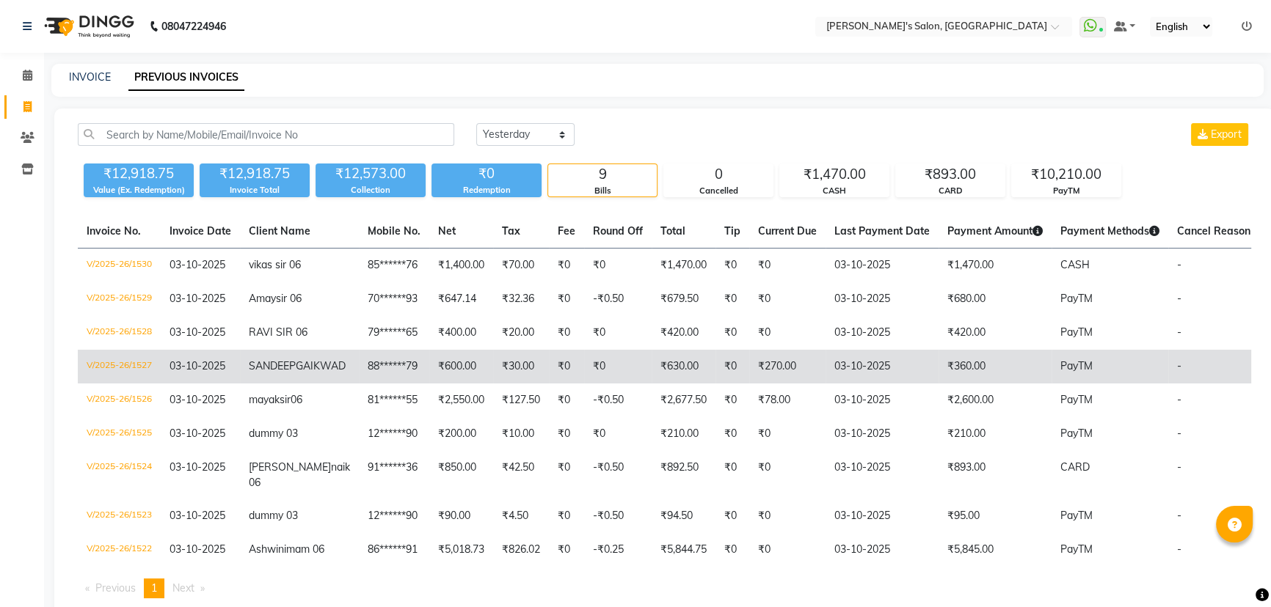
click at [429, 382] on td "₹600.00" at bounding box center [461, 367] width 64 height 34
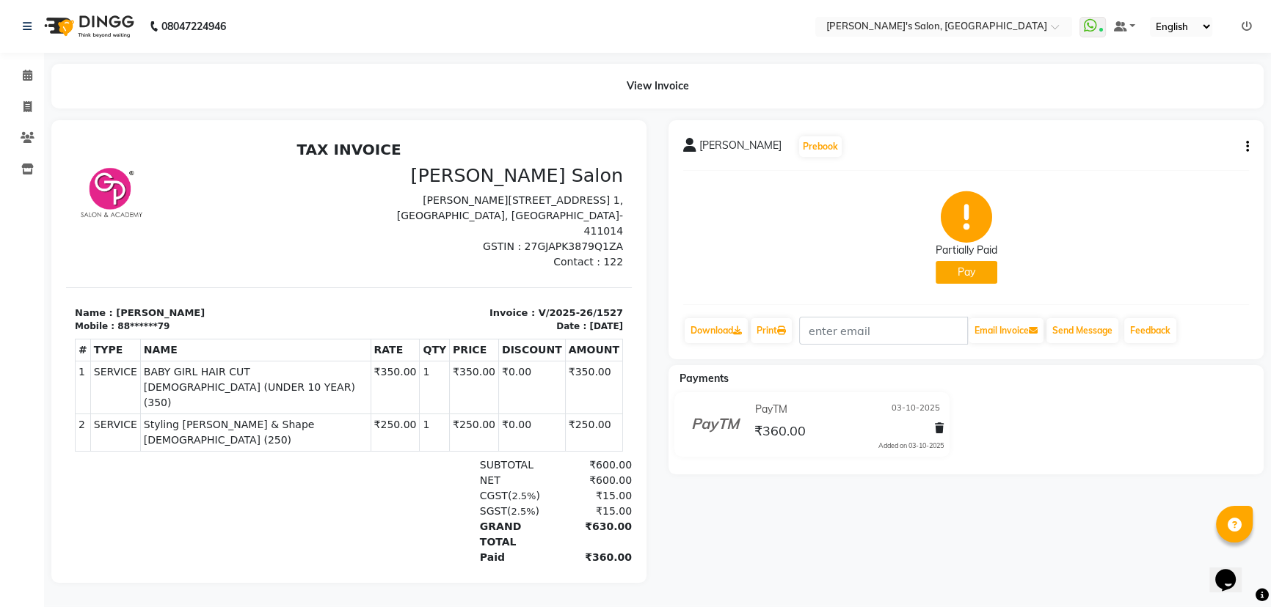
click at [965, 276] on button "Pay" at bounding box center [966, 272] width 62 height 23
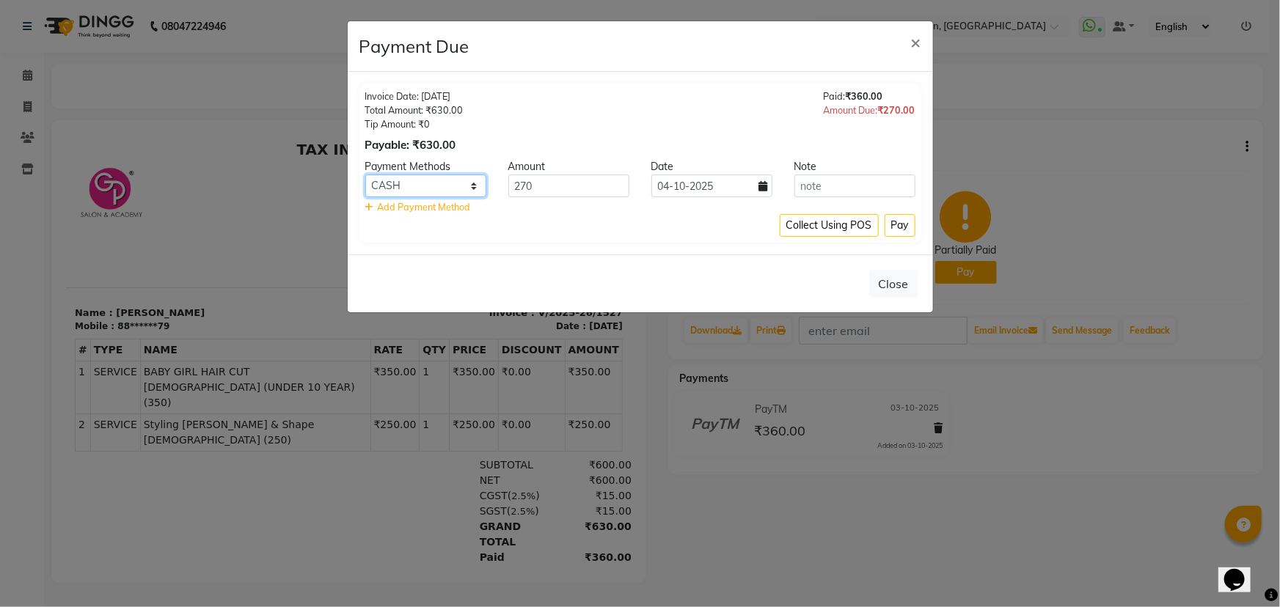
drag, startPoint x: 445, startPoint y: 183, endPoint x: 439, endPoint y: 191, distance: 9.6
click at [445, 183] on select "CARD CASH Bank GPay PhonePe PayTM BharatPay" at bounding box center [425, 186] width 121 height 23
select select "6"
click at [365, 175] on select "CARD CASH Bank GPay PhonePe PayTM BharatPay" at bounding box center [425, 186] width 121 height 23
click at [902, 224] on button "Pay" at bounding box center [900, 225] width 31 height 23
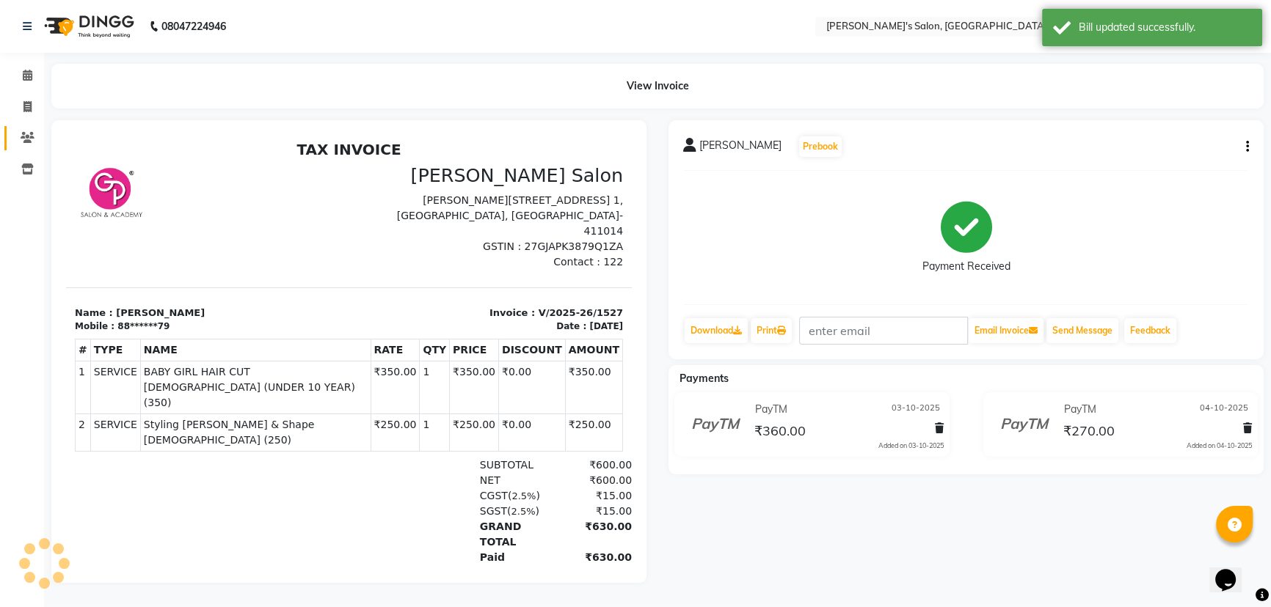
click at [28, 130] on span at bounding box center [28, 138] width 26 height 17
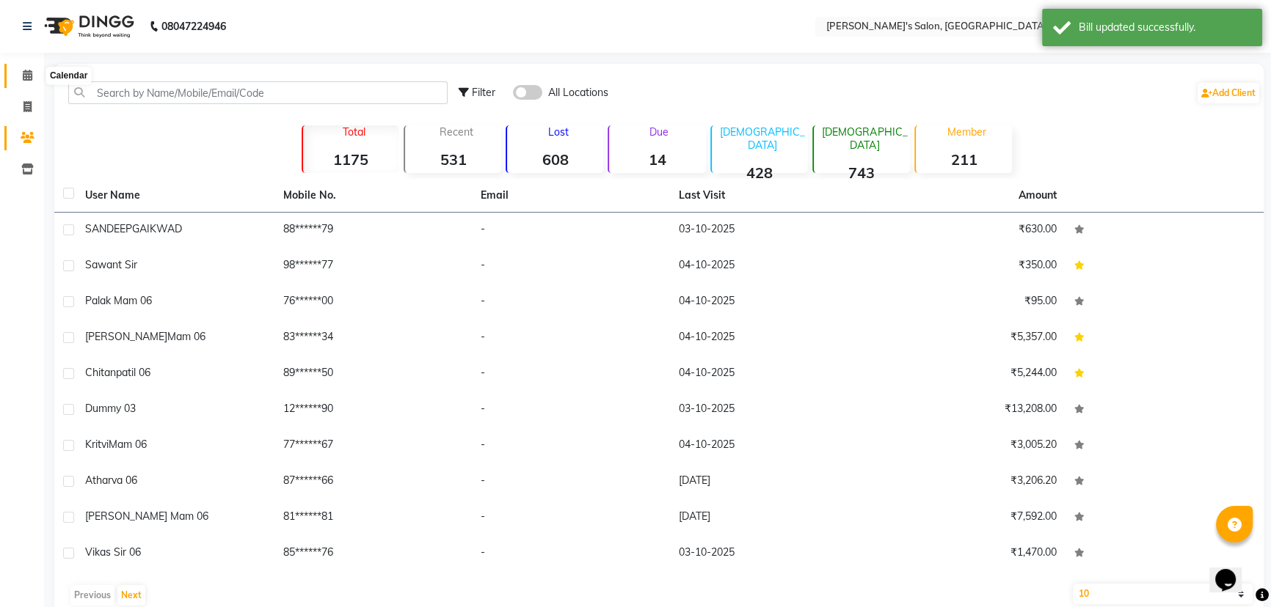
click at [30, 73] on icon at bounding box center [28, 75] width 10 height 11
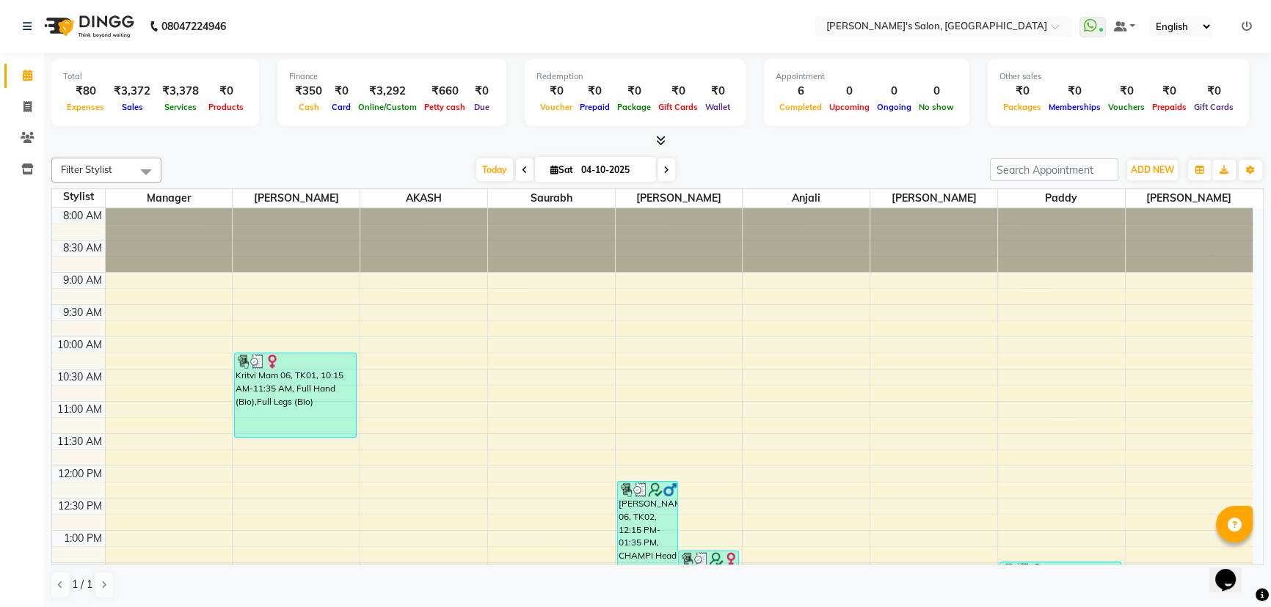
click at [714, 131] on div "Total ₹80 Expenses ₹3,372 Sales ₹3,378 Services ₹0 Products Finance ₹350 Cash ₹…" at bounding box center [657, 101] width 1212 height 96
click at [992, 28] on input "text" at bounding box center [928, 28] width 213 height 15
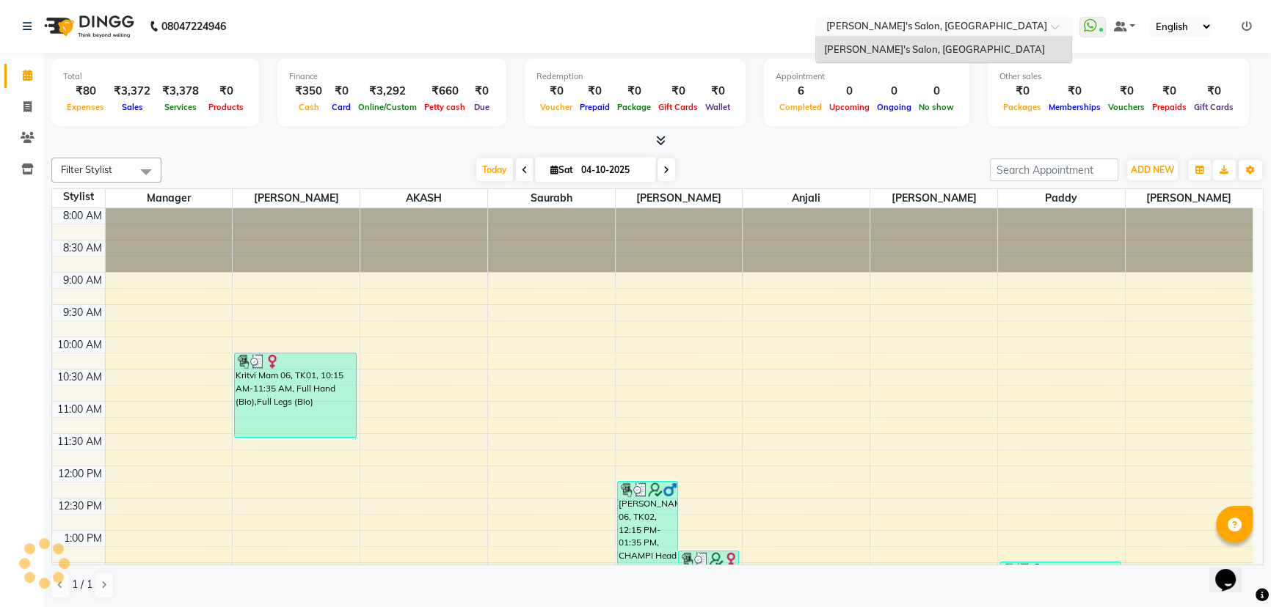
click at [869, 182] on div "Filter Stylist Select All Manager [PERSON_NAME] AKASH Saurabh ANIL KONDHAMANGAL…" at bounding box center [657, 378] width 1212 height 453
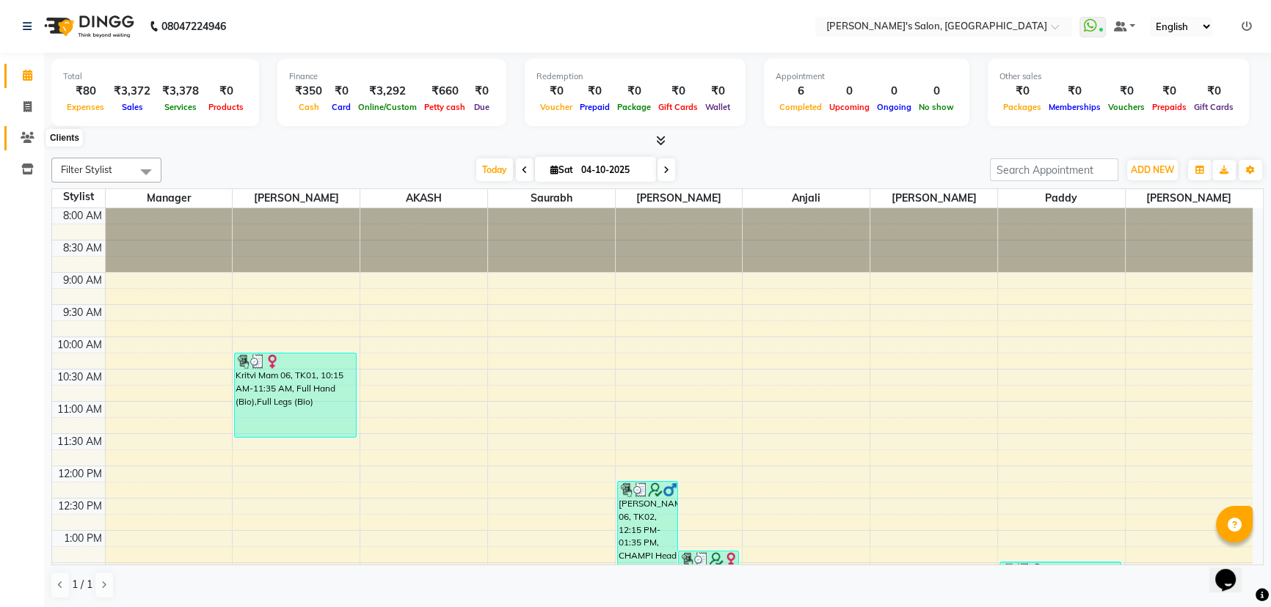
click at [26, 133] on icon at bounding box center [28, 137] width 14 height 11
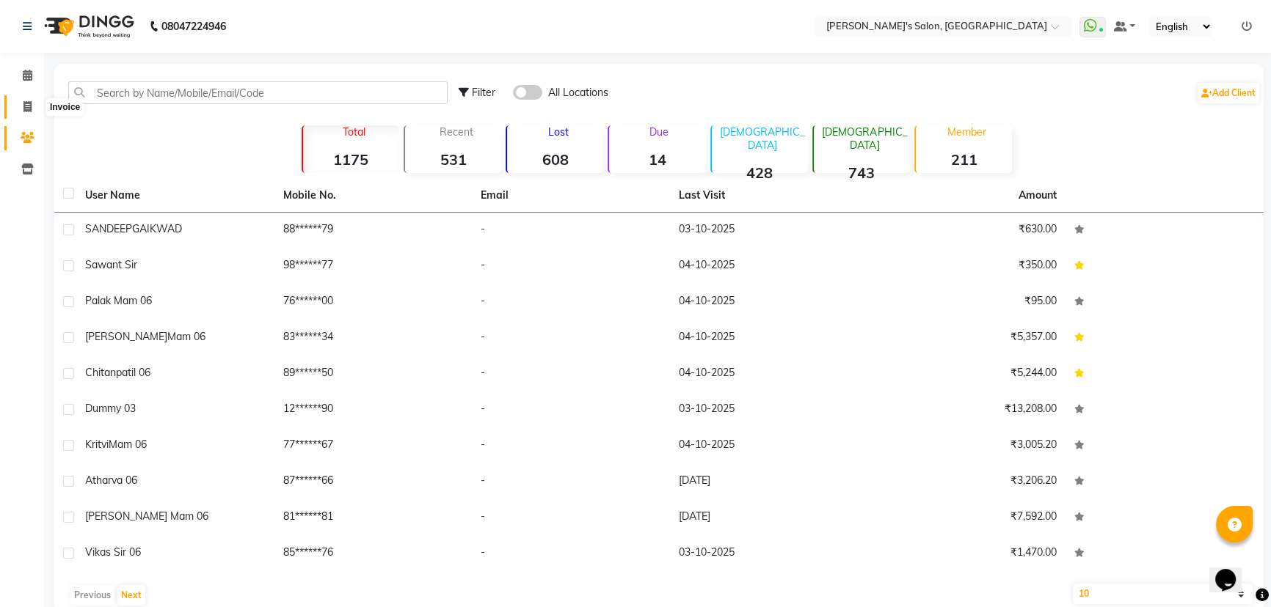
click at [29, 109] on icon at bounding box center [27, 106] width 8 height 11
select select "service"
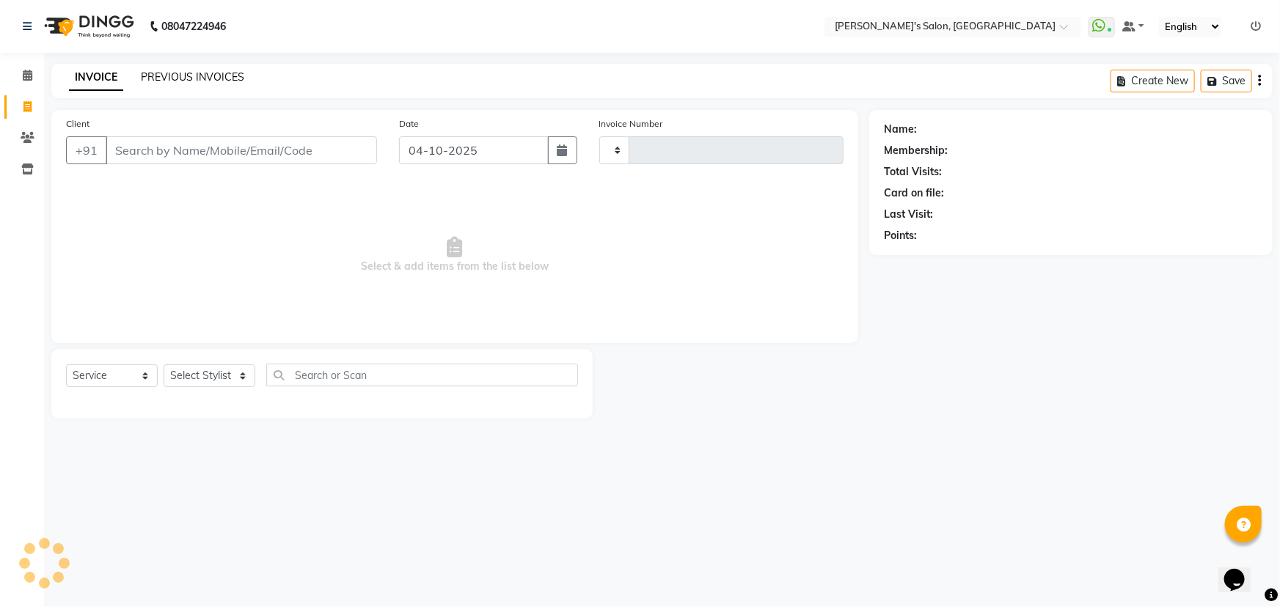
type input "1537"
select select "7366"
click at [199, 79] on link "PREVIOUS INVOICES" at bounding box center [192, 76] width 103 height 13
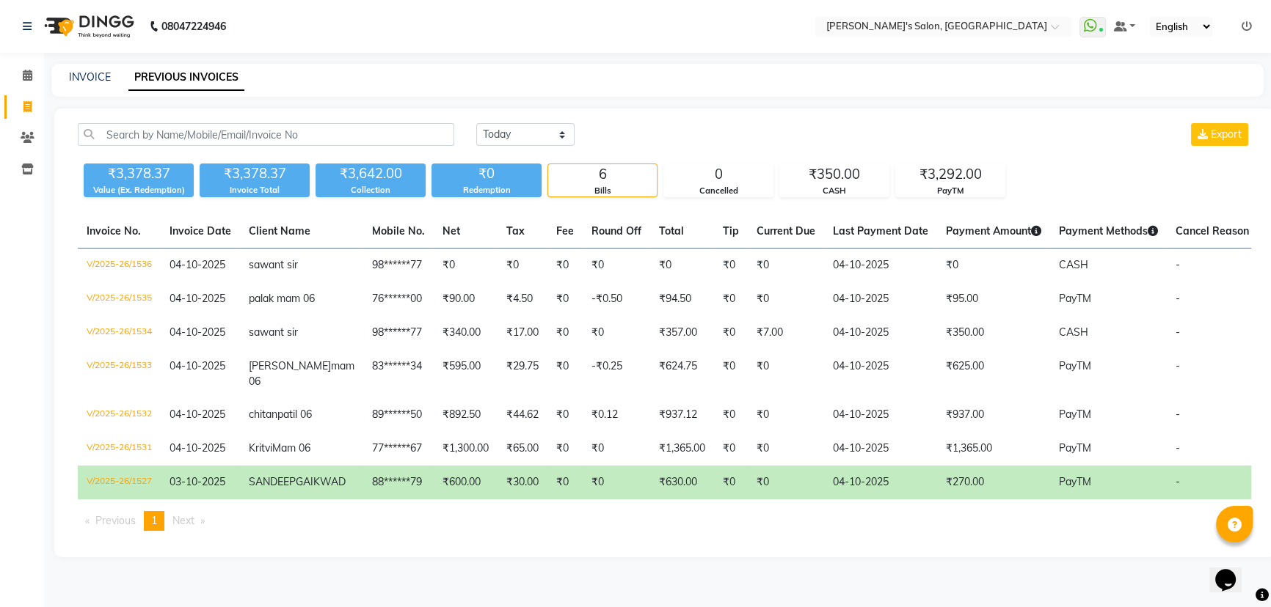
click at [743, 120] on div "Today Yesterday Custom Range Export ₹3,378.37 Value (Ex. Redemption) ₹3,378.37 …" at bounding box center [664, 333] width 1220 height 449
click at [23, 78] on icon at bounding box center [28, 75] width 10 height 11
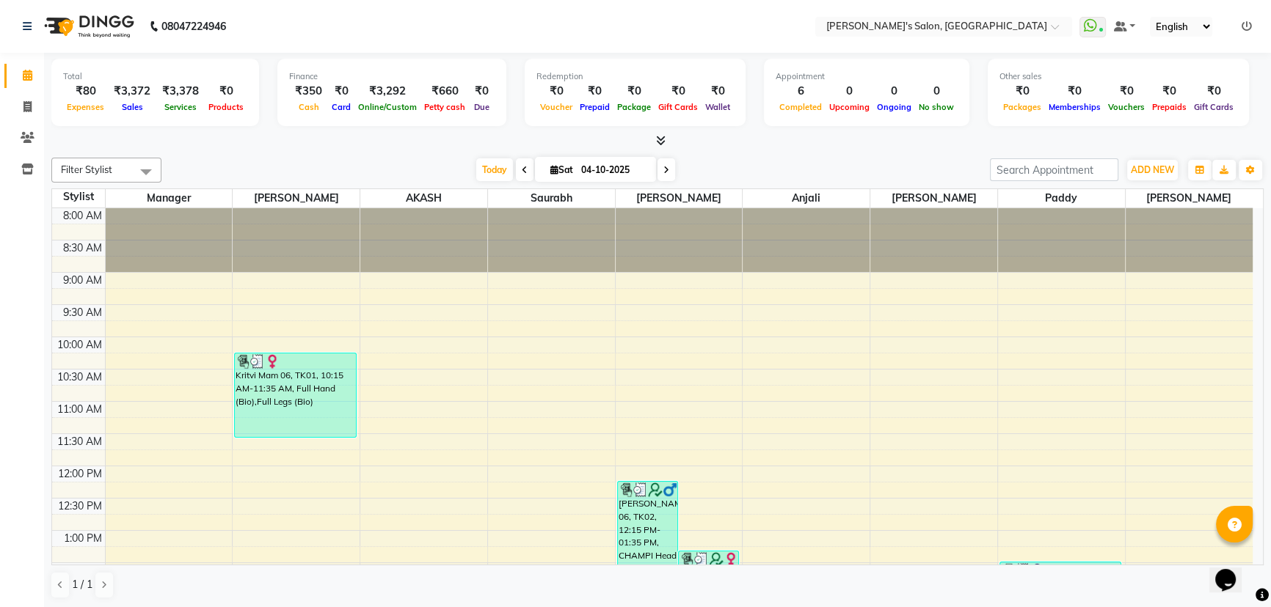
click at [1247, 22] on icon at bounding box center [1246, 26] width 10 height 10
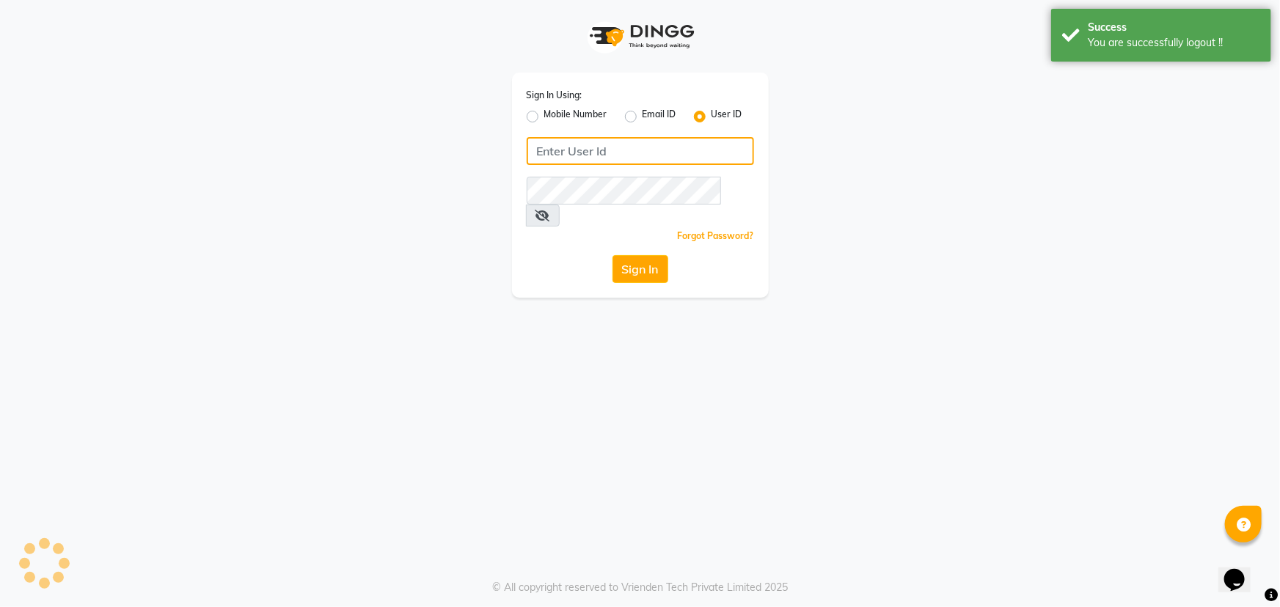
type input "8279543673"
click at [887, 205] on div "Sign In Using: Mobile Number Email ID User ID 8279543673 Remember me Forgot Pas…" at bounding box center [640, 149] width 836 height 298
